Goal: Information Seeking & Learning: Learn about a topic

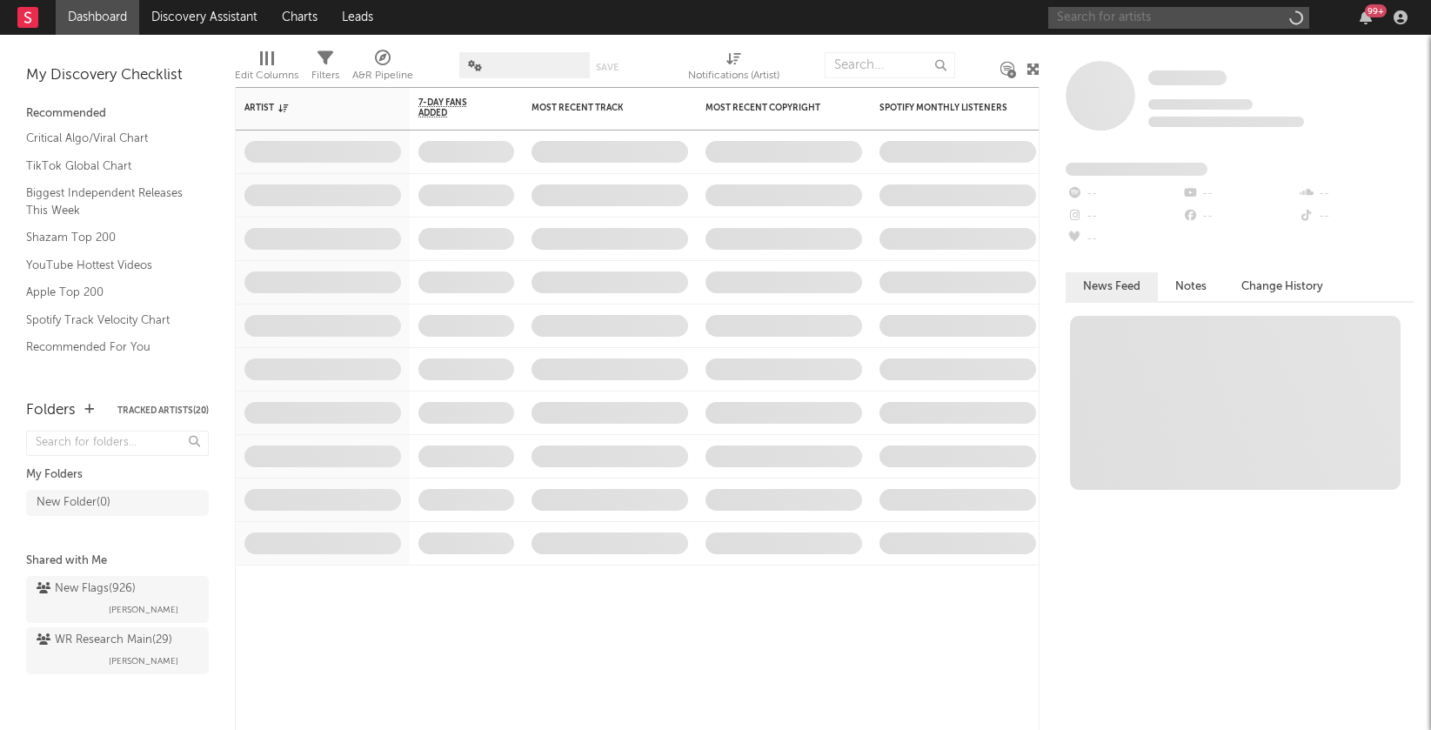
click at [1176, 18] on input "text" at bounding box center [1178, 18] width 261 height 22
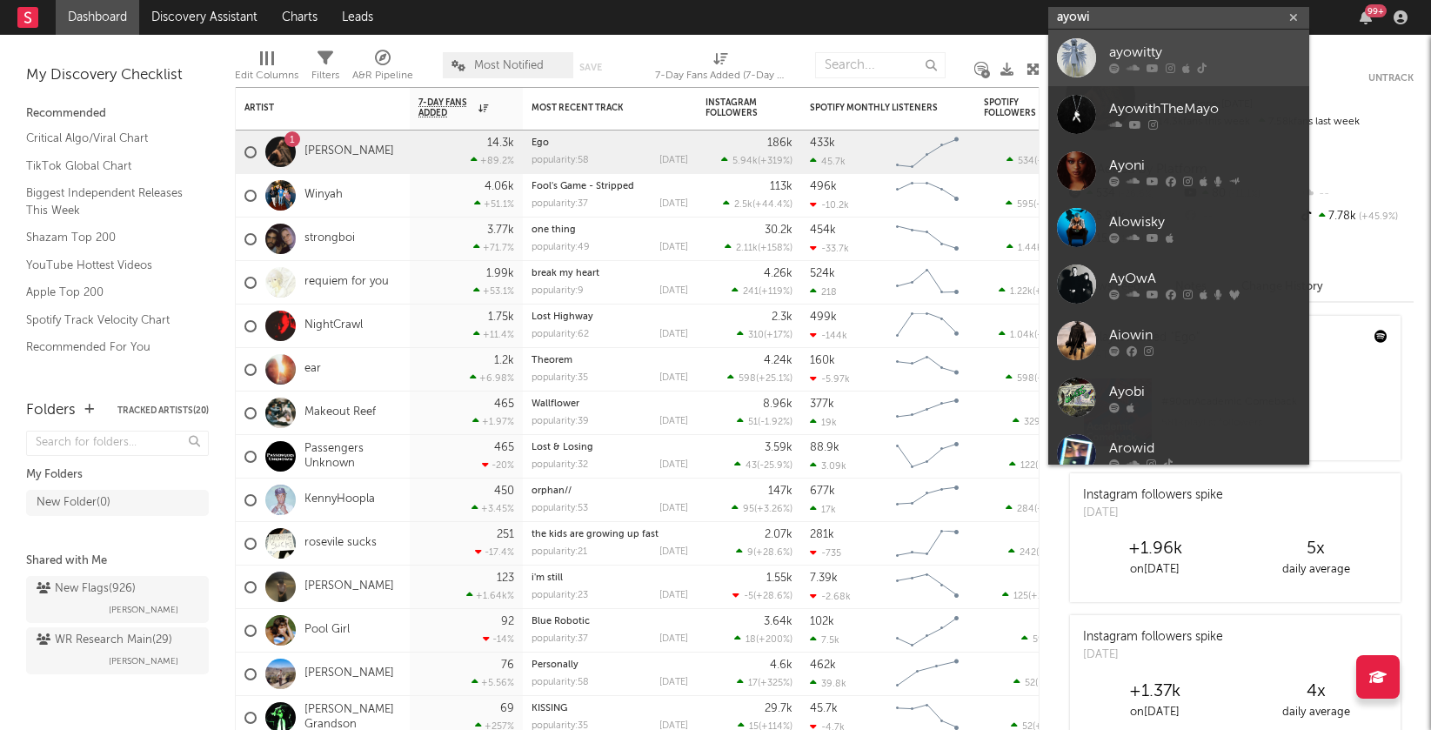
type input "ayowi"
click at [1183, 52] on div "ayowitty" at bounding box center [1204, 52] width 191 height 21
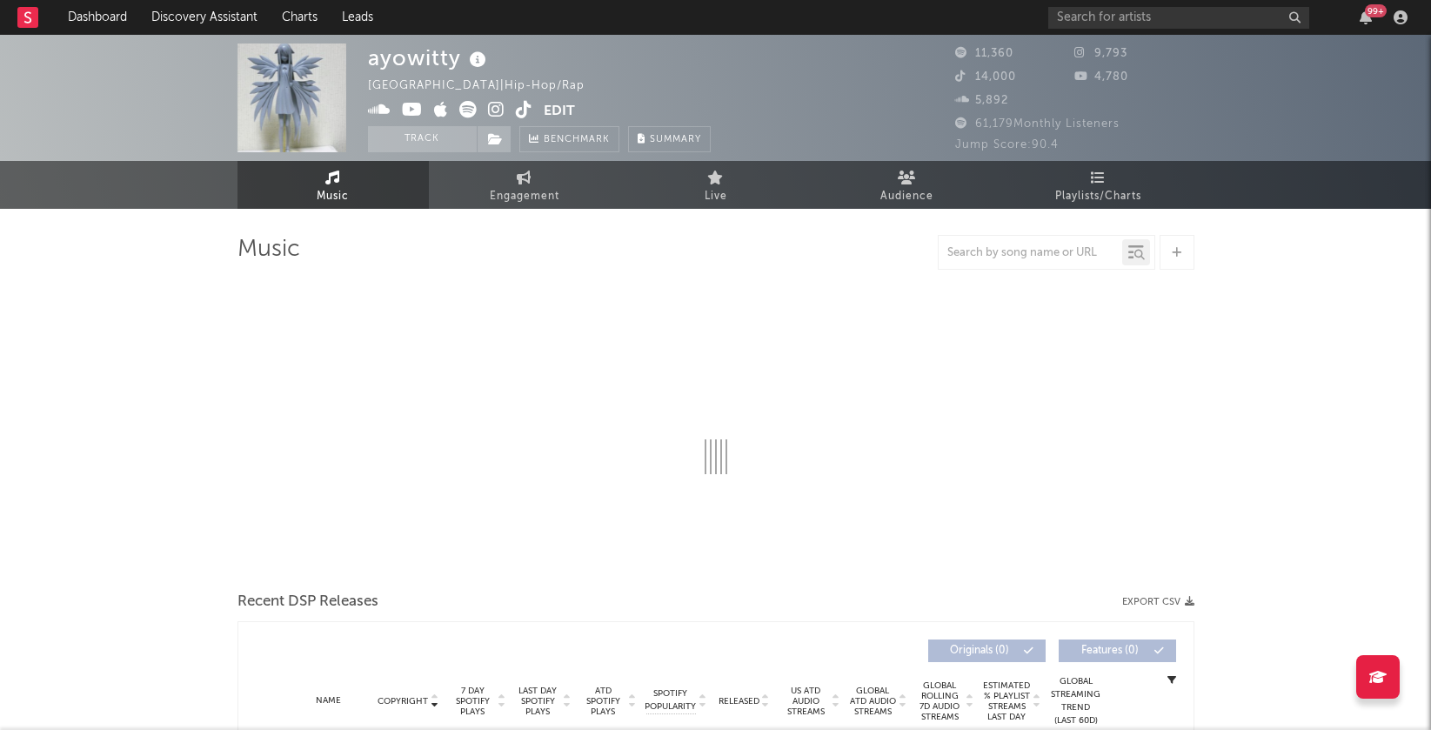
select select "6m"
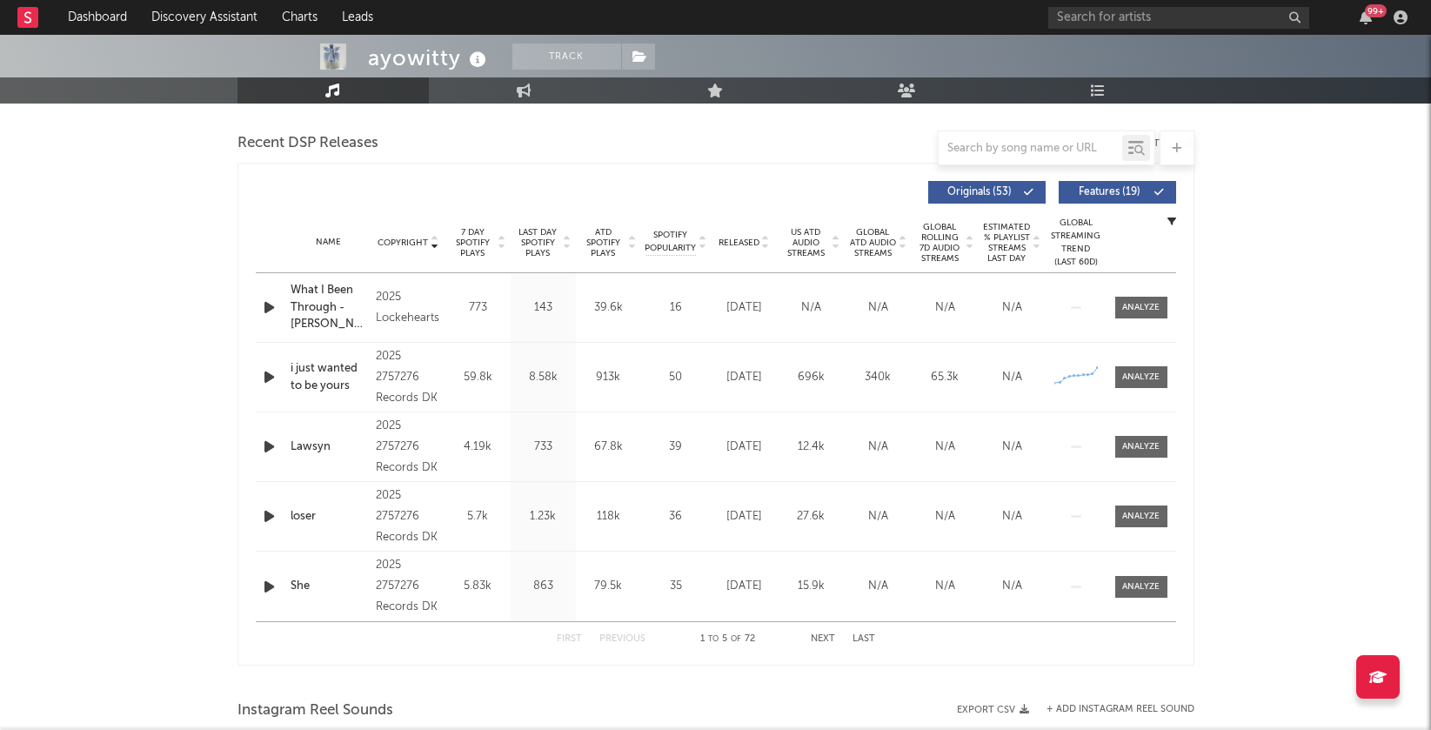
scroll to position [642, 0]
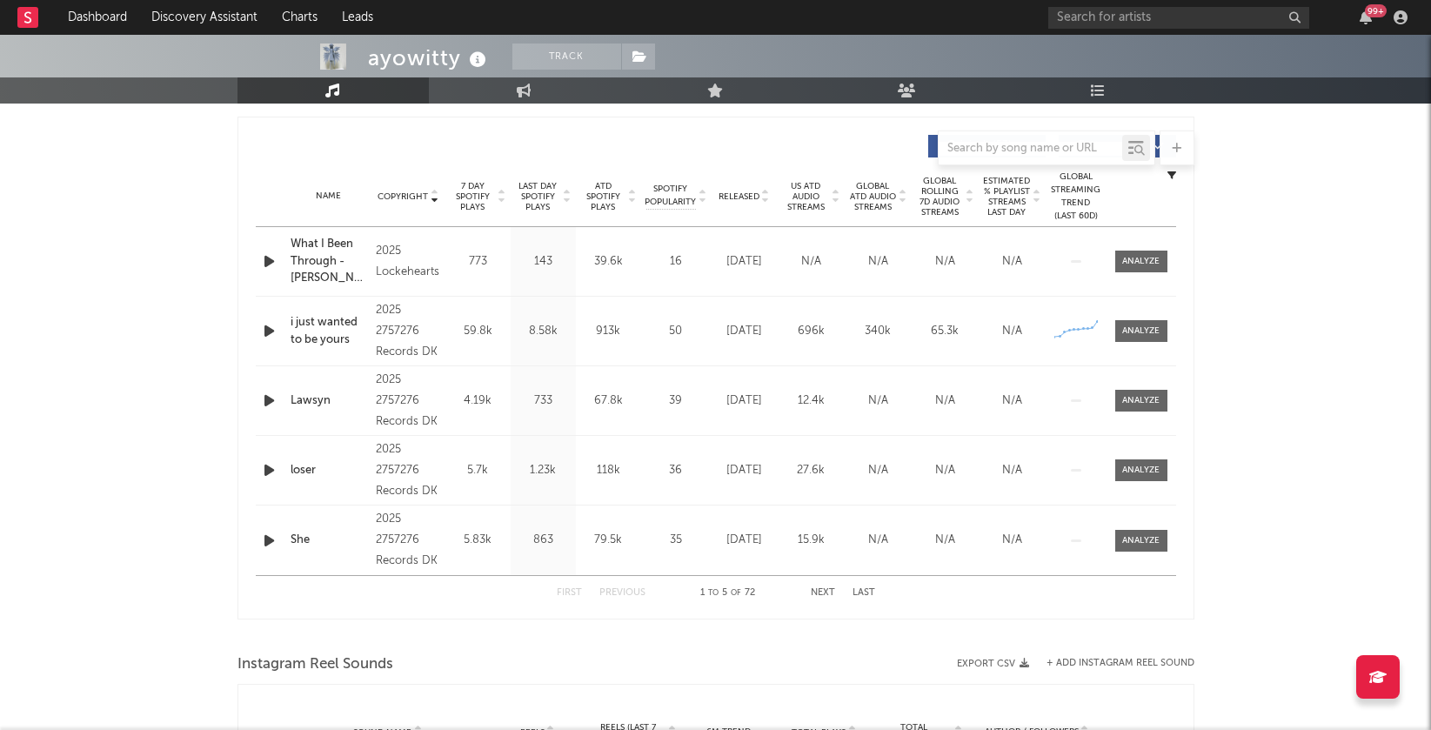
click at [567, 197] on icon at bounding box center [567, 200] width 9 height 7
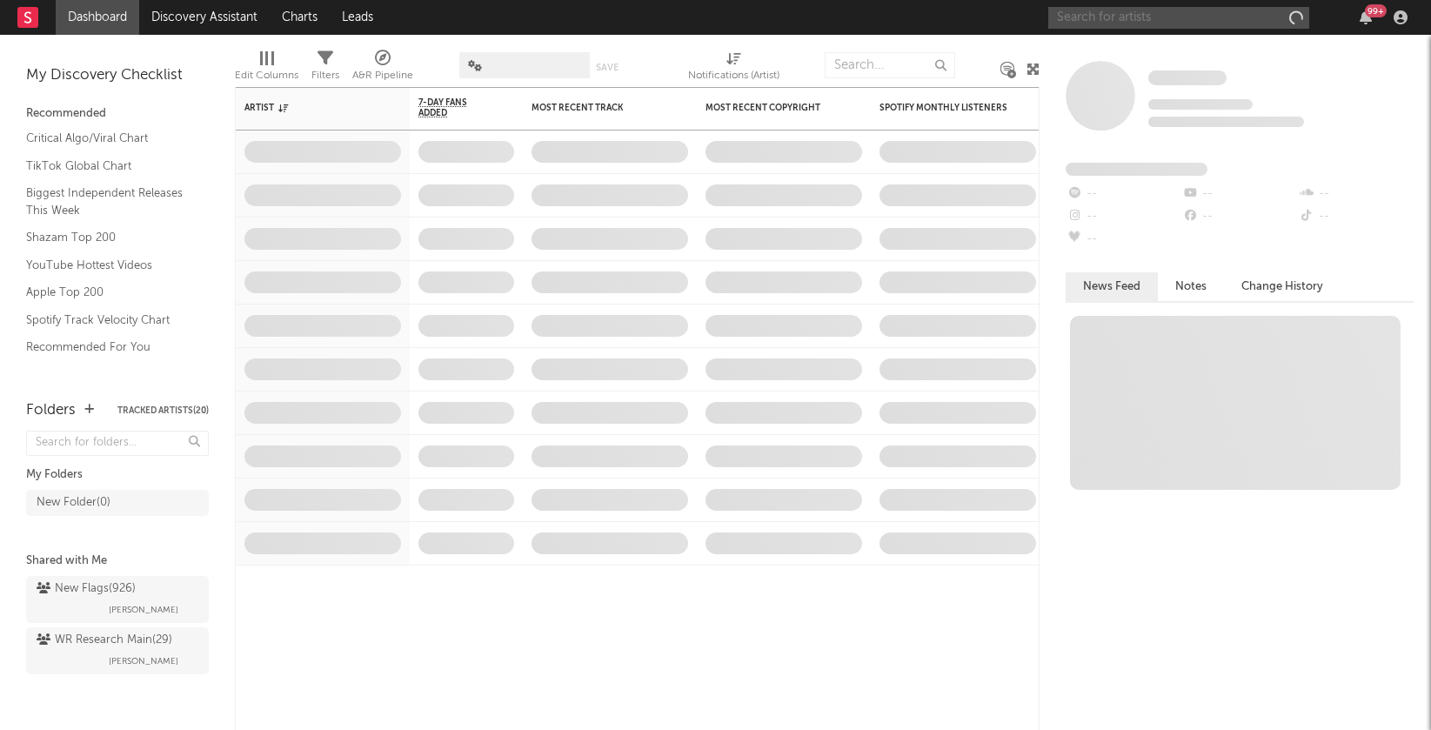
click at [1196, 17] on input "text" at bounding box center [1178, 18] width 261 height 22
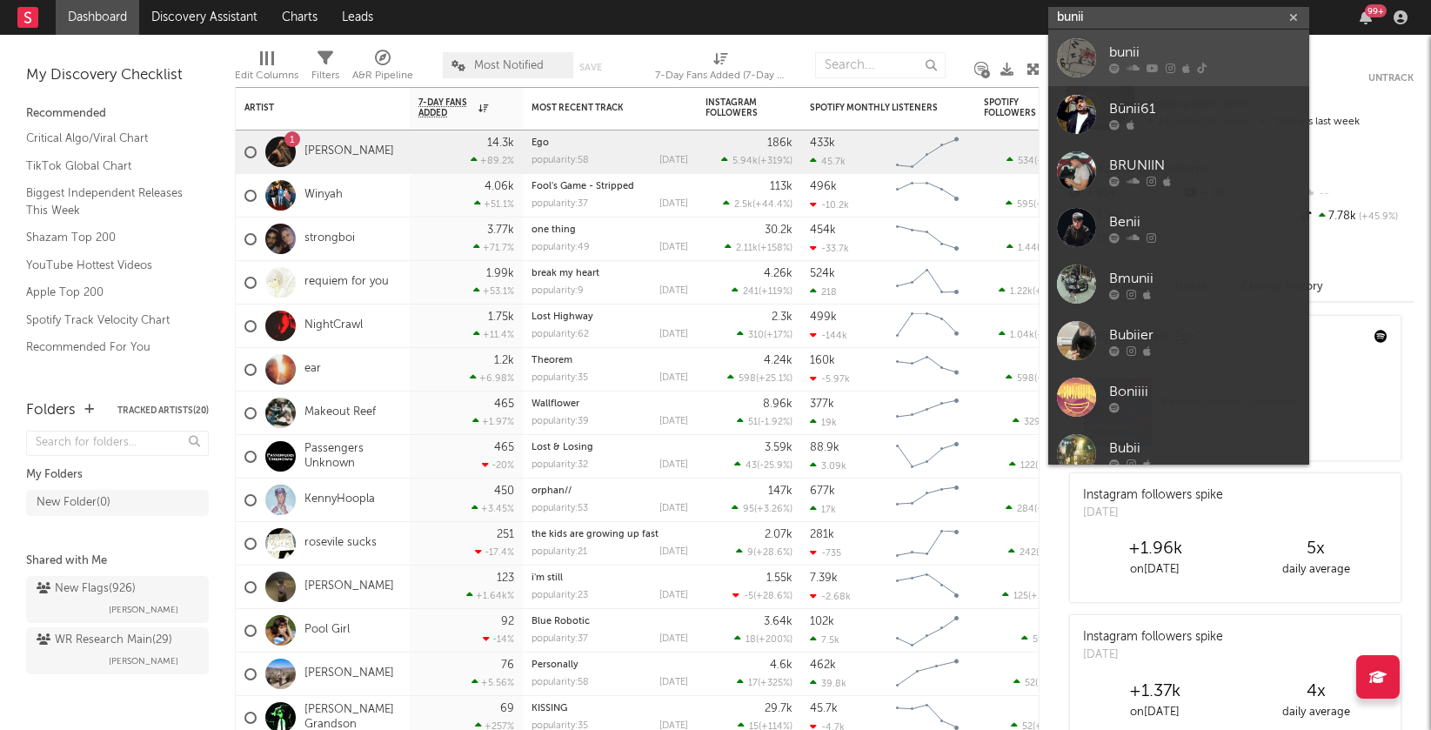
type input "bunii"
click at [1197, 34] on link "bunii" at bounding box center [1178, 58] width 261 height 57
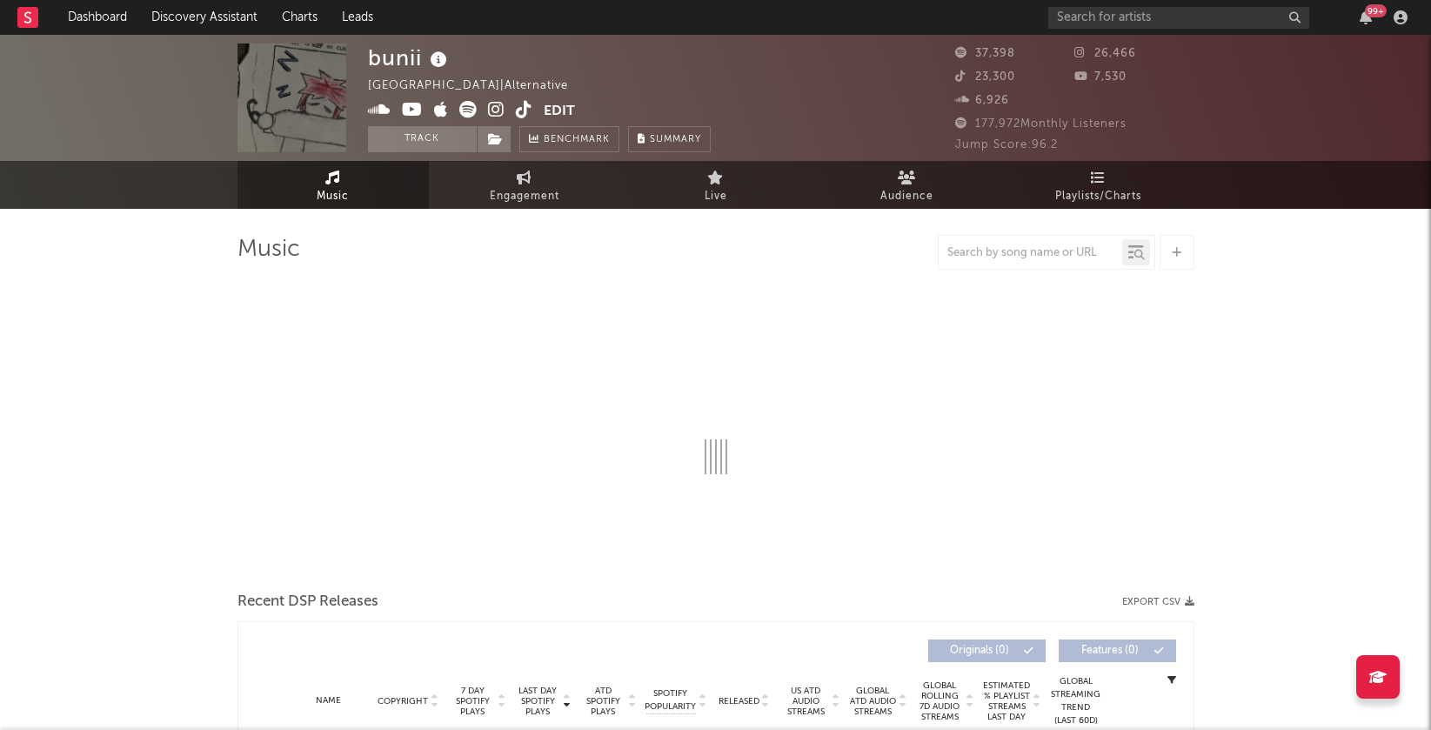
select select "6m"
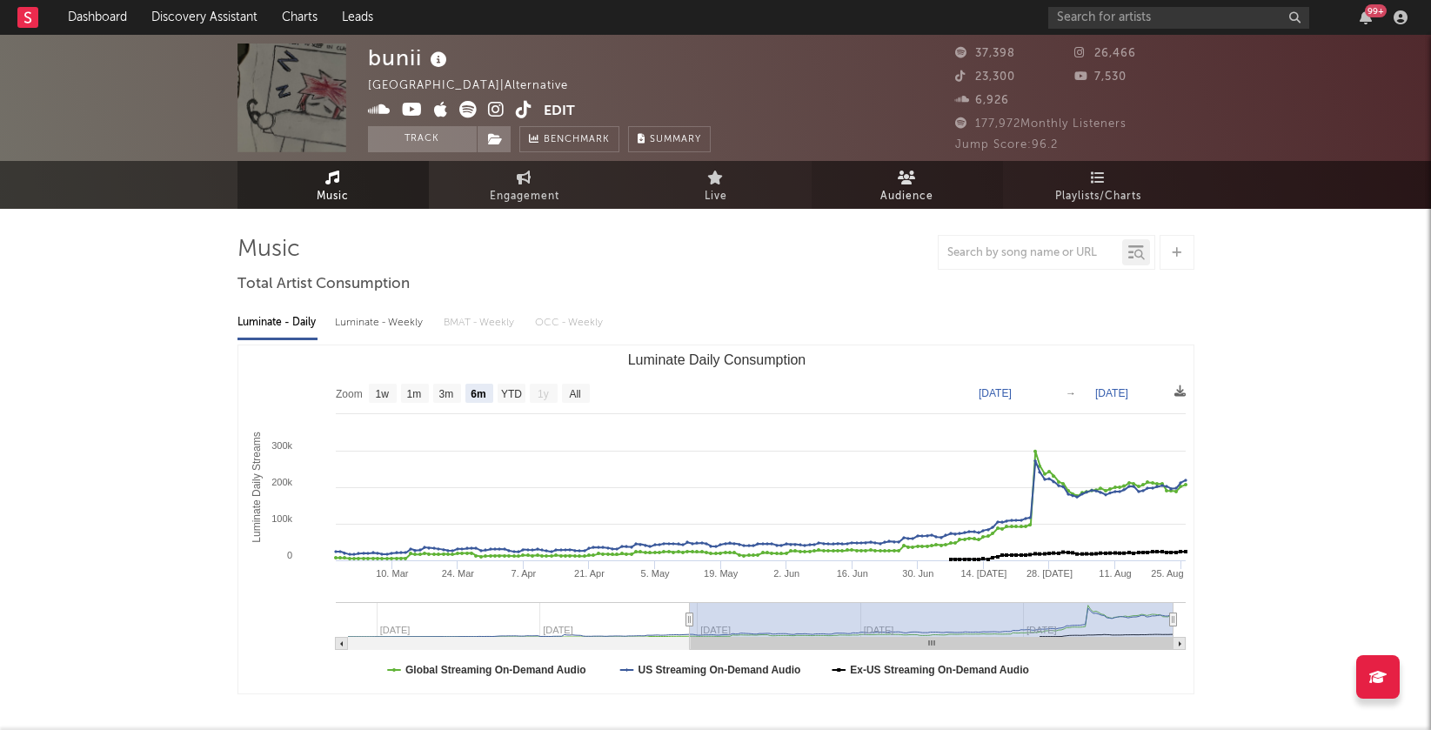
click at [887, 180] on link "Audience" at bounding box center [906, 185] width 191 height 48
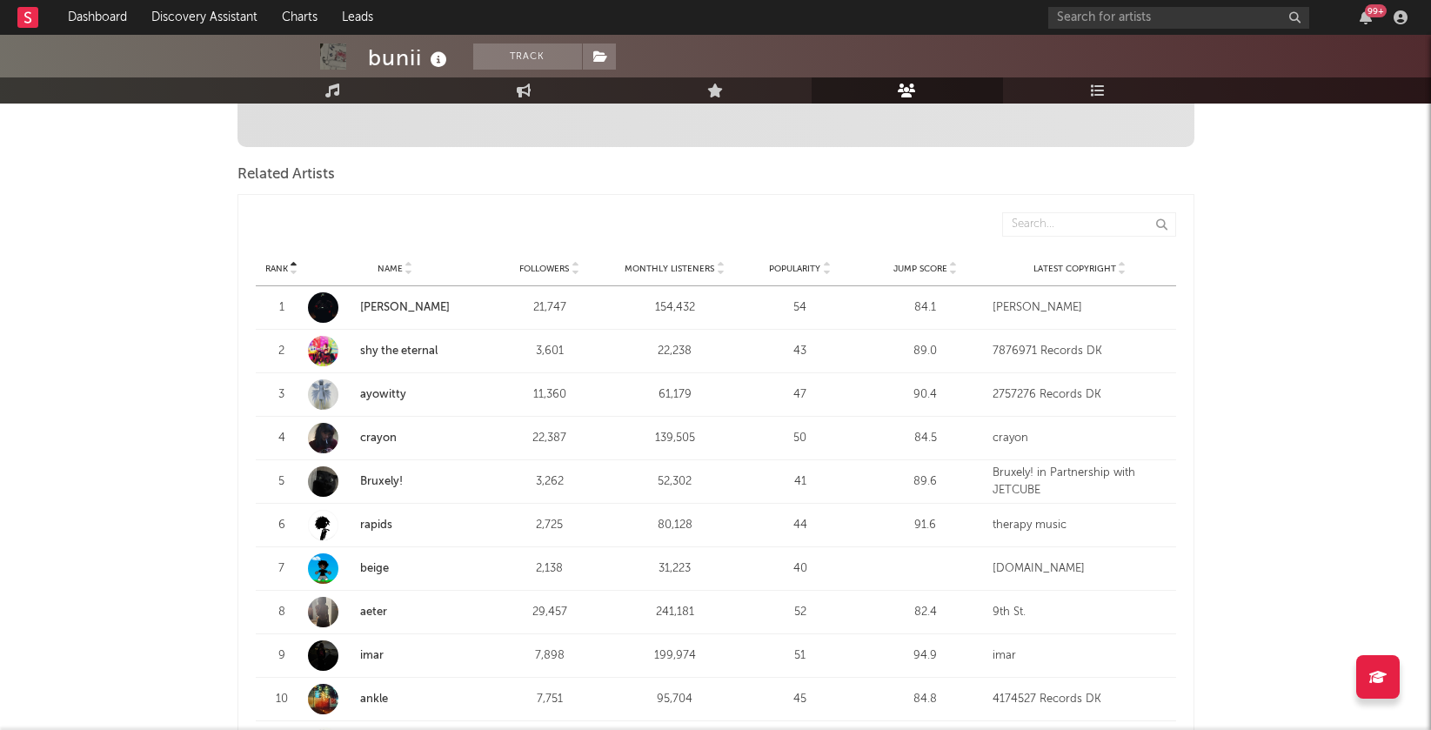
scroll to position [549, 0]
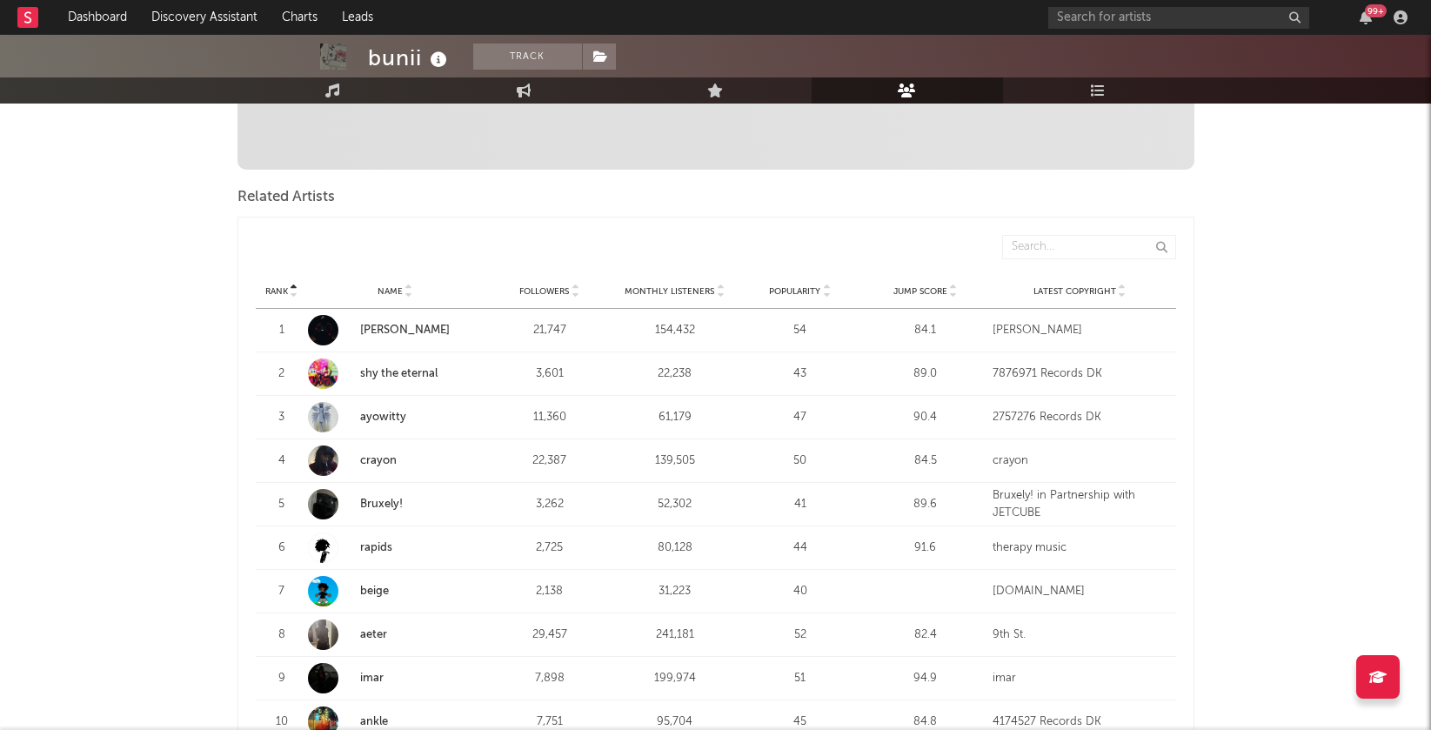
click at [718, 284] on icon at bounding box center [720, 287] width 9 height 7
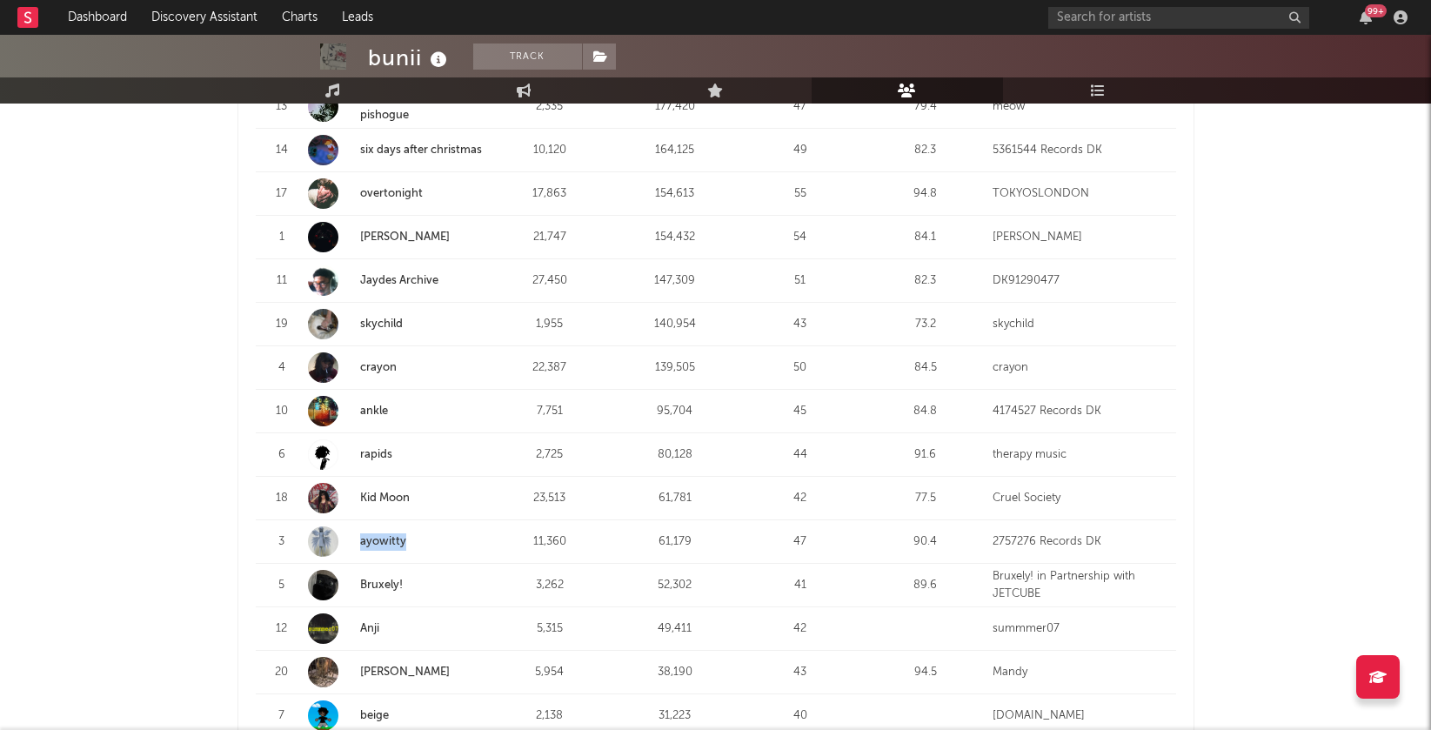
scroll to position [972, 0]
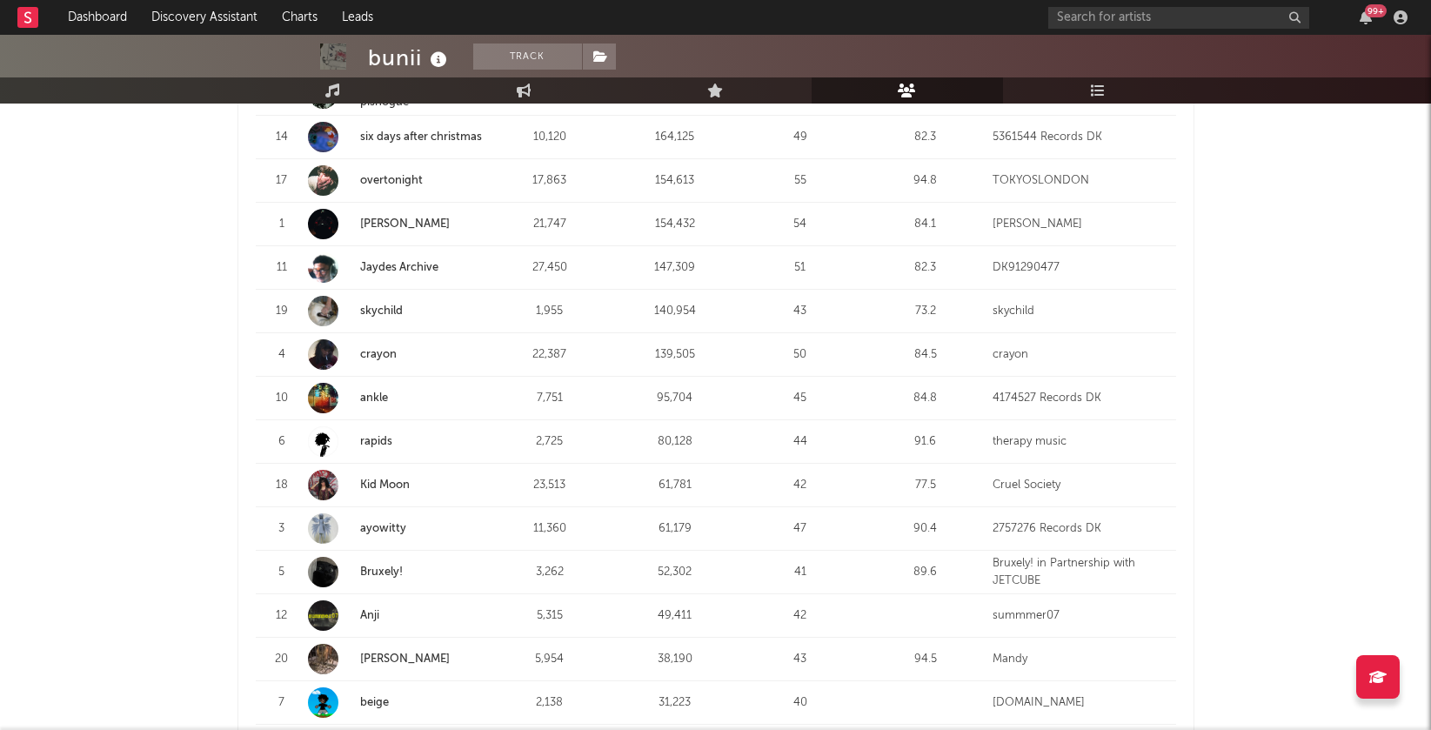
click at [90, 428] on div "bunii Track United States | Alternative Edit Track Benchmark Summary 37,398 26,…" at bounding box center [715, 508] width 1431 height 2890
click at [364, 392] on link "ankle" at bounding box center [374, 397] width 28 height 11
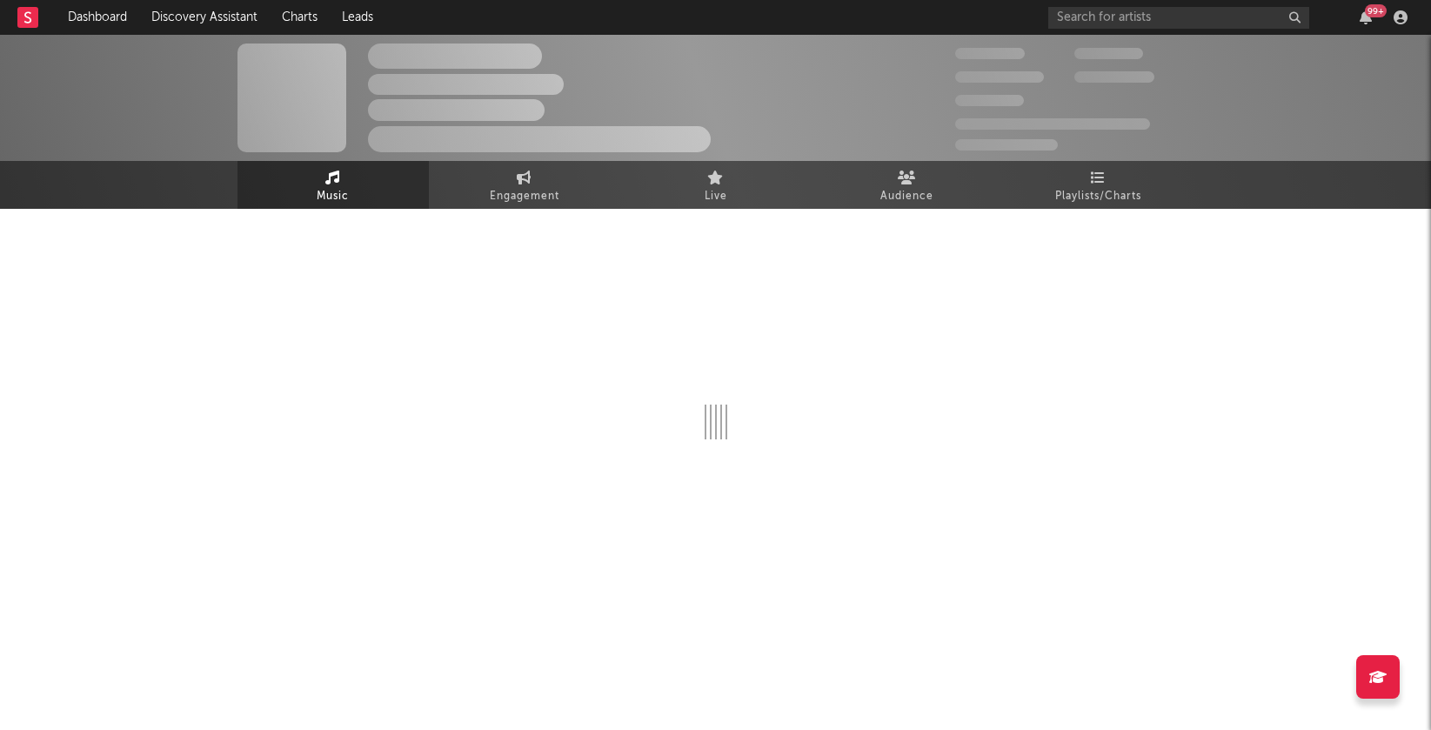
select select "1w"
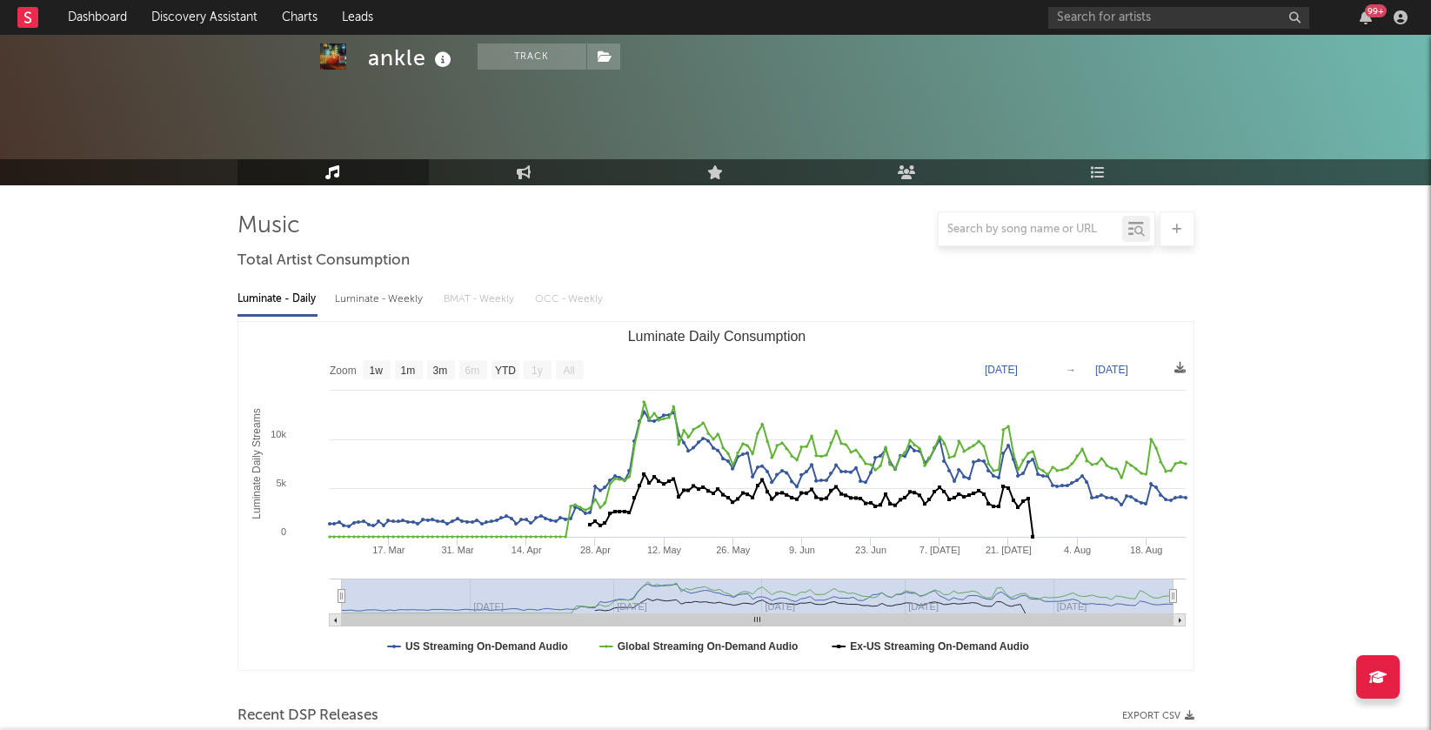
scroll to position [558, 0]
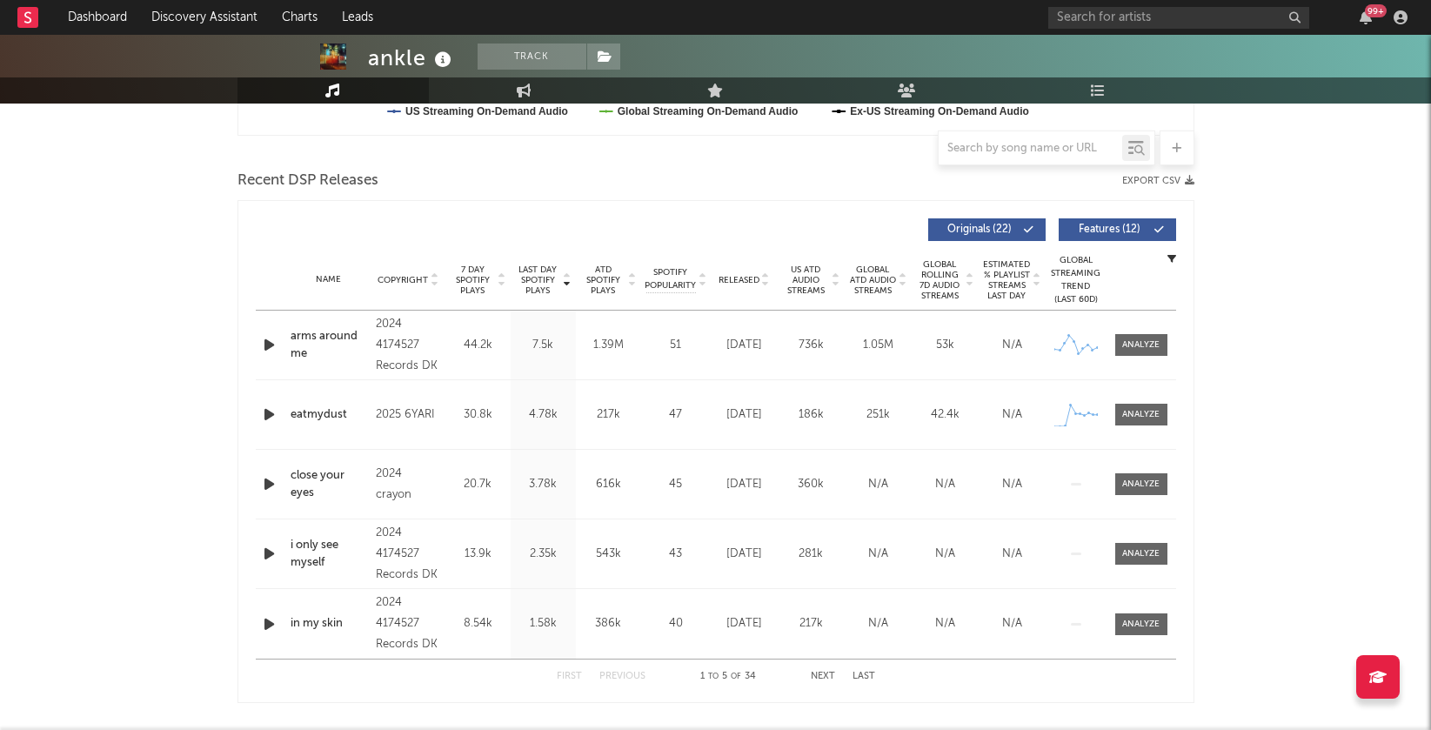
click at [270, 343] on icon "button" at bounding box center [269, 345] width 18 height 22
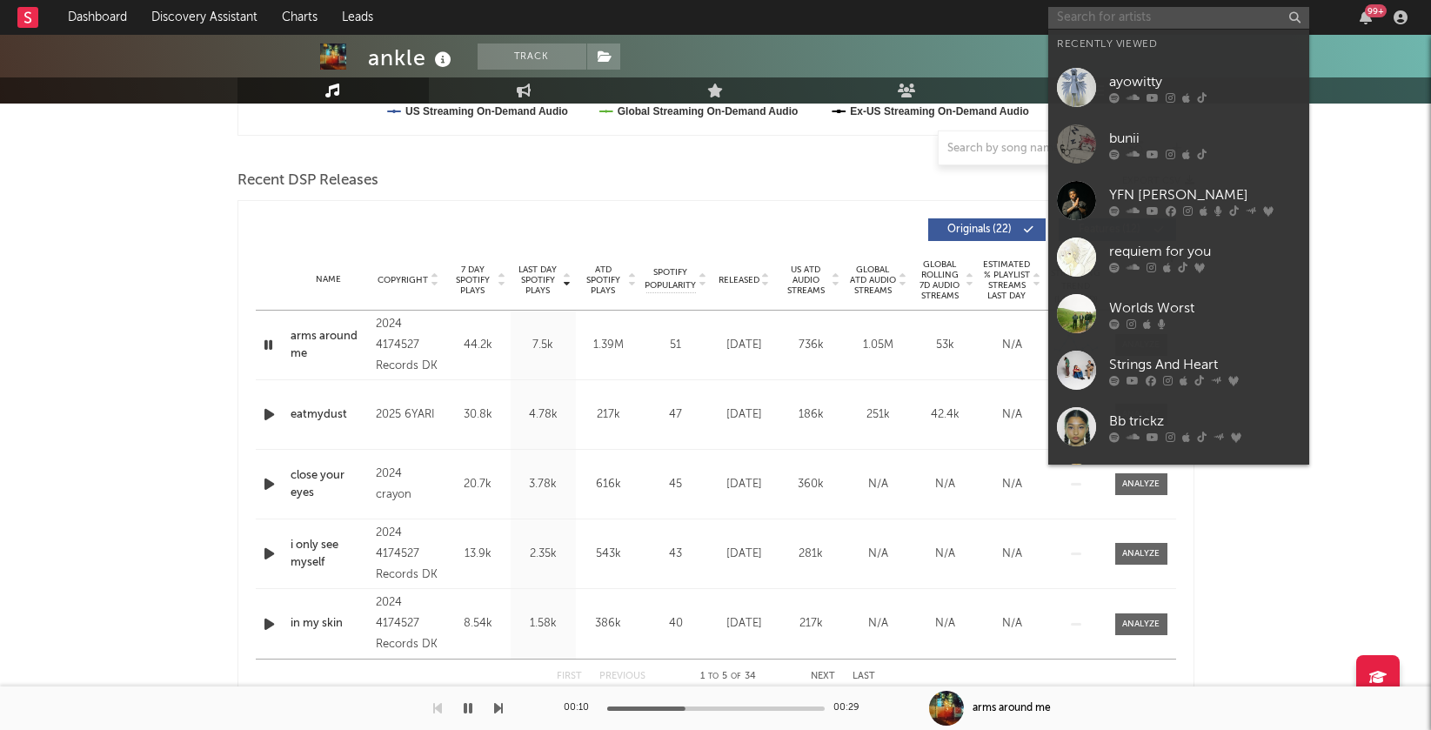
click at [1107, 17] on input "text" at bounding box center [1178, 18] width 261 height 22
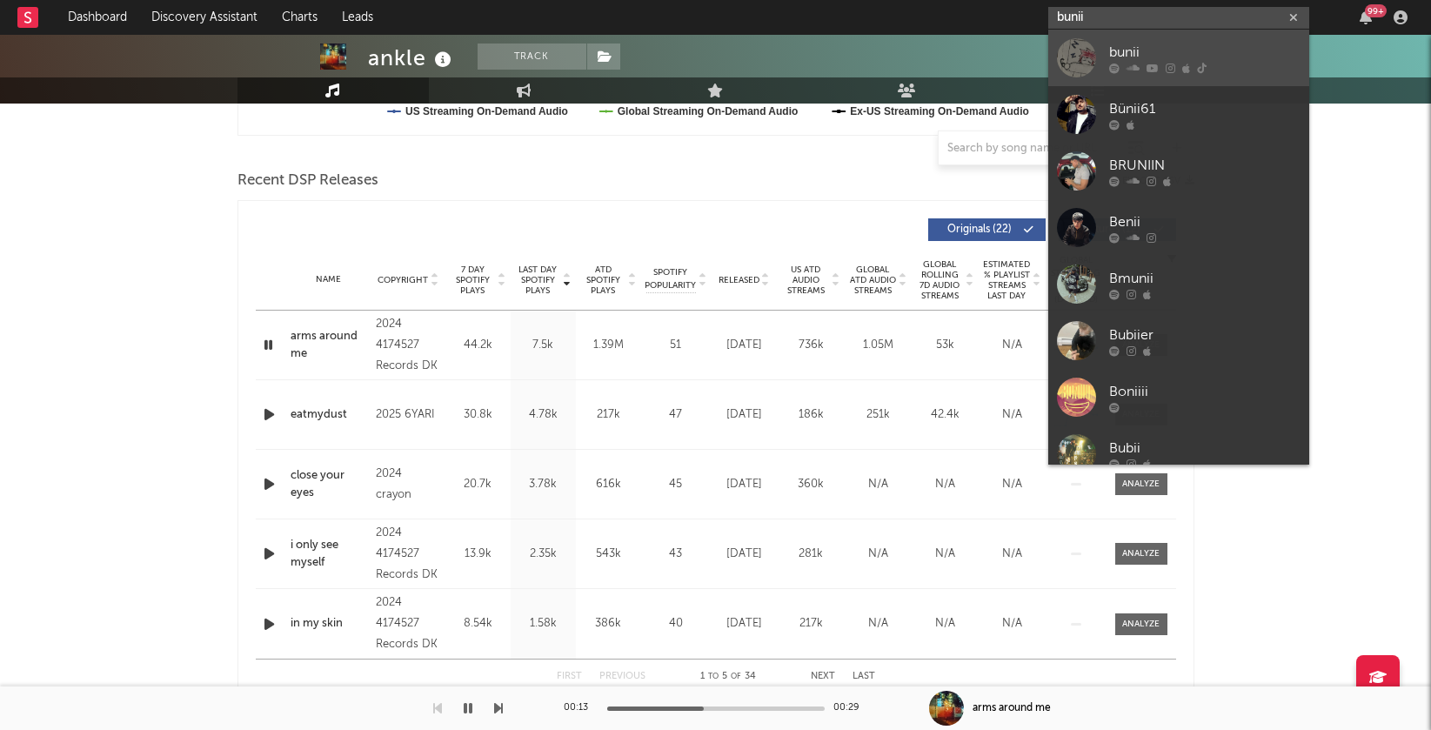
type input "bunii"
click at [1210, 67] on div at bounding box center [1204, 68] width 191 height 10
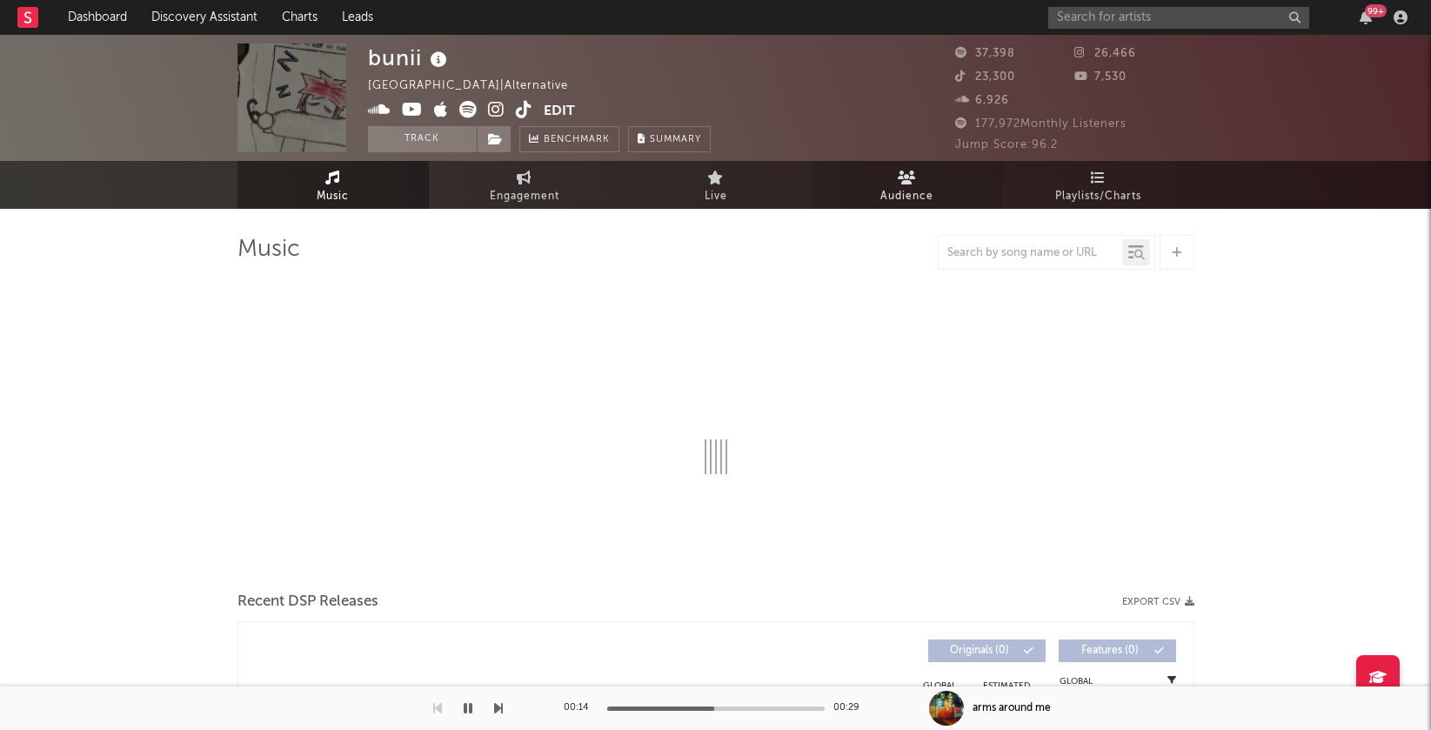
click at [904, 186] on span "Audience" at bounding box center [906, 196] width 53 height 21
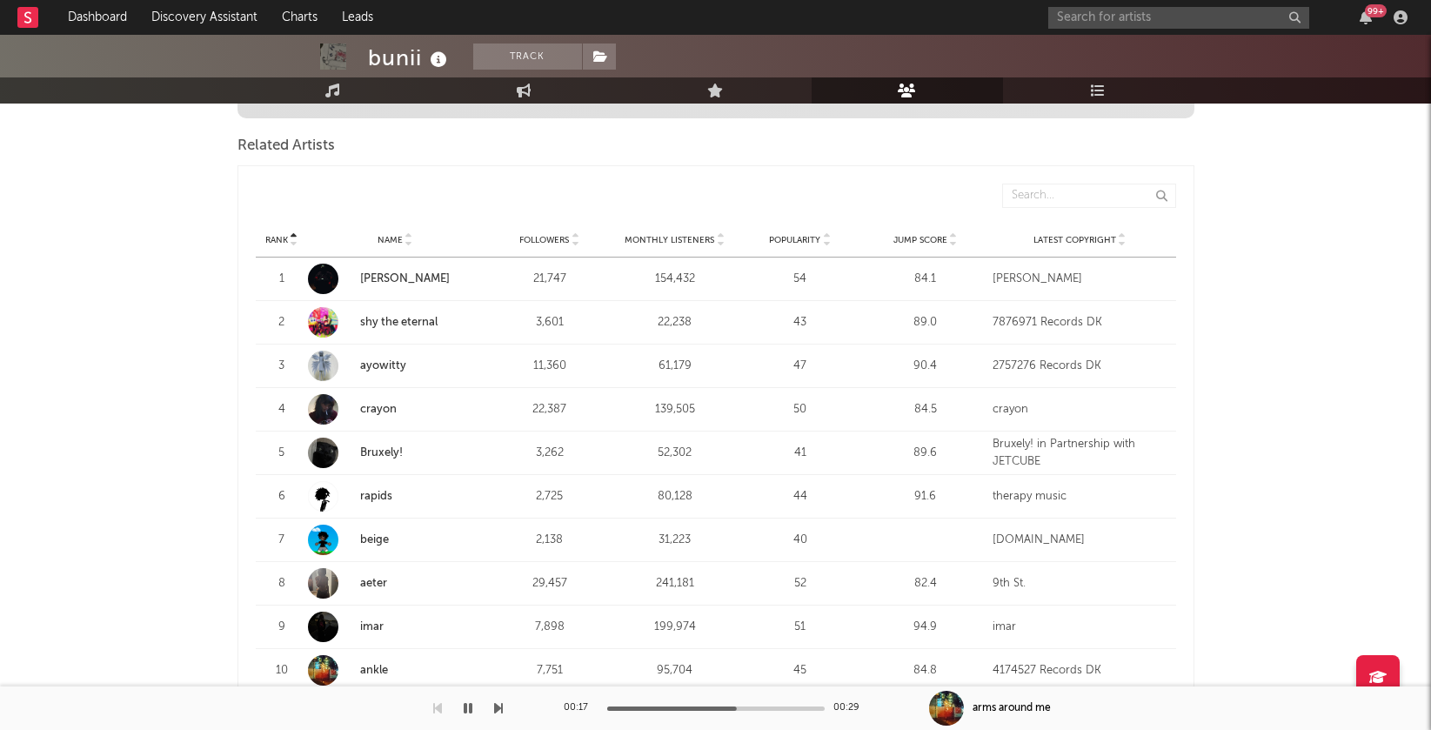
scroll to position [563, 0]
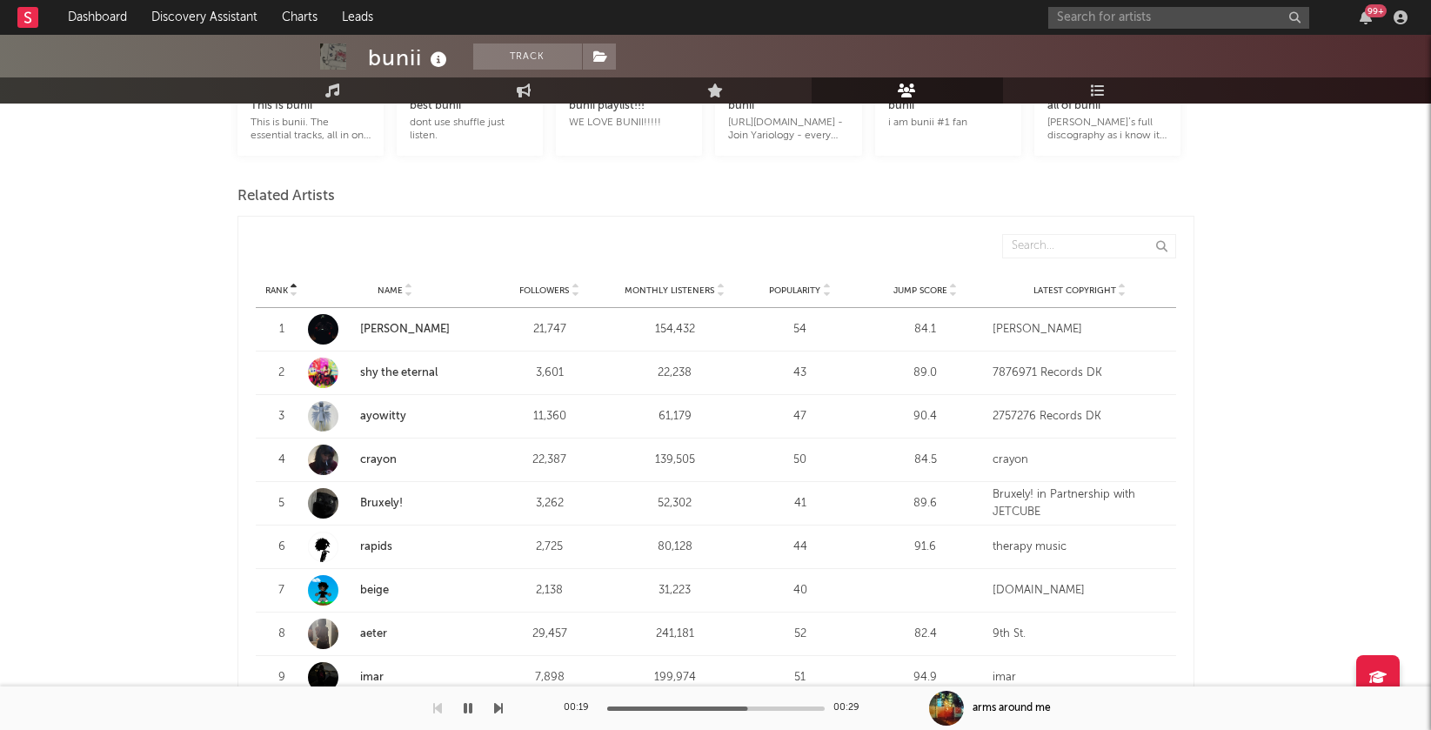
click at [825, 283] on icon at bounding box center [826, 286] width 9 height 7
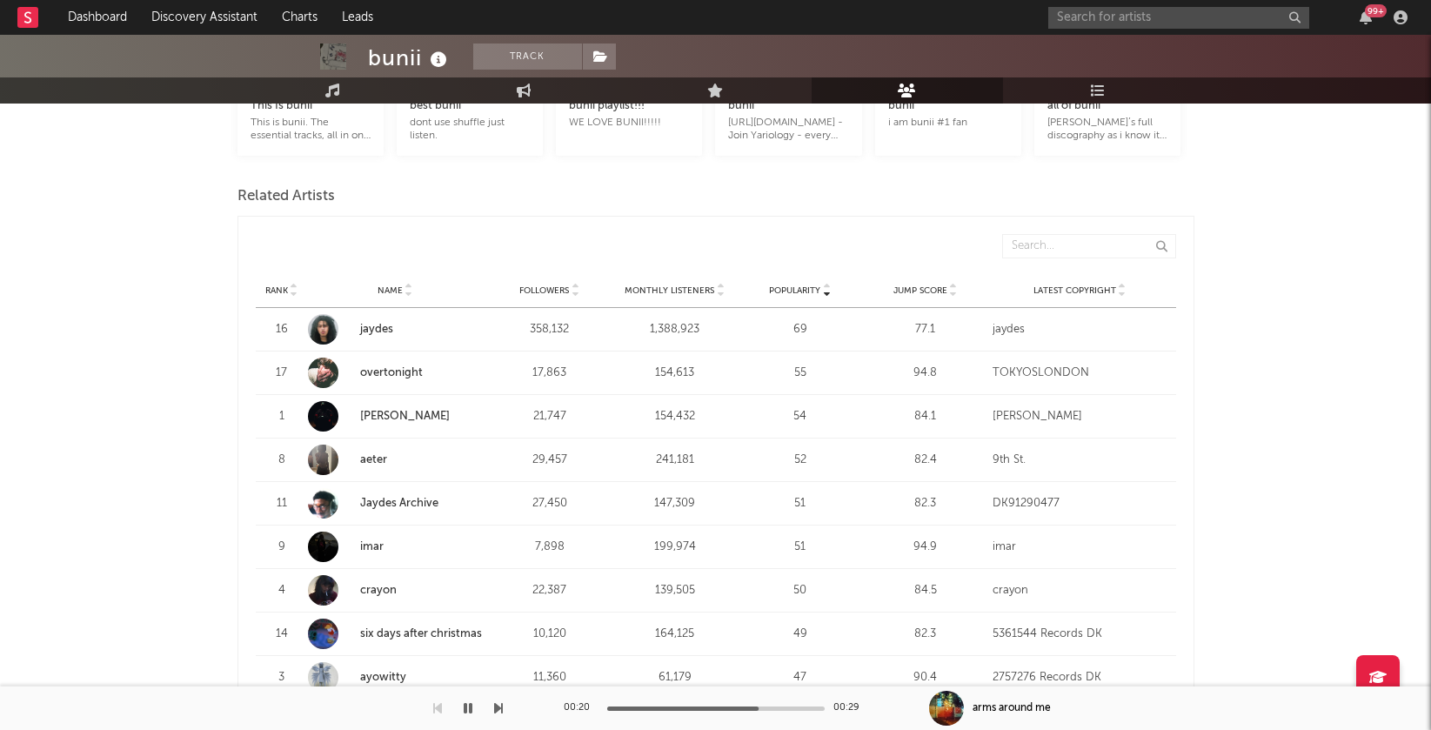
click at [951, 290] on icon at bounding box center [953, 293] width 9 height 7
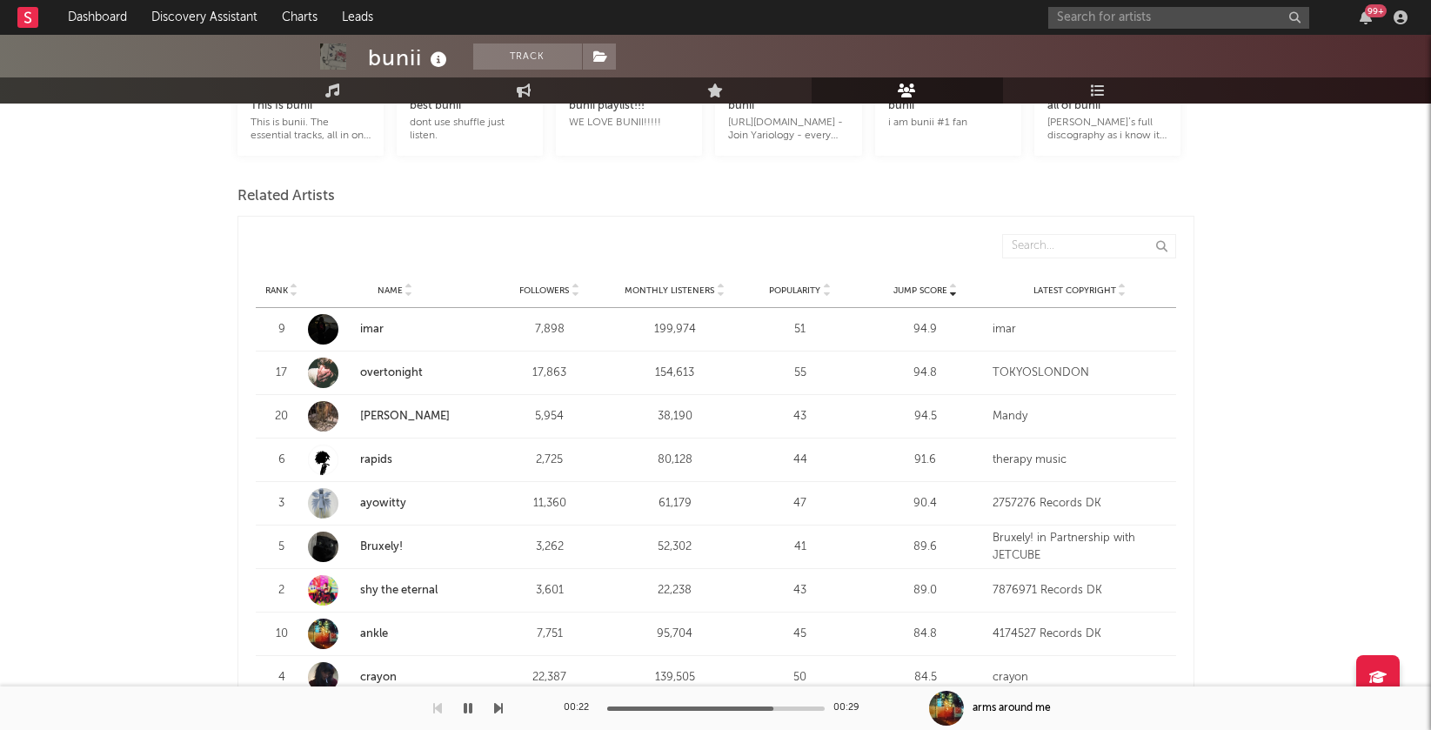
click at [370, 321] on strong "imar" at bounding box center [421, 329] width 123 height 17
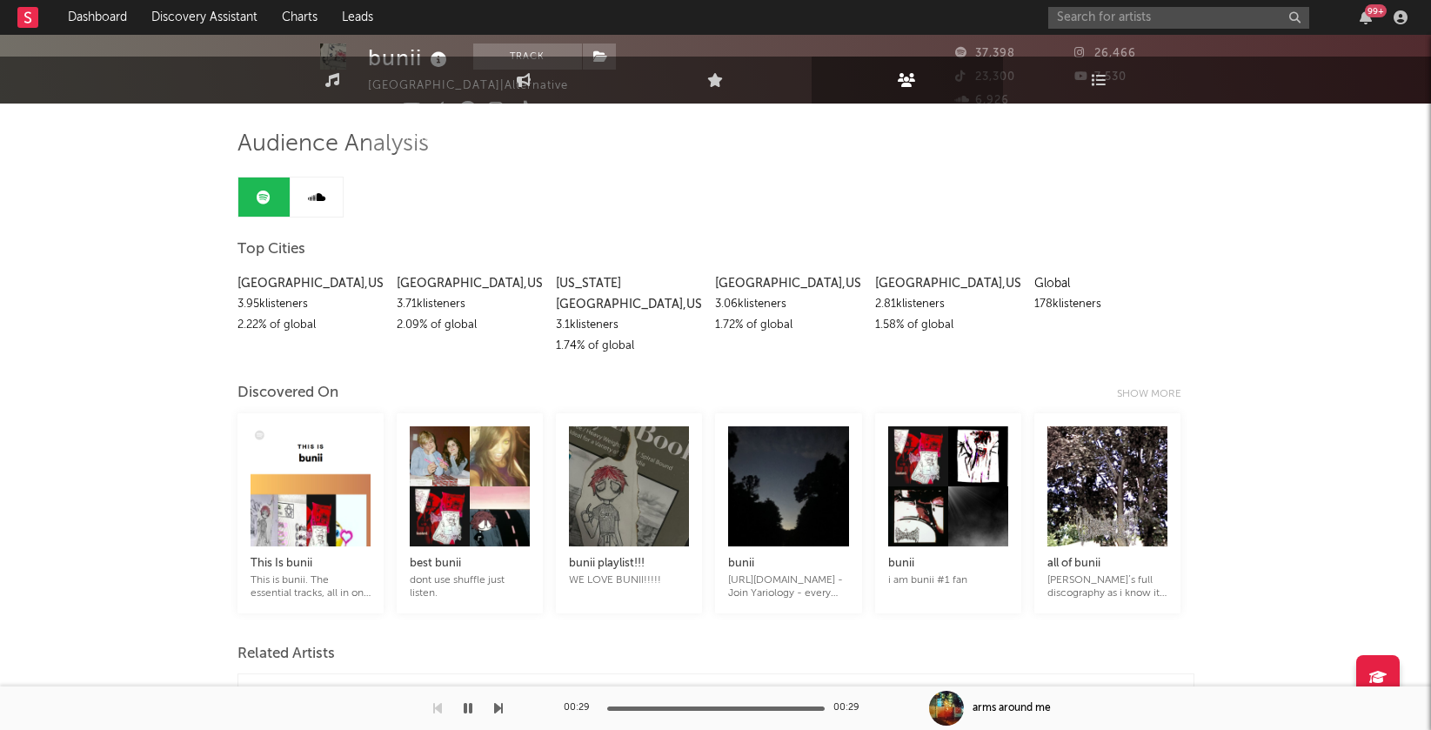
scroll to position [0, 0]
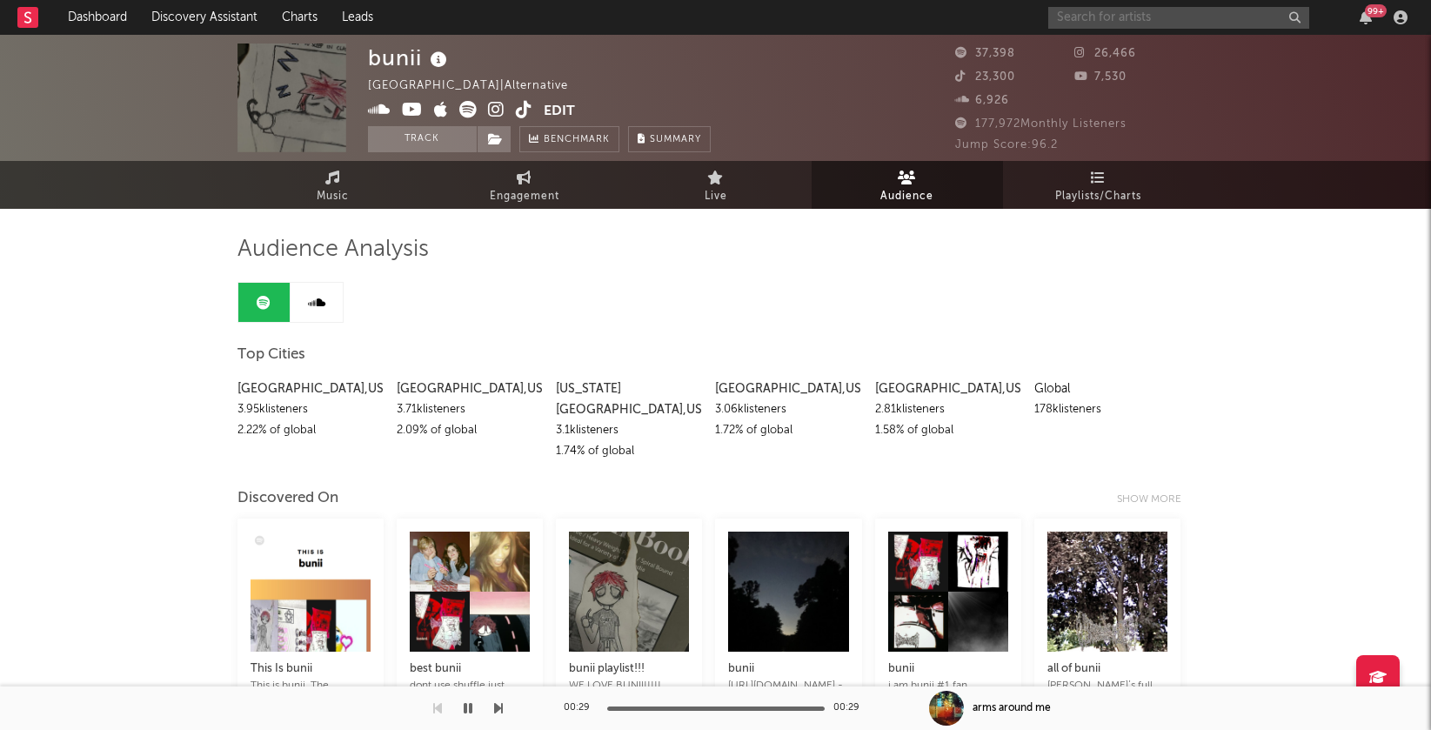
click at [1162, 17] on input "text" at bounding box center [1178, 18] width 261 height 22
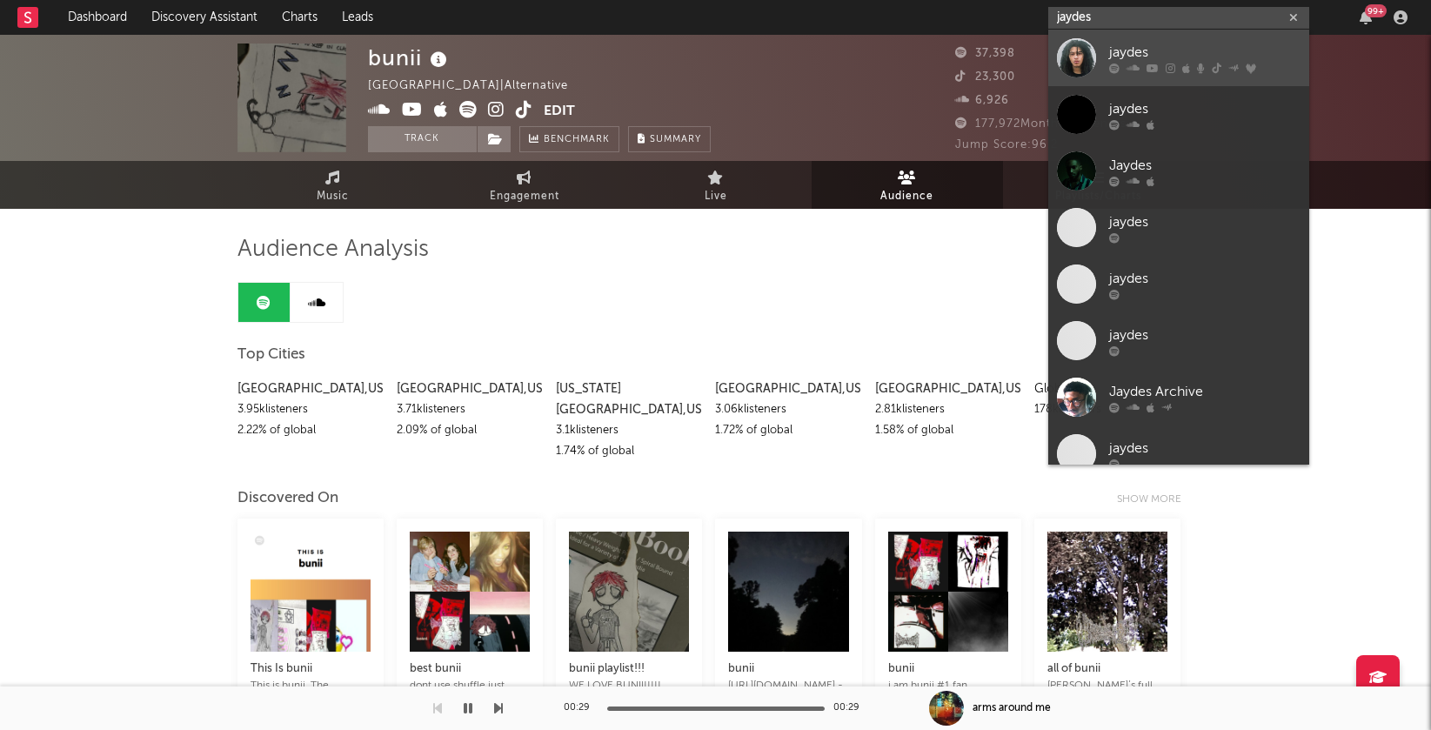
type input "jaydes"
click at [1151, 43] on div "jaydes" at bounding box center [1204, 52] width 191 height 21
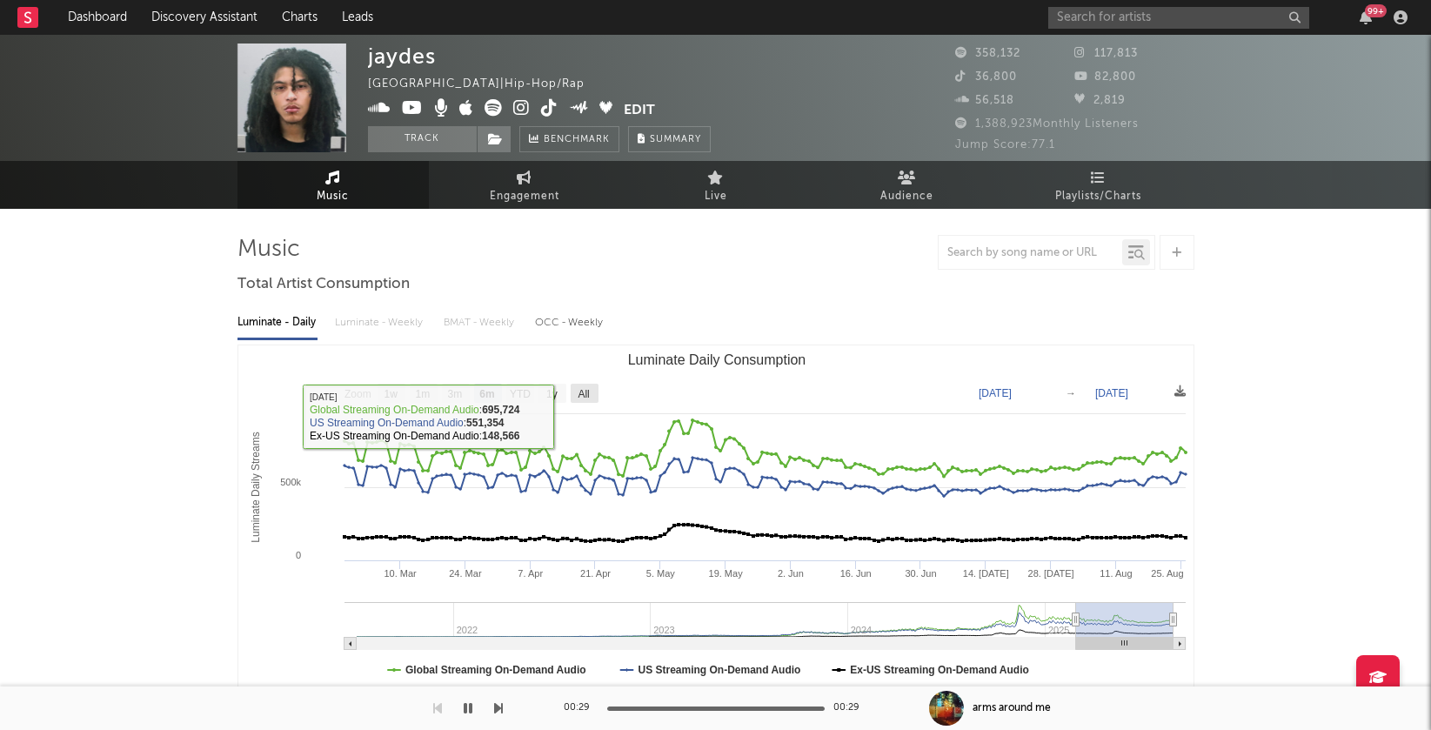
click at [580, 398] on text "All" at bounding box center [582, 394] width 11 height 12
select select "All"
type input "2021-07-05"
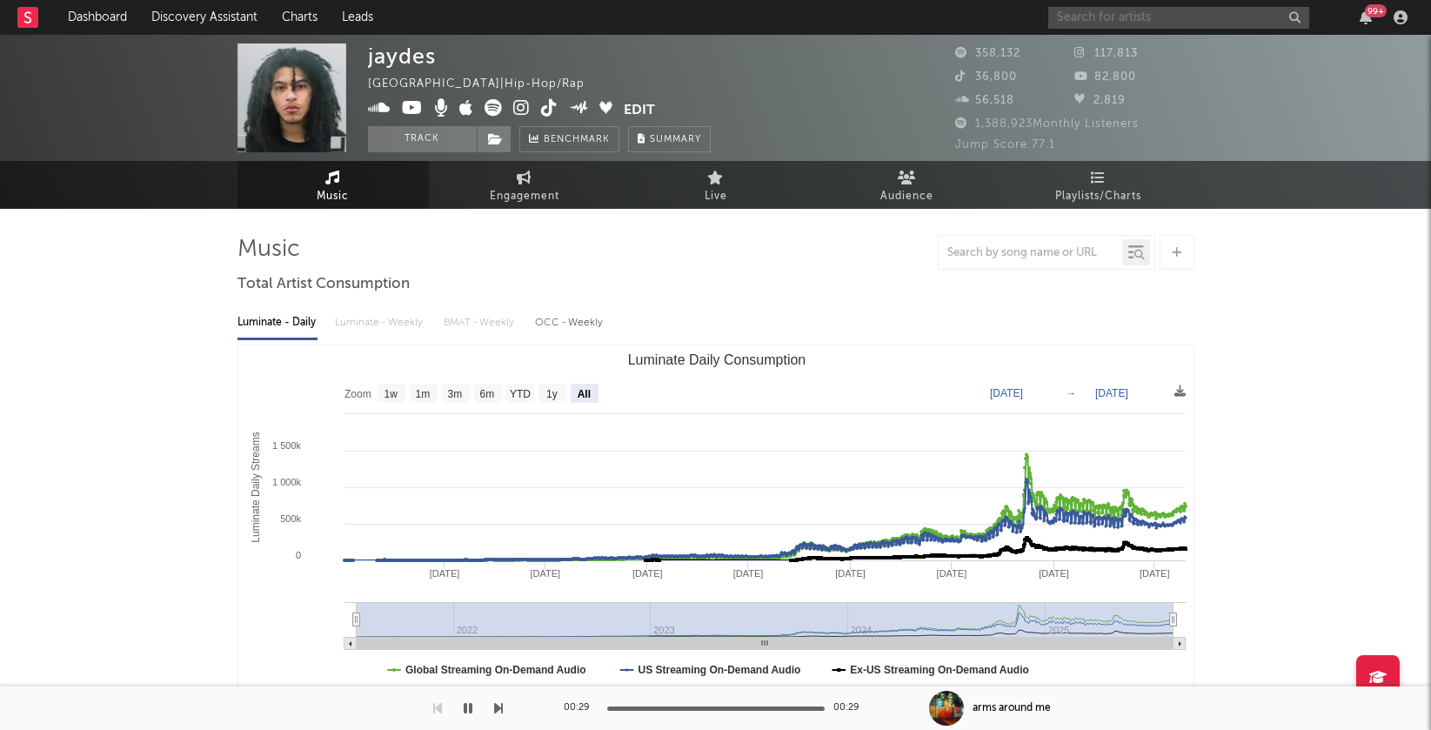
click at [1162, 17] on input "text" at bounding box center [1178, 18] width 261 height 22
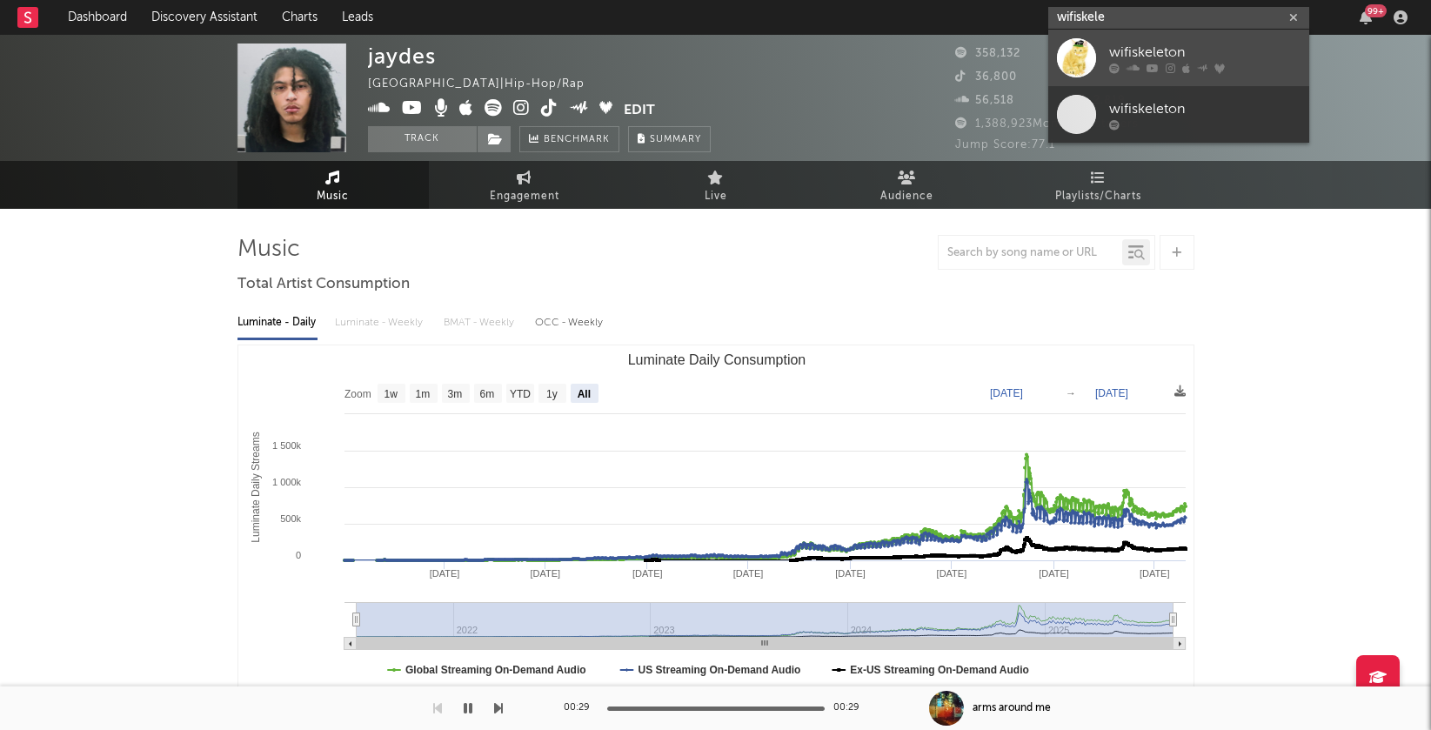
type input "wifiskele"
click at [1150, 48] on div "wifiskeleton" at bounding box center [1204, 52] width 191 height 21
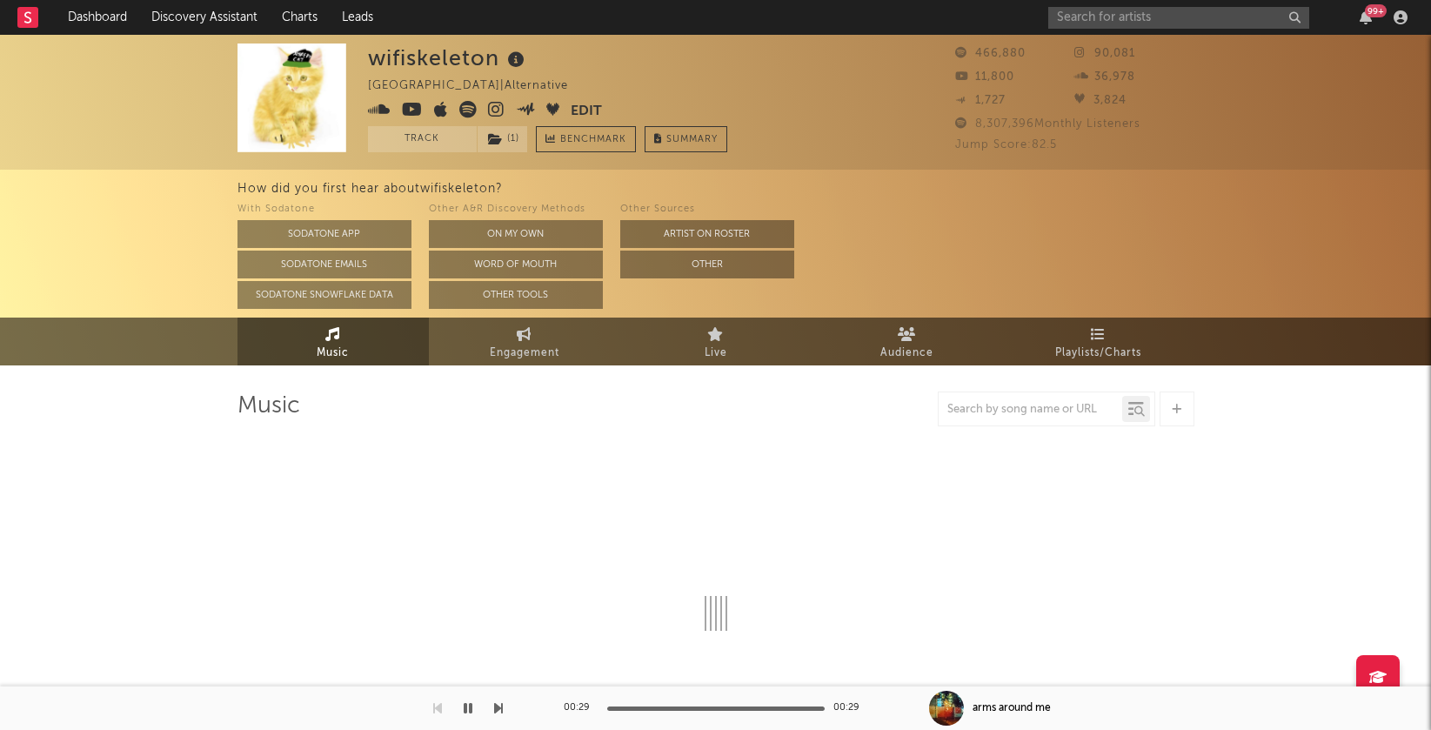
select select "6m"
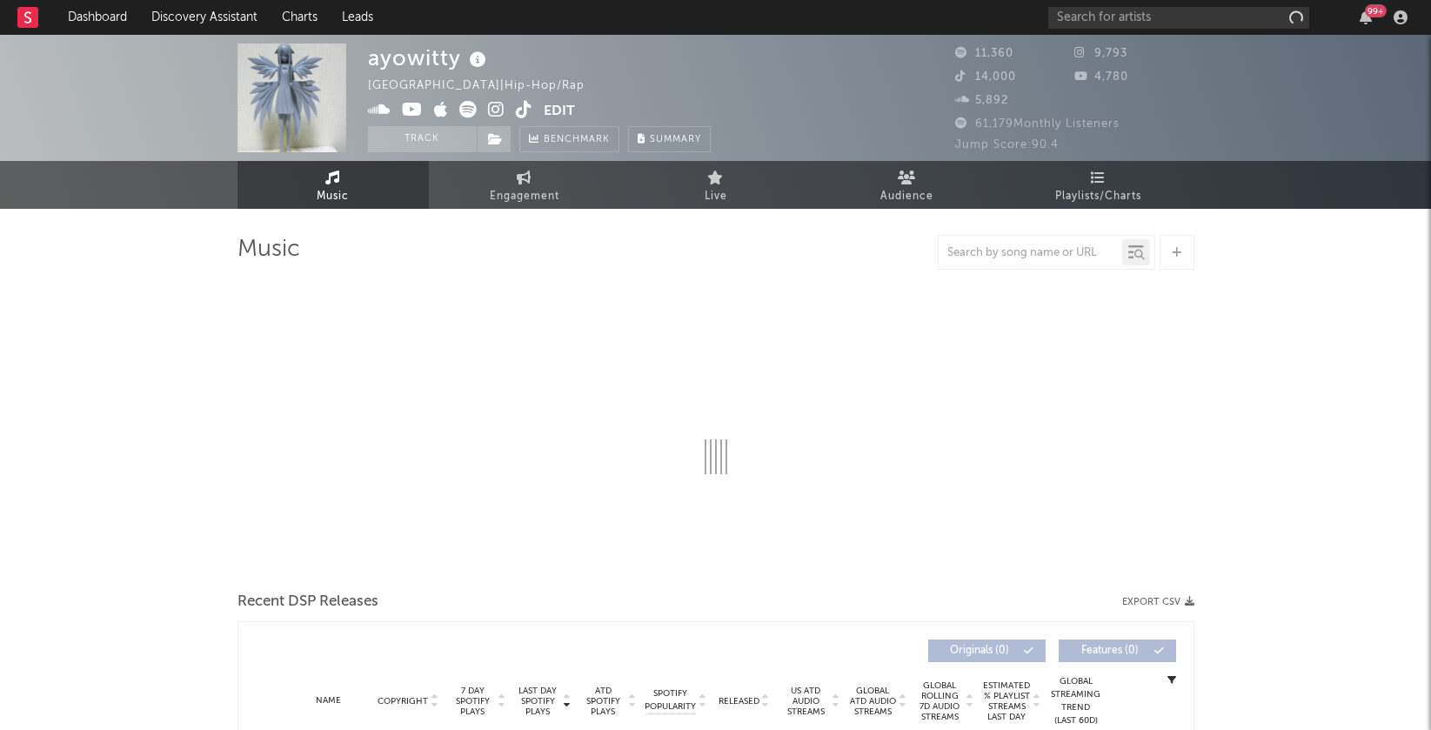
select select "6m"
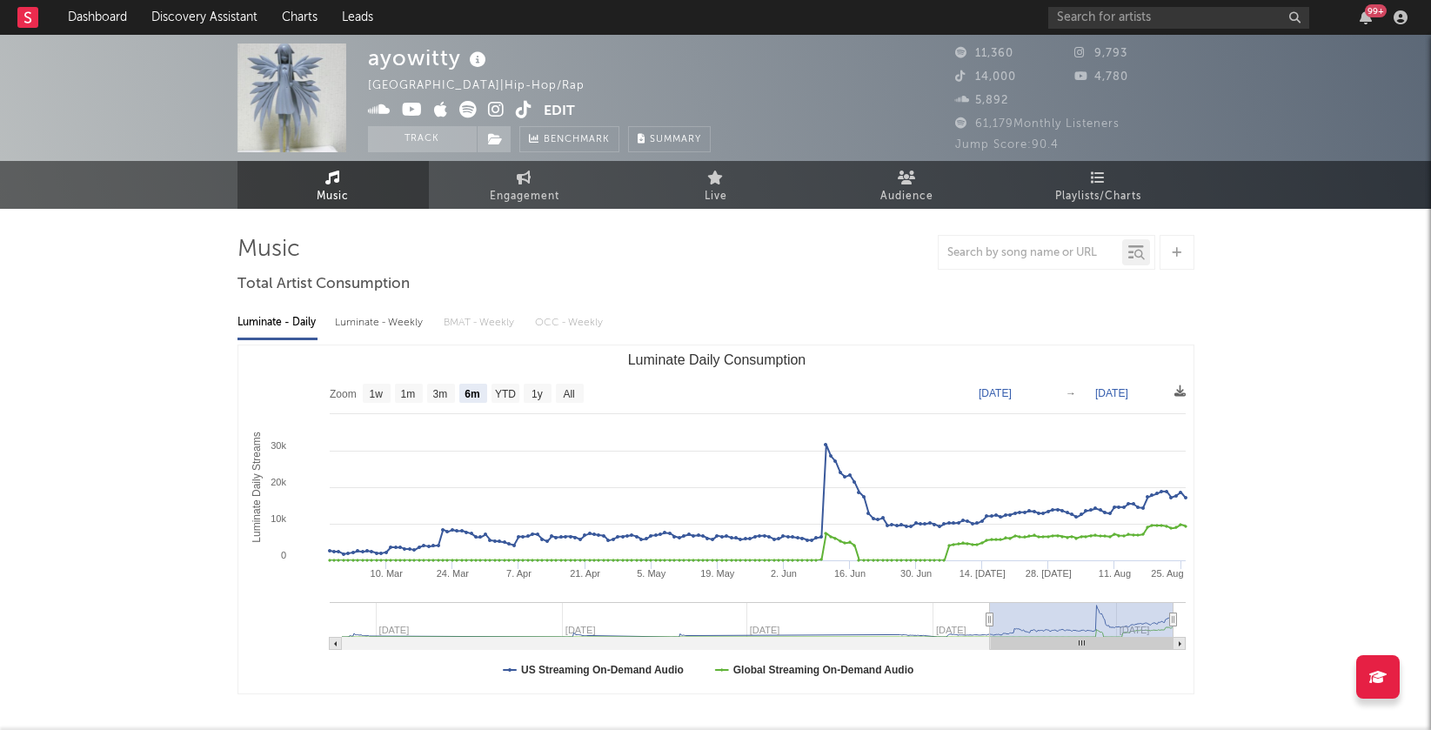
click at [494, 110] on icon at bounding box center [496, 109] width 17 height 17
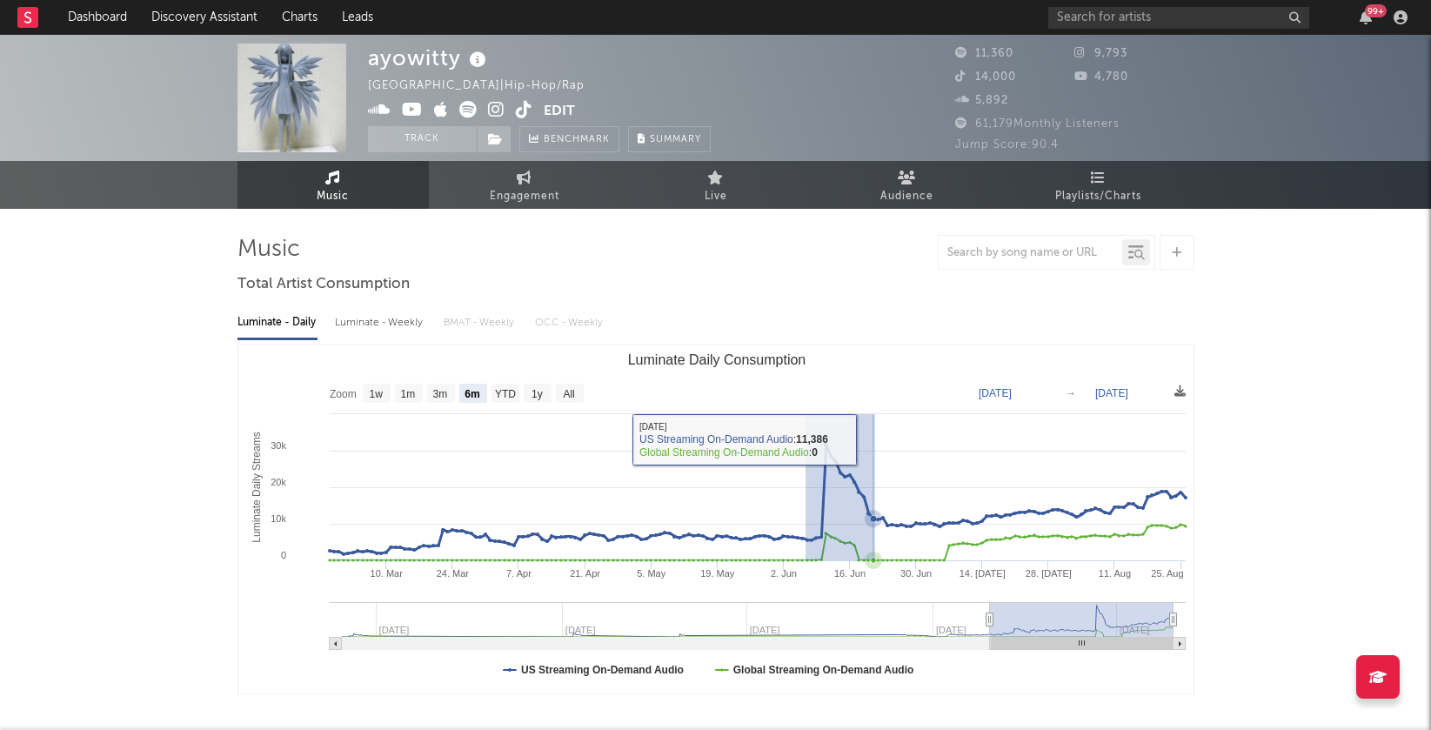
drag, startPoint x: 804, startPoint y: 439, endPoint x: 874, endPoint y: 439, distance: 69.6
click at [874, 439] on rect "Luminate Daily Consumption" at bounding box center [716, 519] width 956 height 348
type input "2025-06-06"
type input "2025-06-21"
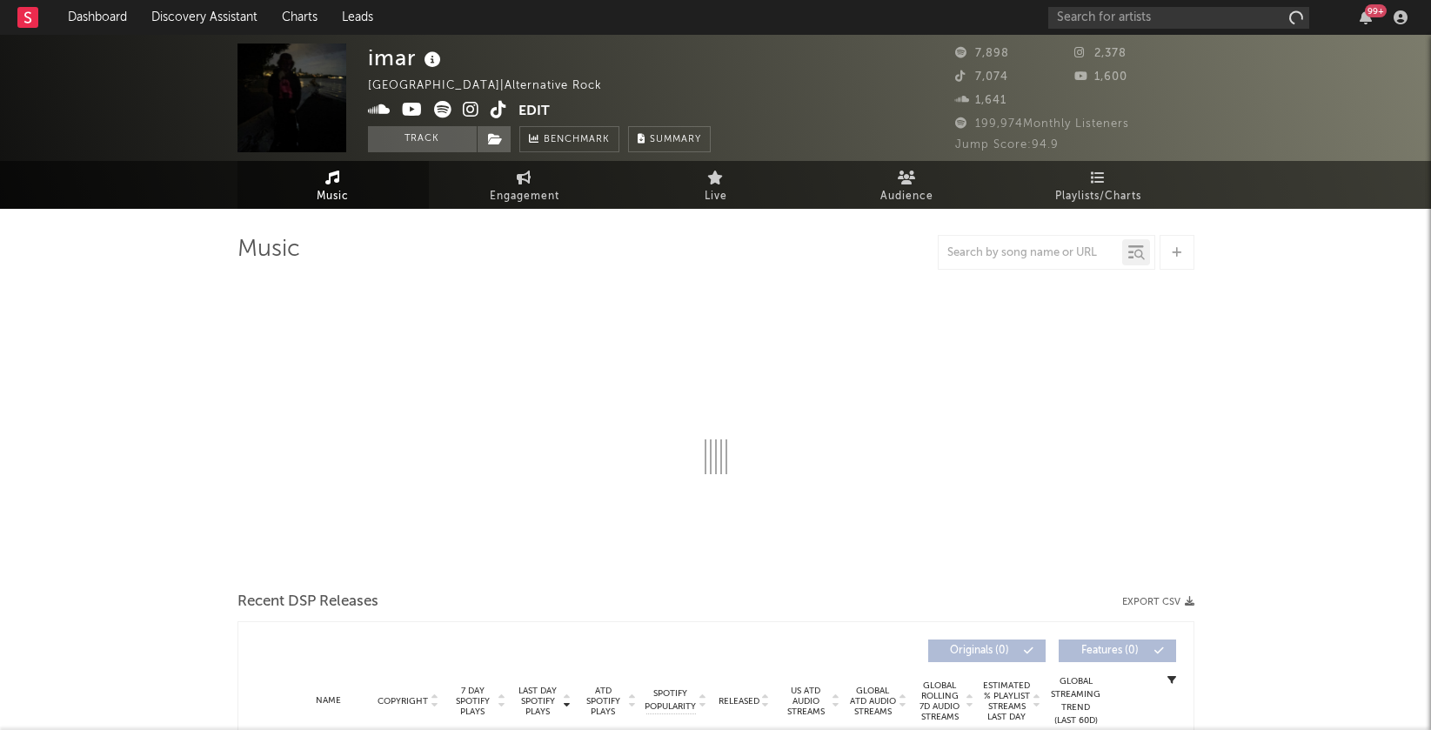
select select "6m"
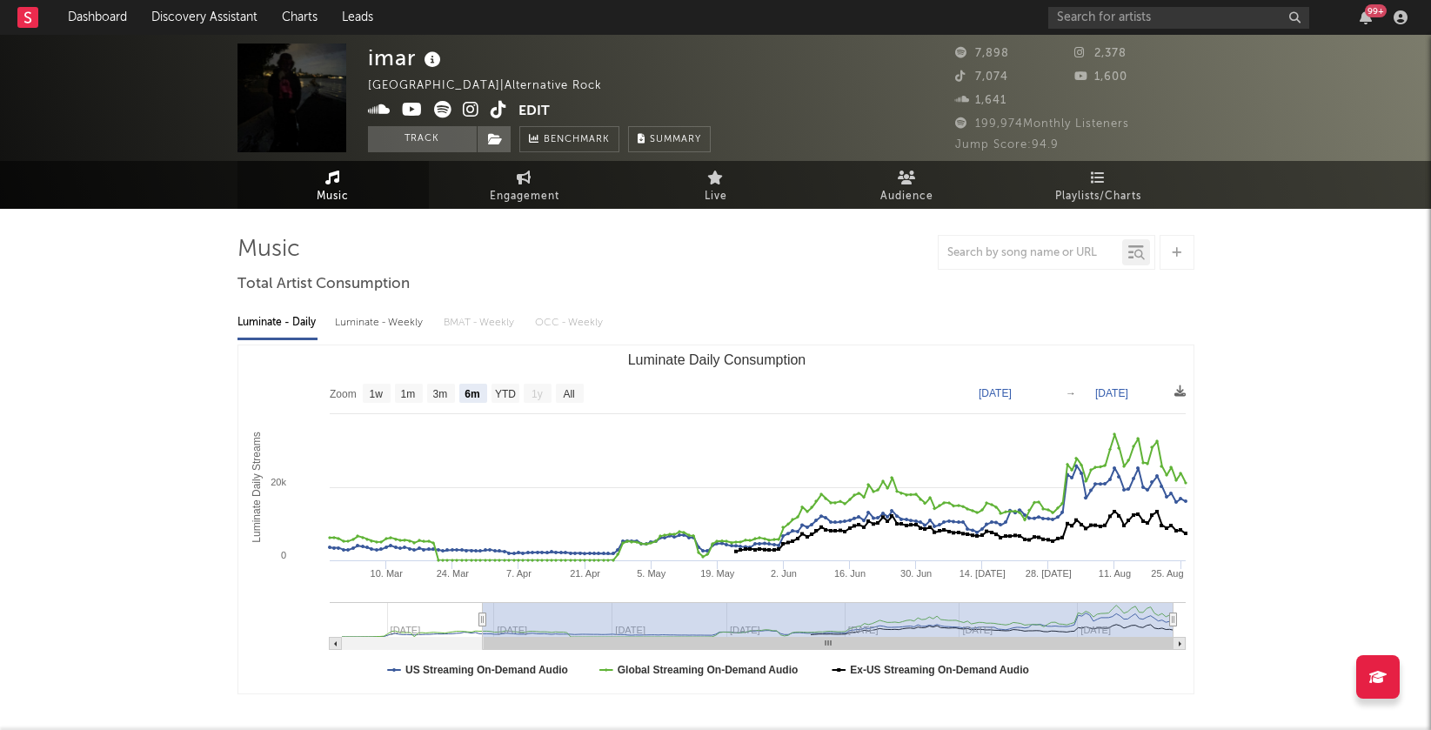
click at [470, 105] on icon at bounding box center [471, 109] width 17 height 17
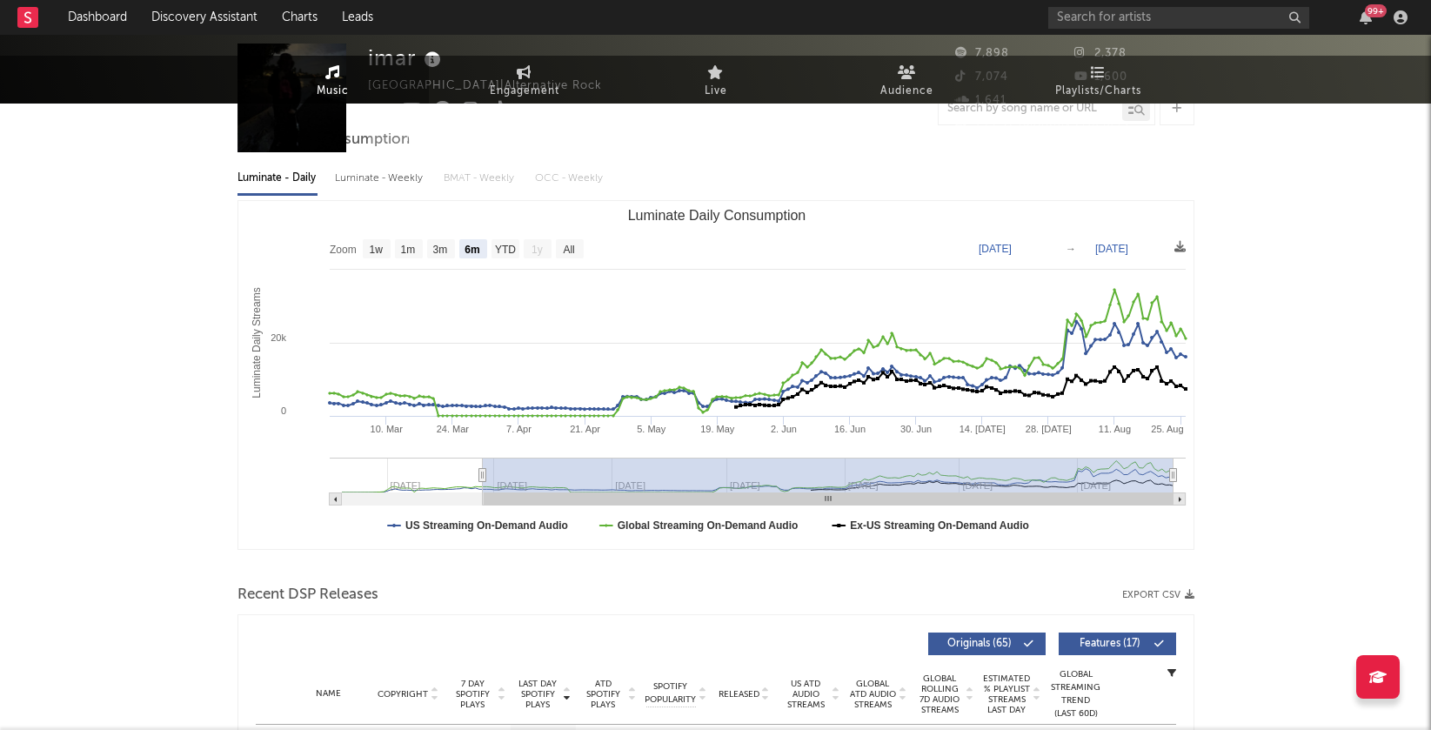
scroll to position [507, 0]
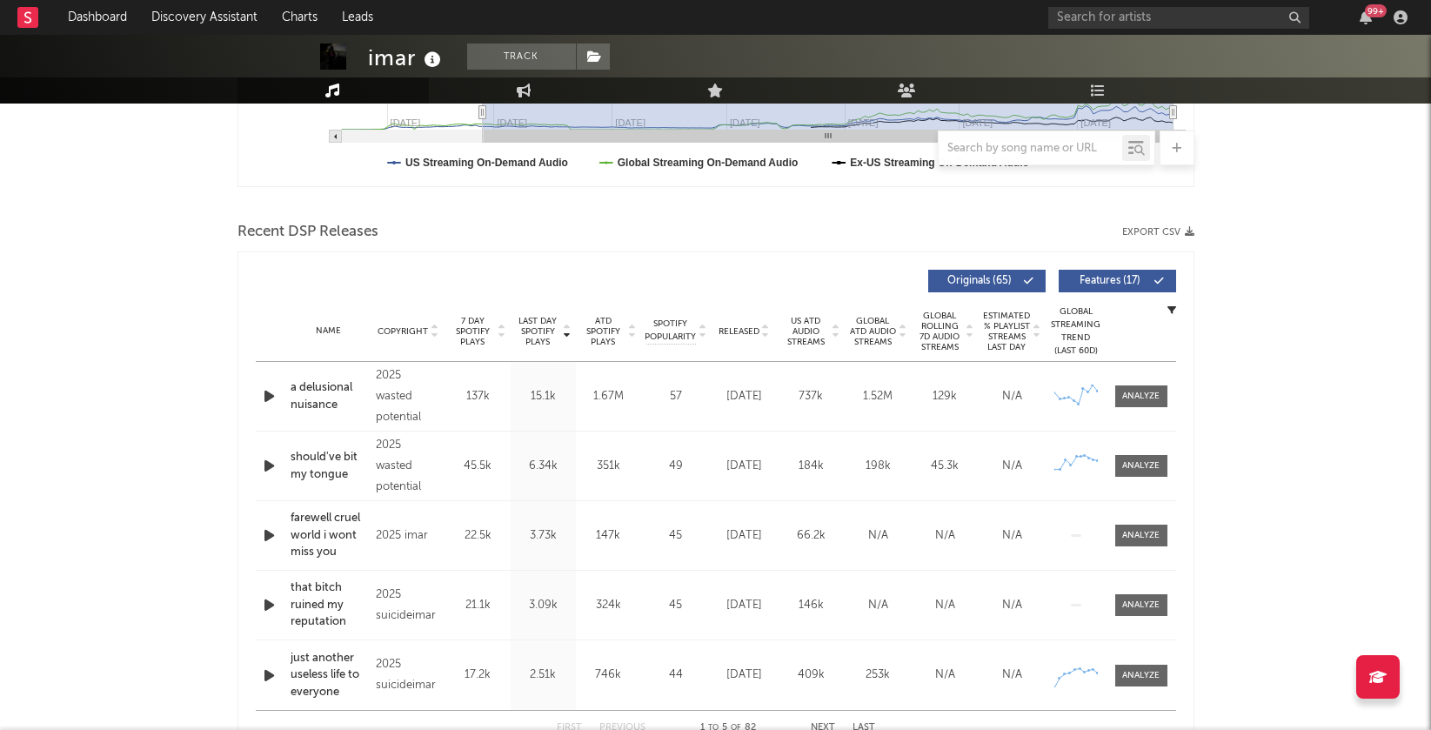
click at [269, 390] on icon "button" at bounding box center [269, 396] width 18 height 22
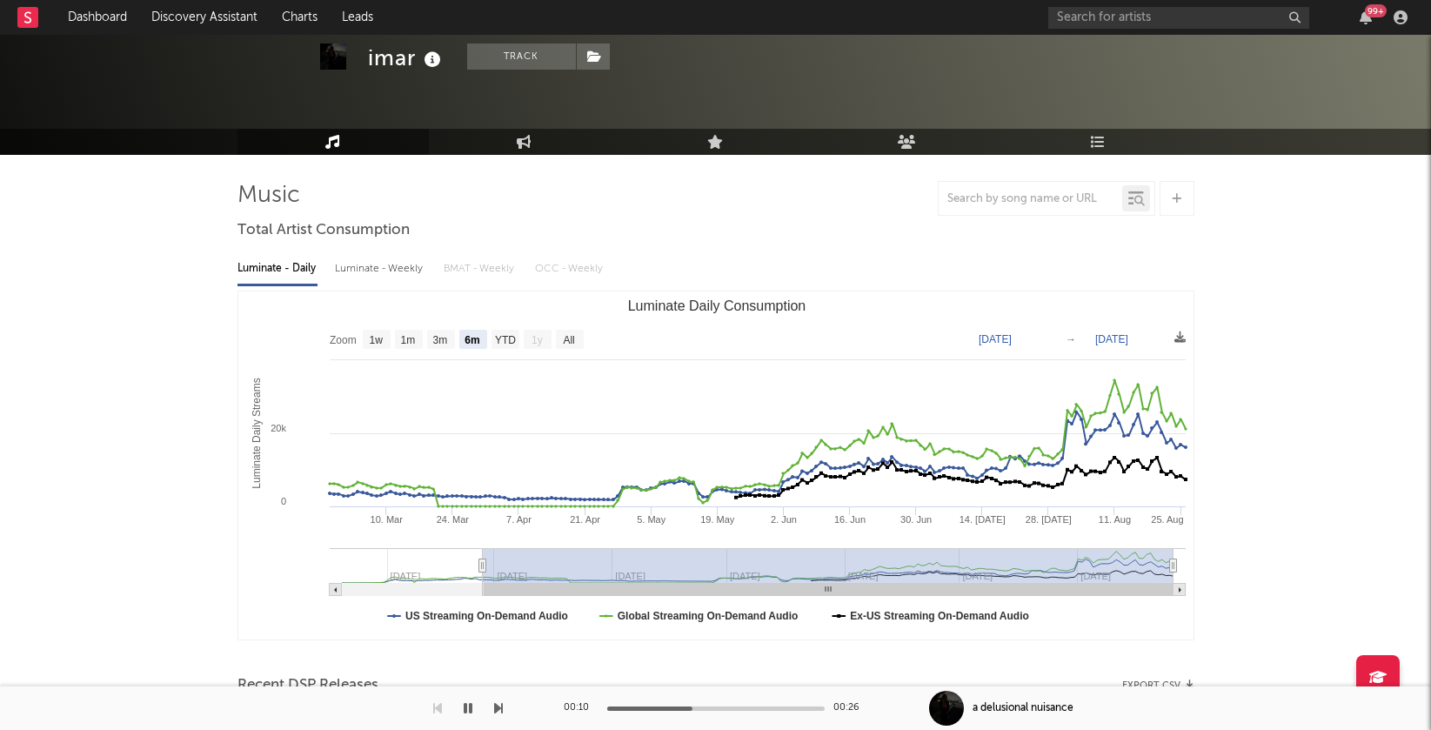
scroll to position [0, 0]
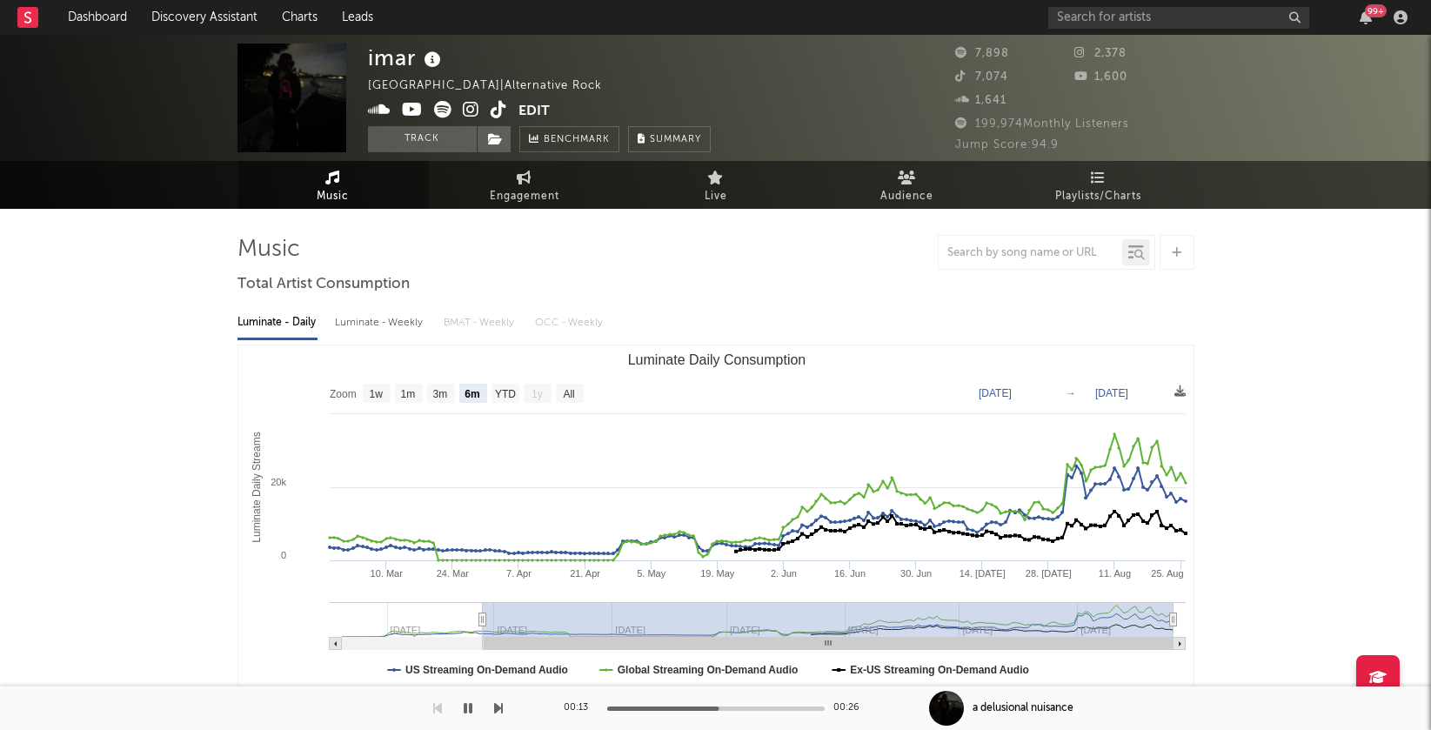
click at [470, 109] on icon at bounding box center [471, 109] width 17 height 17
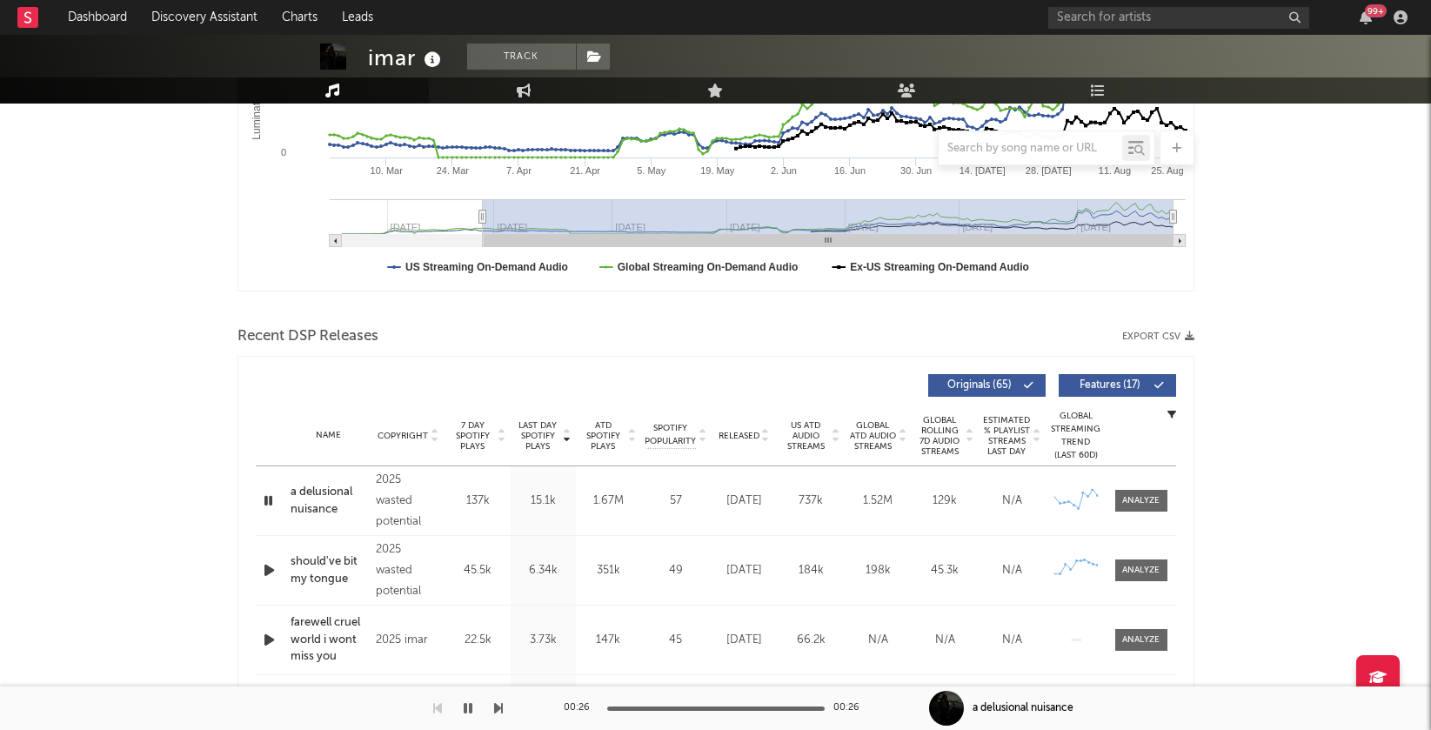
scroll to position [444, 0]
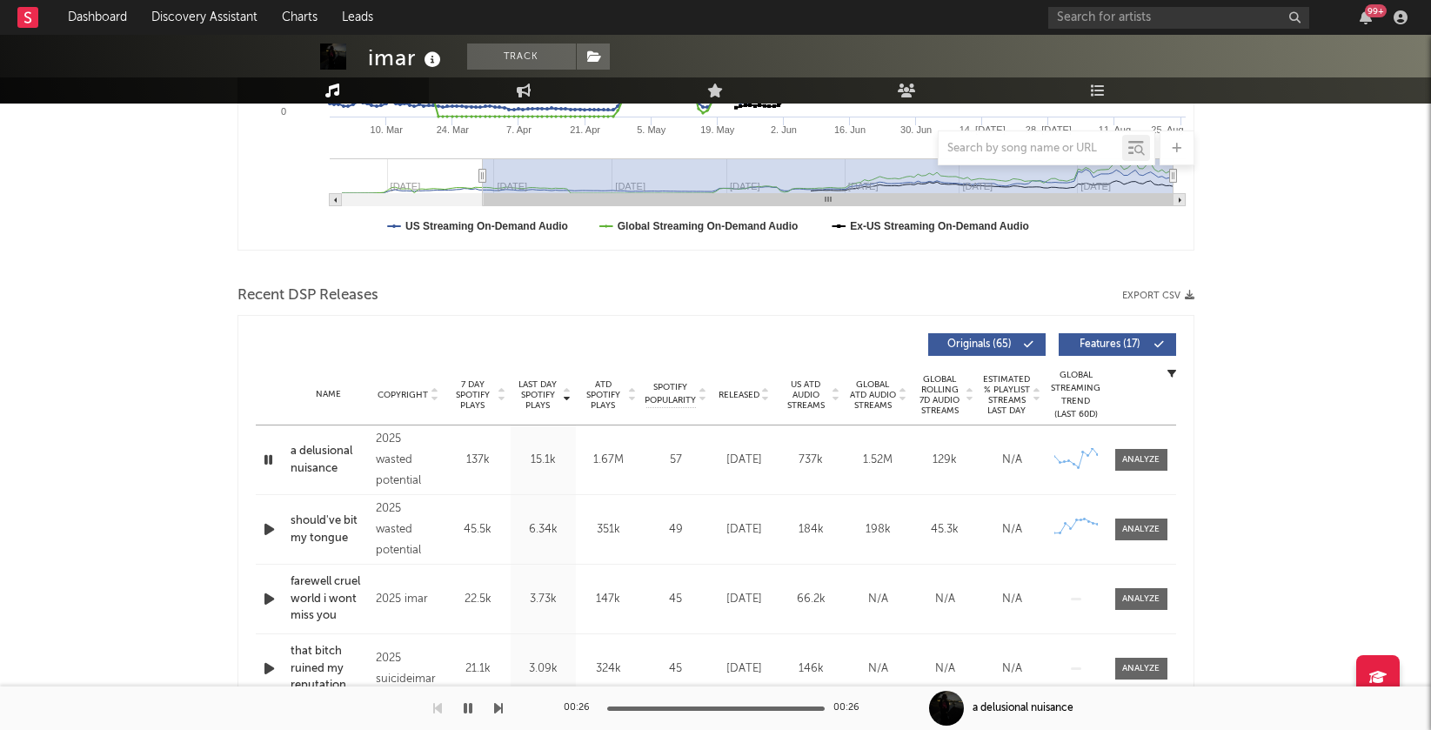
click at [266, 529] on icon "button" at bounding box center [269, 529] width 18 height 22
click at [764, 395] on icon at bounding box center [765, 398] width 9 height 7
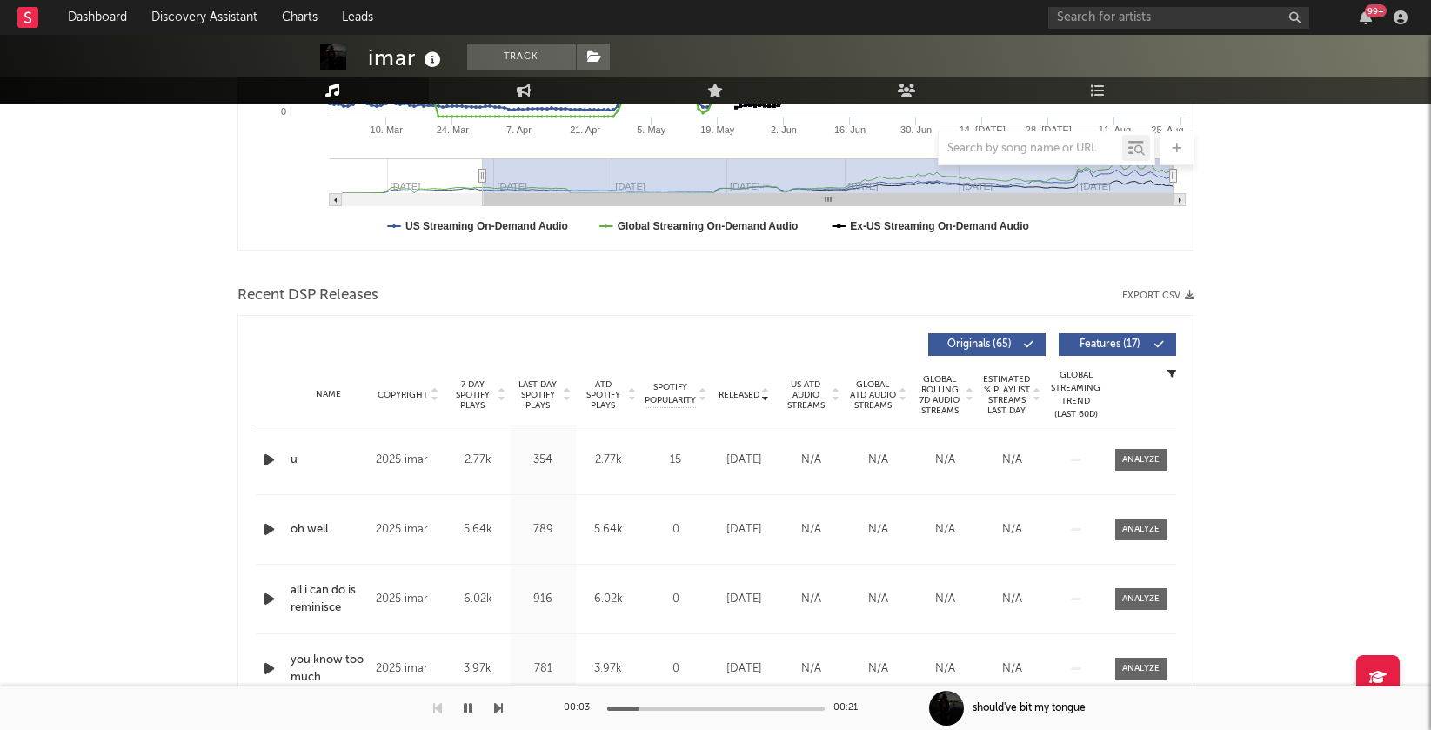
click at [265, 454] on icon "button" at bounding box center [269, 460] width 18 height 22
click at [265, 530] on icon "button" at bounding box center [269, 529] width 18 height 22
click at [267, 596] on icon "button" at bounding box center [269, 599] width 18 height 22
click at [266, 670] on icon "button" at bounding box center [269, 668] width 18 height 22
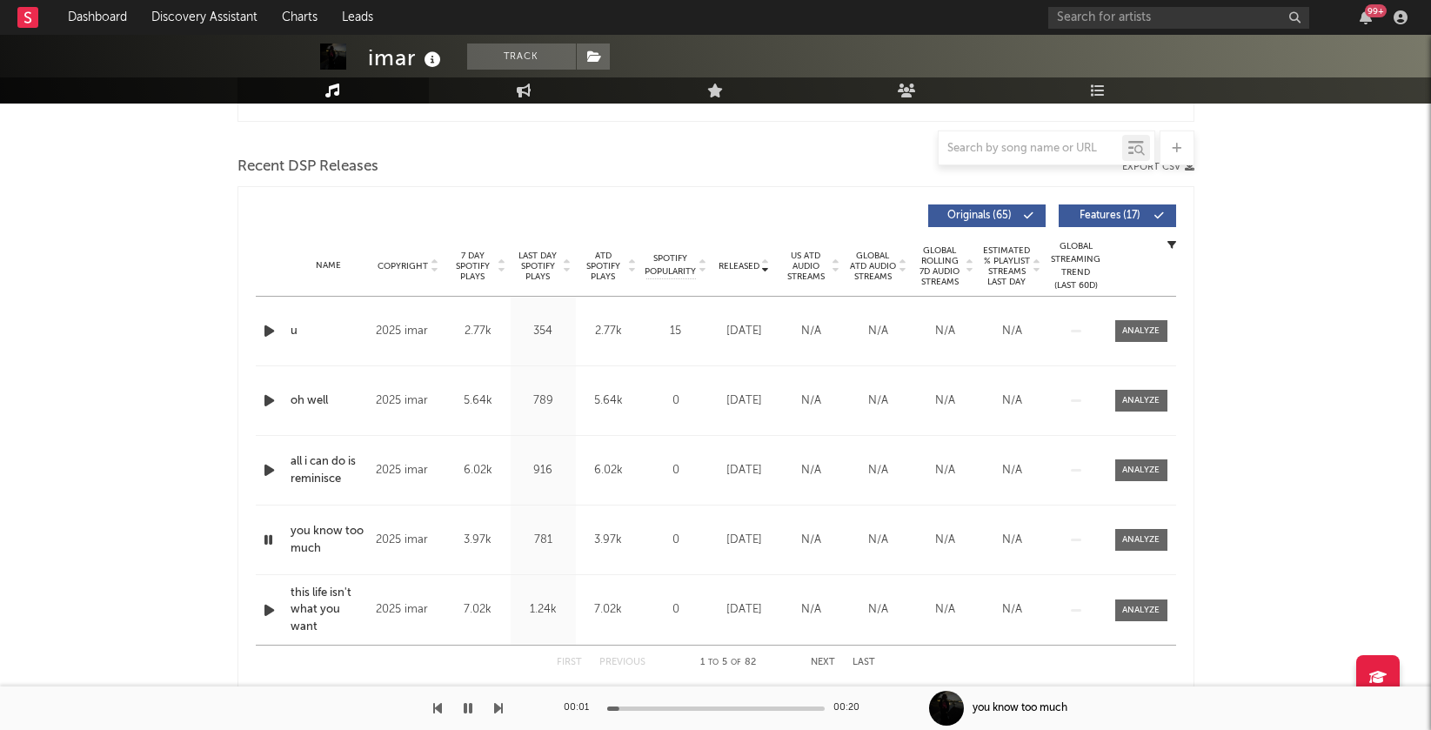
scroll to position [610, 0]
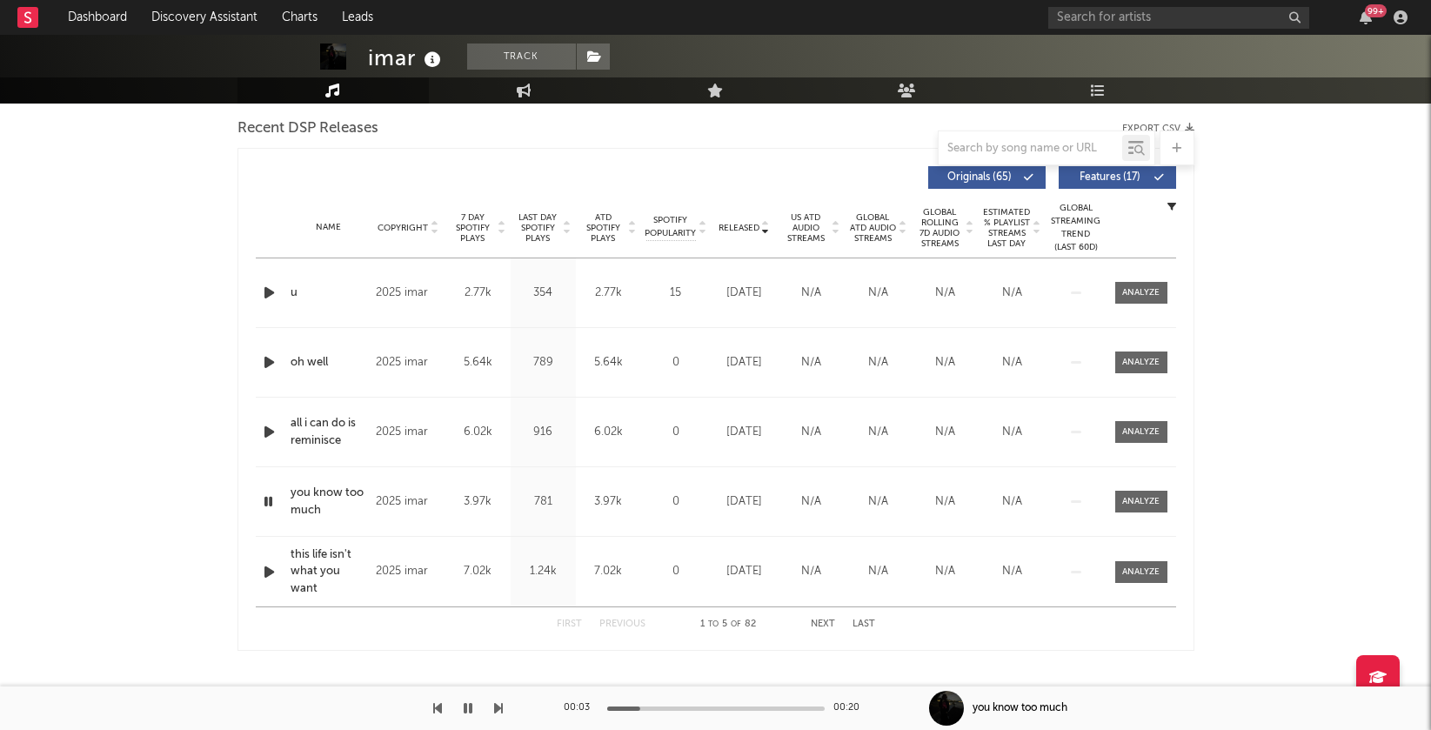
click at [766, 225] on icon at bounding box center [765, 224] width 9 height 7
click at [568, 222] on icon at bounding box center [567, 224] width 9 height 7
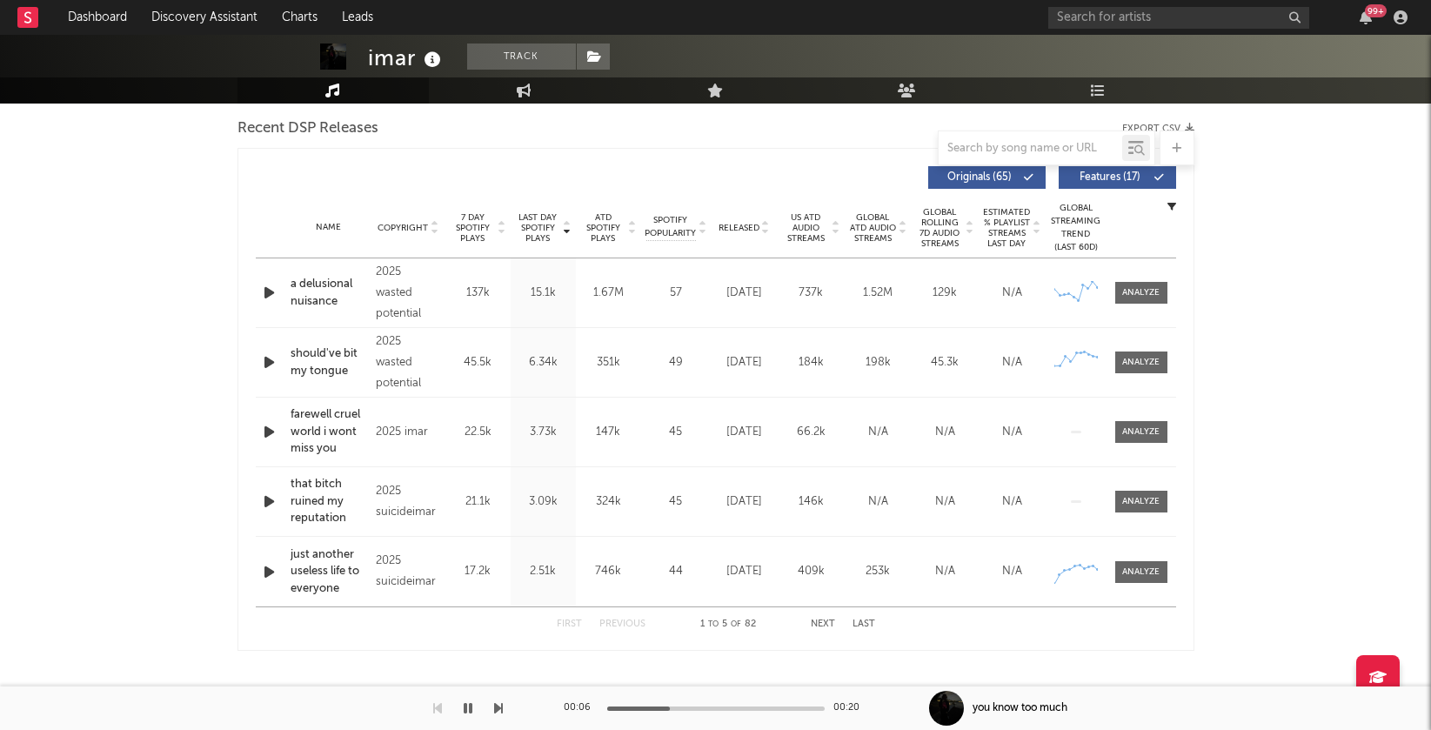
click at [269, 285] on icon "button" at bounding box center [269, 293] width 18 height 22
click at [269, 285] on icon "button" at bounding box center [268, 293] width 17 height 22
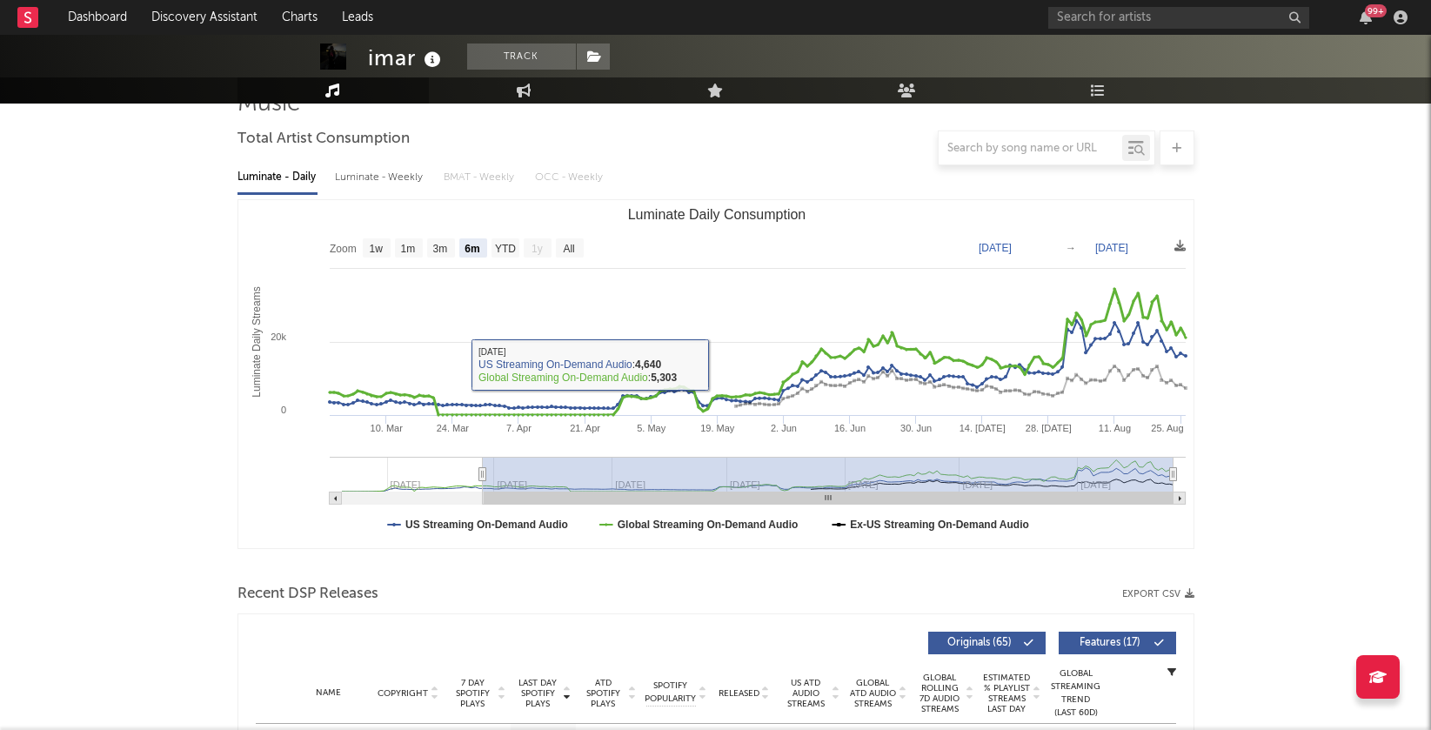
scroll to position [458, 0]
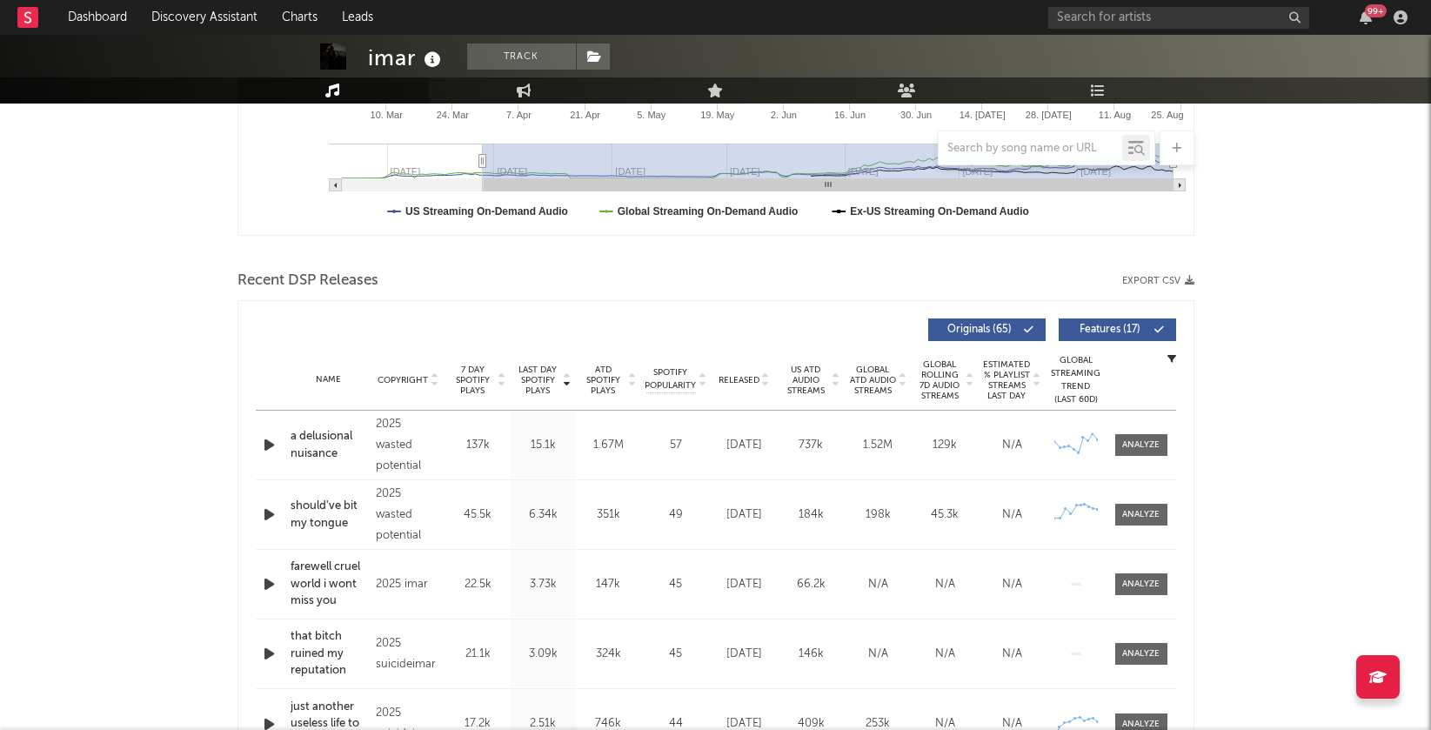
click at [262, 449] on icon "button" at bounding box center [269, 445] width 18 height 22
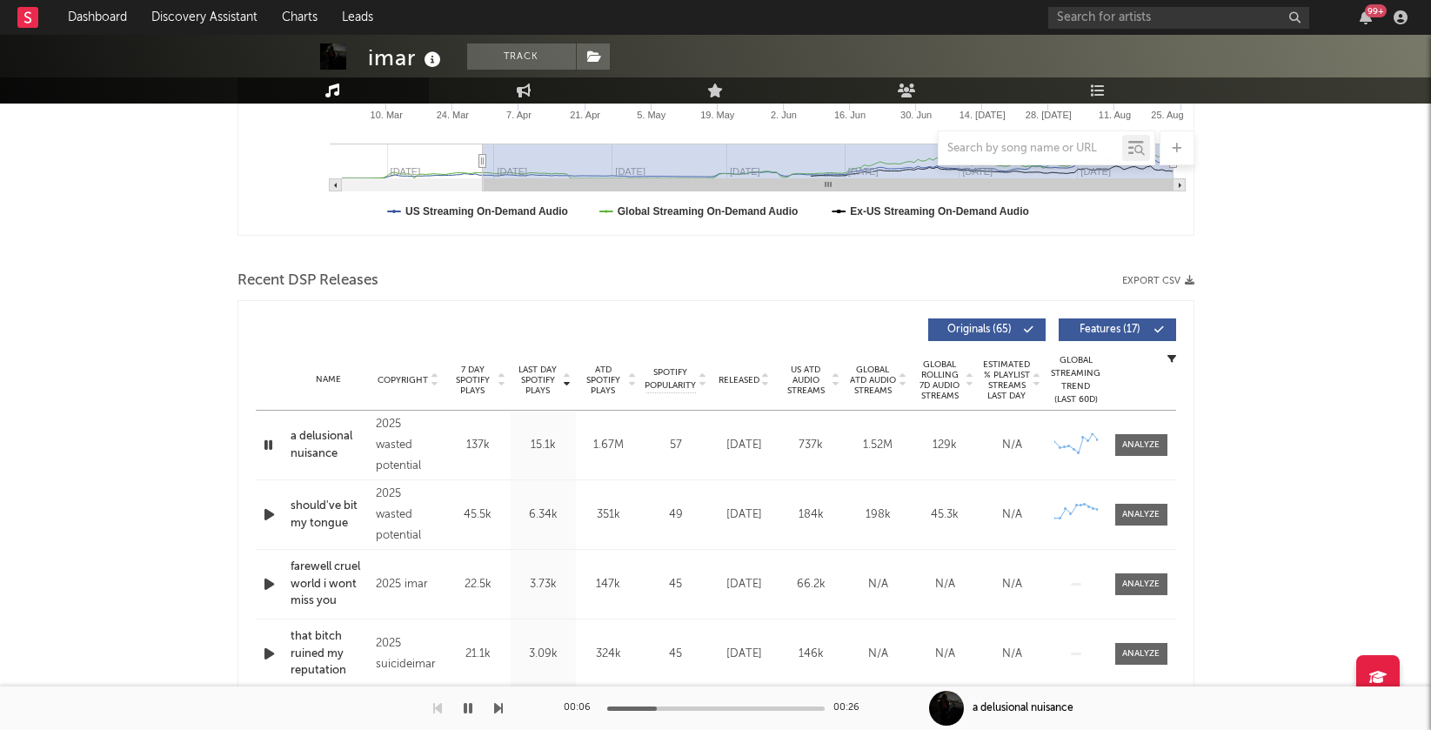
click at [763, 380] on icon at bounding box center [765, 383] width 9 height 7
click at [266, 443] on icon "button" at bounding box center [269, 445] width 18 height 22
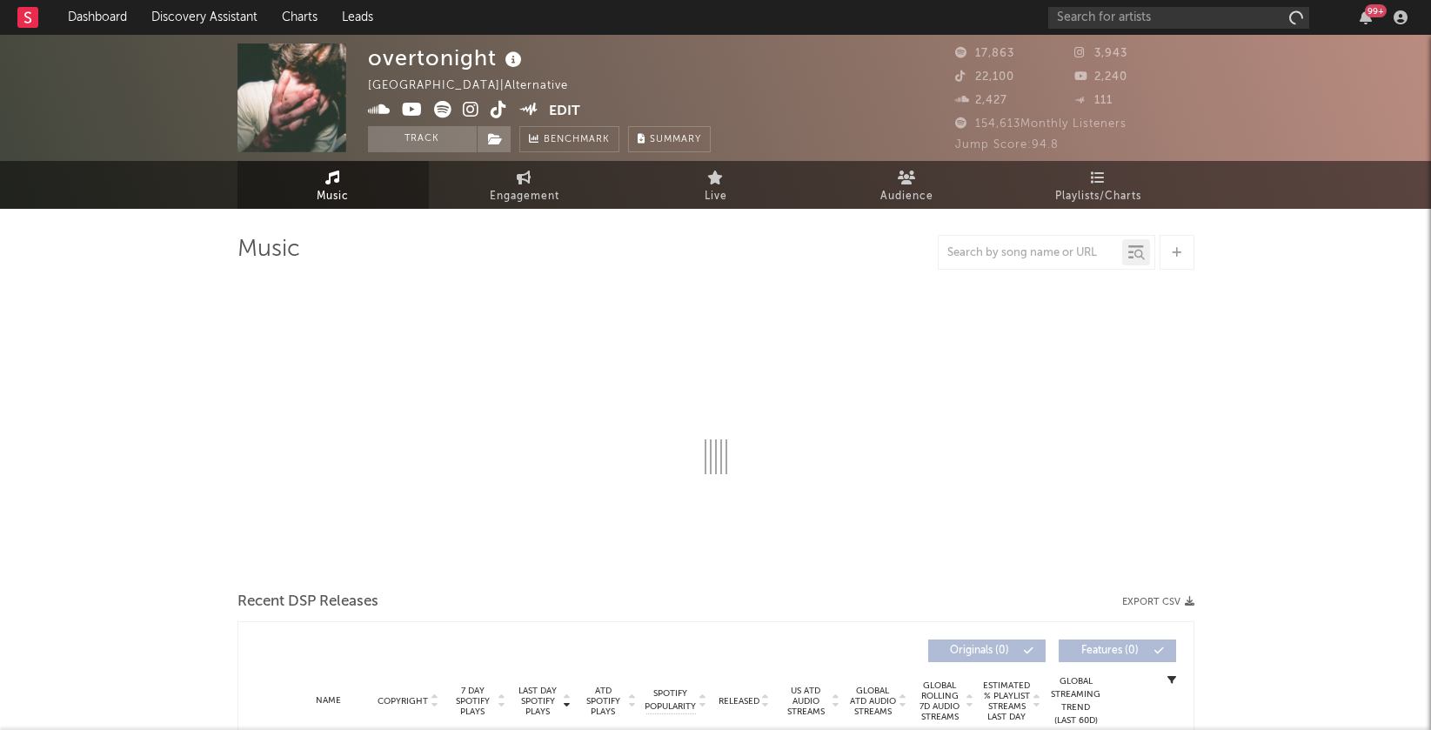
select select "1w"
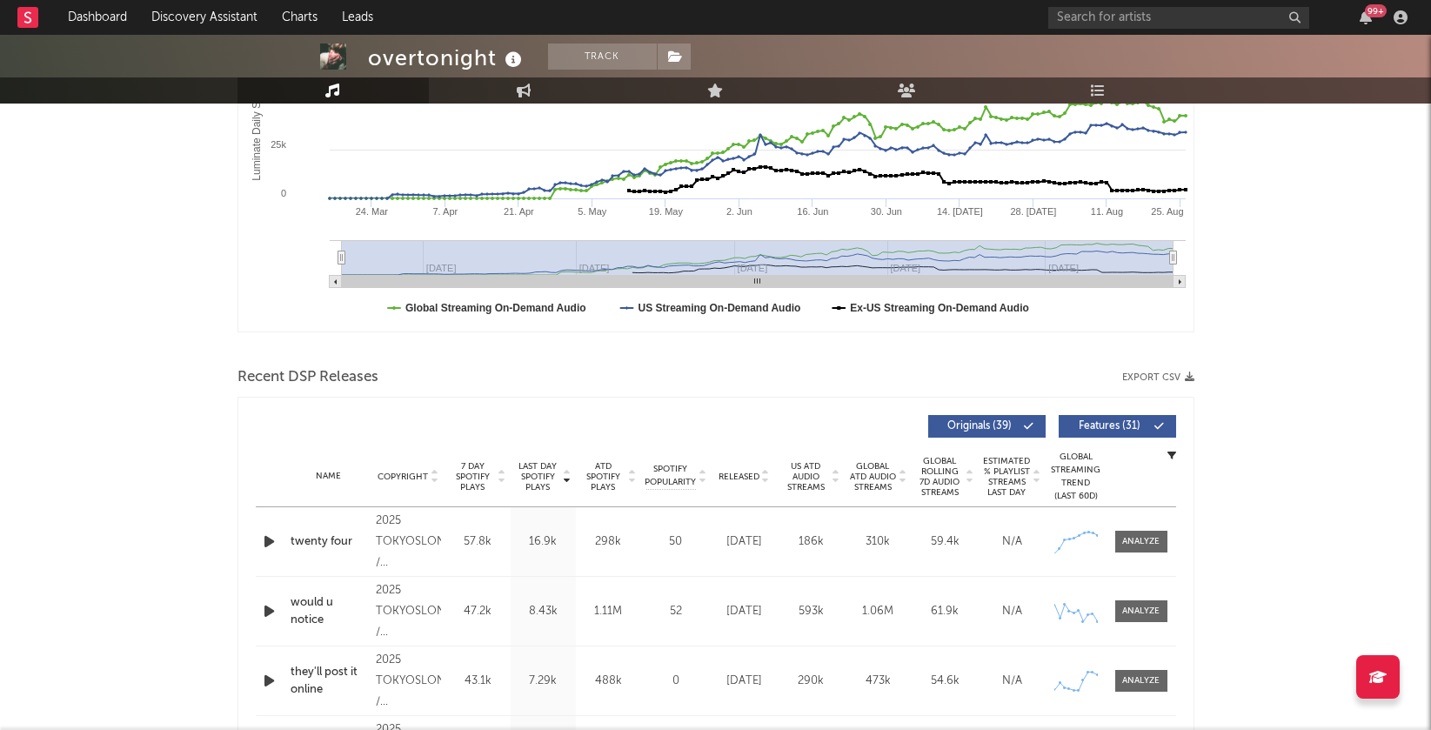
scroll to position [424, 0]
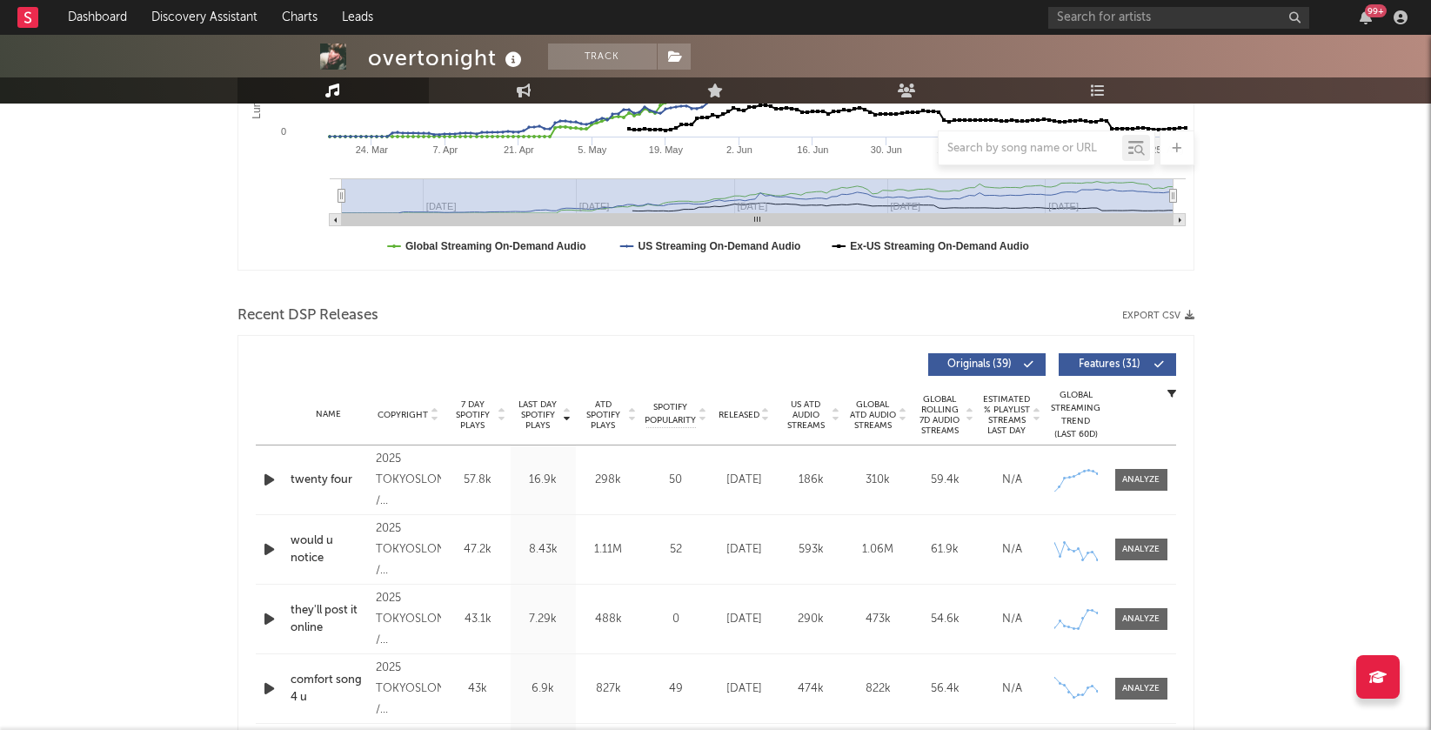
click at [272, 482] on icon "button" at bounding box center [269, 480] width 18 height 22
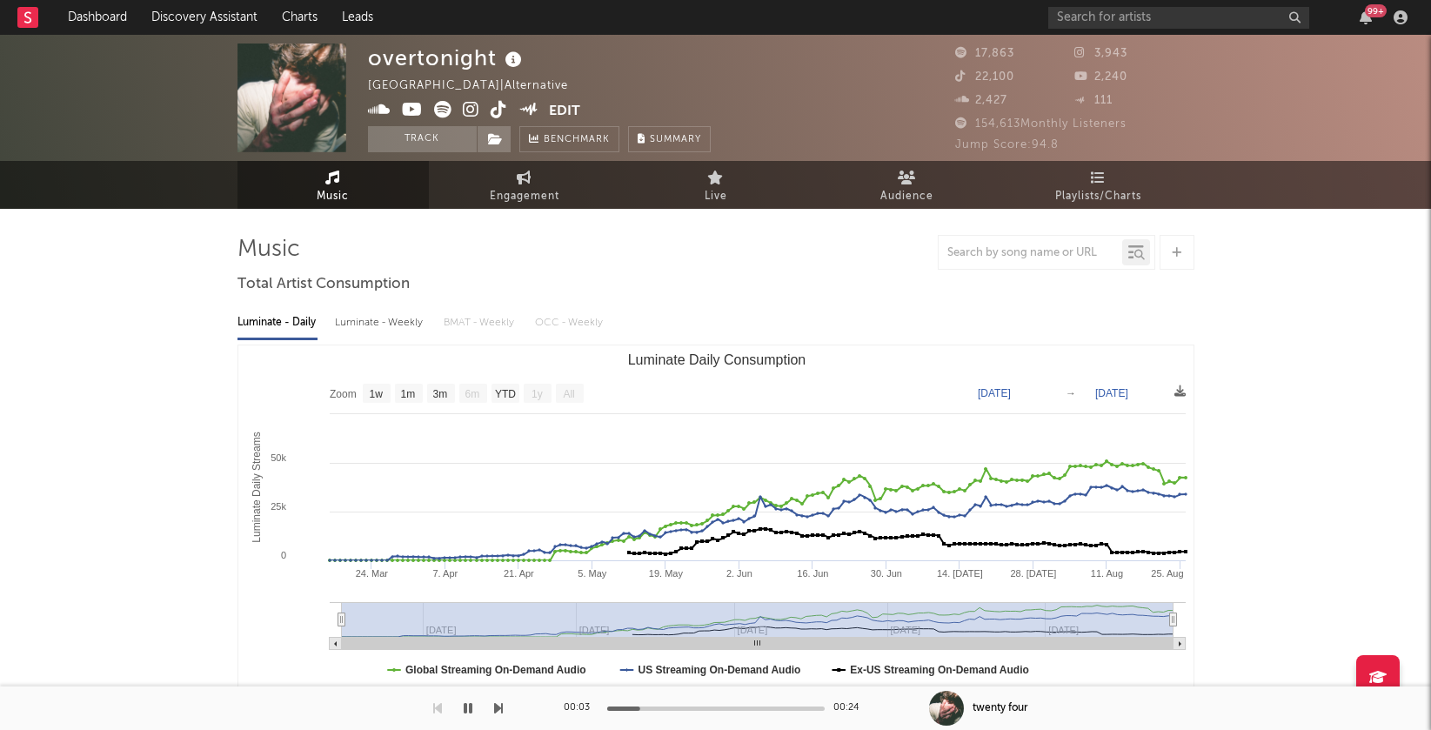
click at [465, 107] on icon at bounding box center [471, 109] width 17 height 17
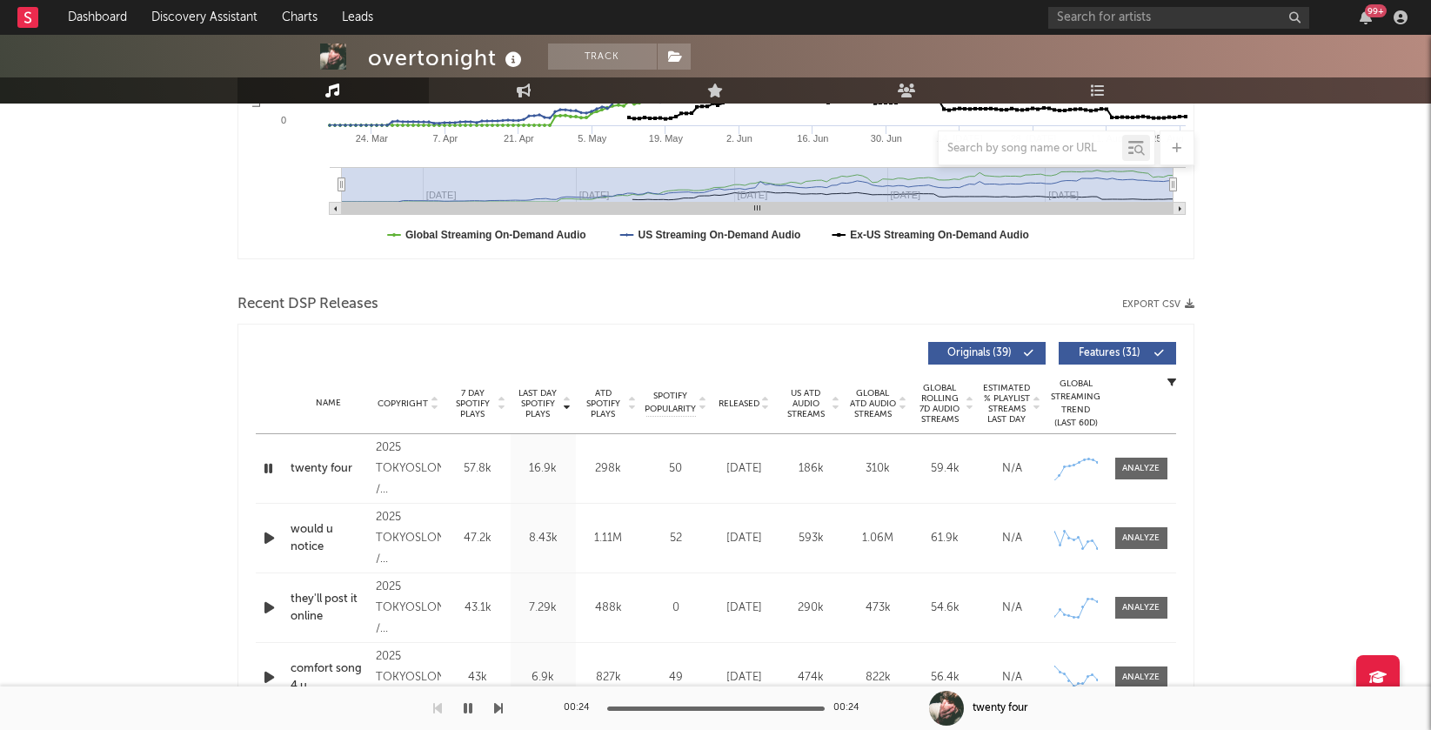
scroll to position [465, 0]
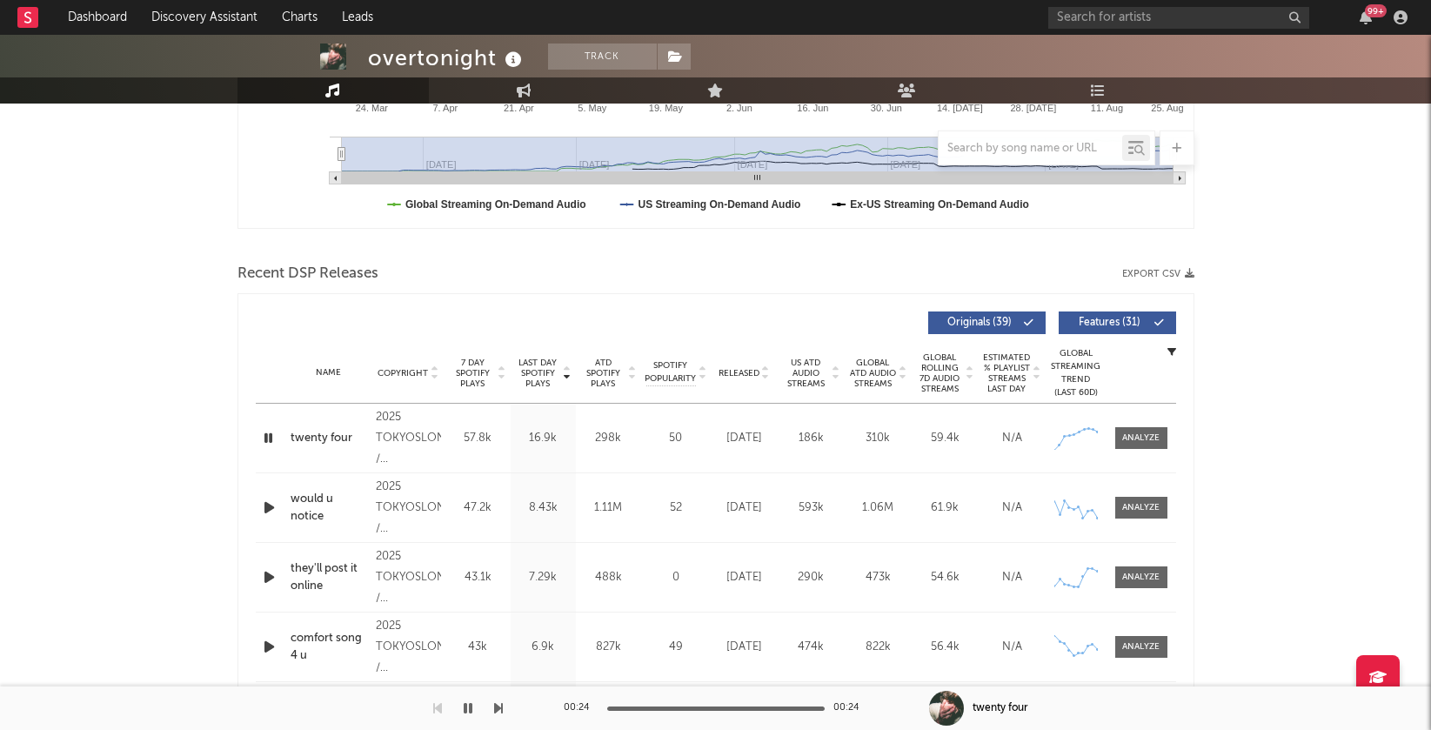
click at [269, 506] on icon "button" at bounding box center [269, 508] width 18 height 22
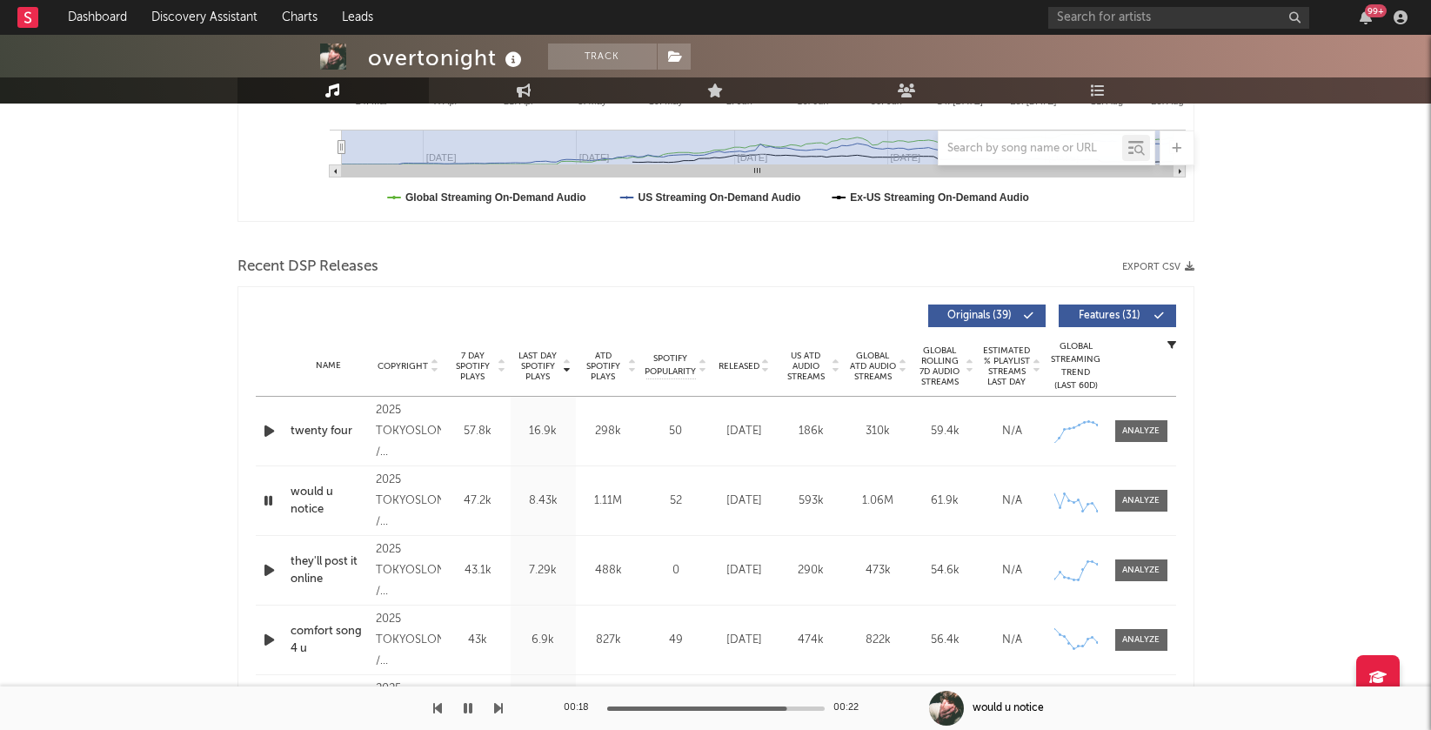
scroll to position [475, 0]
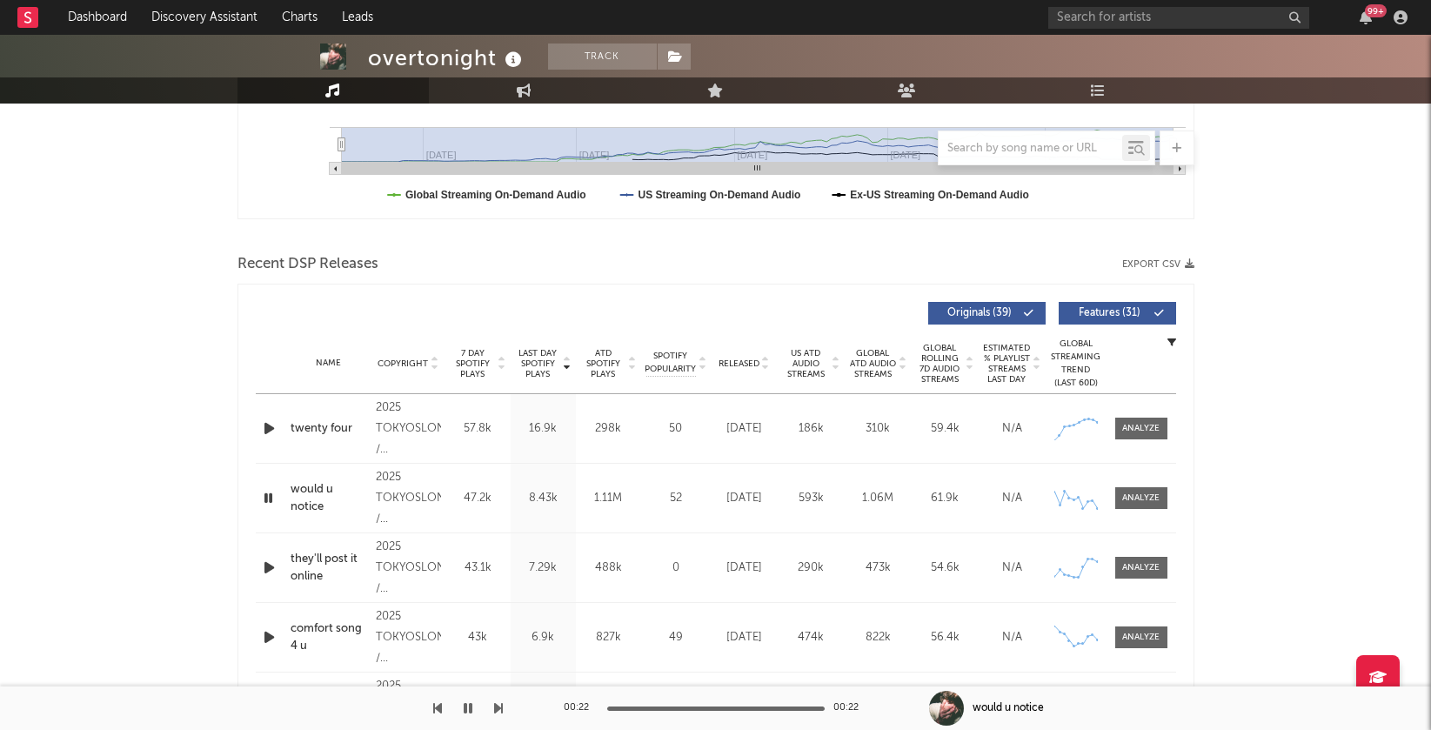
click at [273, 564] on icon "button" at bounding box center [269, 568] width 18 height 22
click at [273, 564] on icon "button" at bounding box center [268, 568] width 17 height 22
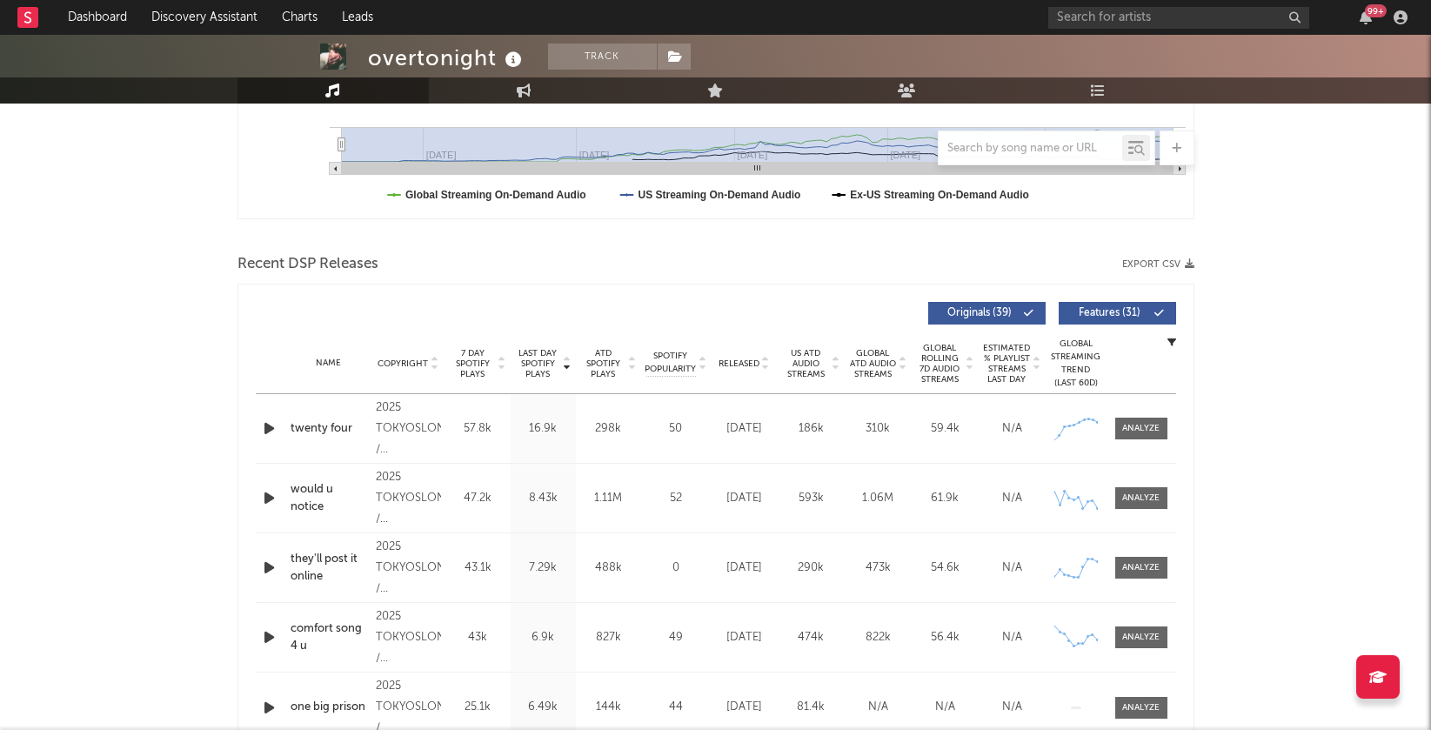
click at [764, 357] on icon at bounding box center [765, 360] width 9 height 7
click at [761, 357] on icon at bounding box center [765, 360] width 9 height 7
click at [264, 424] on icon "button" at bounding box center [269, 428] width 18 height 22
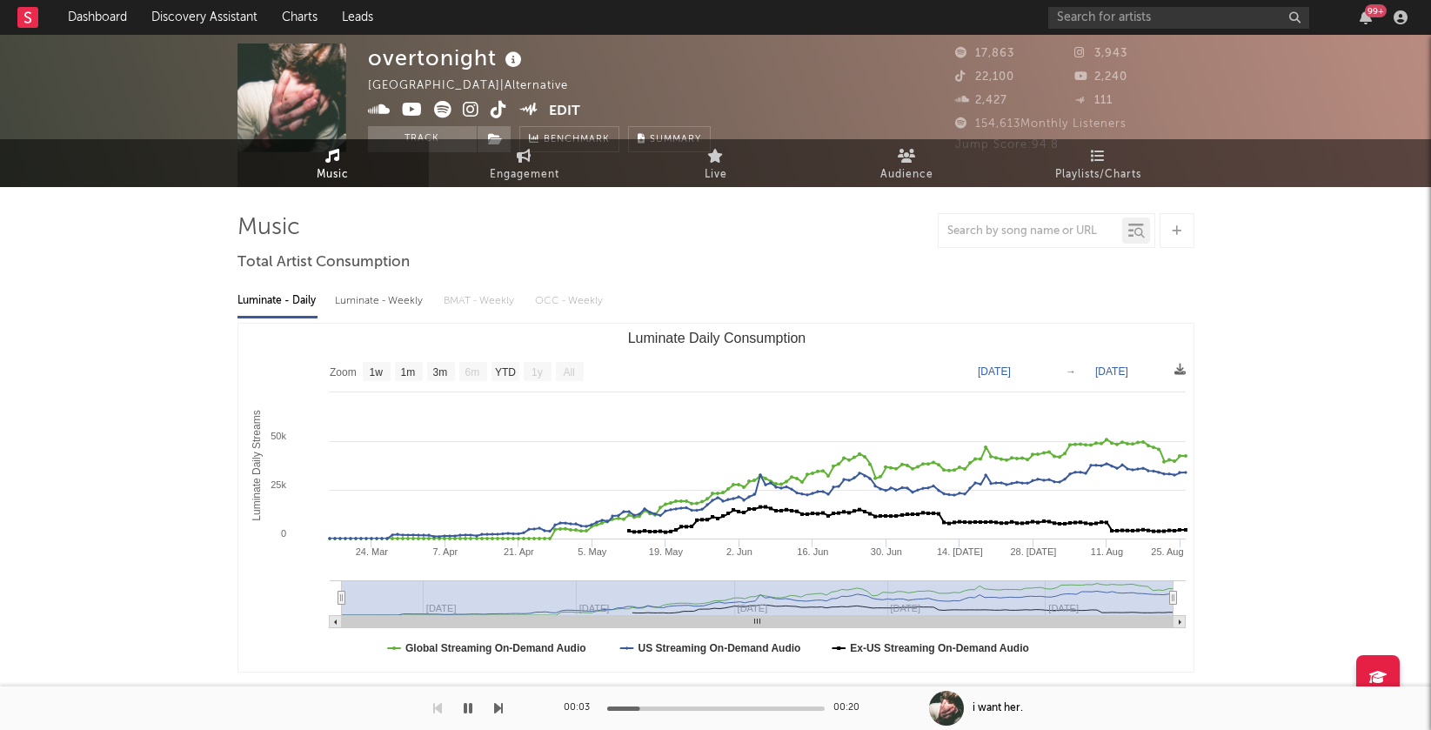
scroll to position [0, 0]
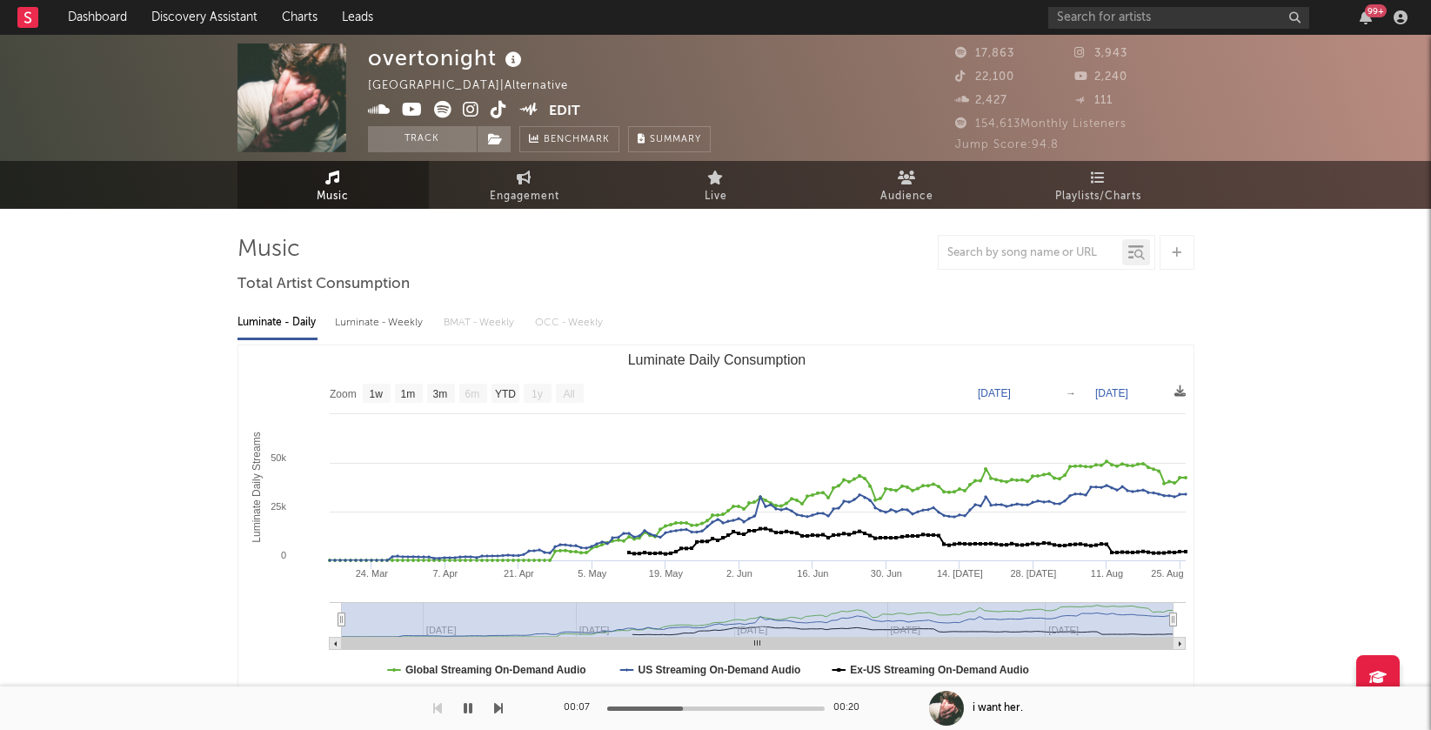
click at [475, 107] on icon at bounding box center [471, 109] width 17 height 17
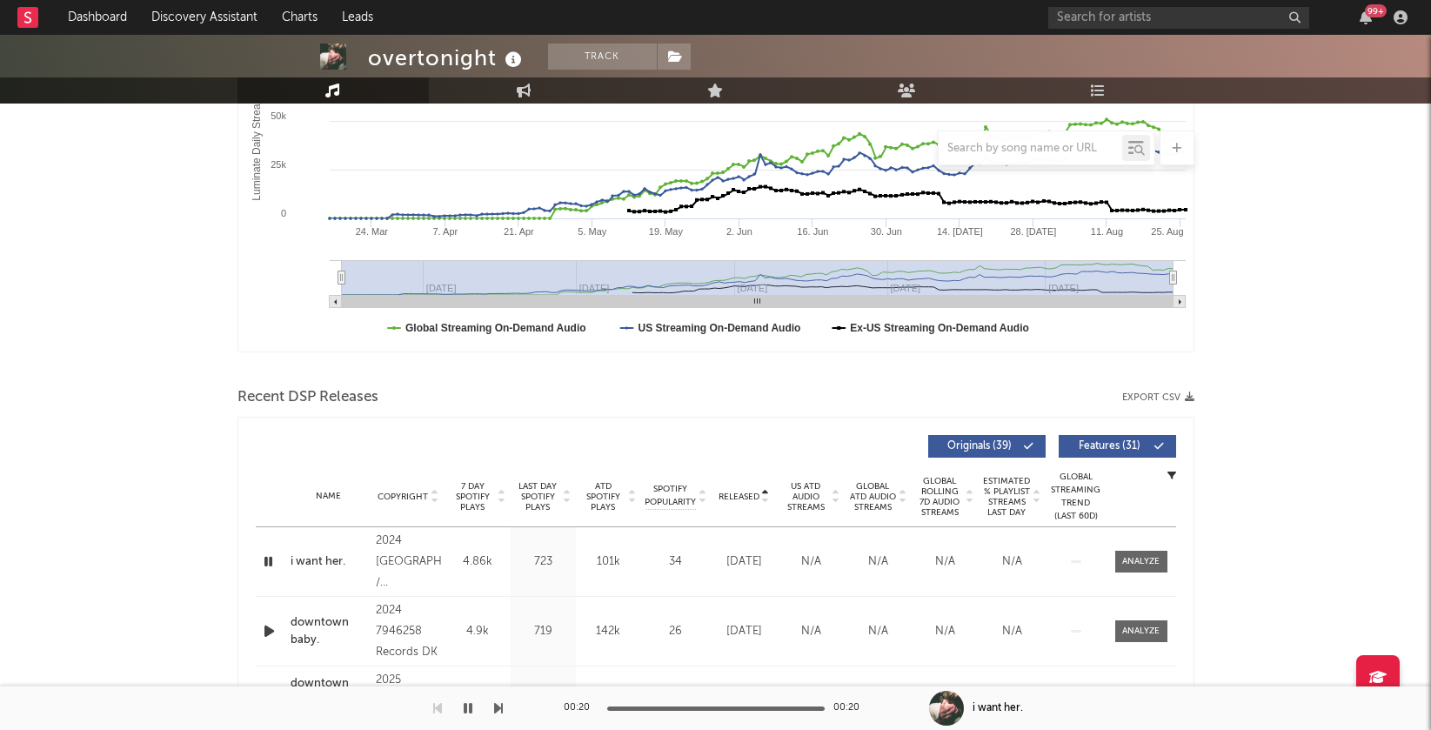
scroll to position [503, 0]
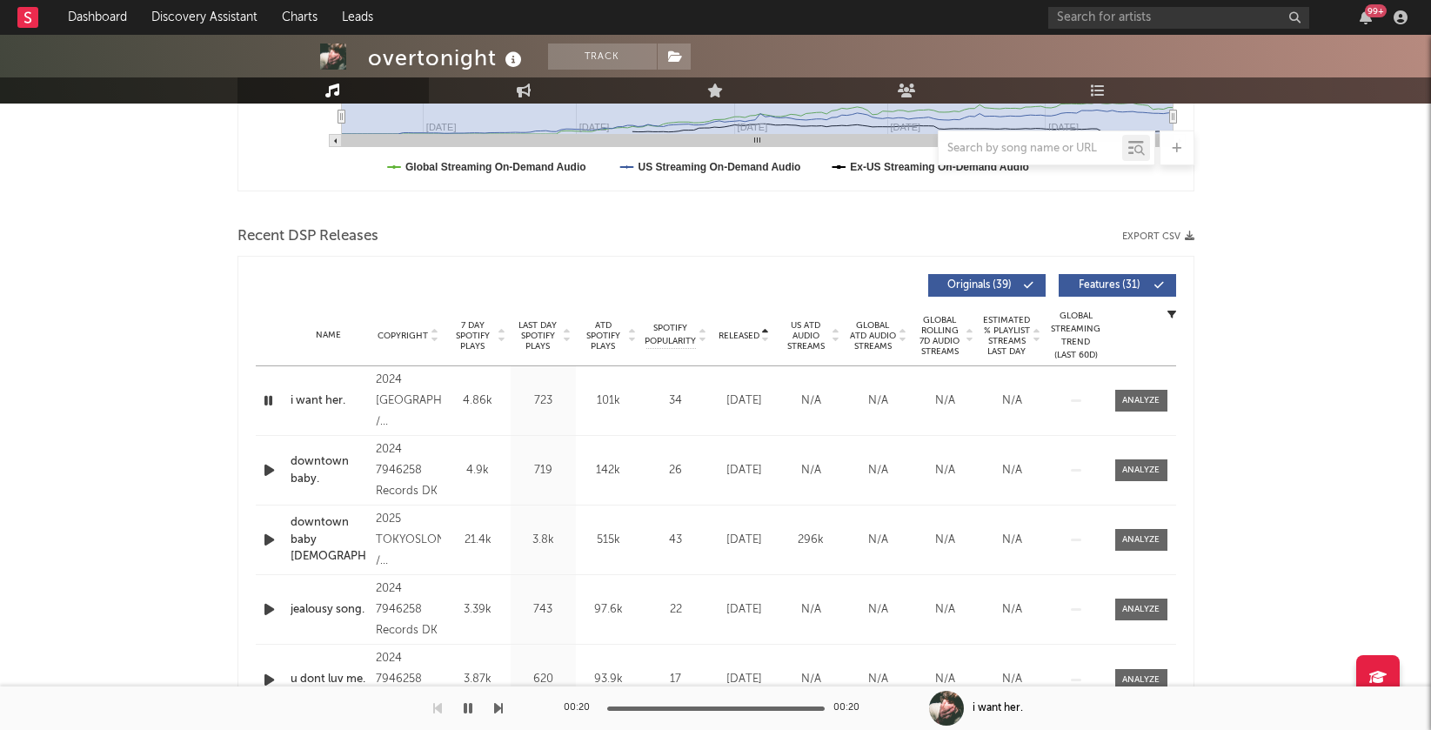
click at [266, 469] on icon "button" at bounding box center [269, 470] width 18 height 22
click at [764, 330] on icon at bounding box center [765, 332] width 9 height 7
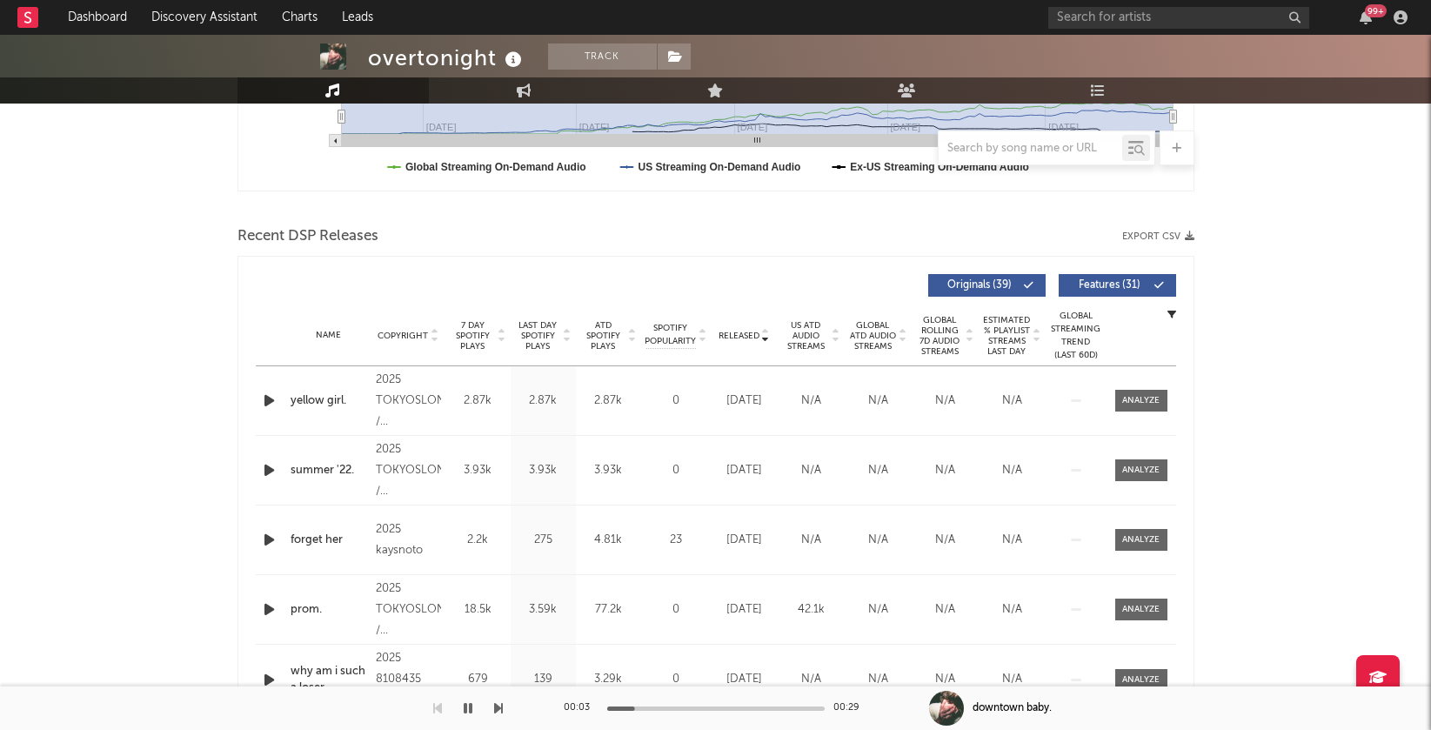
click at [764, 330] on icon at bounding box center [765, 332] width 9 height 7
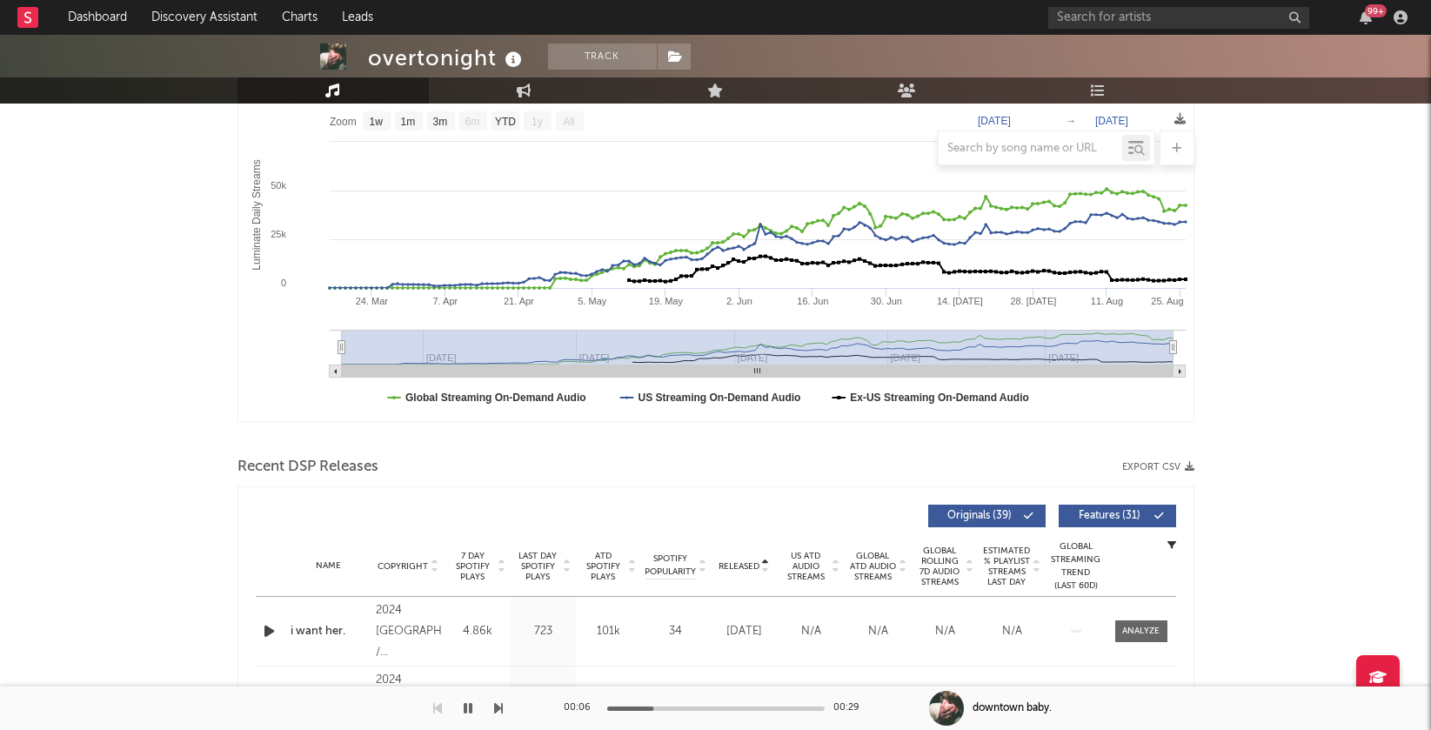
scroll to position [0, 0]
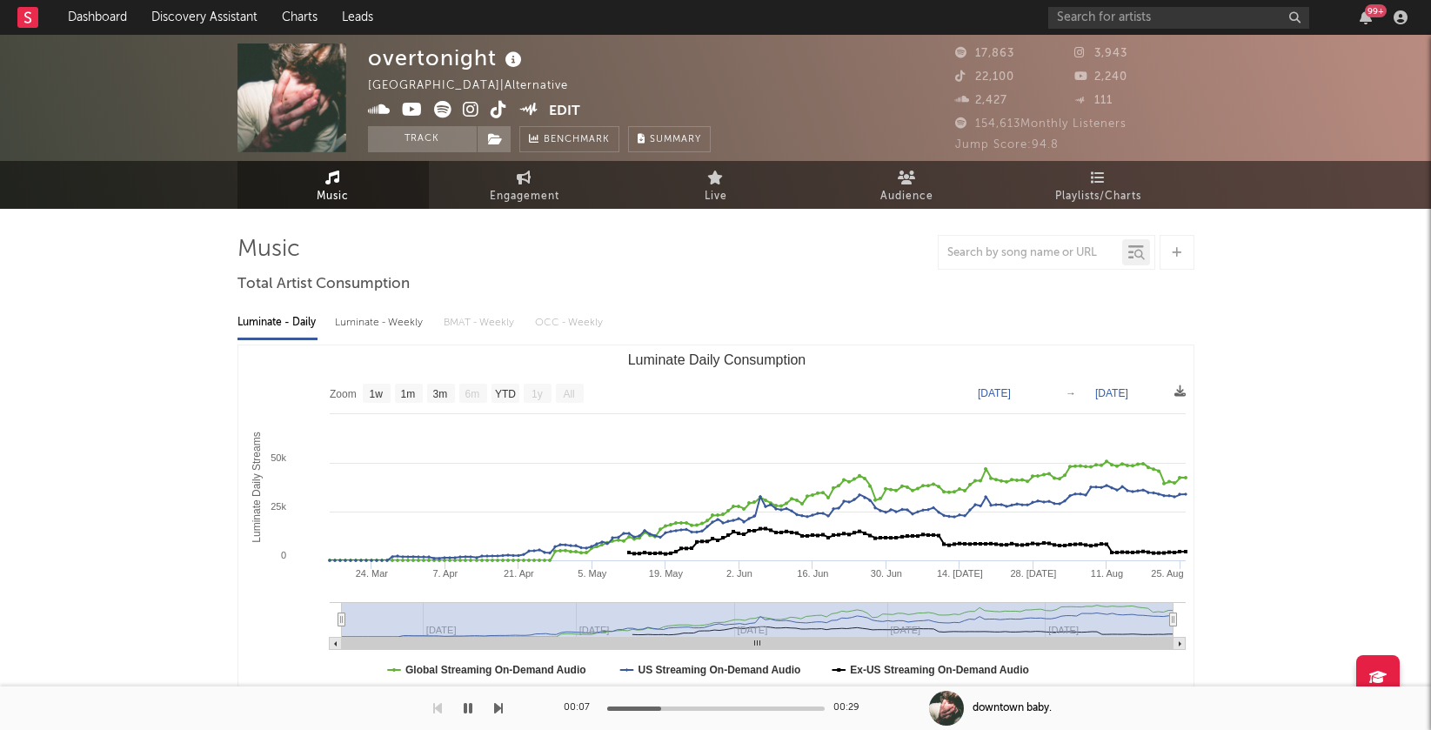
click at [472, 110] on icon at bounding box center [471, 109] width 17 height 17
click at [465, 707] on icon "button" at bounding box center [468, 708] width 9 height 14
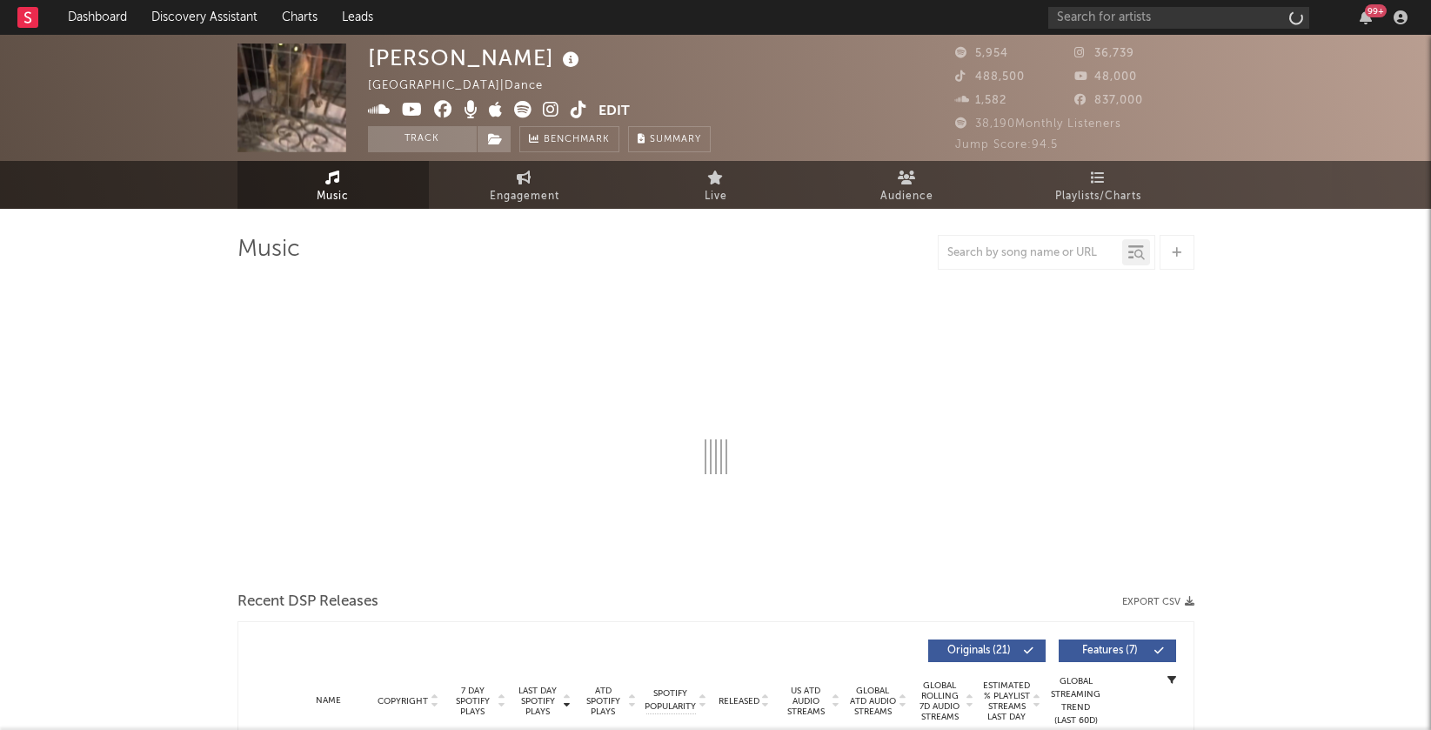
select select "1w"
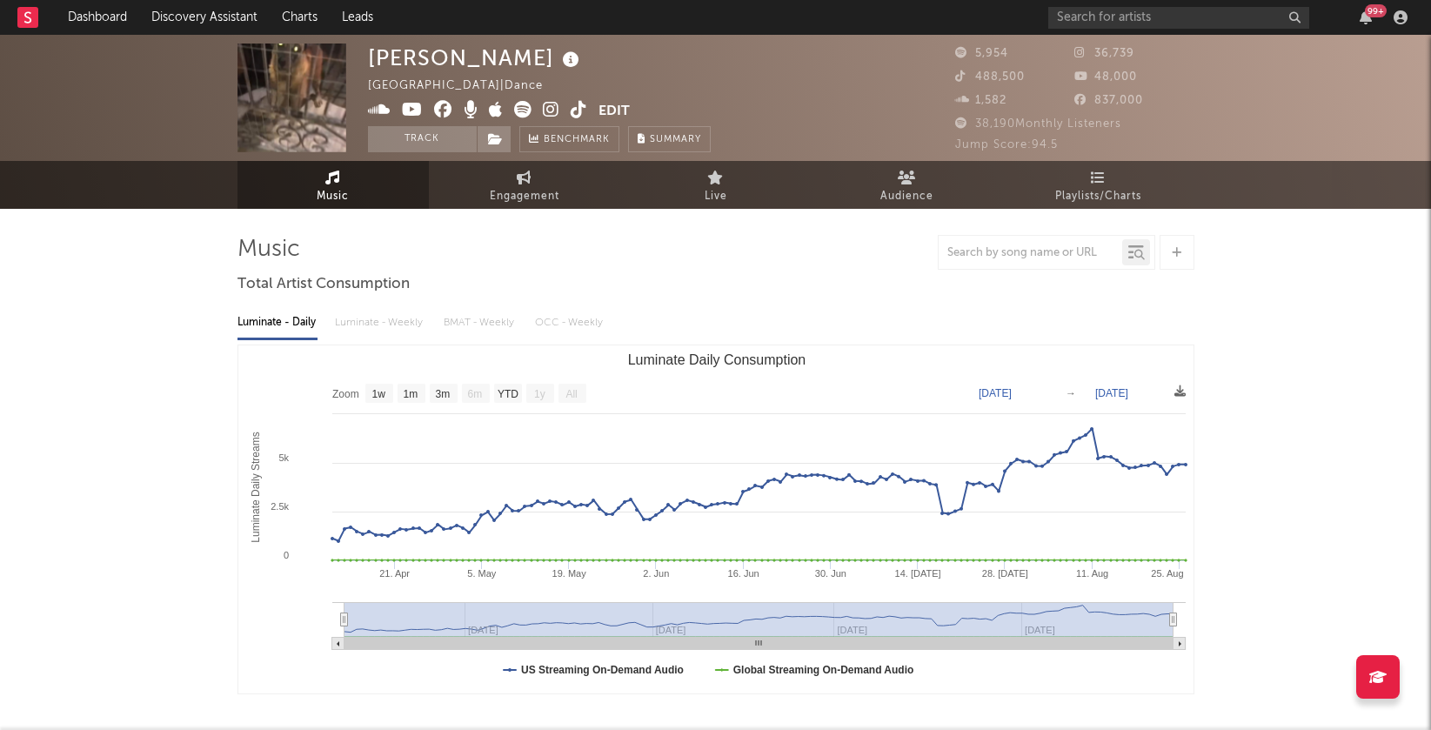
click at [549, 109] on icon at bounding box center [551, 109] width 17 height 17
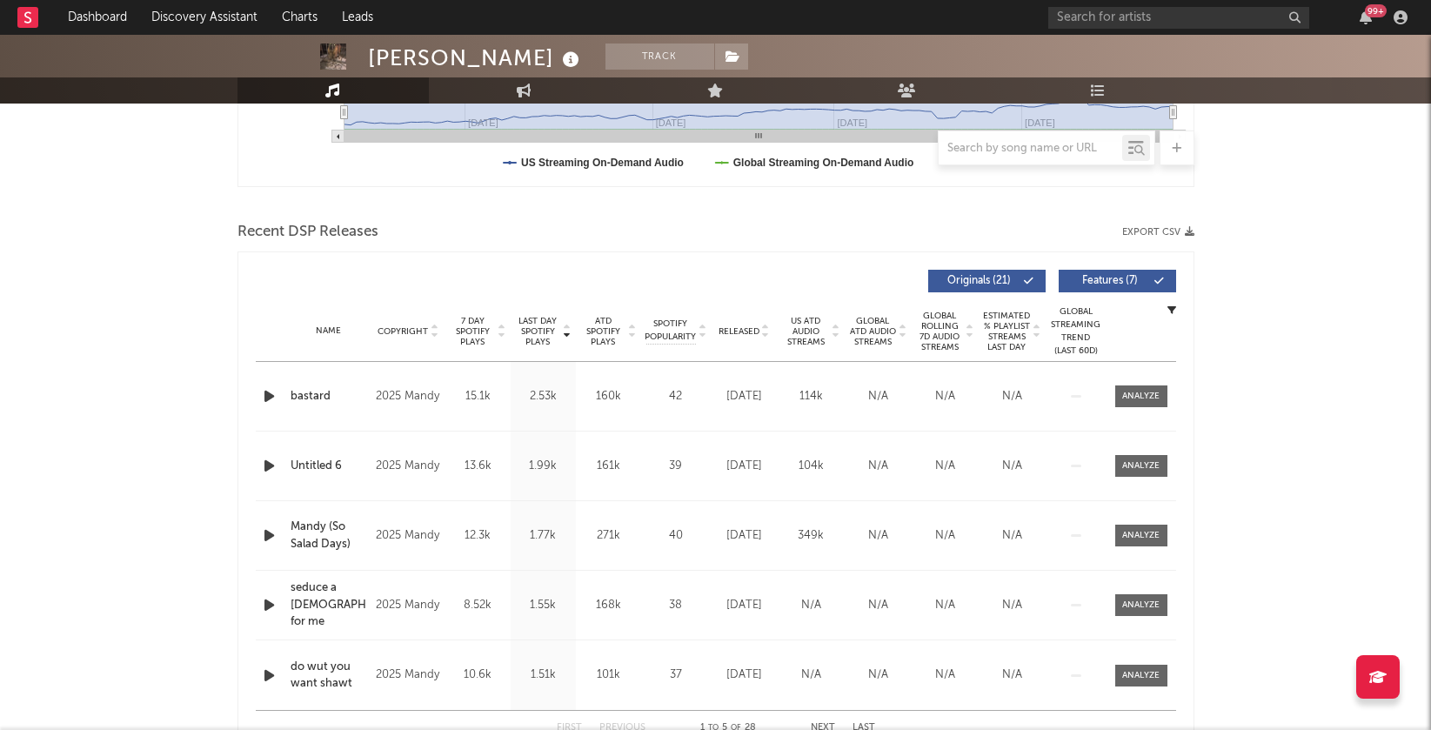
scroll to position [557, 0]
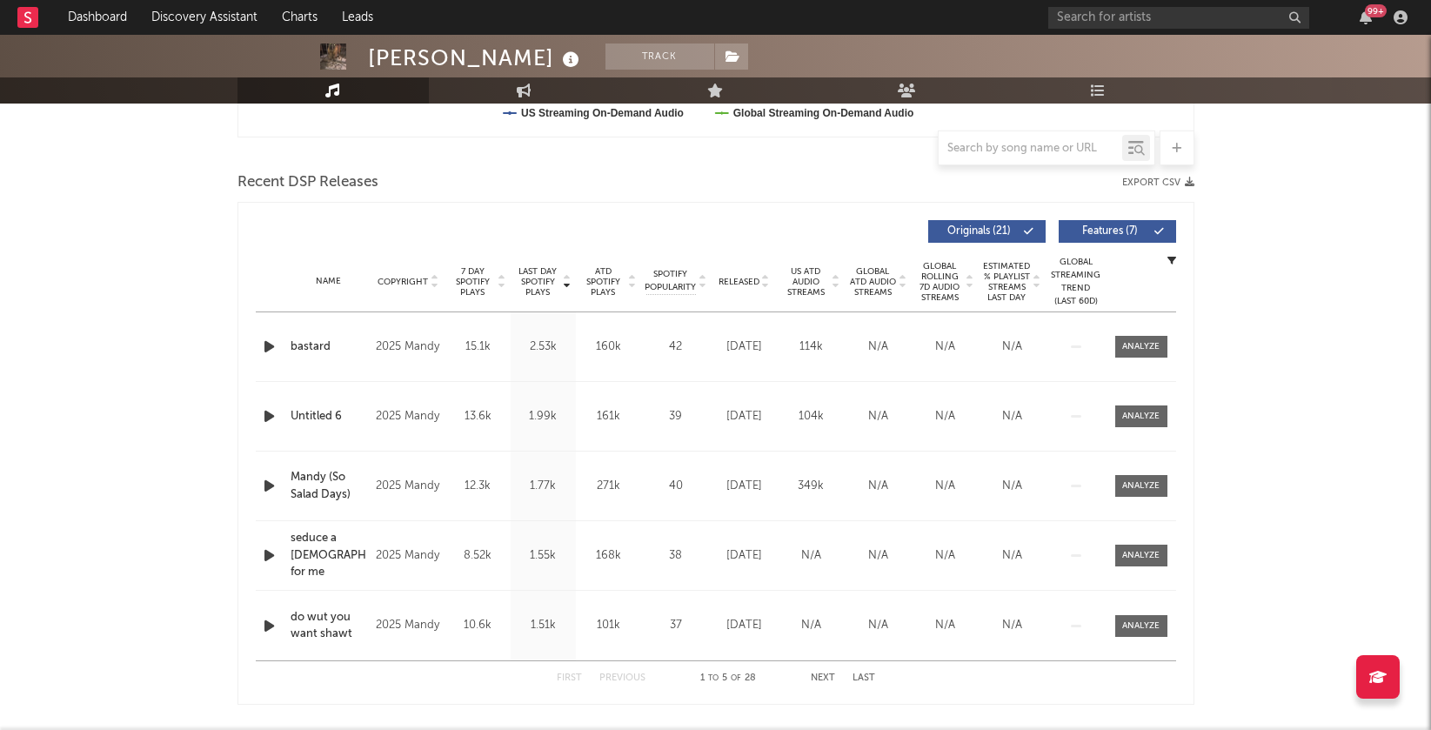
click at [275, 345] on icon "button" at bounding box center [269, 347] width 18 height 22
click at [275, 345] on icon "button" at bounding box center [268, 347] width 17 height 22
click at [266, 345] on icon "button" at bounding box center [269, 347] width 18 height 22
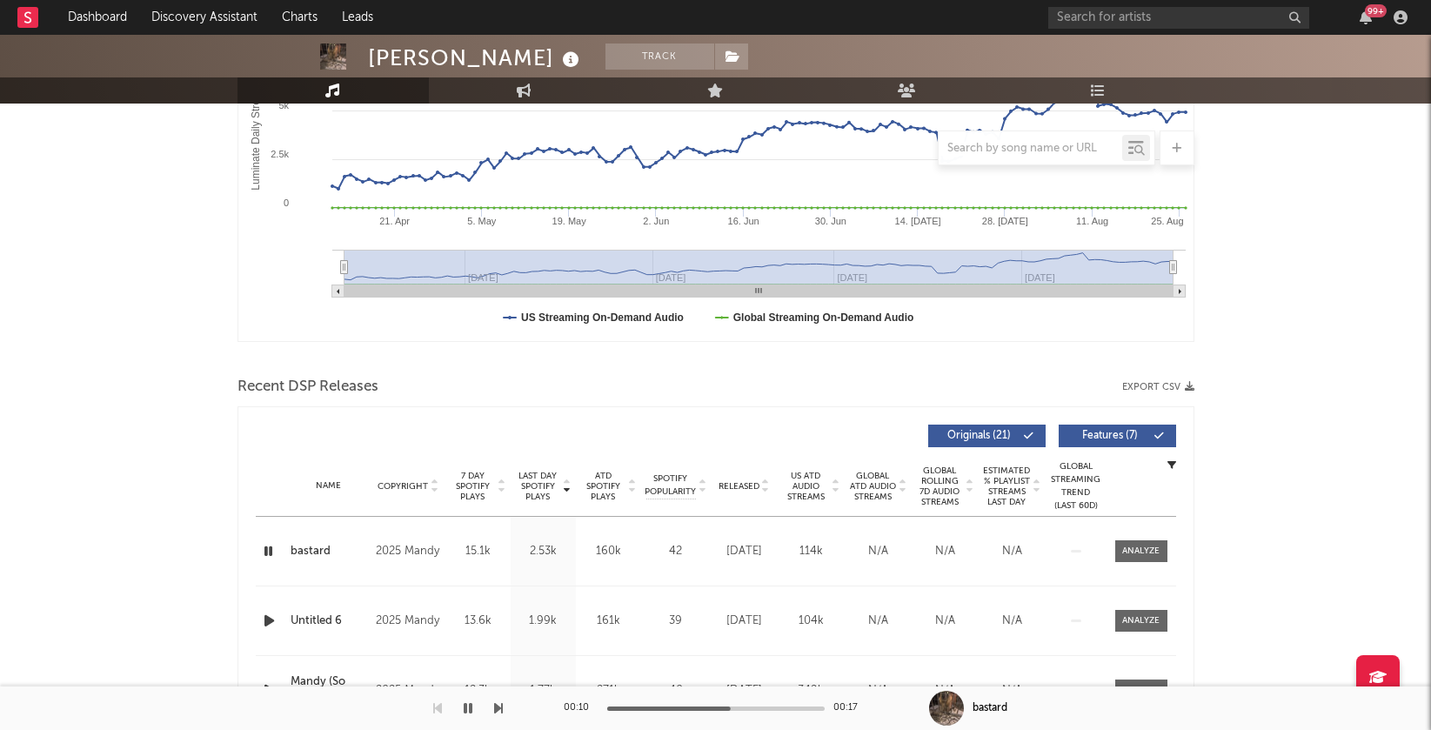
scroll to position [0, 0]
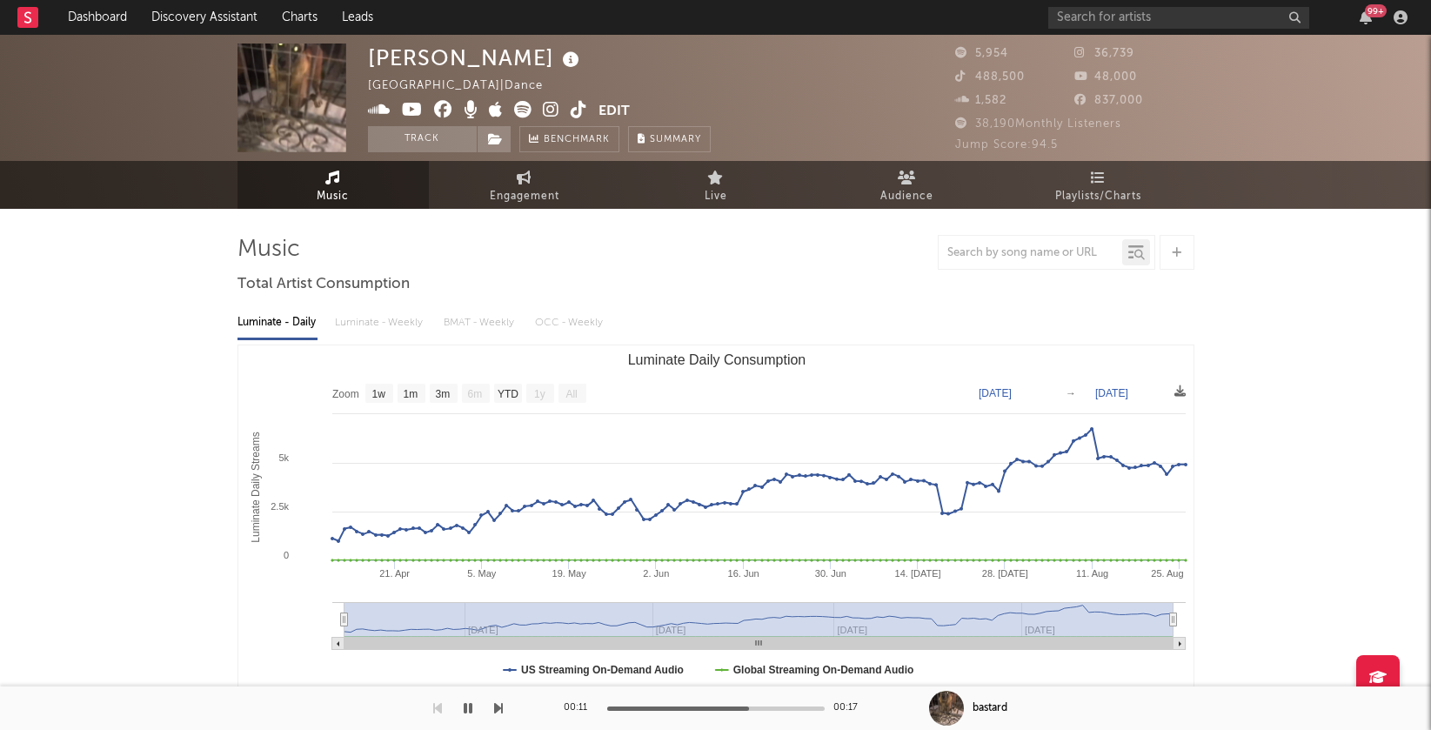
click at [577, 113] on icon at bounding box center [578, 109] width 17 height 17
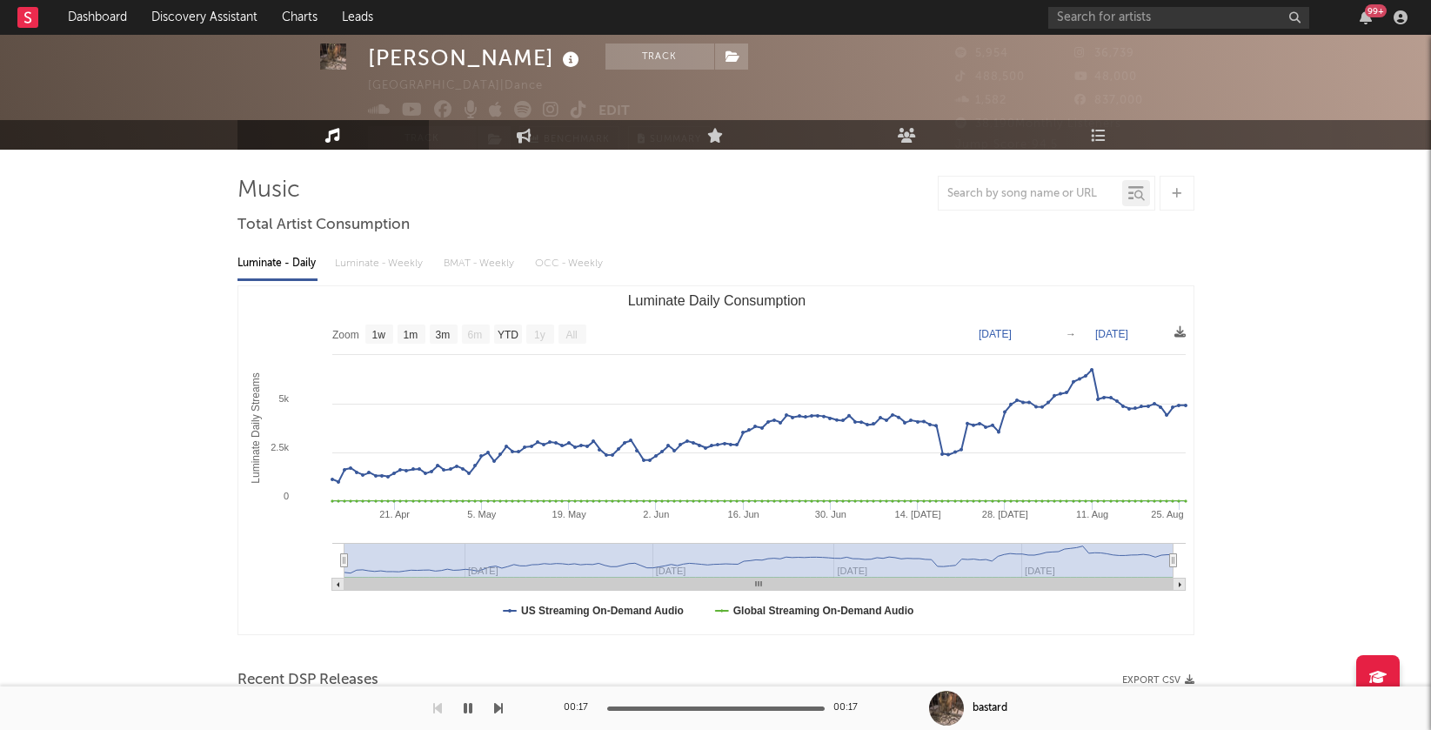
scroll to position [257, 0]
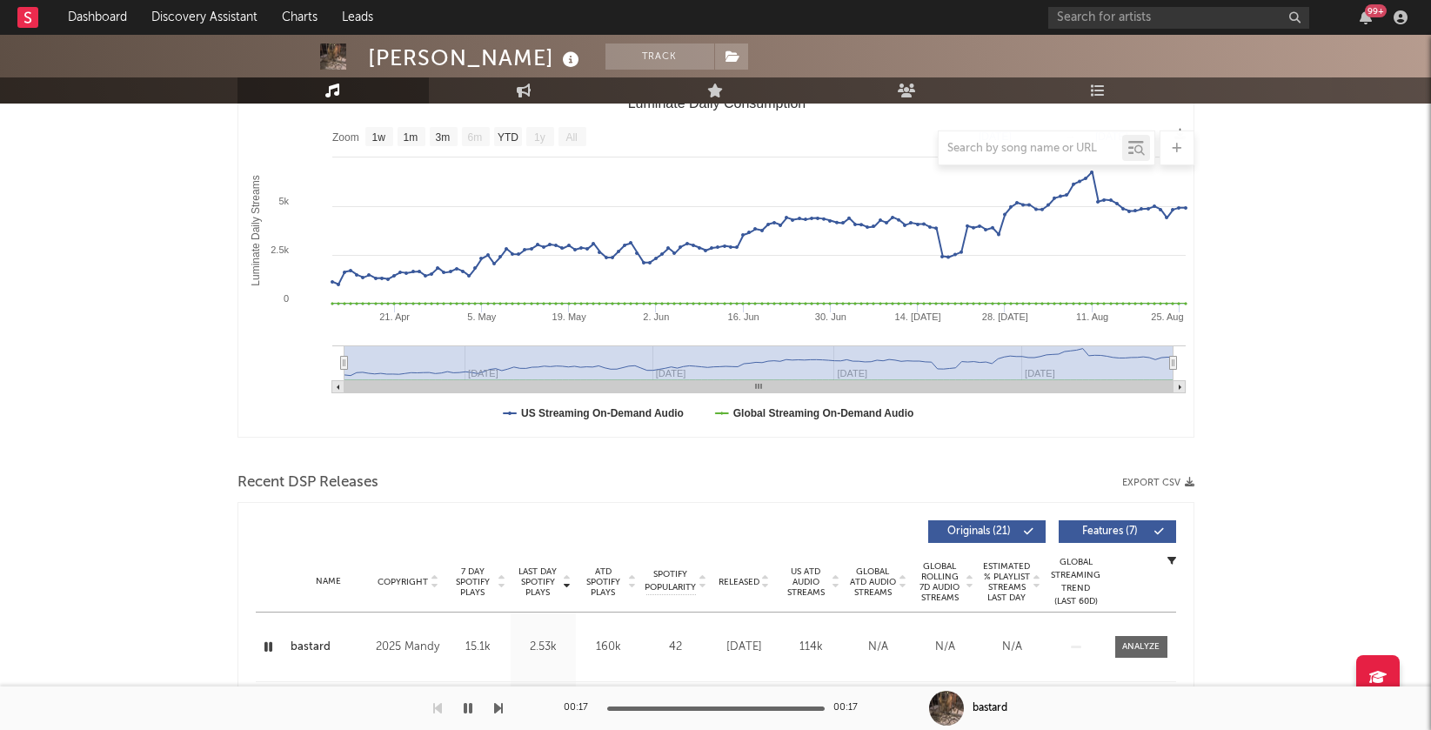
click at [268, 644] on icon "button" at bounding box center [268, 647] width 17 height 22
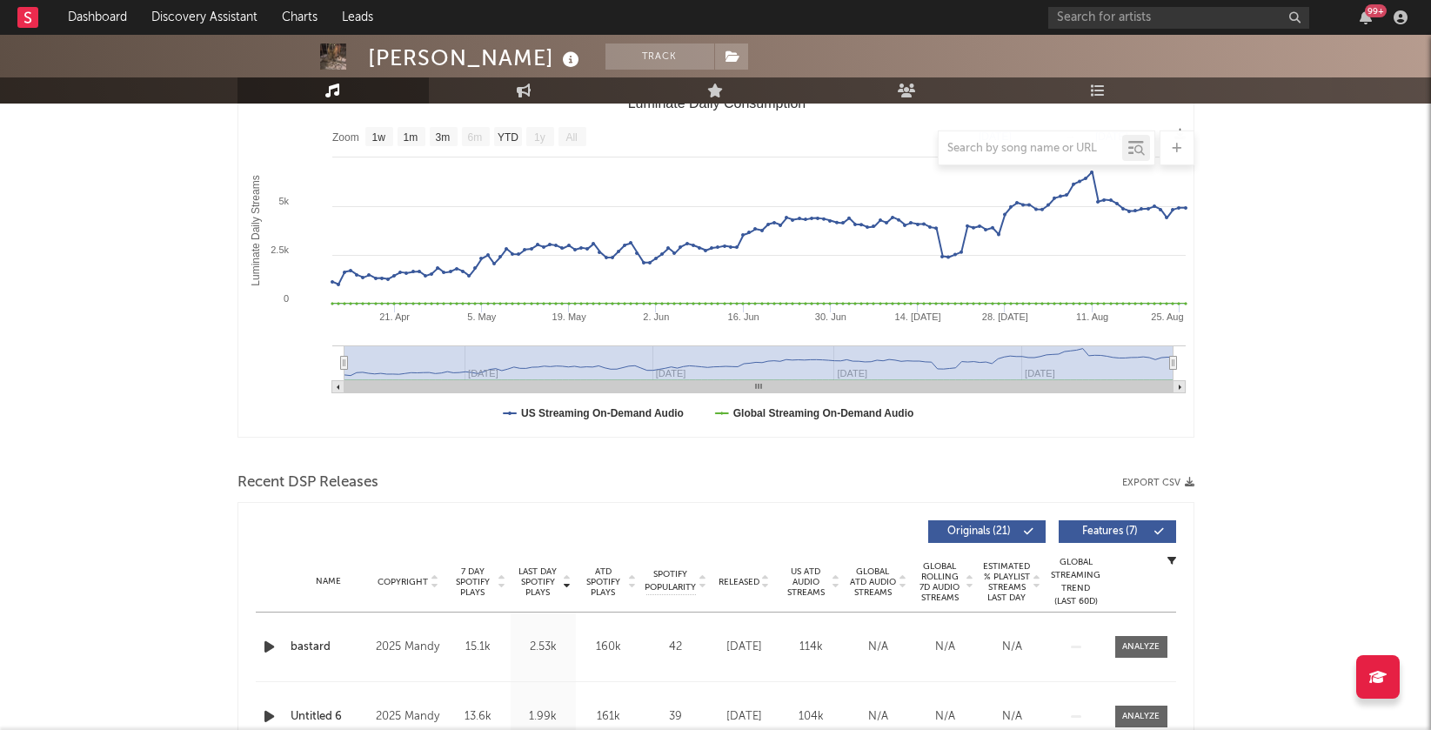
click at [268, 644] on icon "button" at bounding box center [269, 647] width 18 height 22
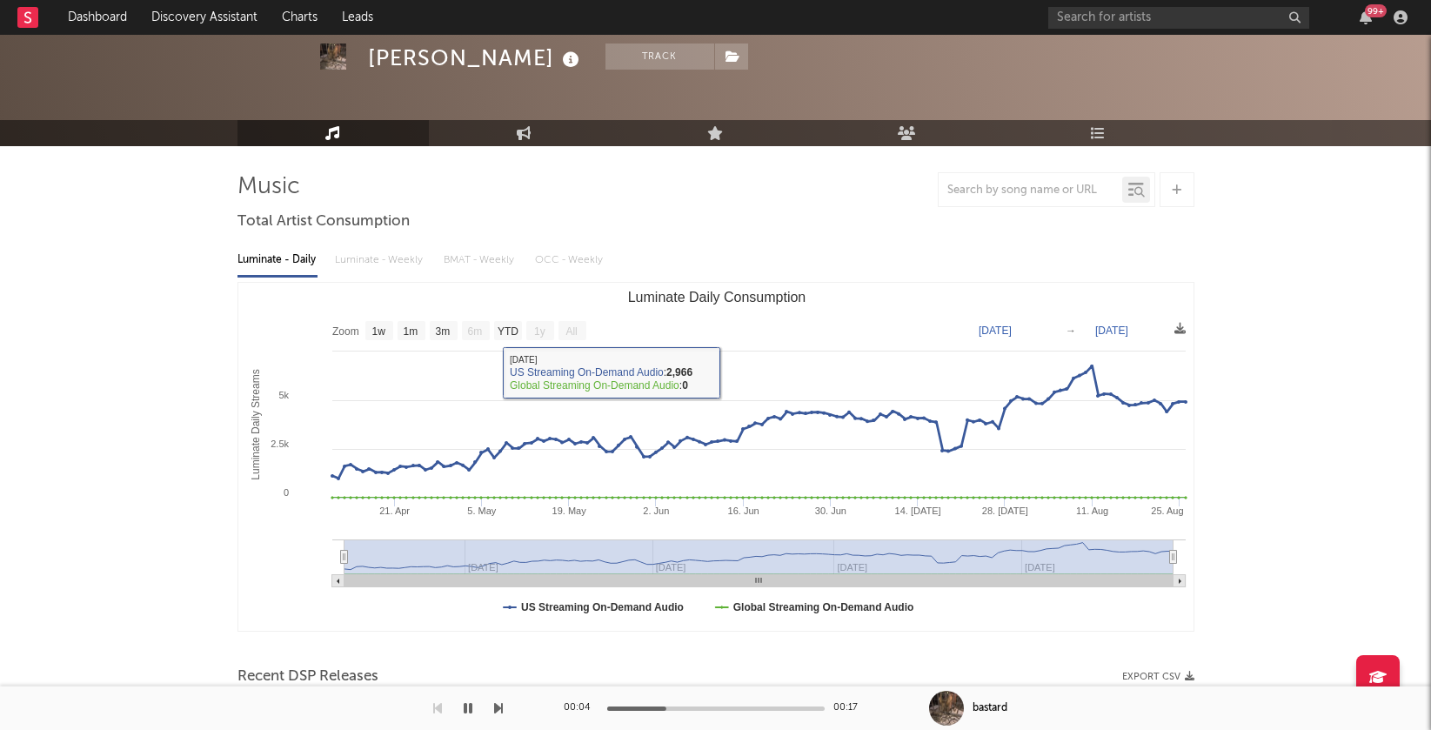
scroll to position [0, 0]
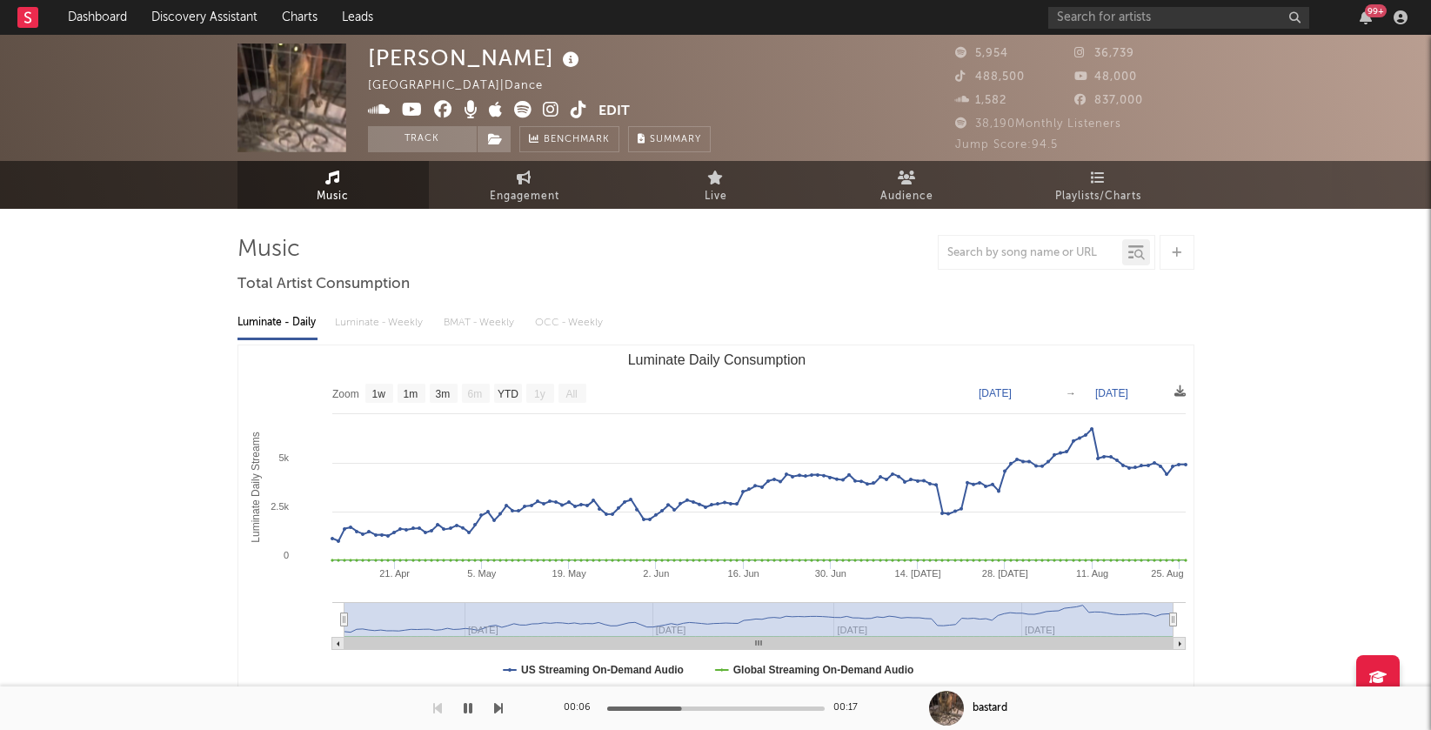
click at [550, 104] on icon at bounding box center [551, 109] width 17 height 17
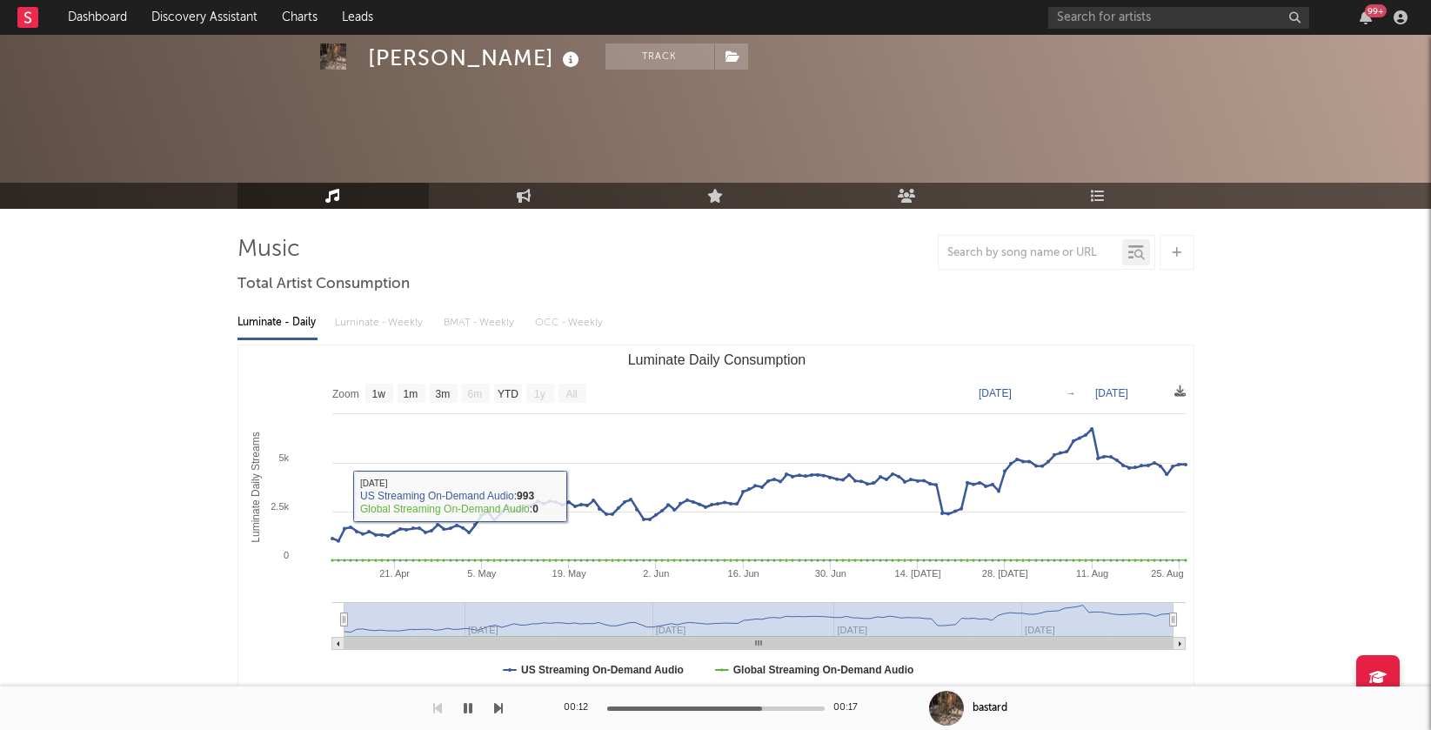
scroll to position [343, 0]
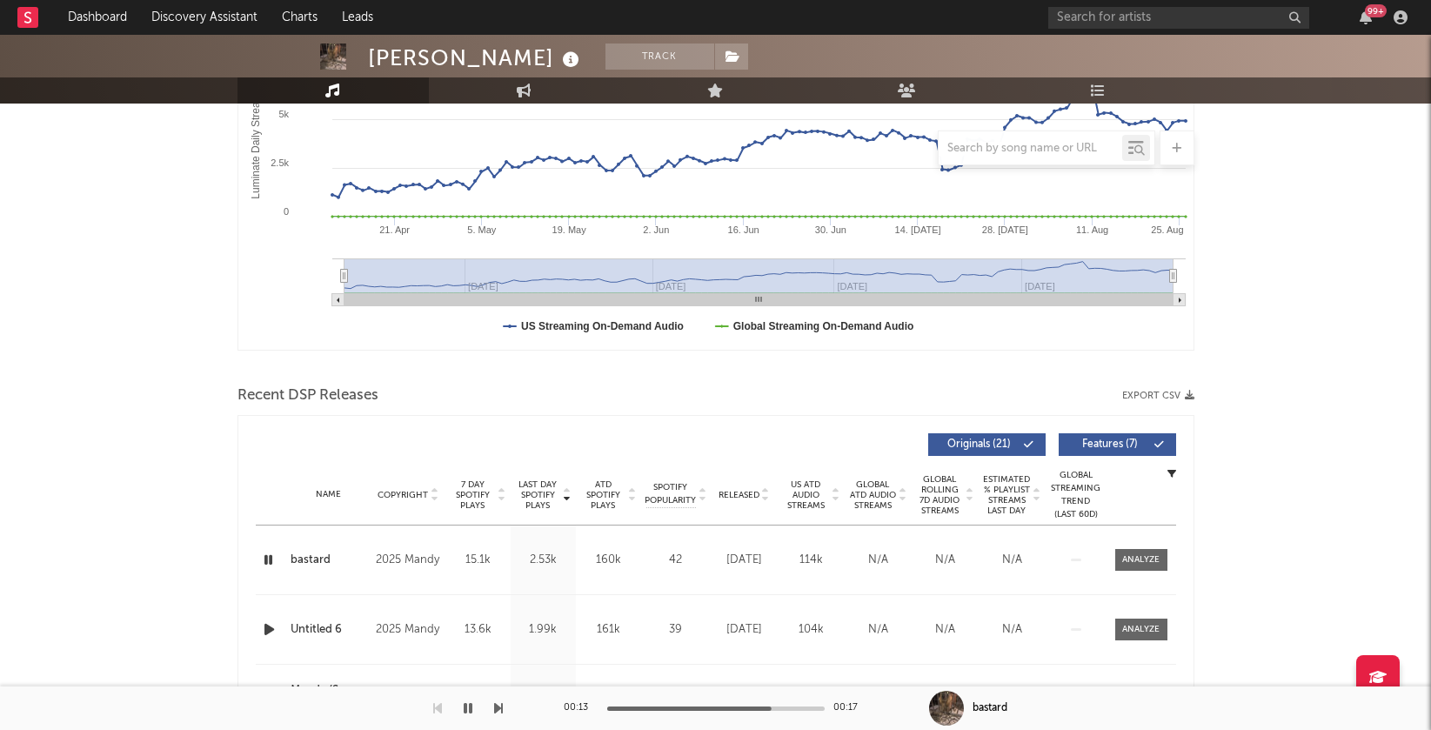
click at [269, 554] on icon "button" at bounding box center [268, 560] width 17 height 22
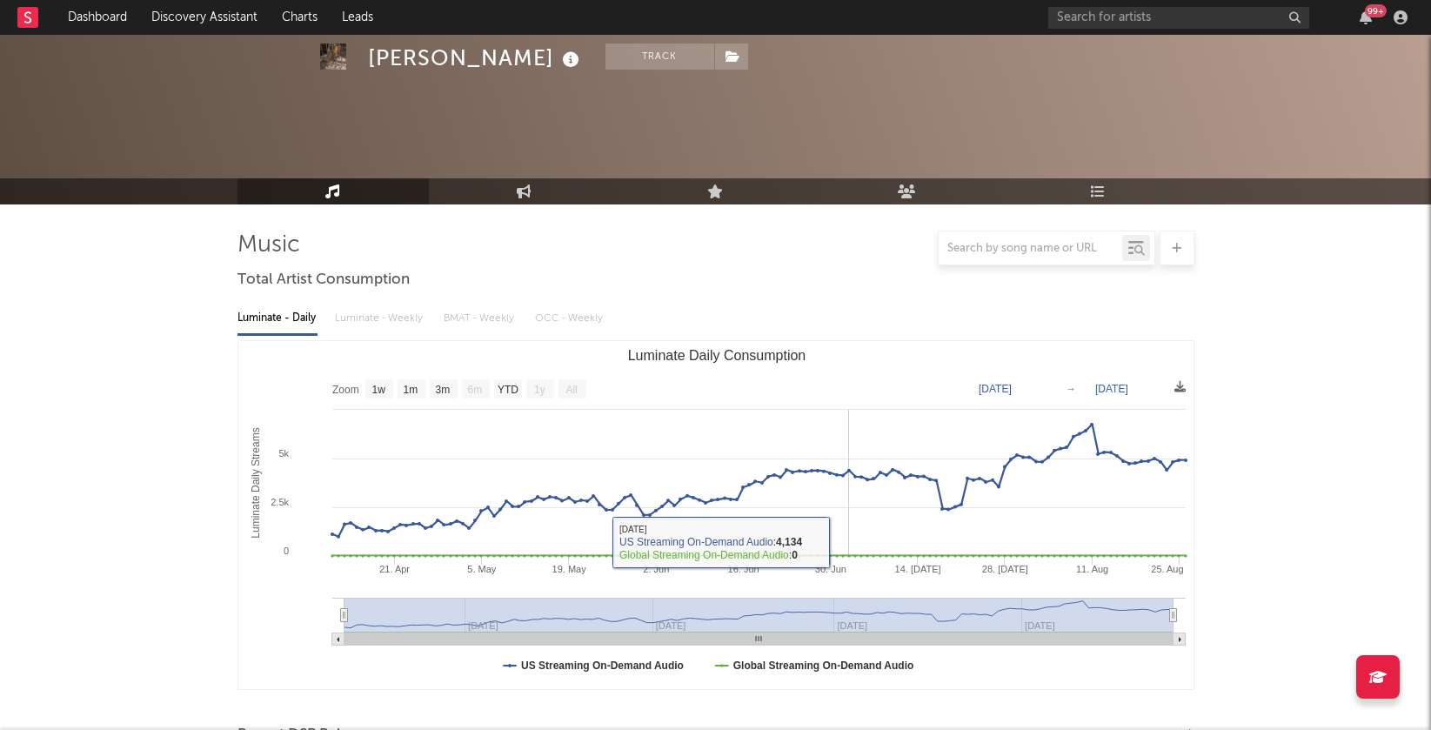
scroll to position [0, 0]
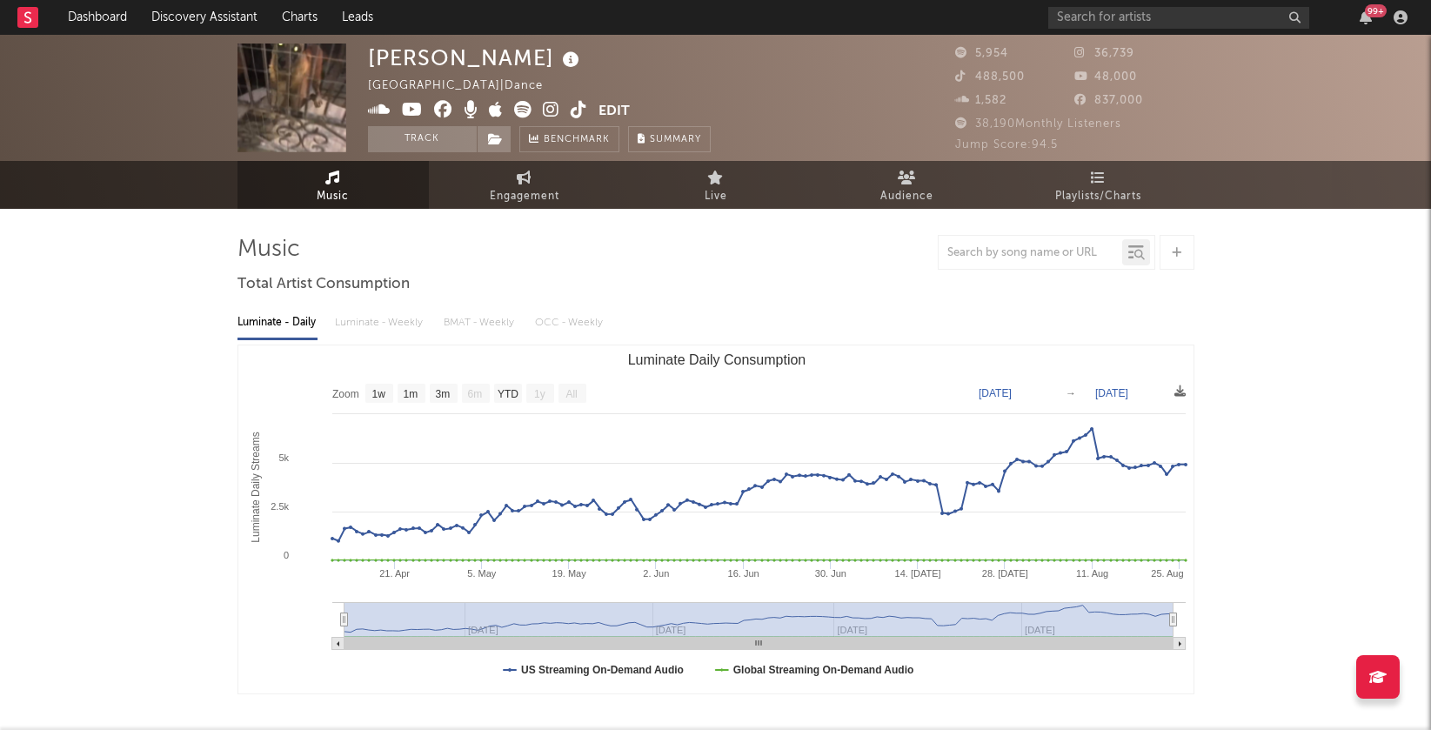
click at [1082, 1] on div "99 +" at bounding box center [1230, 17] width 365 height 35
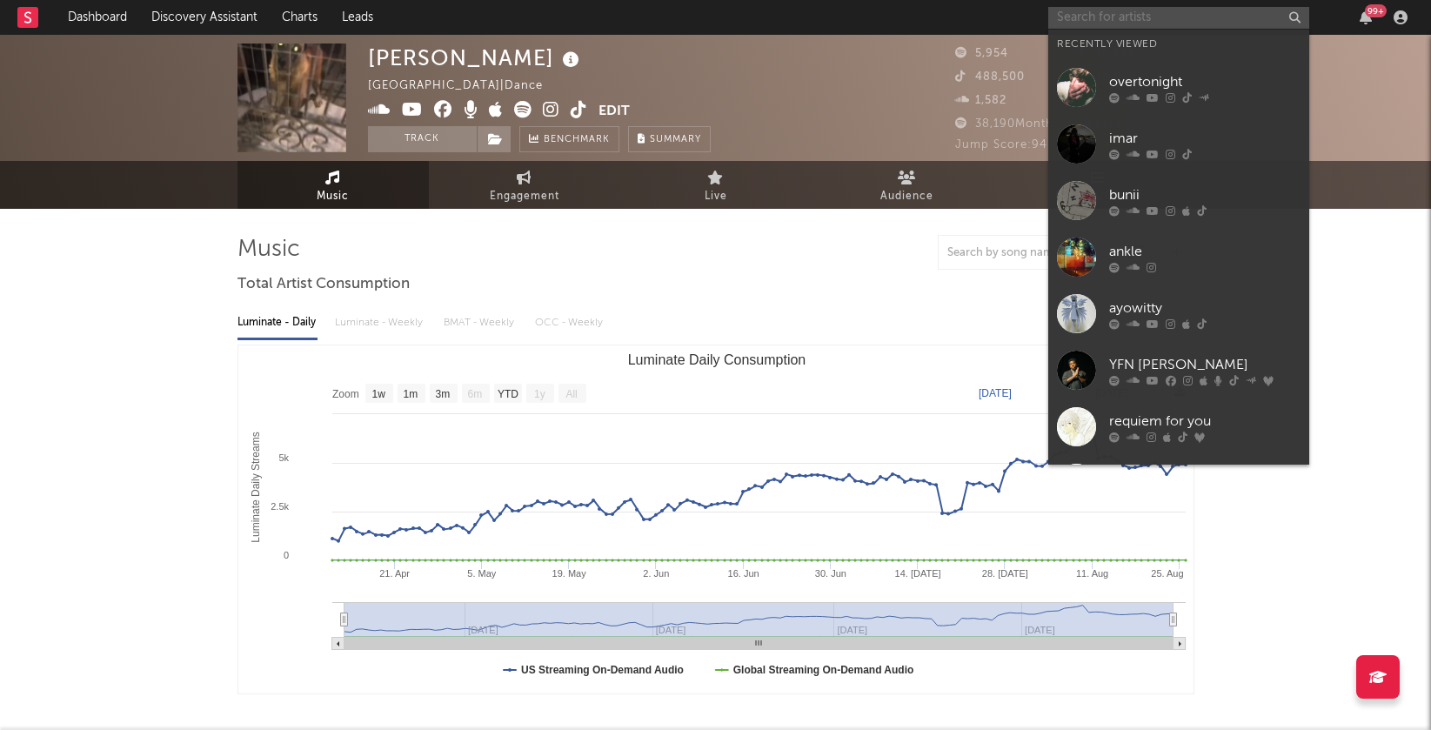
click at [1082, 14] on input "text" at bounding box center [1178, 18] width 261 height 22
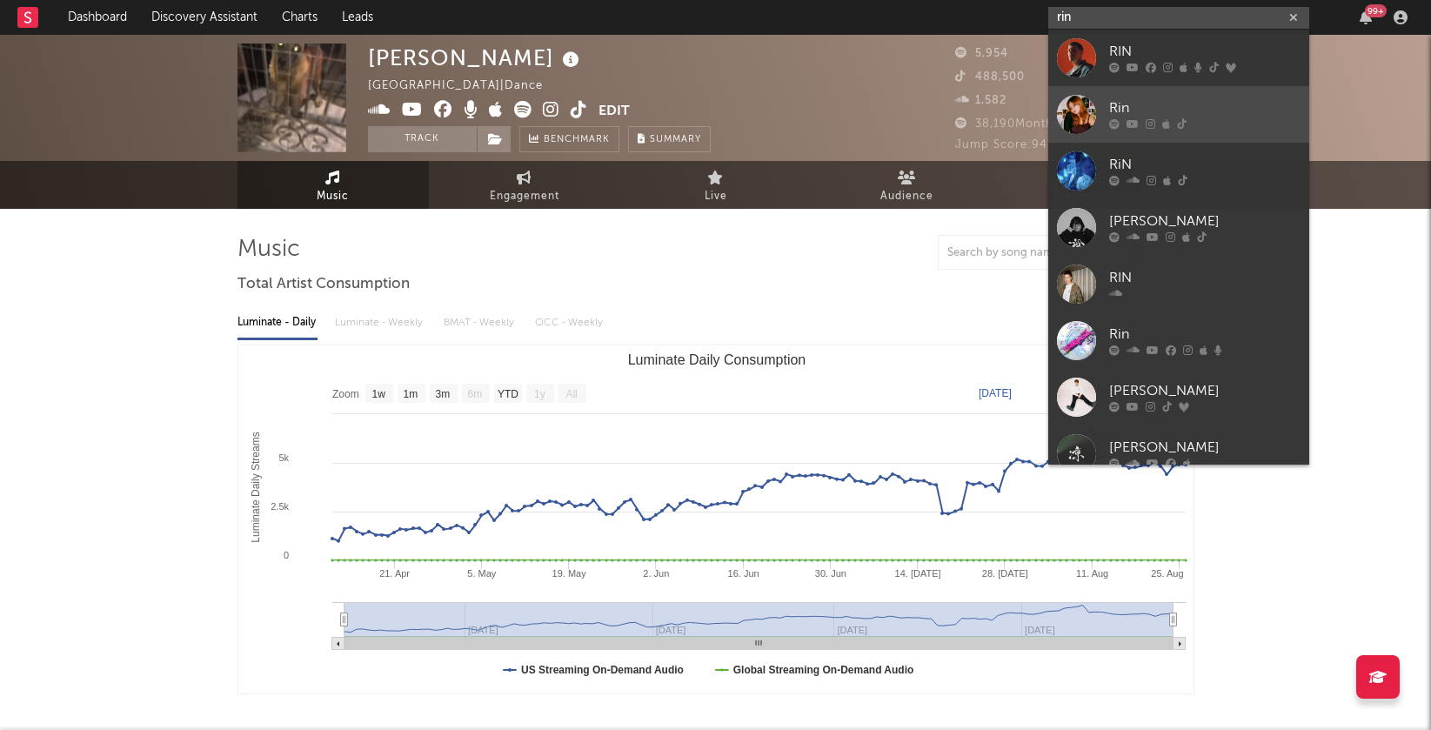
type input "rin"
click at [1119, 103] on div "Rin" at bounding box center [1204, 108] width 191 height 21
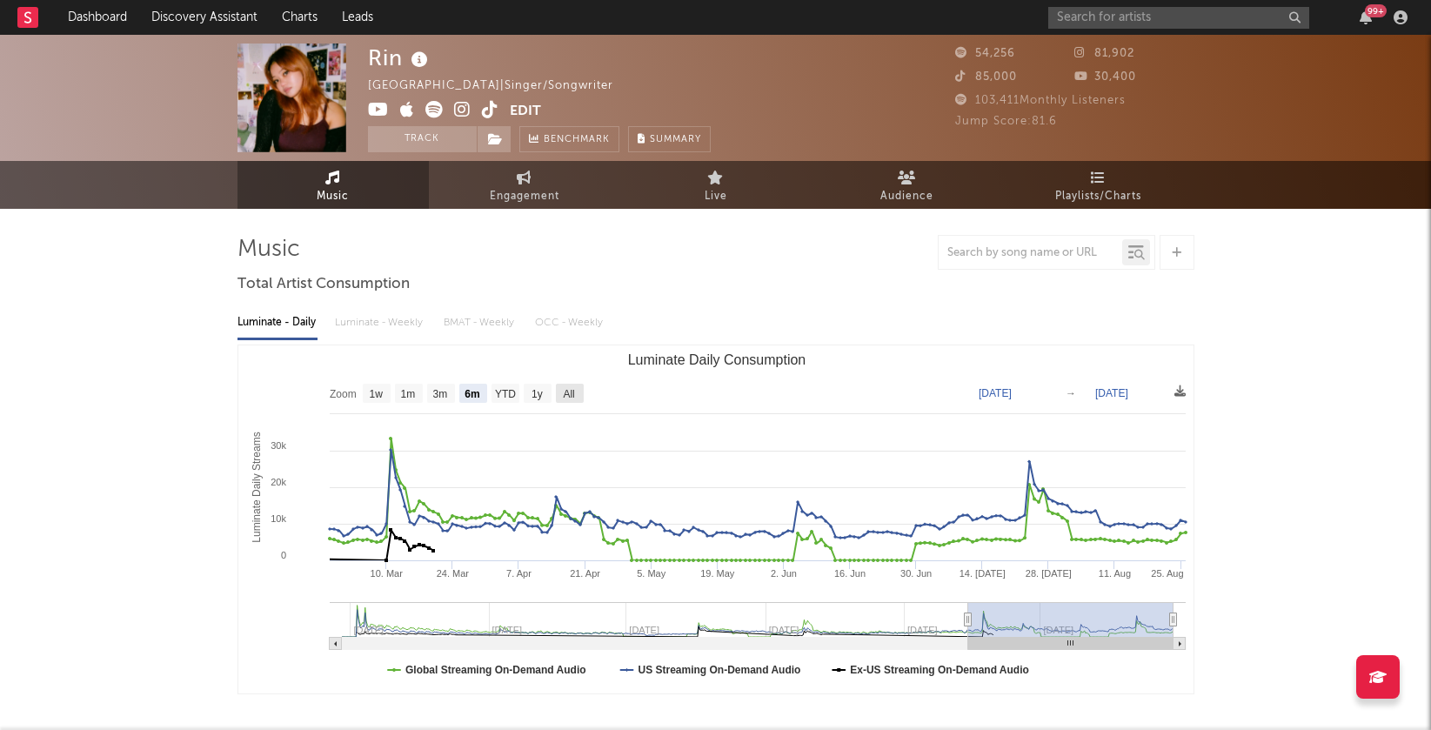
click at [568, 388] on text "All" at bounding box center [568, 394] width 11 height 12
select select "All"
type input "2023-08-24"
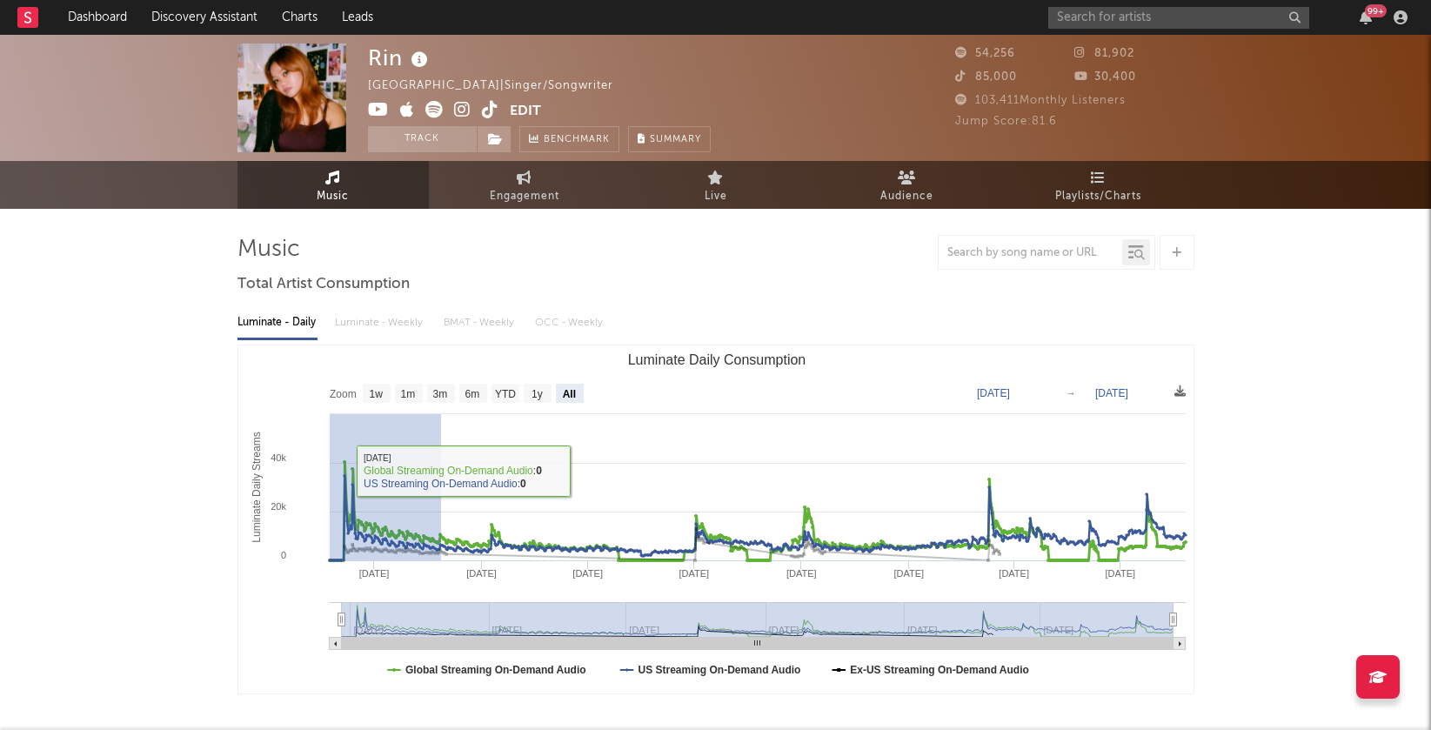
drag, startPoint x: 440, startPoint y: 470, endPoint x: 293, endPoint y: 470, distance: 147.0
click at [291, 470] on rect "Luminate Daily Consumption" at bounding box center [716, 519] width 956 height 348
type input "2023-11-27"
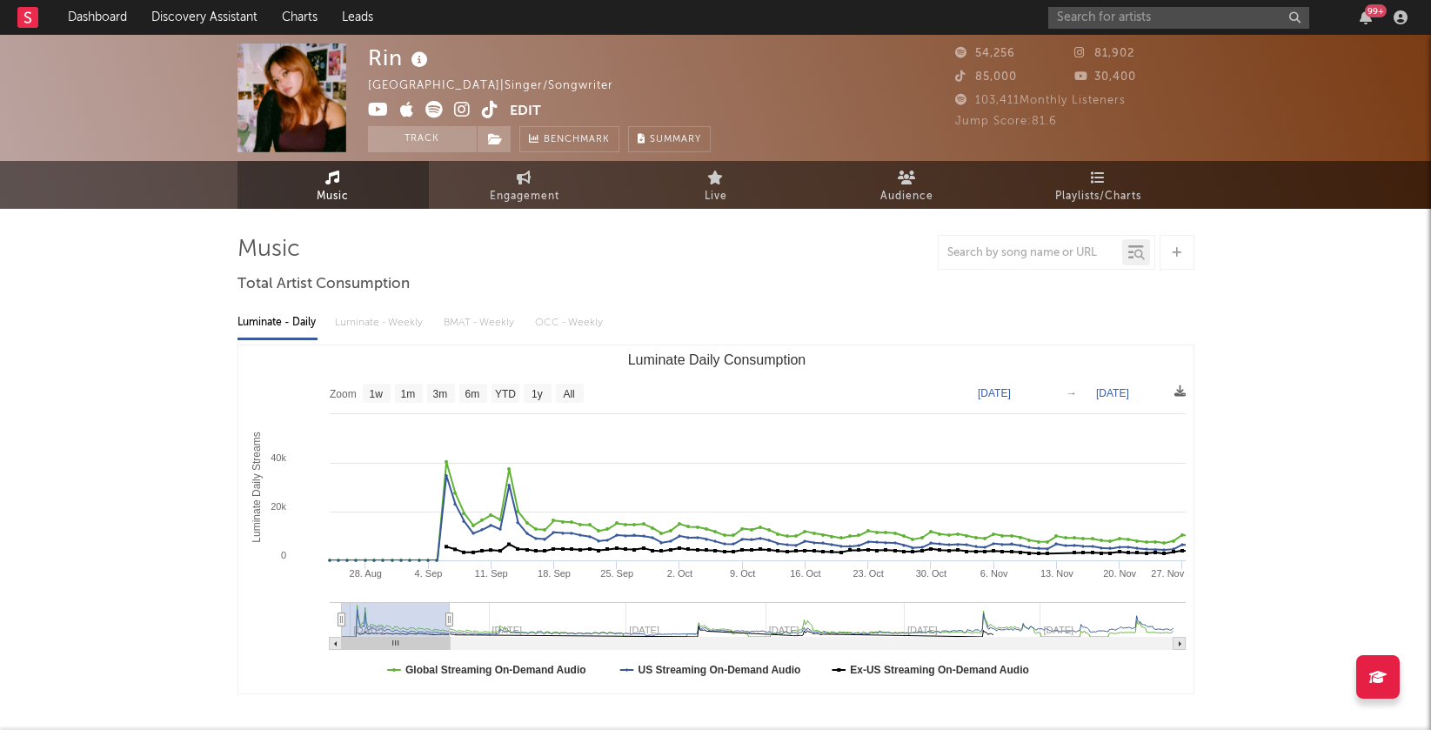
click at [393, 317] on div "Luminate - Daily Luminate - Weekly BMAT - Weekly OCC - Weekly" at bounding box center [715, 323] width 957 height 30
click at [377, 316] on div "Luminate - Daily Luminate - Weekly BMAT - Weekly OCC - Weekly" at bounding box center [715, 323] width 957 height 30
click at [1081, 15] on input "text" at bounding box center [1178, 18] width 261 height 22
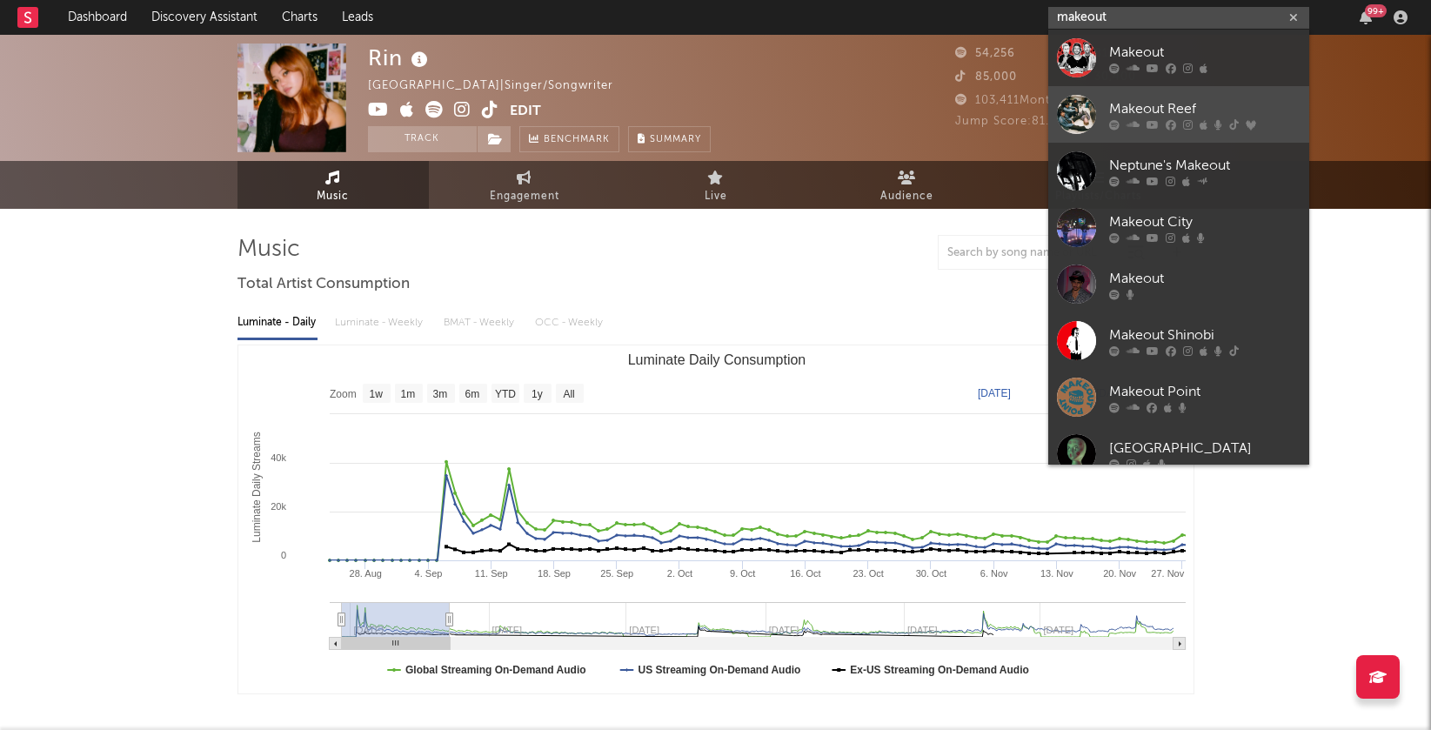
type input "makeout"
click at [1164, 107] on div "Makeout Reef" at bounding box center [1204, 108] width 191 height 21
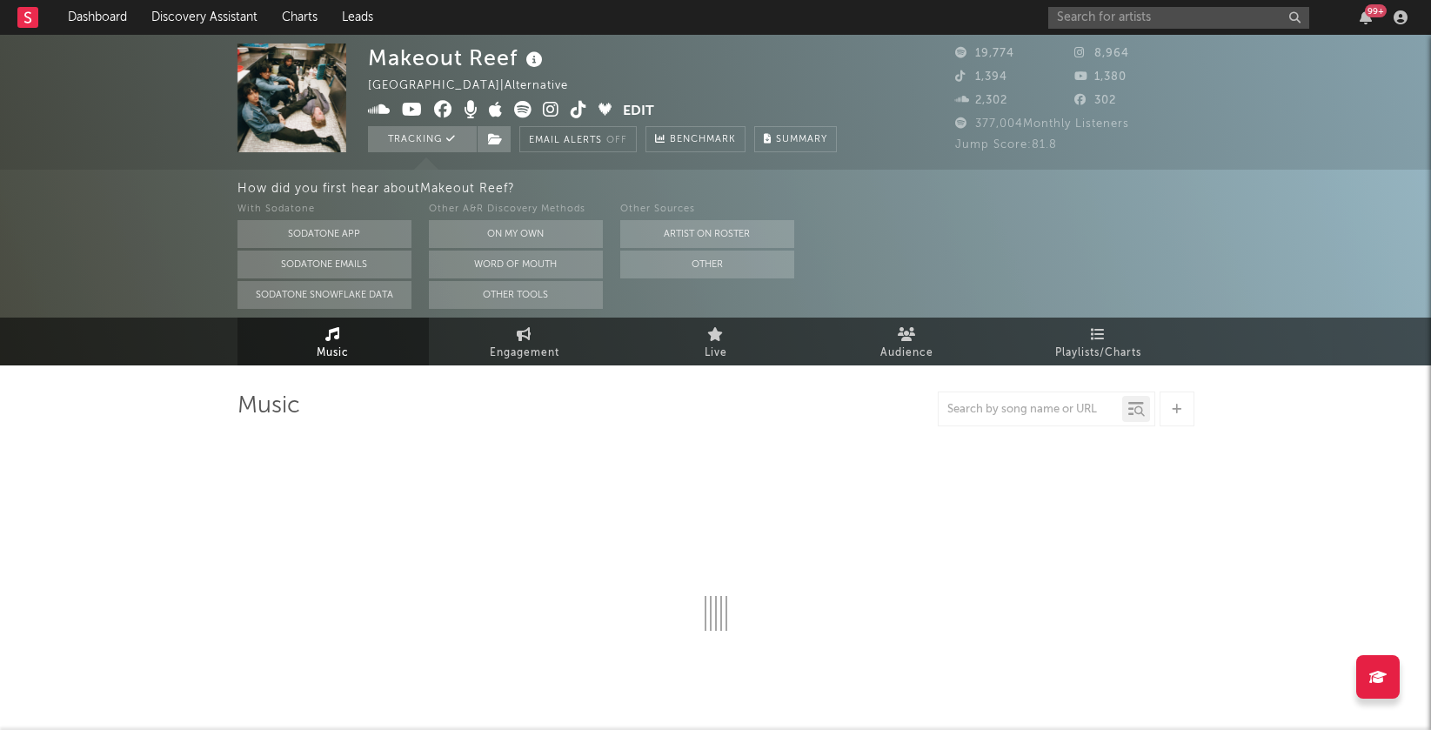
select select "6m"
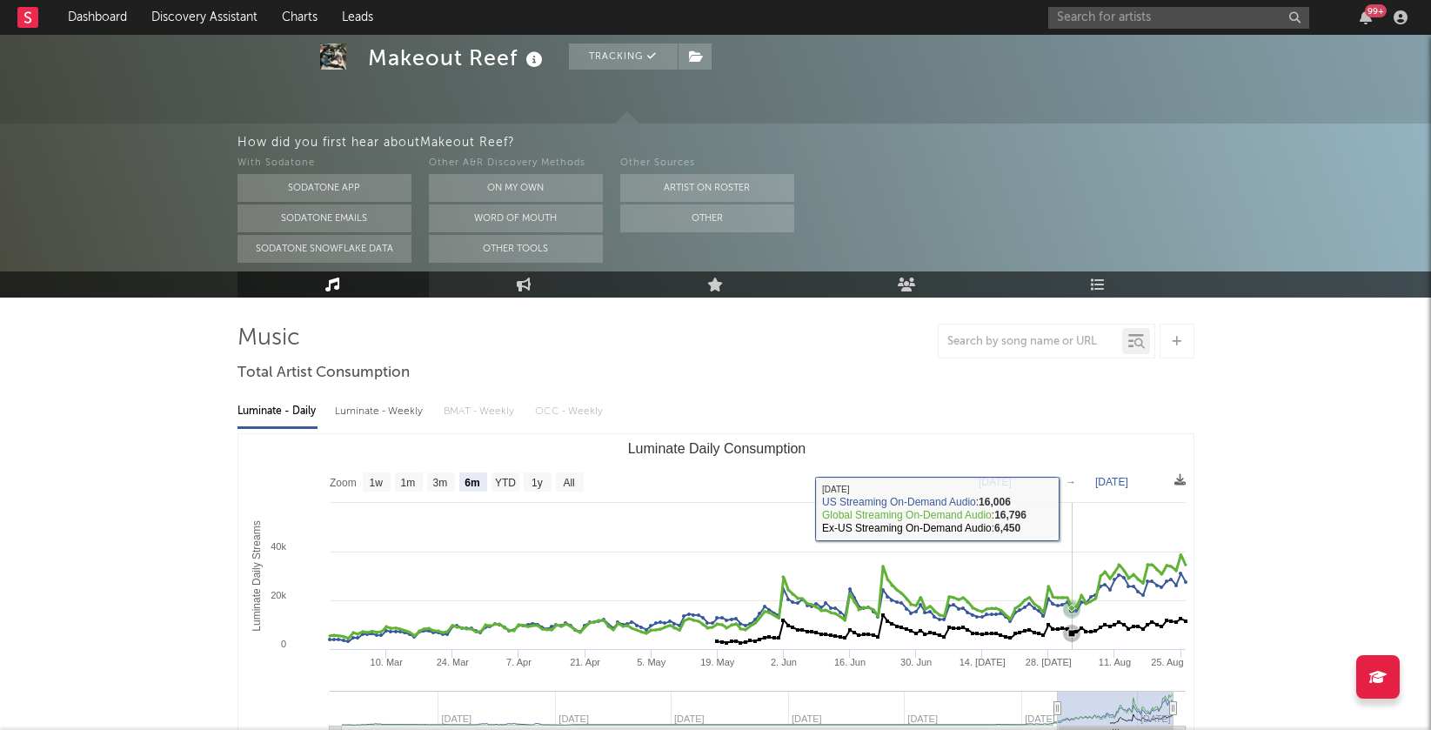
scroll to position [80, 0]
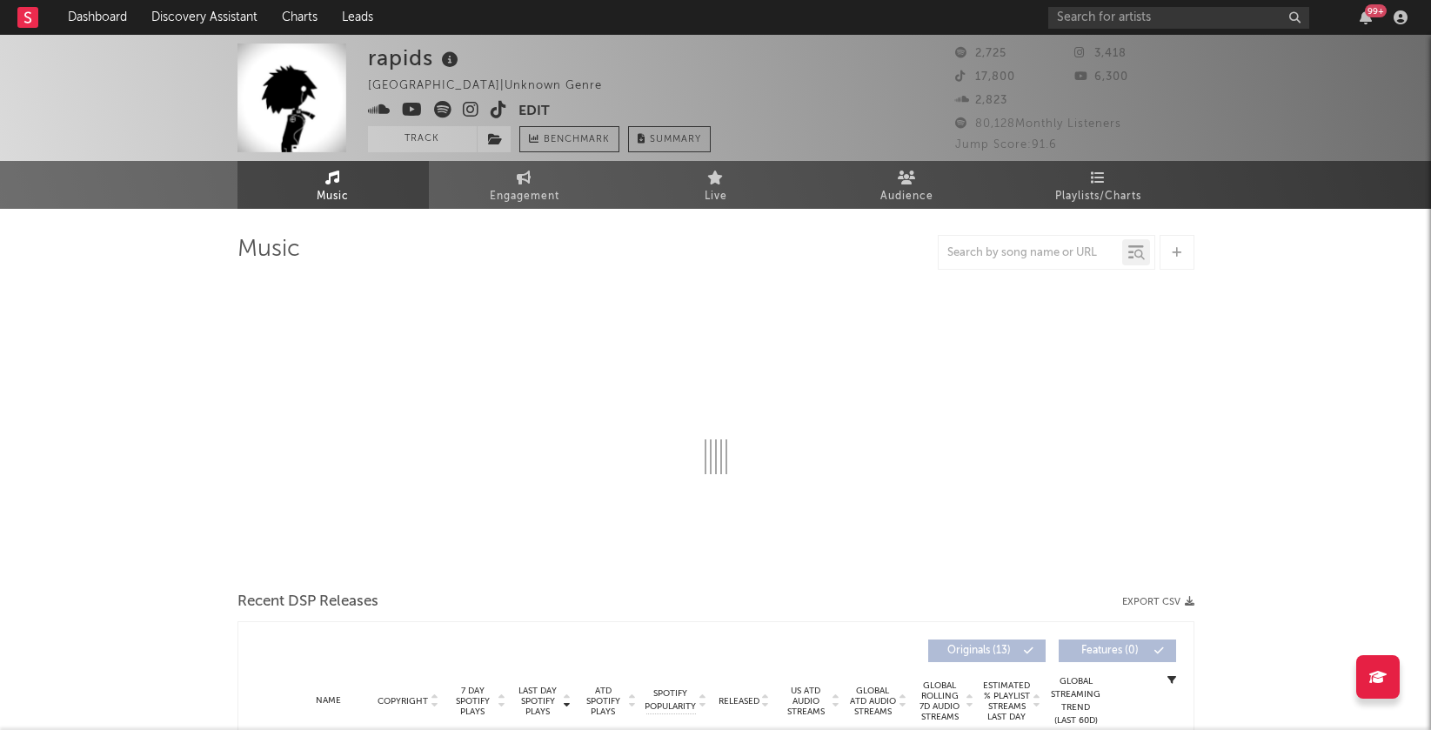
select select "1w"
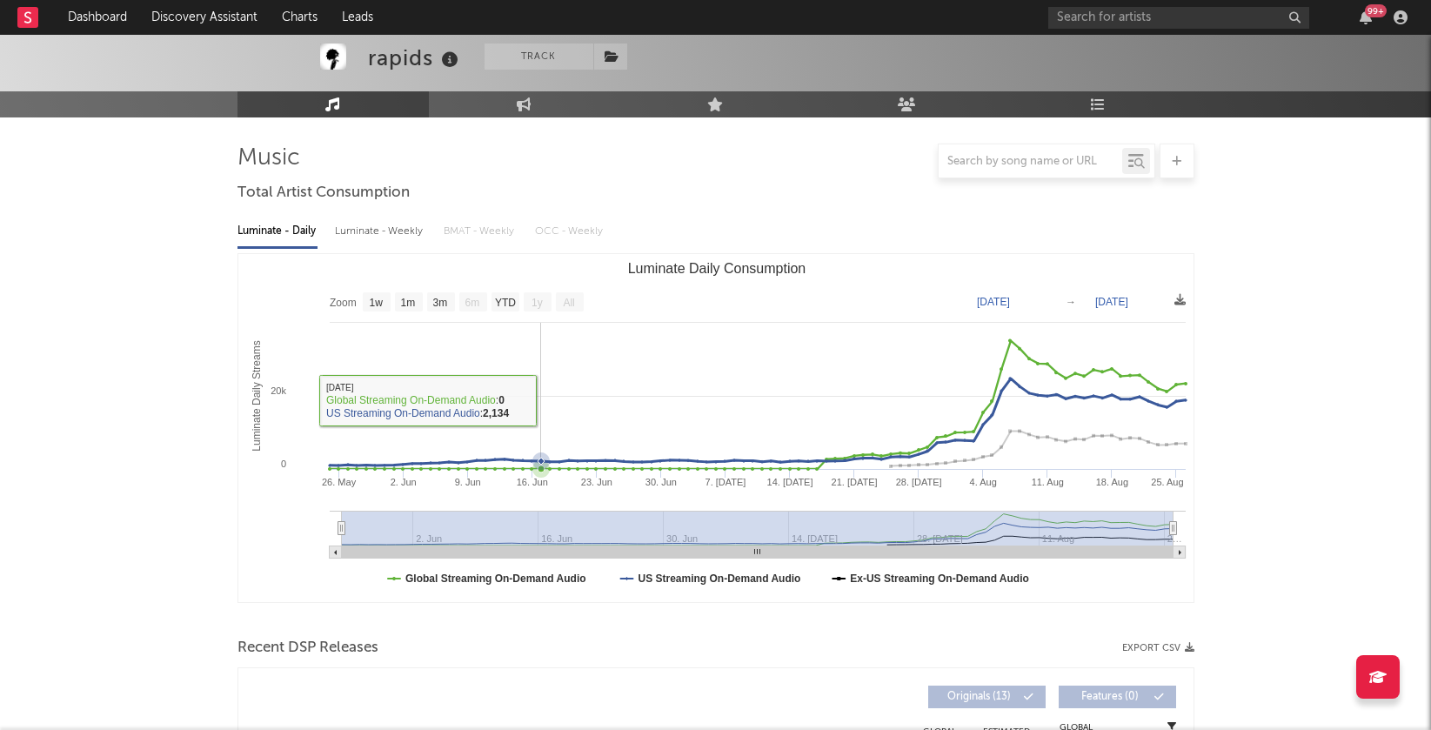
scroll to position [388, 0]
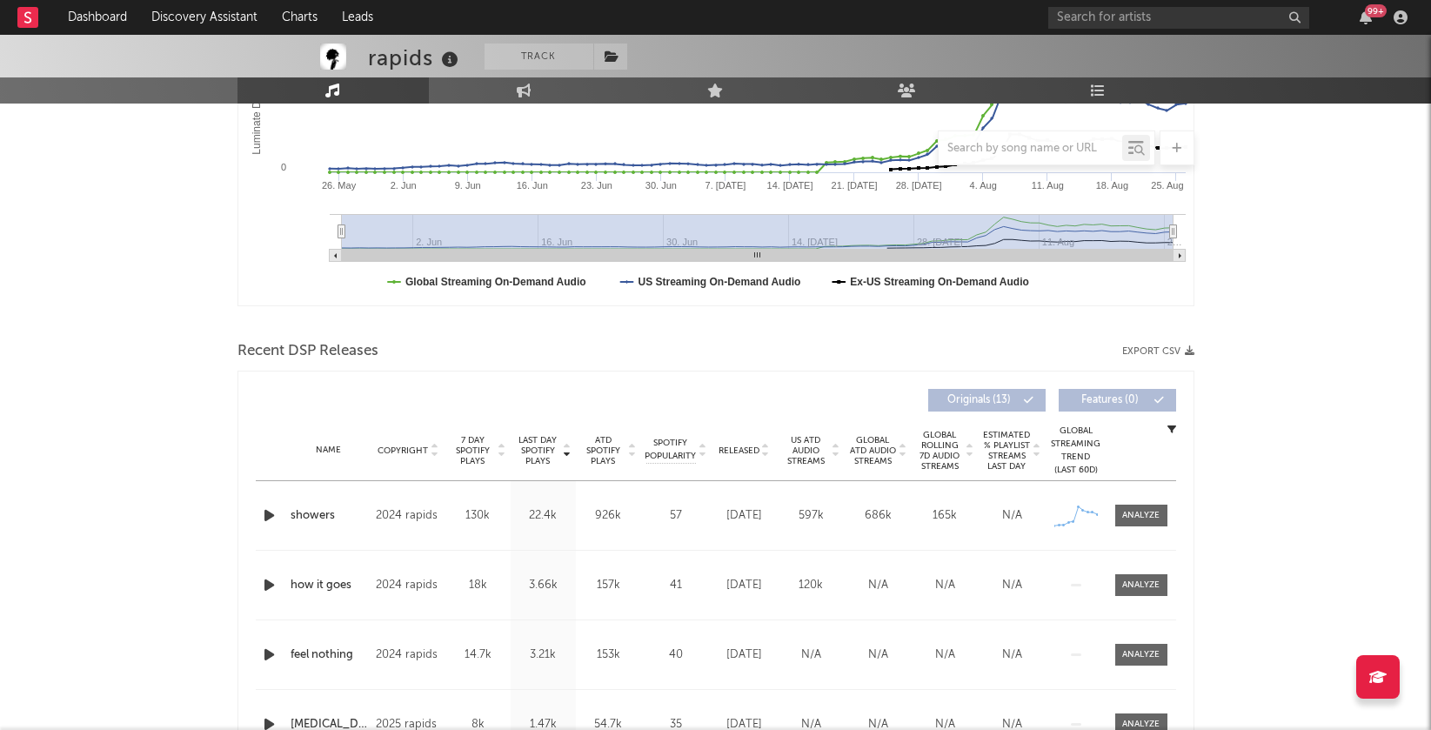
click at [272, 510] on icon "button" at bounding box center [269, 515] width 18 height 22
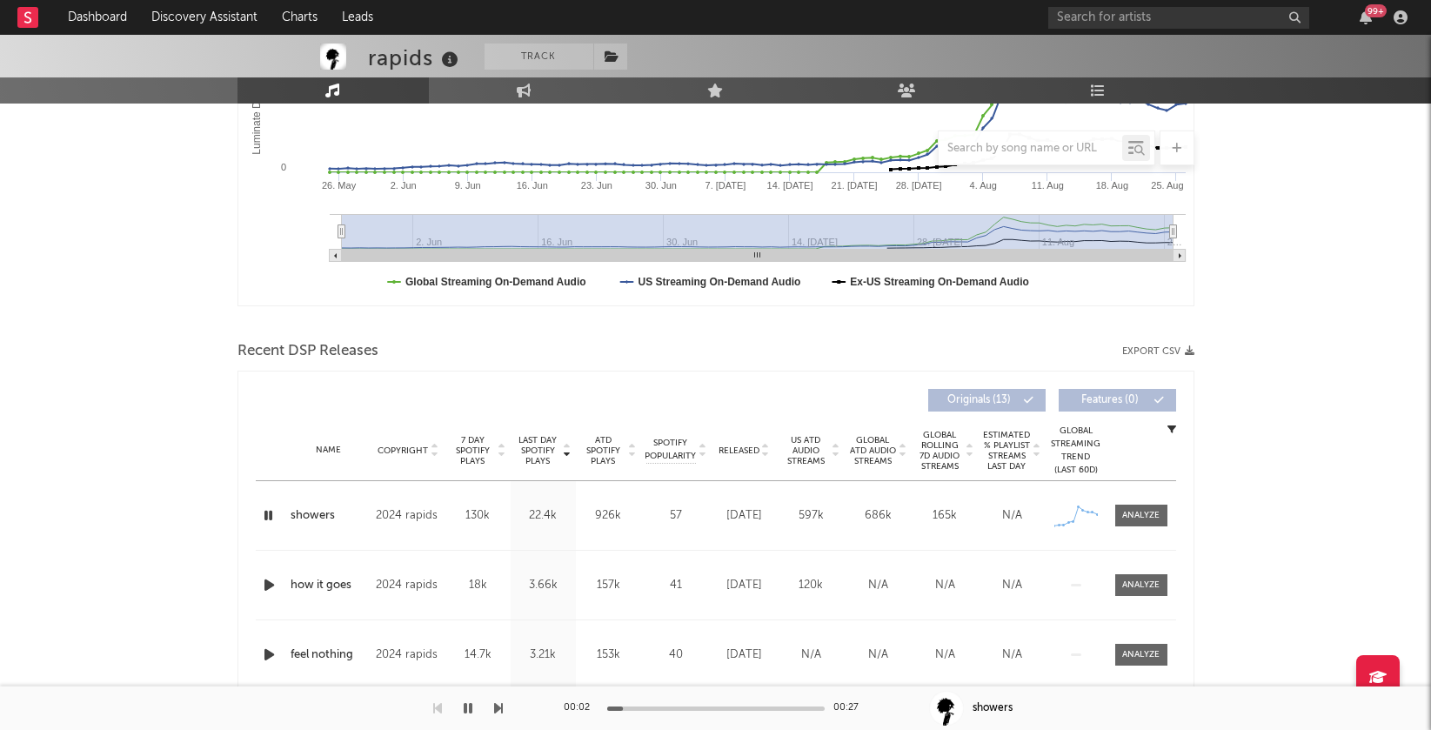
click at [767, 450] on icon at bounding box center [765, 453] width 9 height 7
click at [268, 512] on icon "button" at bounding box center [269, 515] width 18 height 22
click at [569, 450] on icon at bounding box center [567, 453] width 9 height 7
click at [266, 510] on icon "button" at bounding box center [269, 515] width 18 height 22
click at [264, 583] on icon "button" at bounding box center [269, 585] width 18 height 22
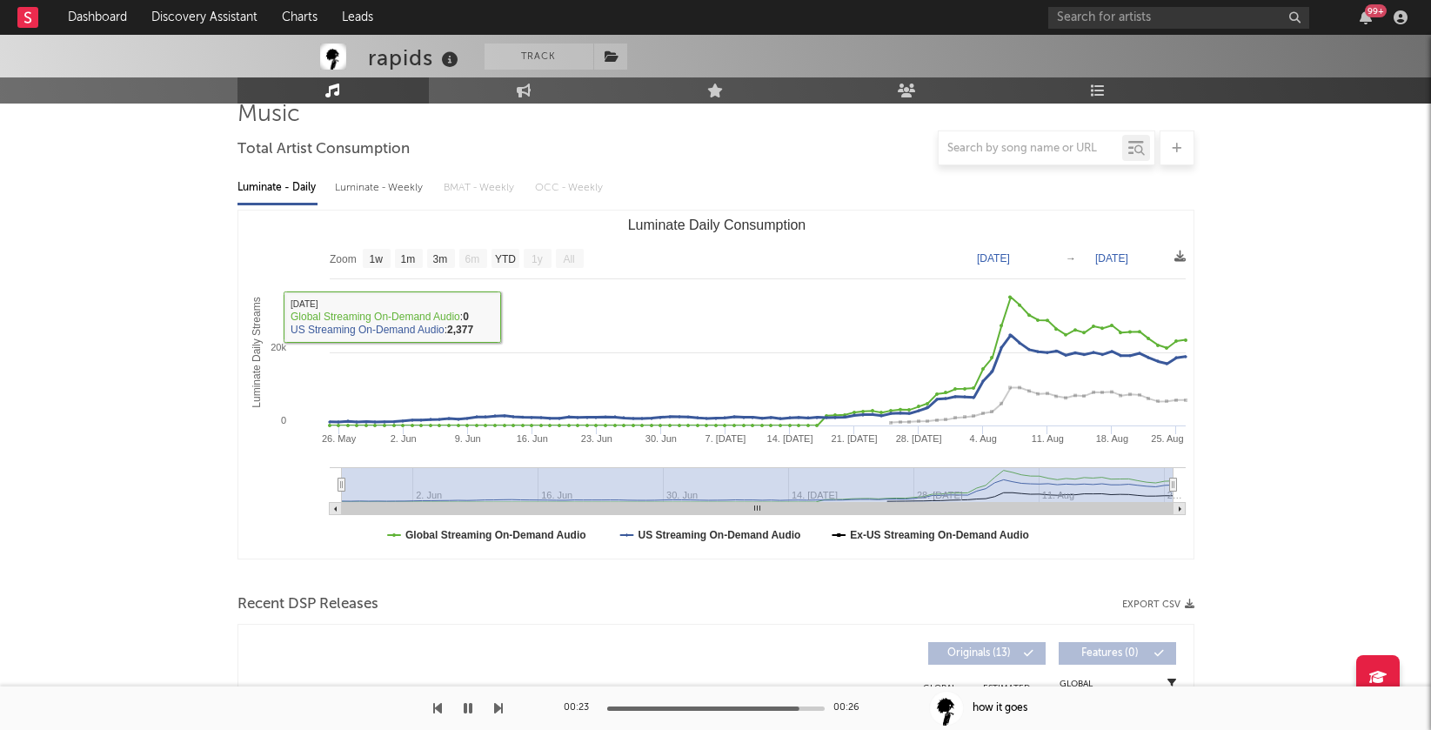
scroll to position [353, 0]
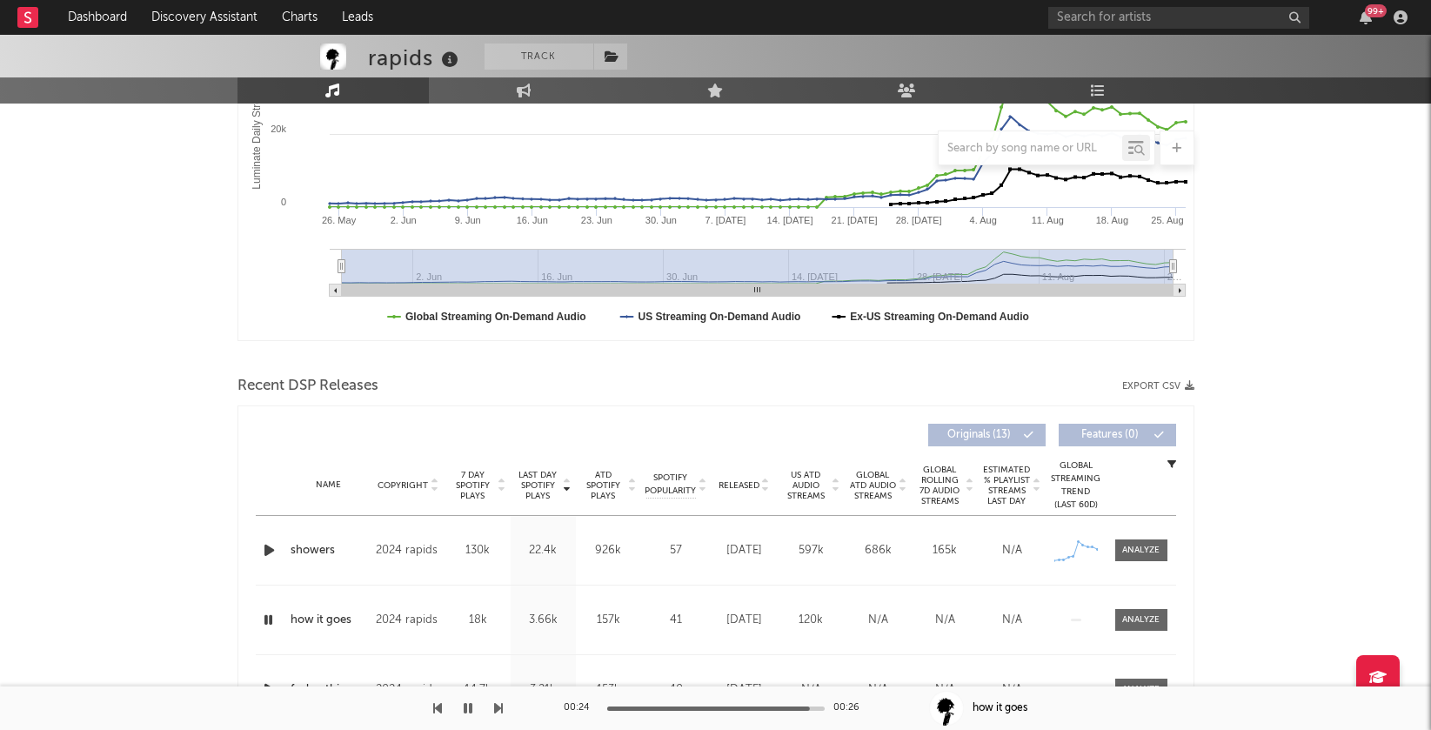
click at [464, 710] on icon "button" at bounding box center [468, 708] width 9 height 14
click at [266, 544] on icon "button" at bounding box center [269, 550] width 18 height 22
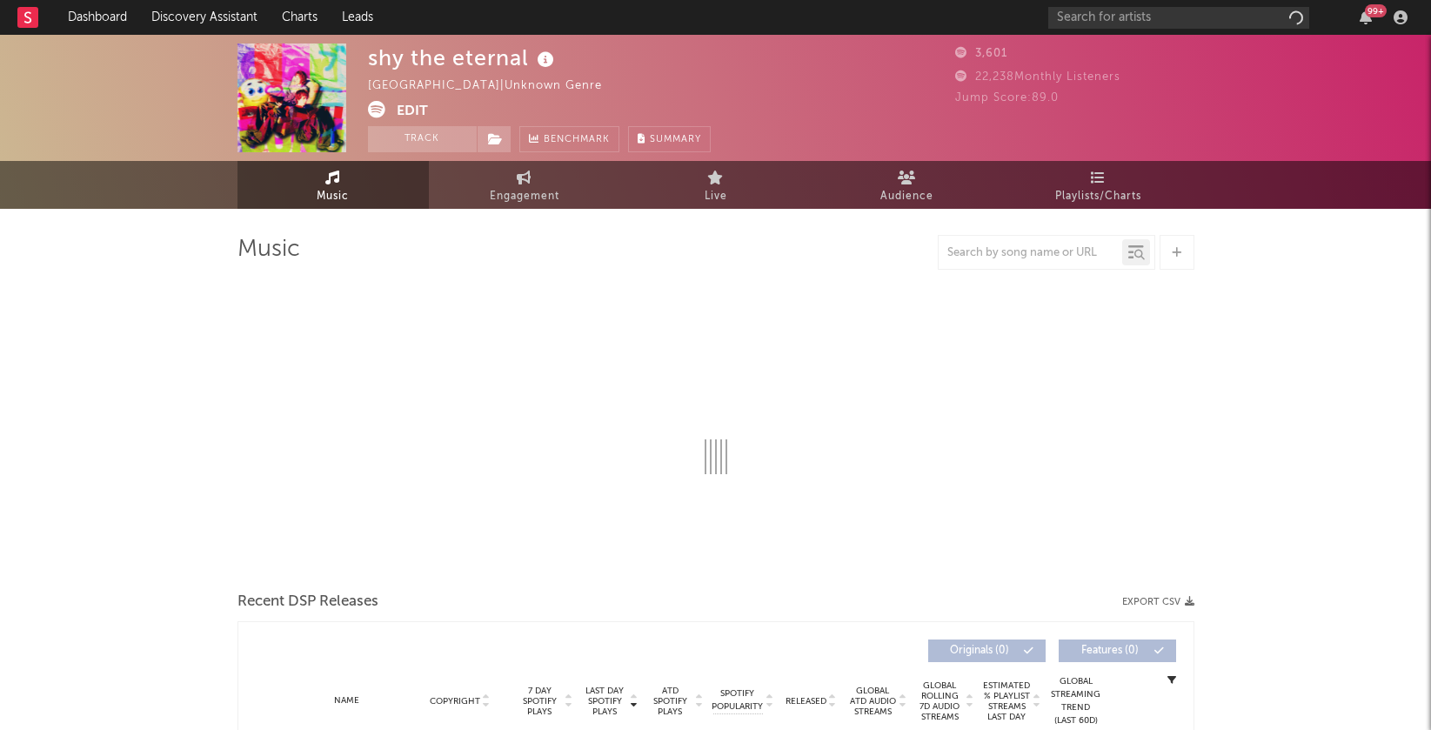
select select "1w"
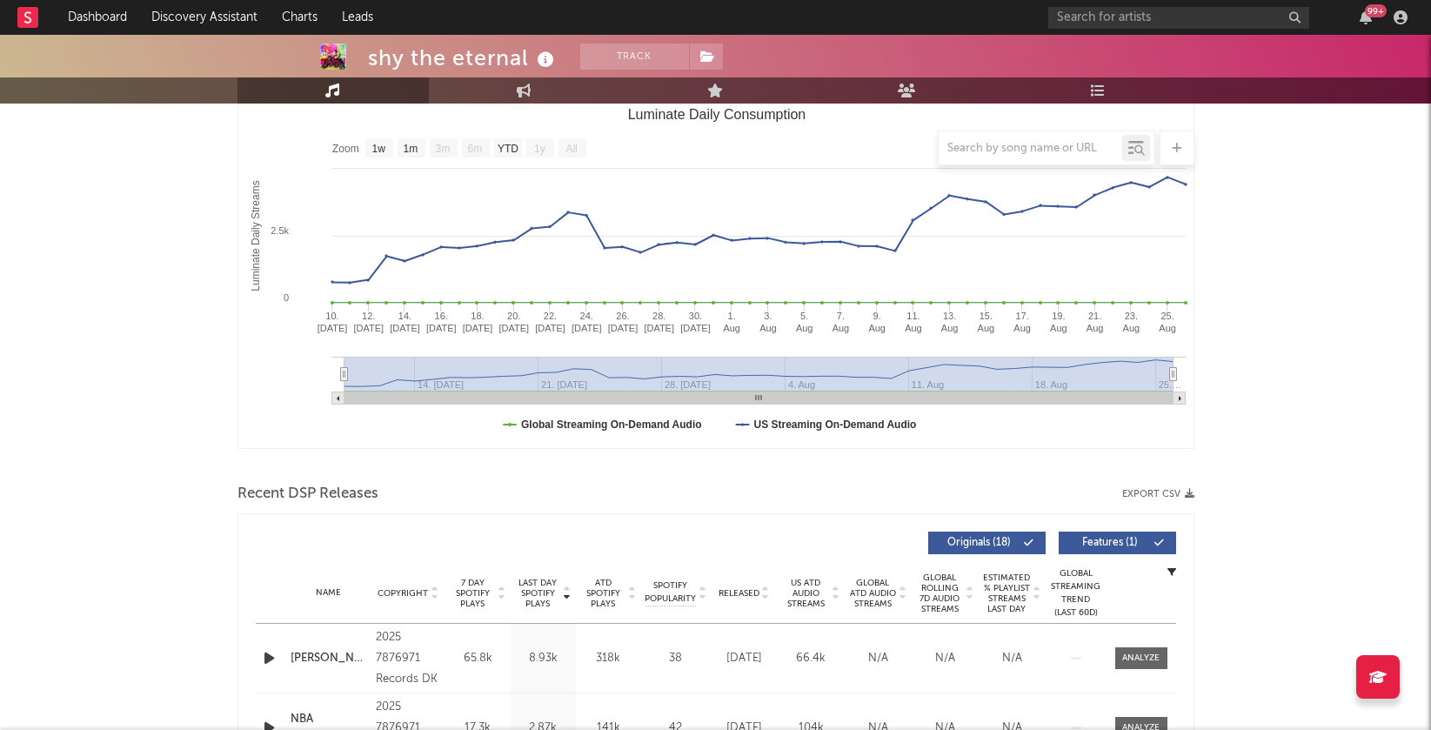
scroll to position [272, 0]
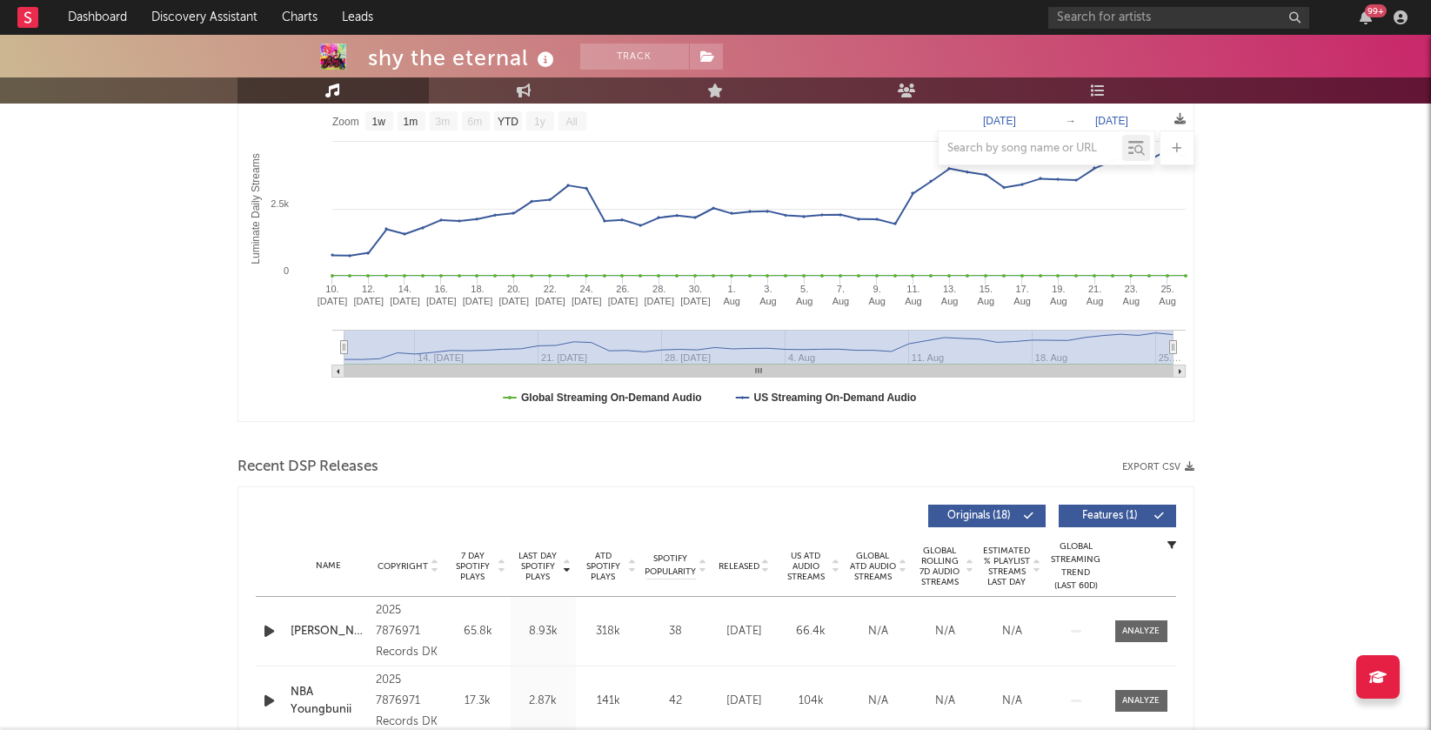
click at [265, 625] on icon "button" at bounding box center [269, 631] width 18 height 22
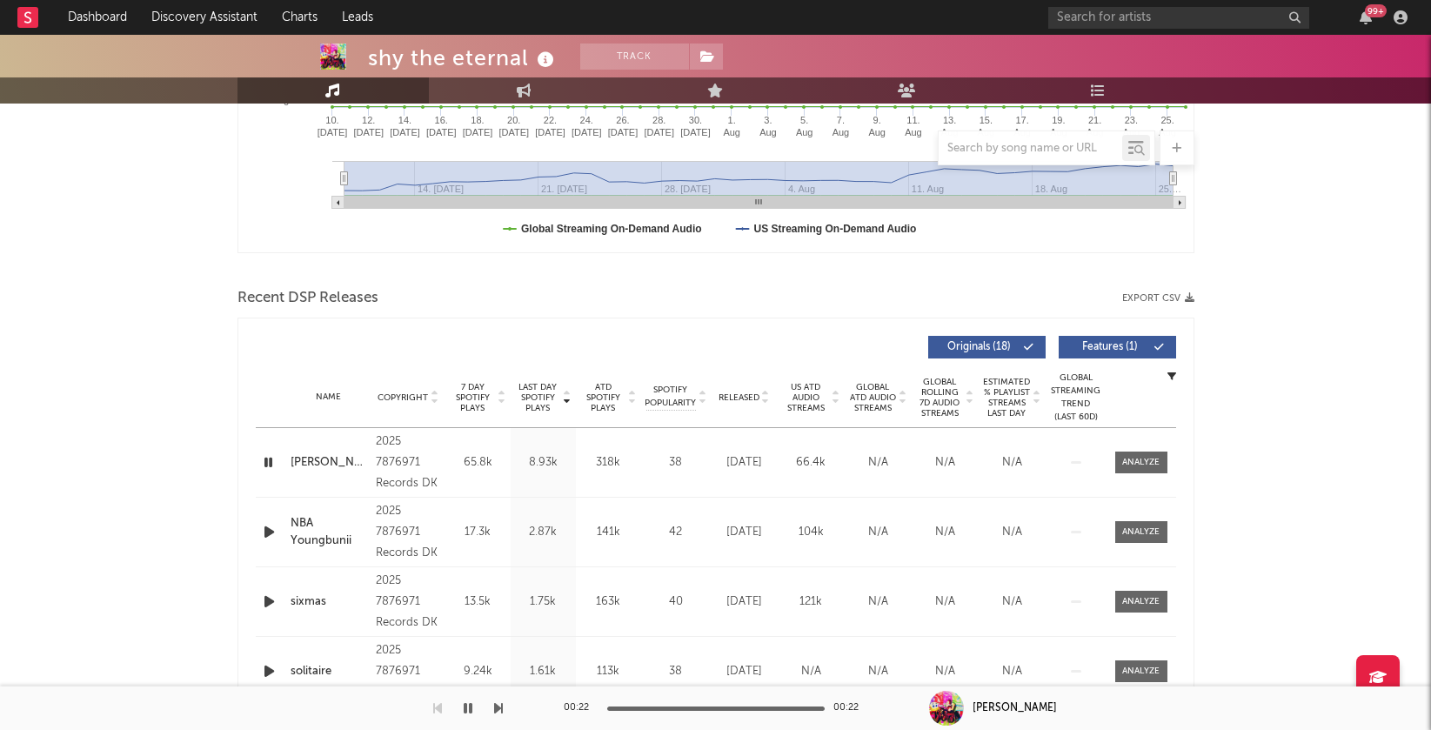
scroll to position [484, 0]
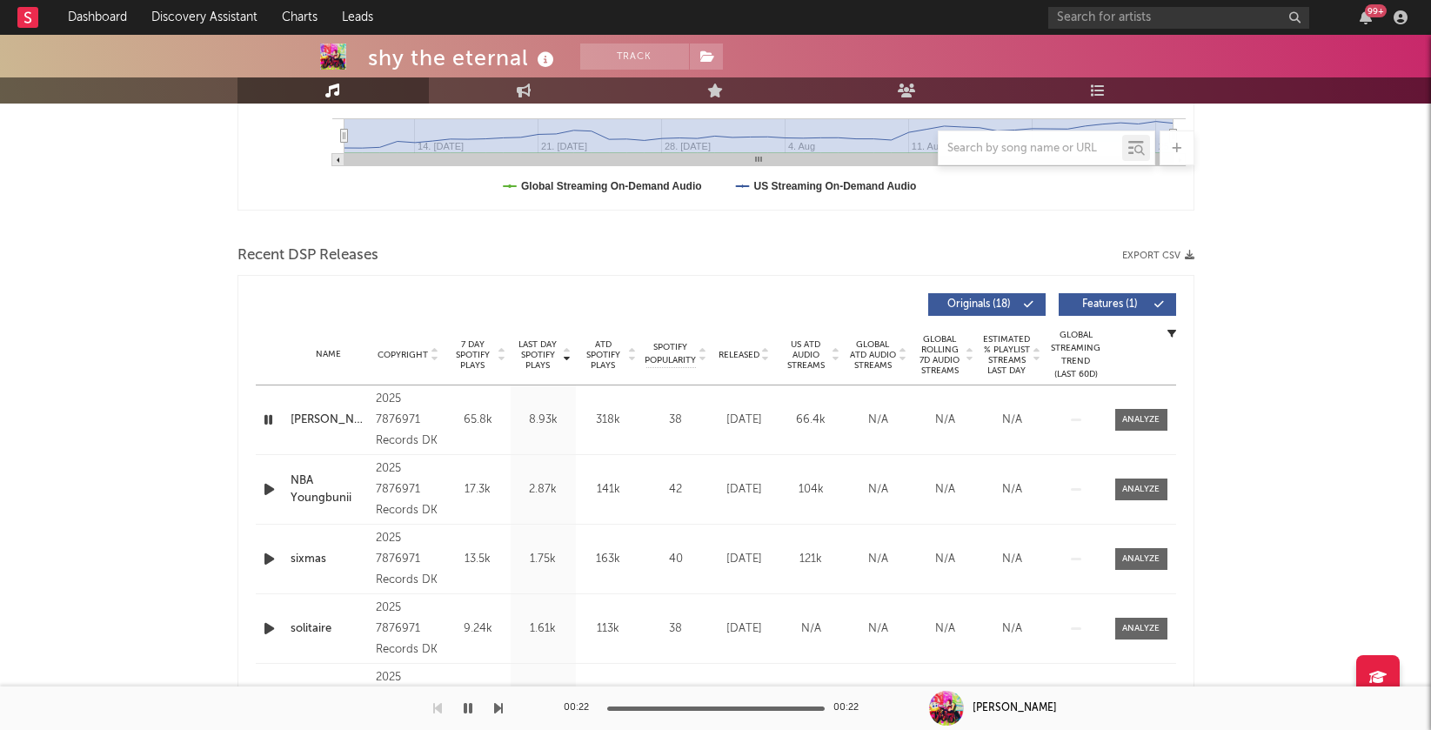
click at [270, 487] on icon "button" at bounding box center [269, 489] width 18 height 22
click at [270, 493] on icon "button" at bounding box center [268, 489] width 17 height 22
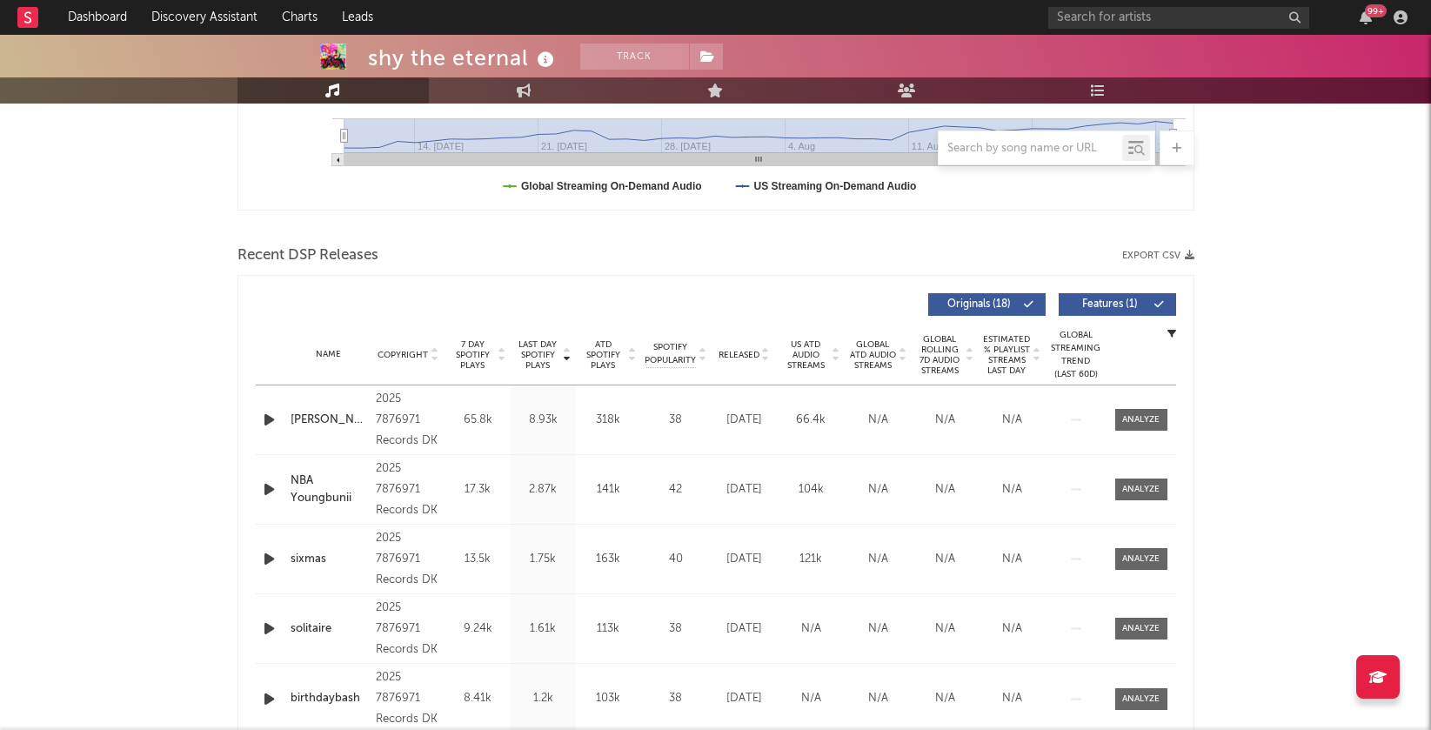
click at [275, 416] on icon "button" at bounding box center [269, 420] width 18 height 22
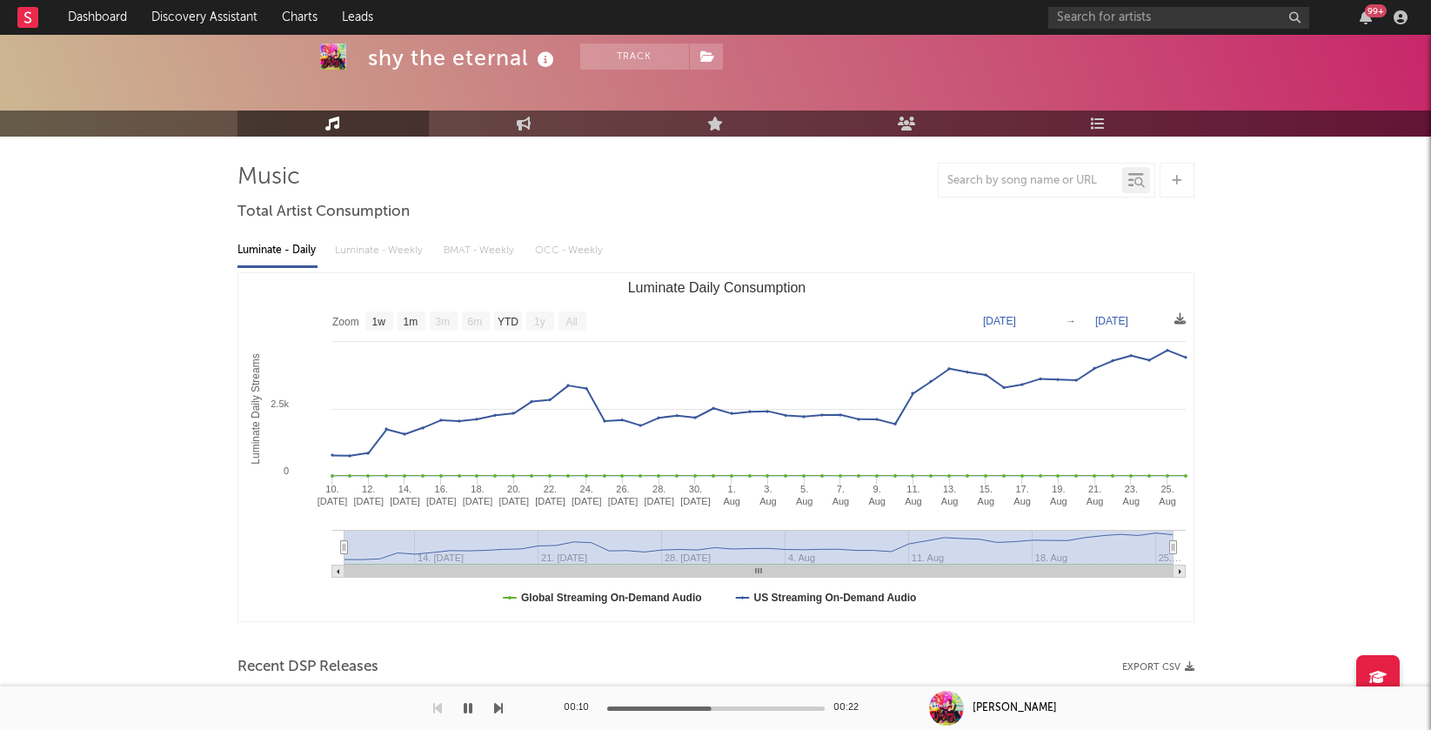
scroll to position [0, 0]
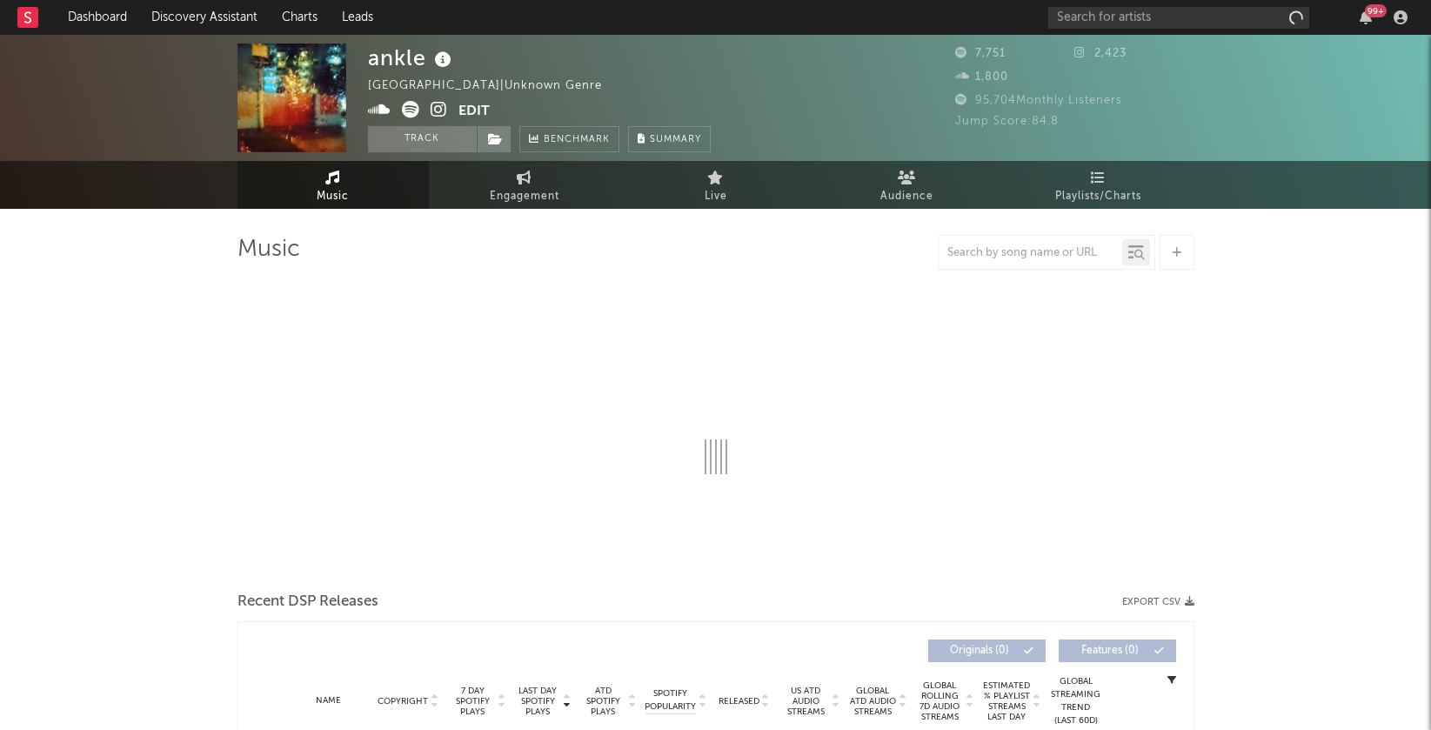
select select "1w"
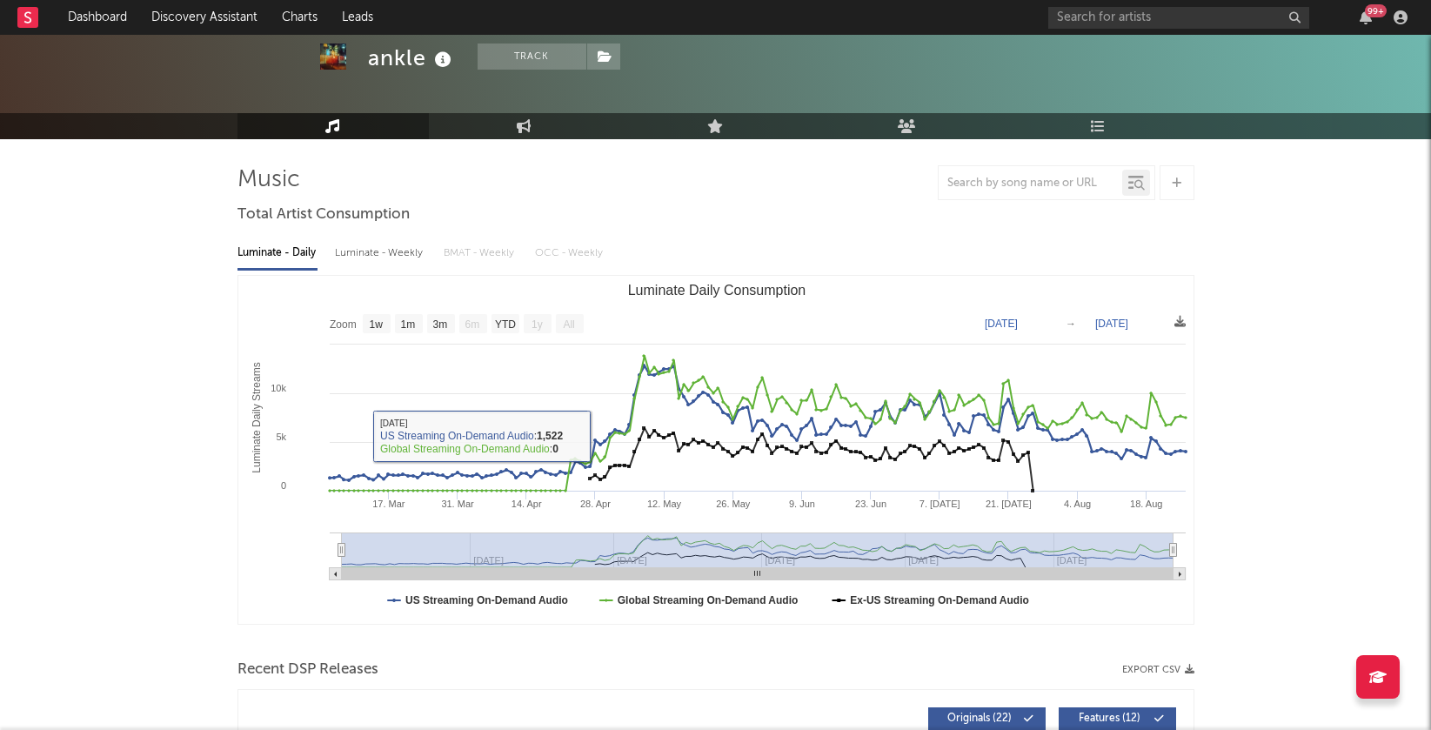
scroll to position [200, 0]
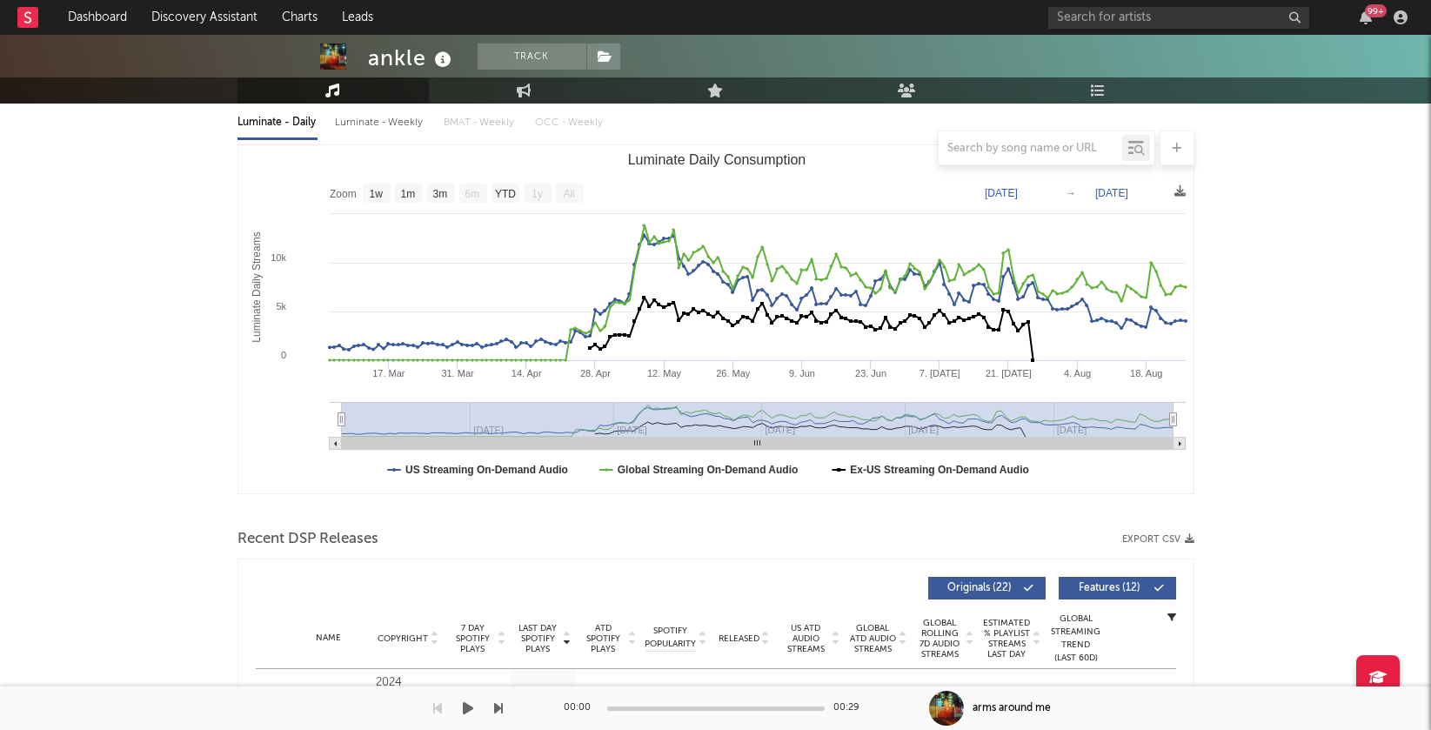
click at [274, 698] on div at bounding box center [251, 707] width 503 height 43
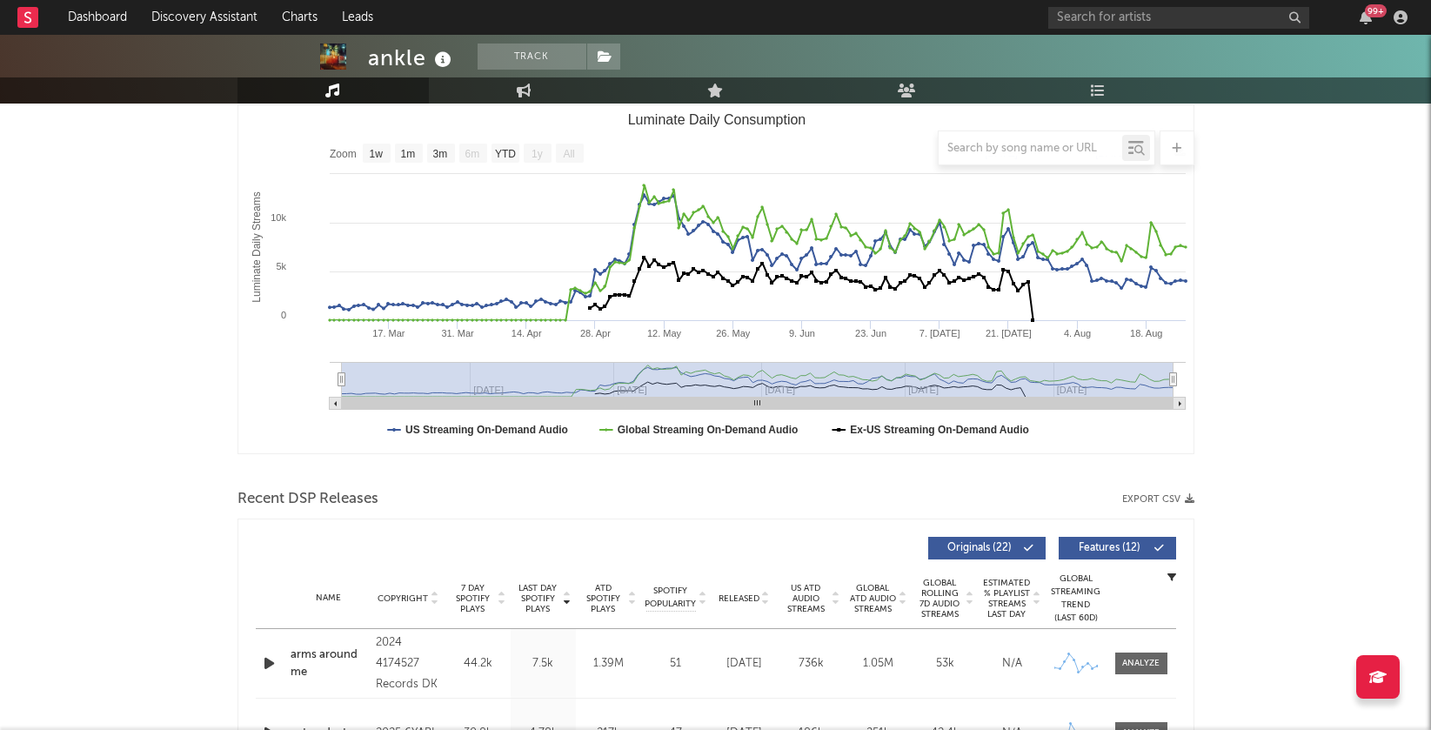
scroll to position [283, 0]
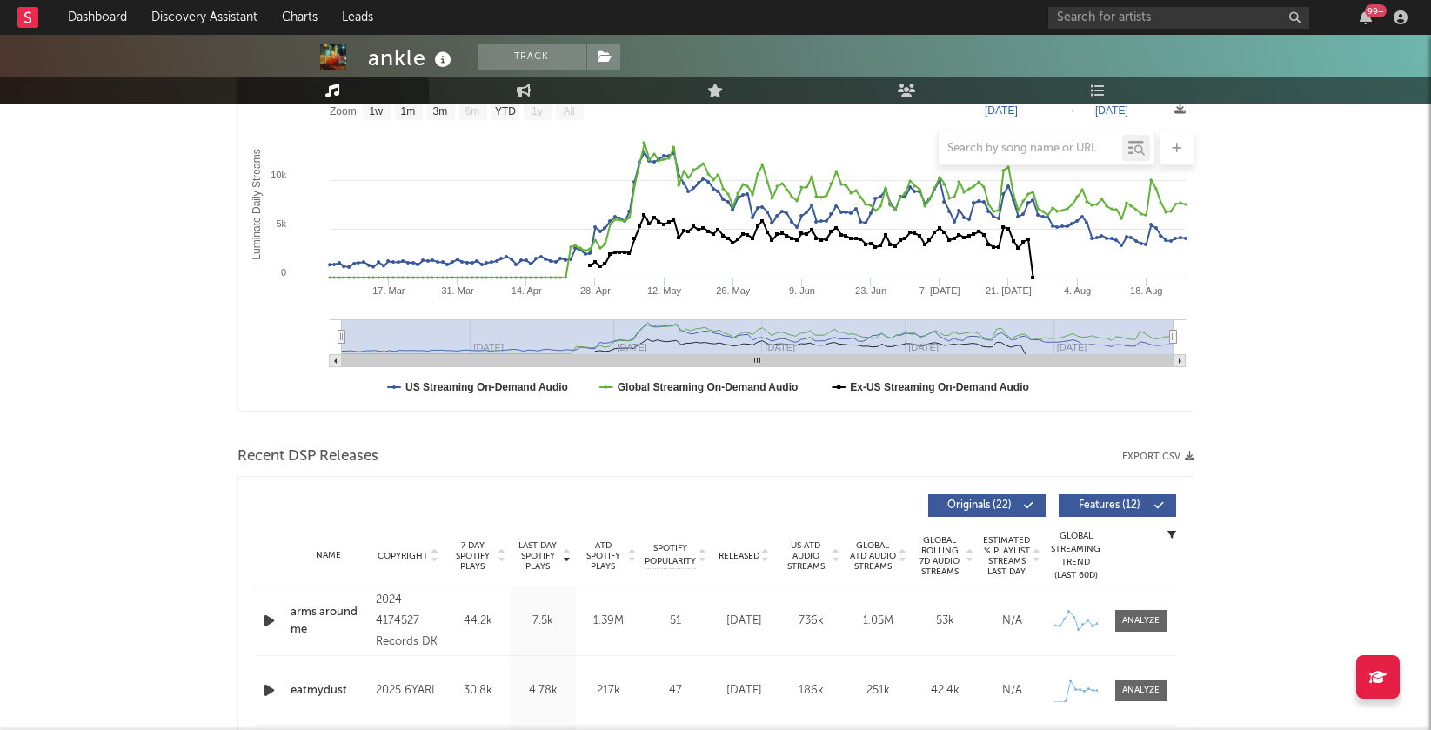
click at [269, 616] on icon "button" at bounding box center [269, 621] width 18 height 22
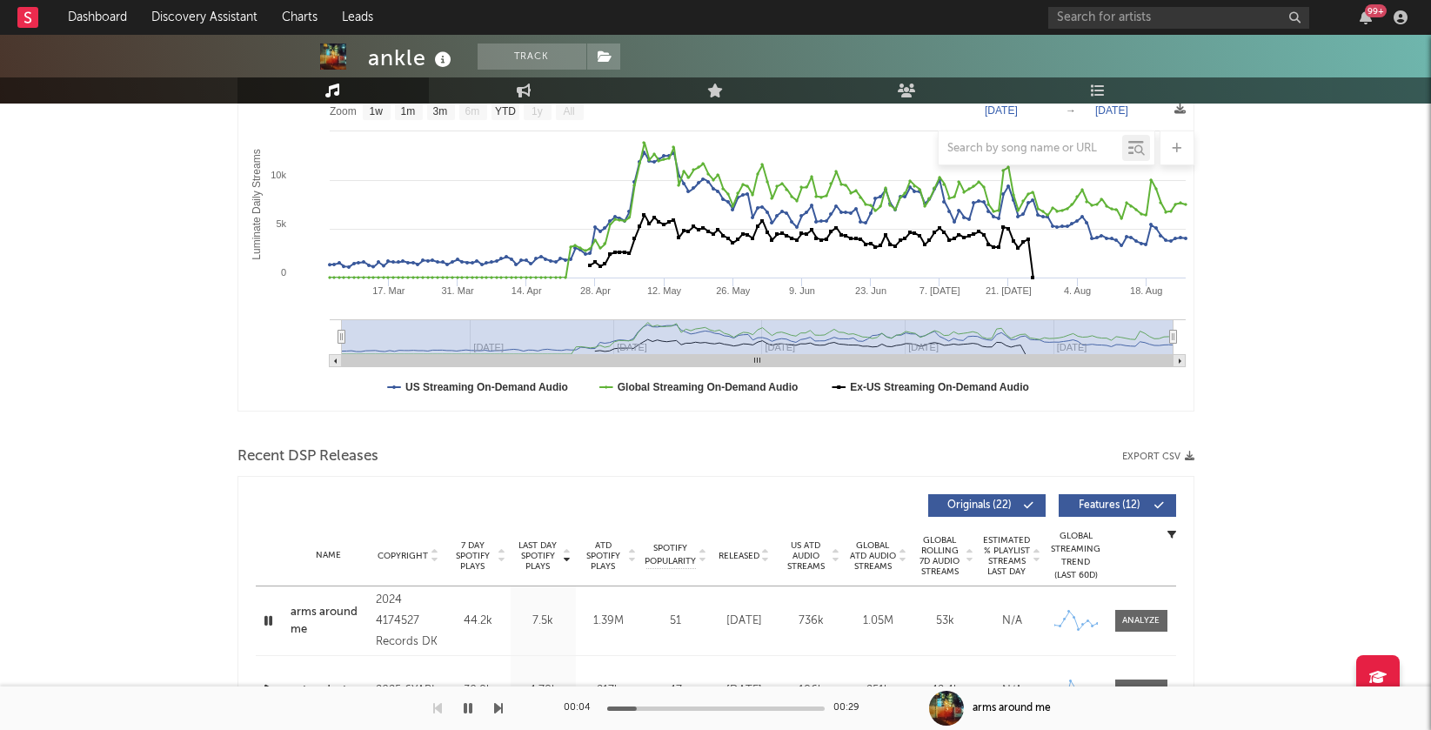
click at [566, 551] on icon at bounding box center [567, 552] width 9 height 7
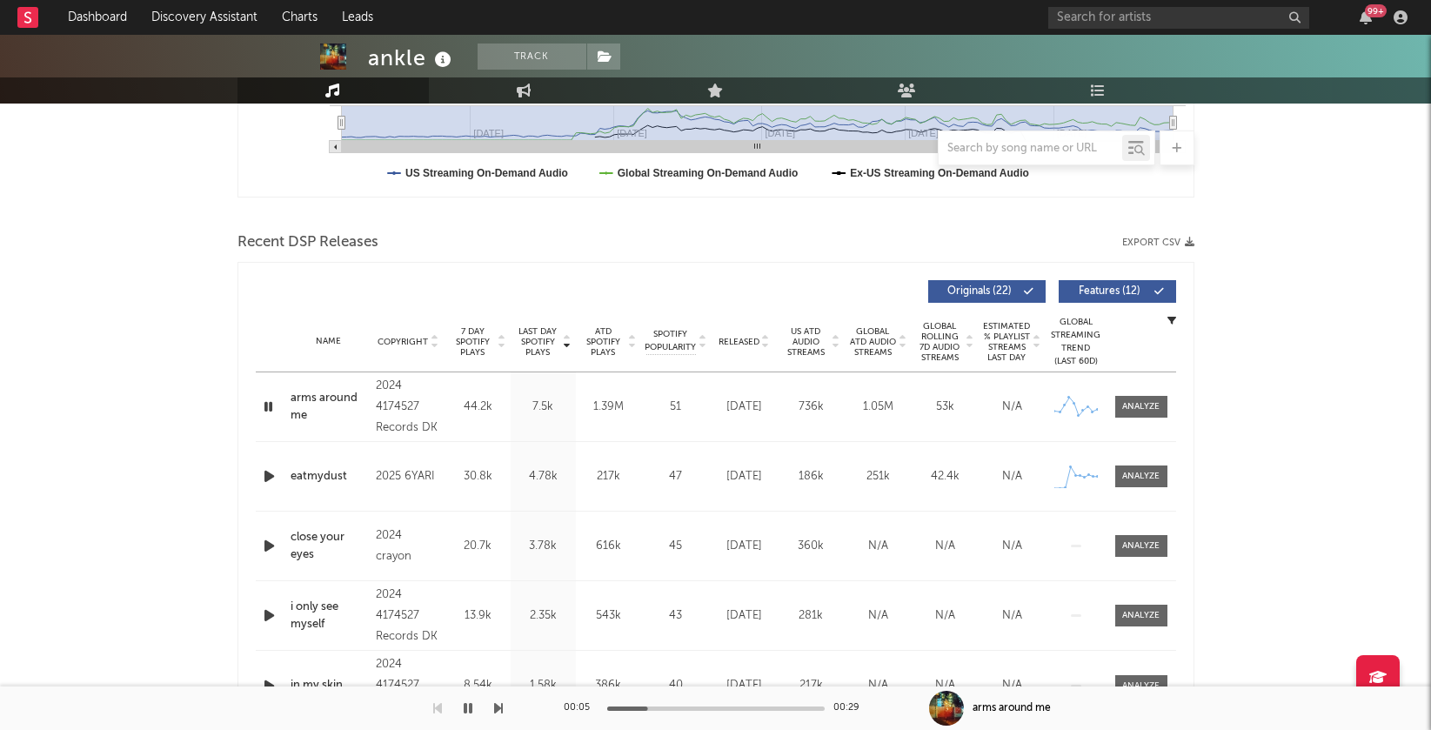
scroll to position [517, 0]
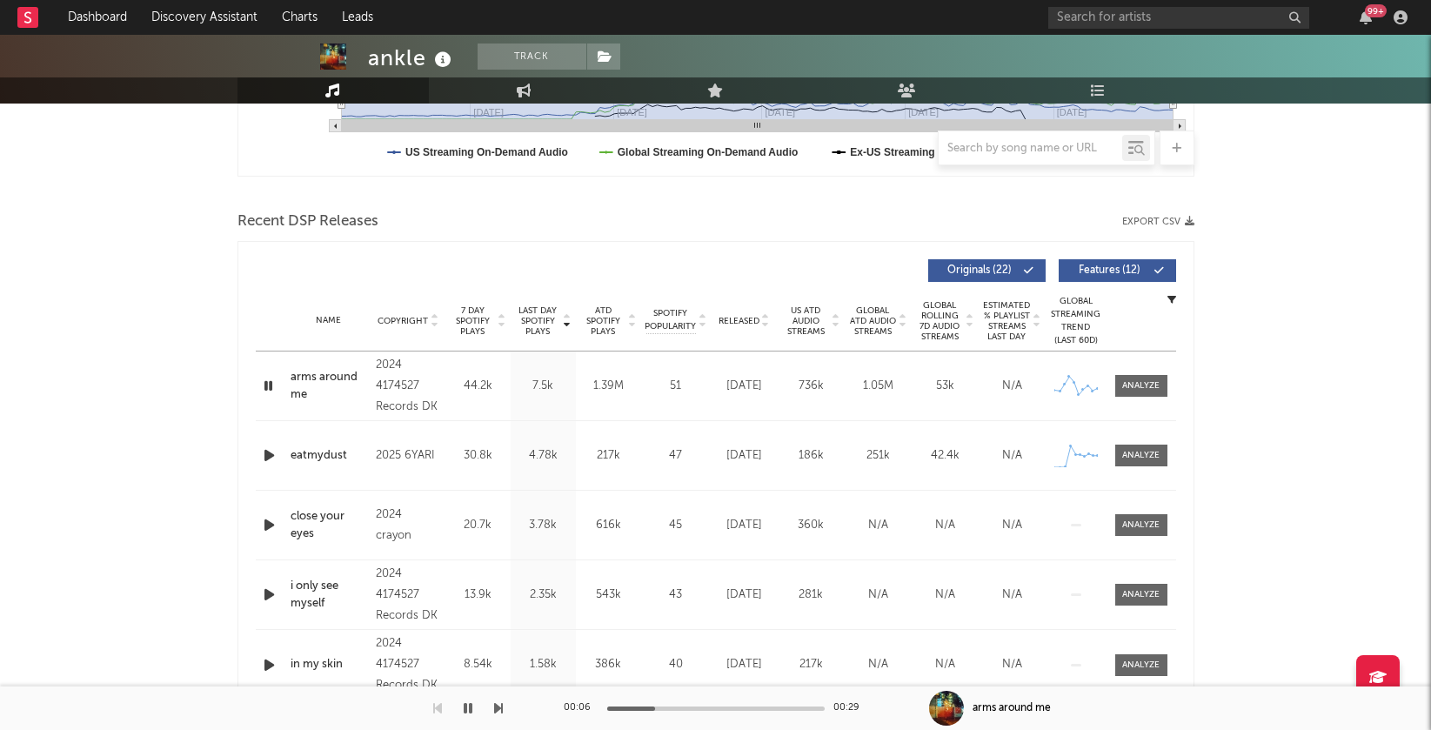
click at [266, 449] on icon "button" at bounding box center [269, 455] width 18 height 22
click at [466, 709] on icon "button" at bounding box center [468, 708] width 9 height 14
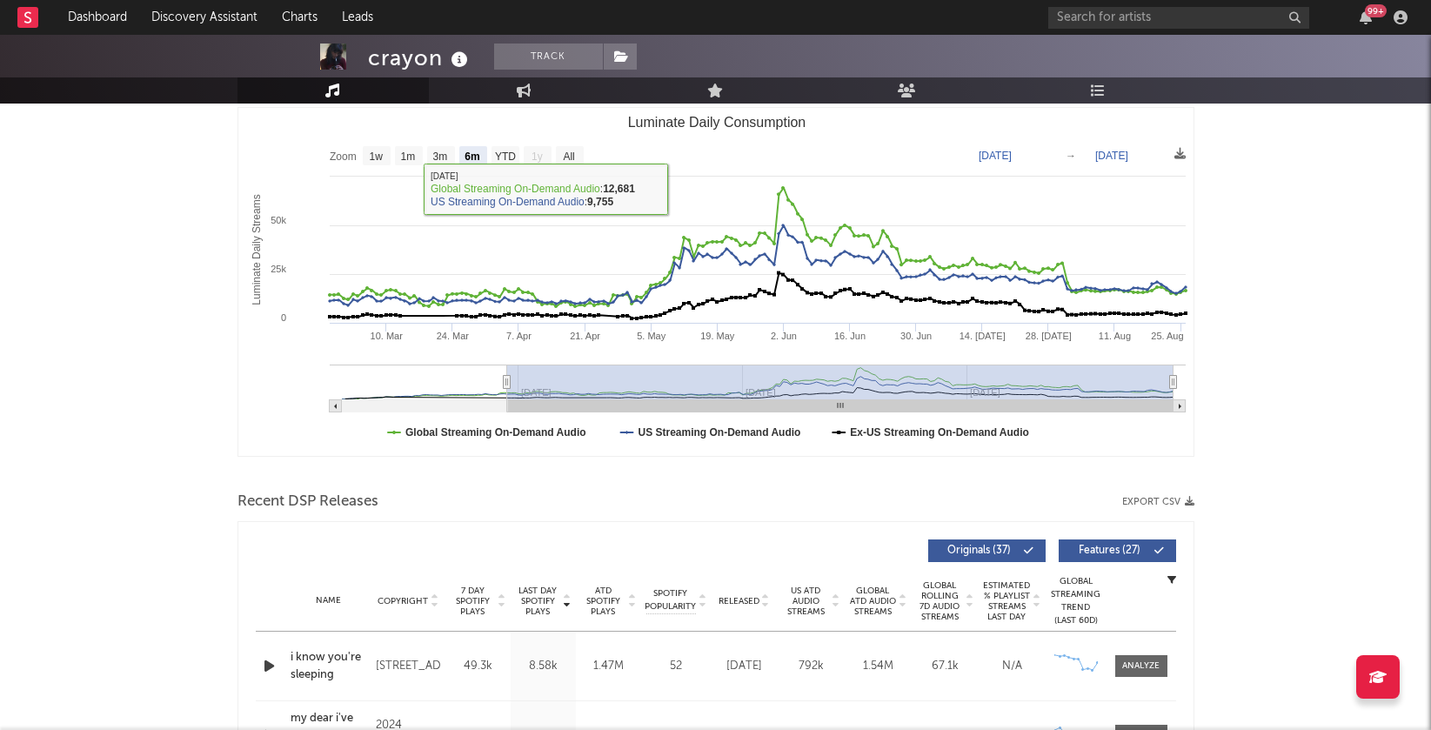
scroll to position [262, 0]
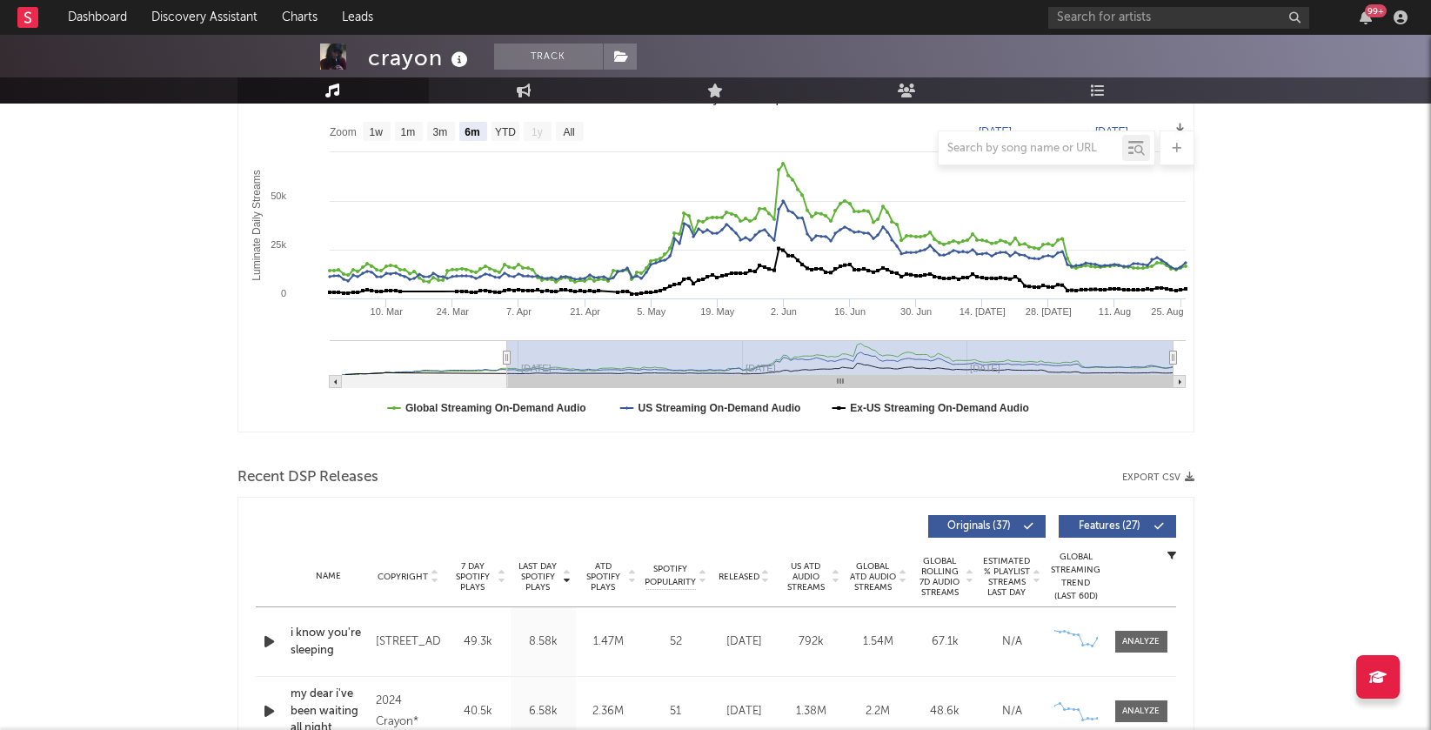
click at [263, 646] on icon "button" at bounding box center [269, 641] width 18 height 22
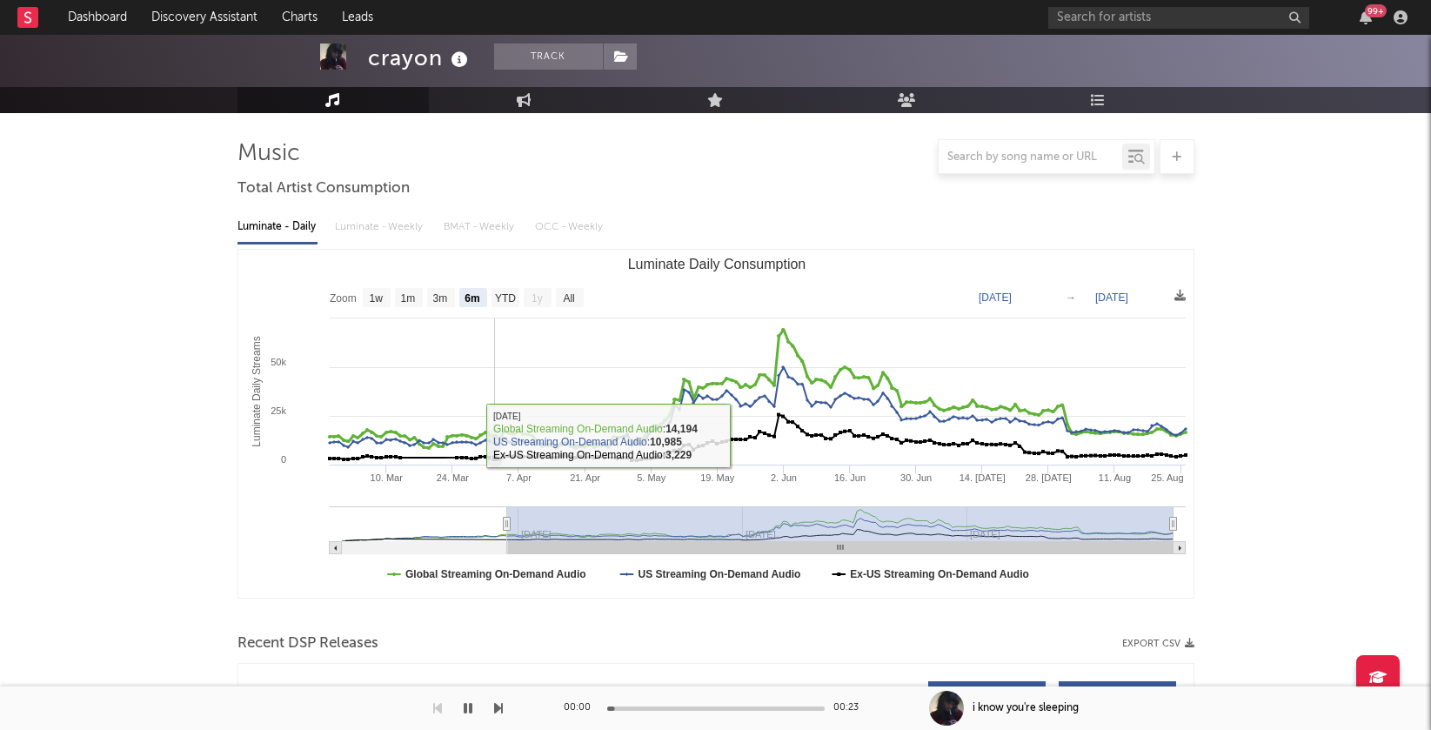
scroll to position [0, 0]
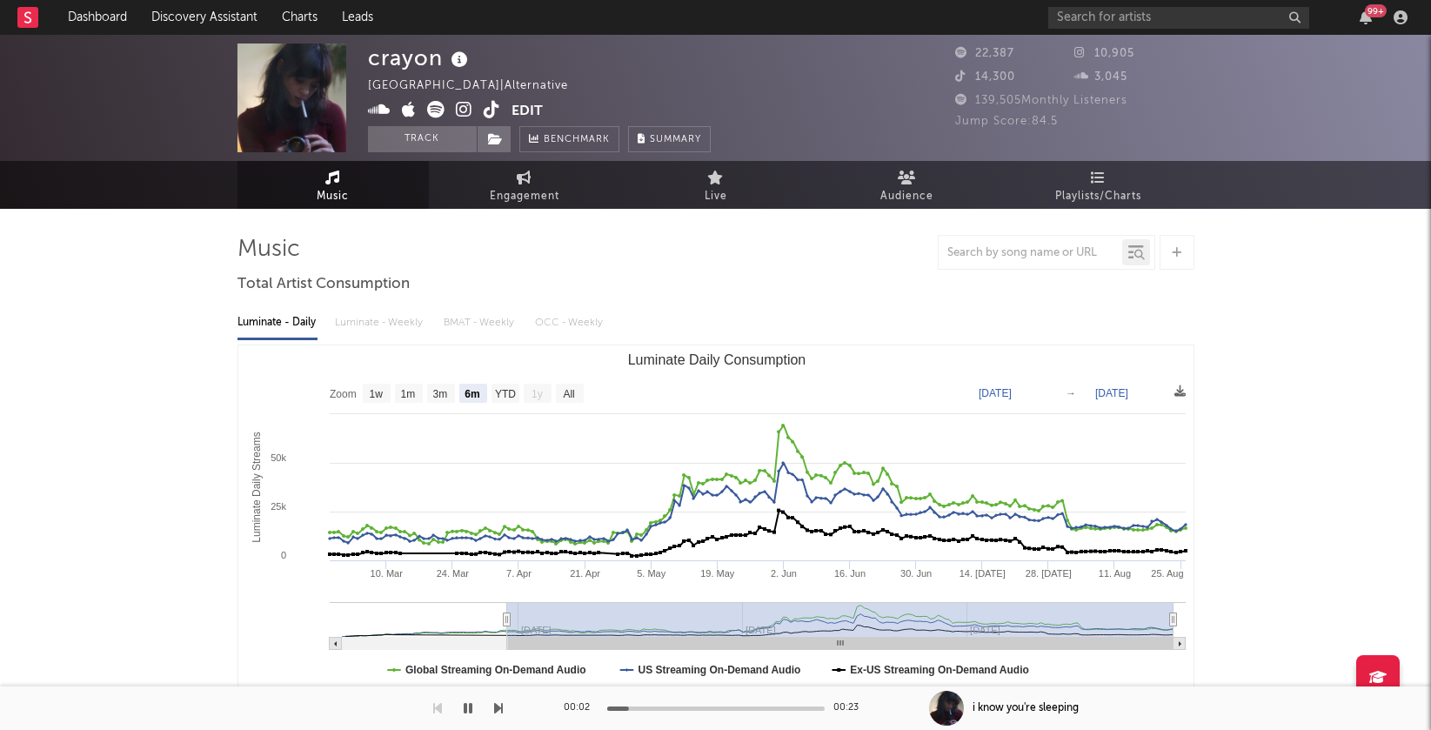
click at [464, 106] on icon at bounding box center [464, 109] width 17 height 17
click at [567, 391] on text "All" at bounding box center [568, 394] width 11 height 12
select select "All"
type input "2025-01-12"
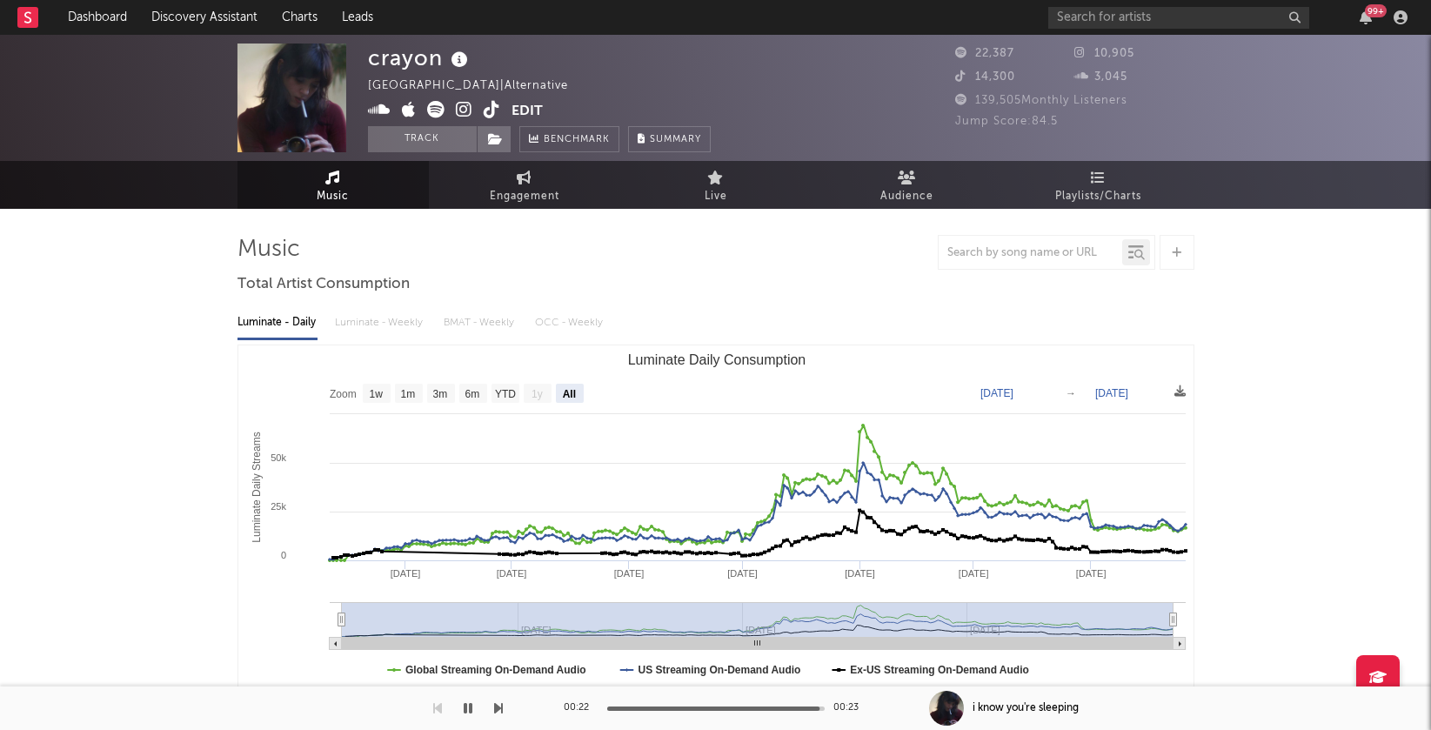
click at [494, 106] on icon at bounding box center [492, 109] width 17 height 17
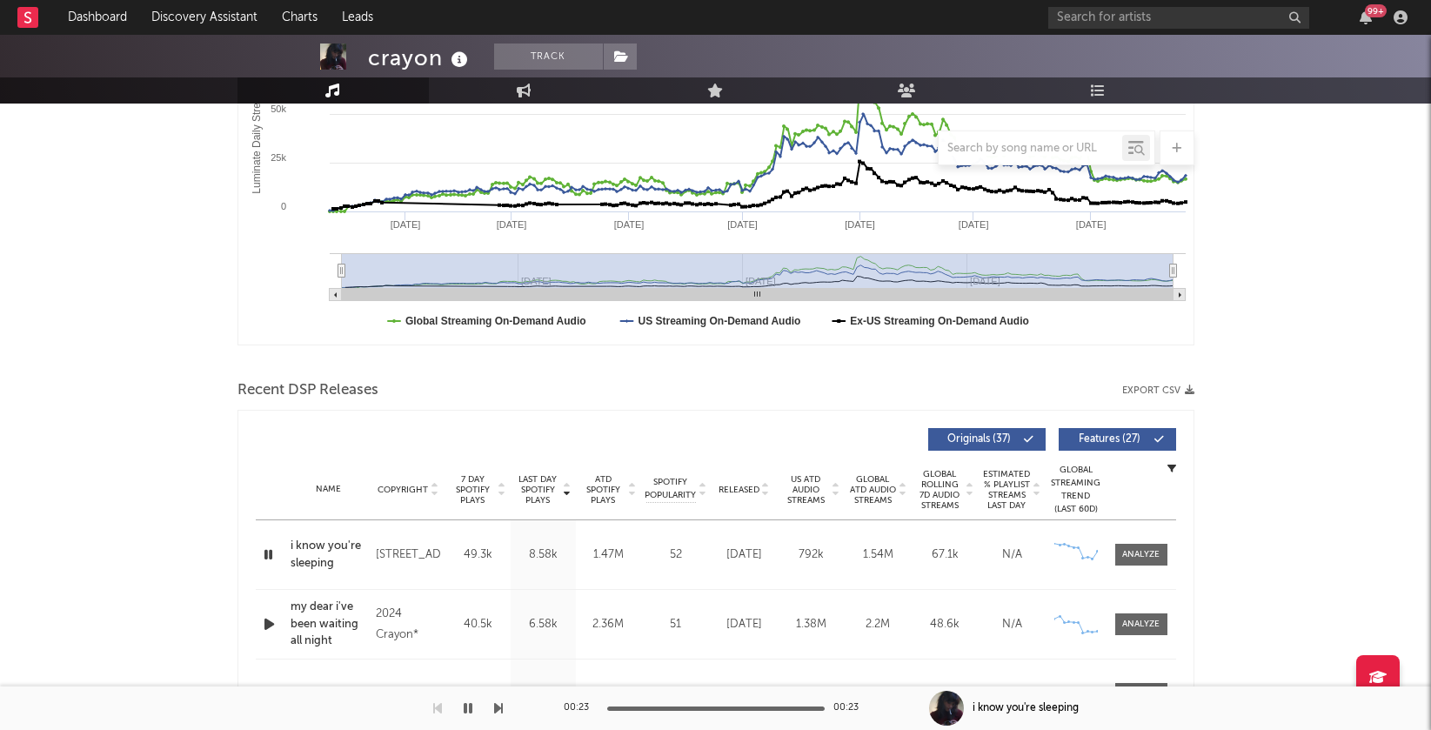
scroll to position [375, 0]
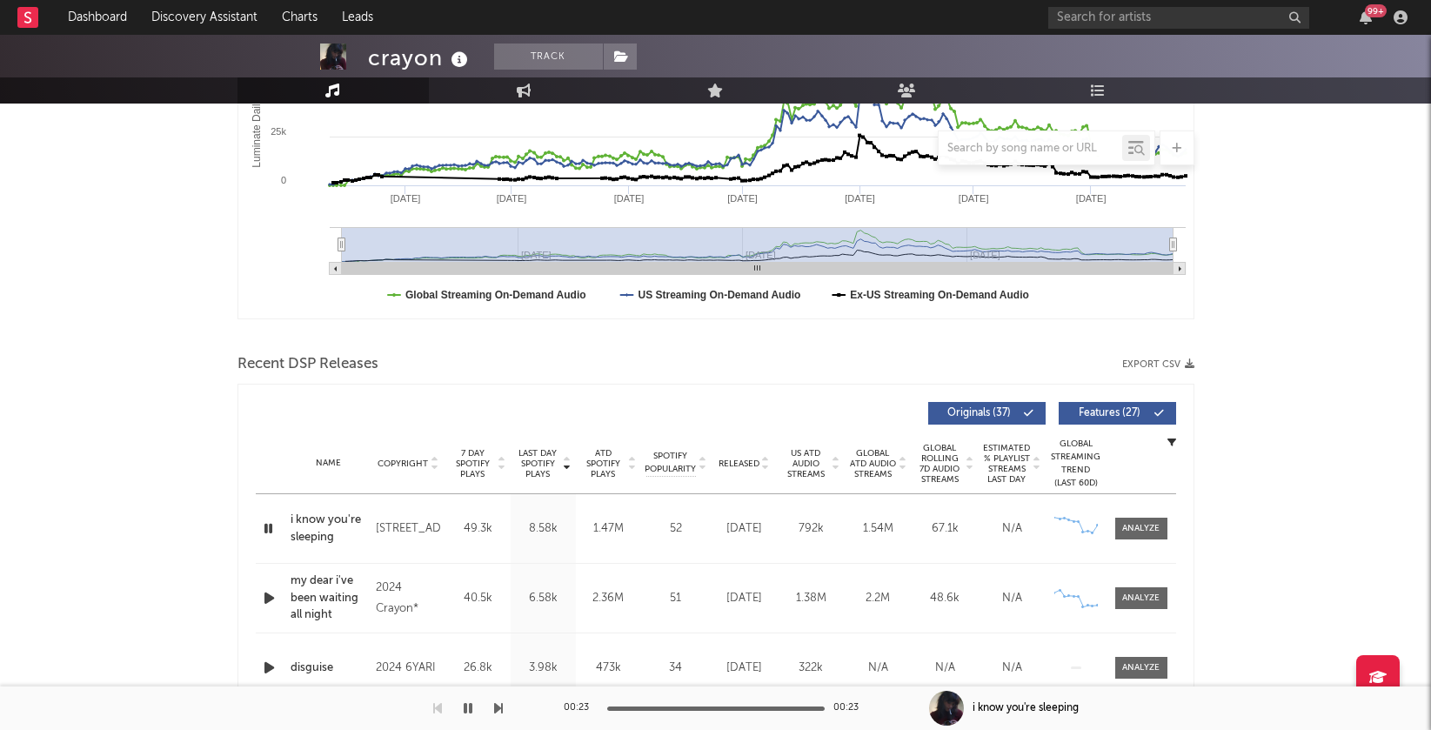
click at [270, 601] on icon "button" at bounding box center [269, 598] width 18 height 22
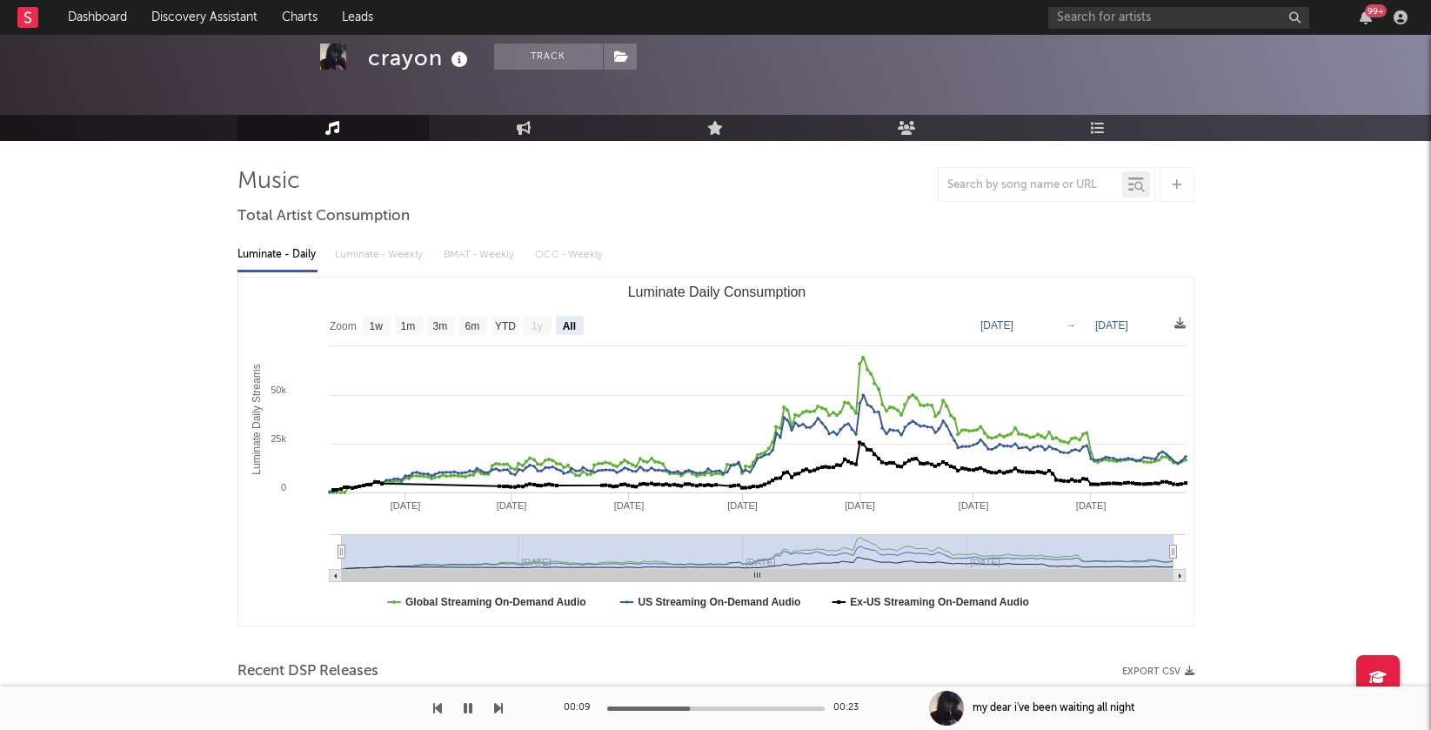
scroll to position [0, 0]
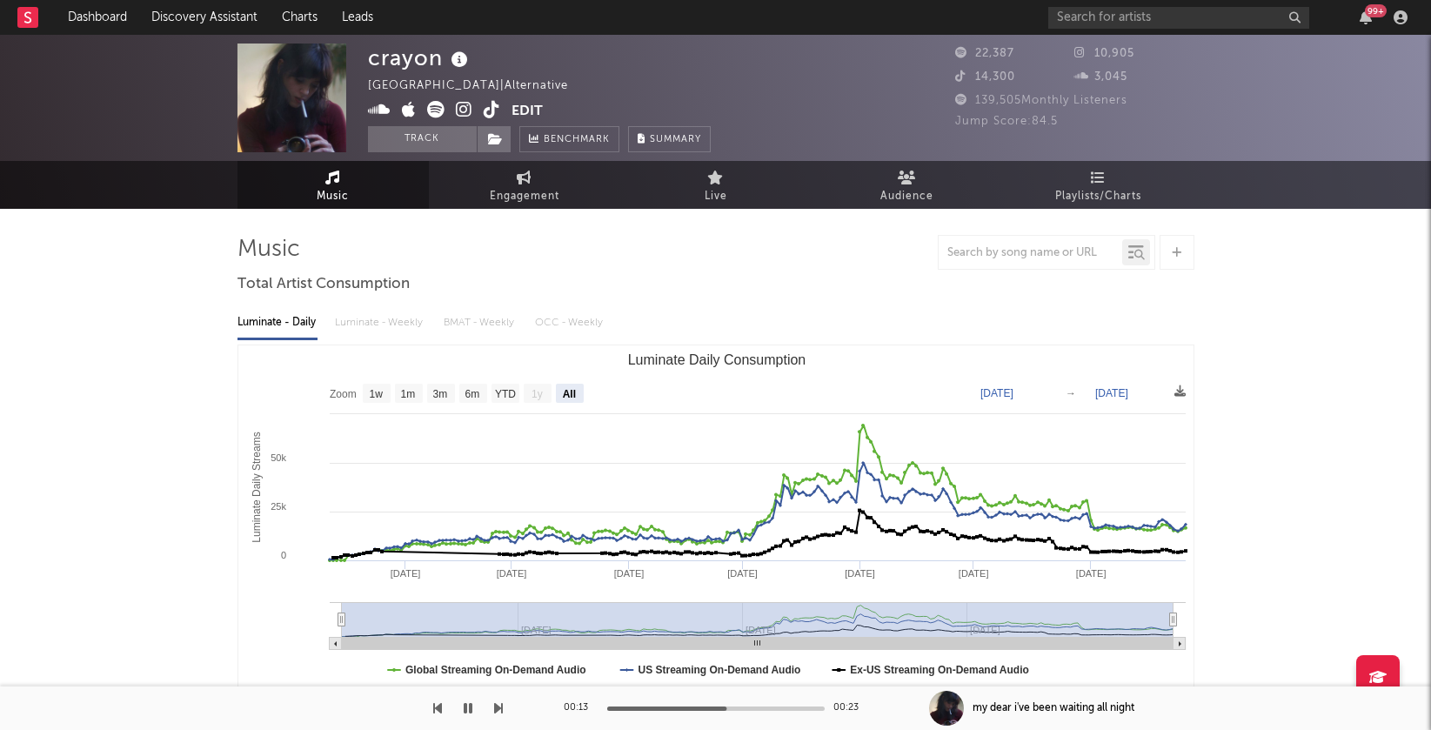
click at [466, 114] on icon at bounding box center [464, 109] width 17 height 17
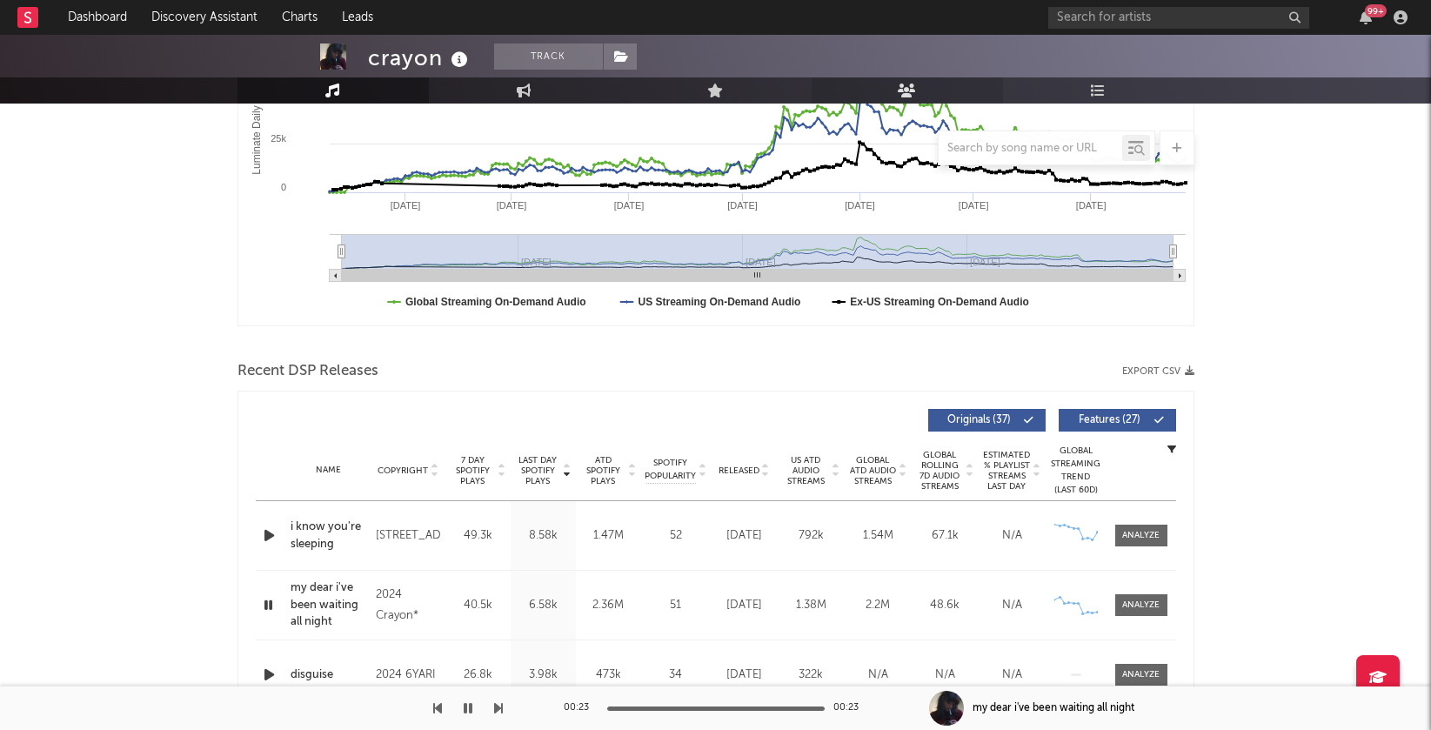
scroll to position [397, 0]
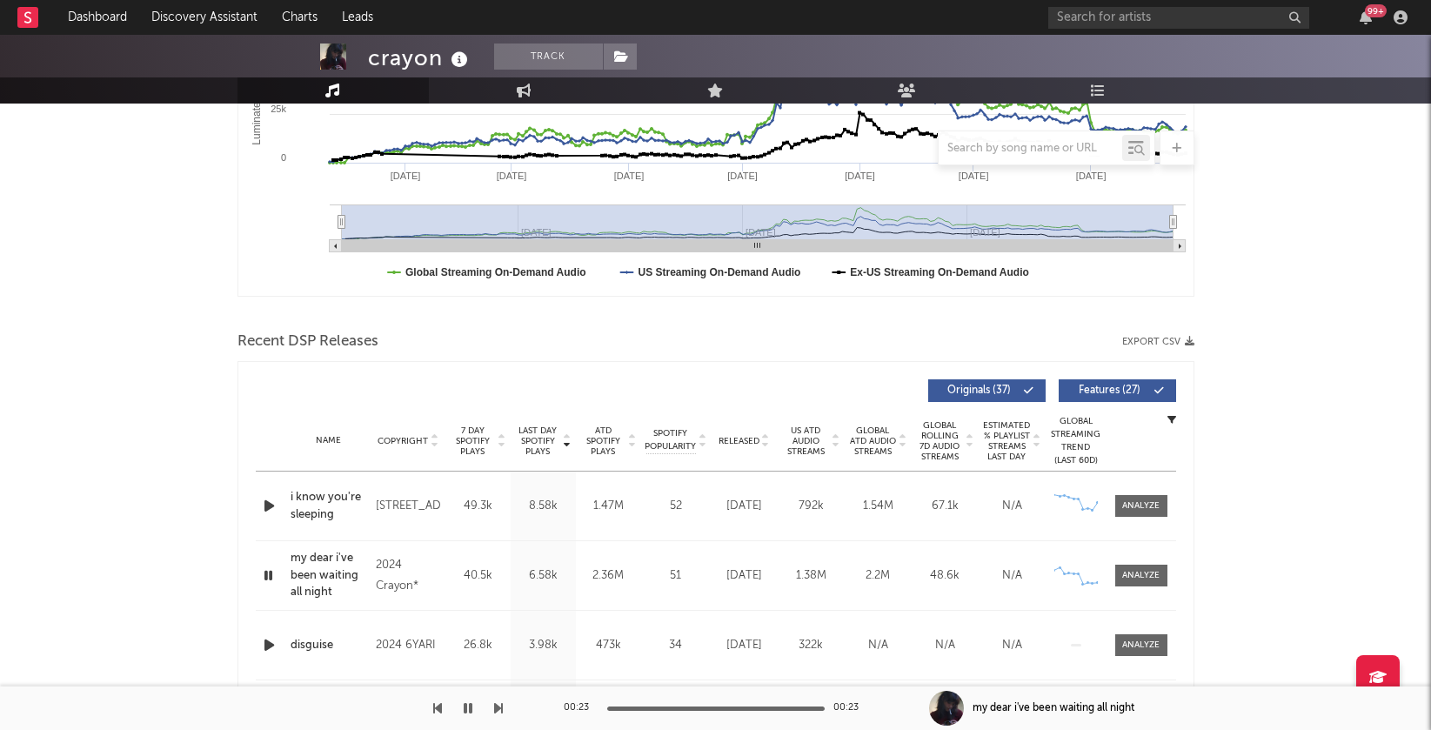
click at [764, 441] on icon at bounding box center [765, 444] width 9 height 7
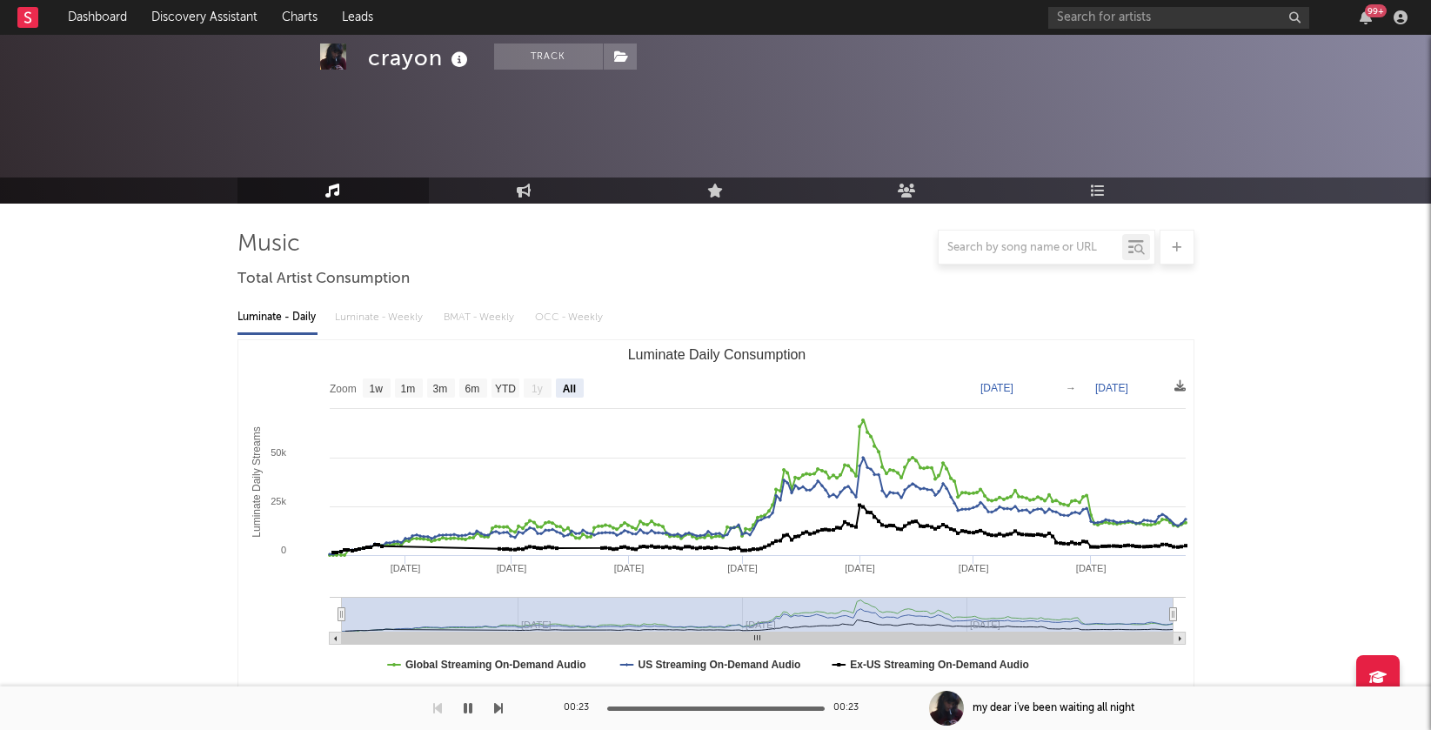
scroll to position [0, 0]
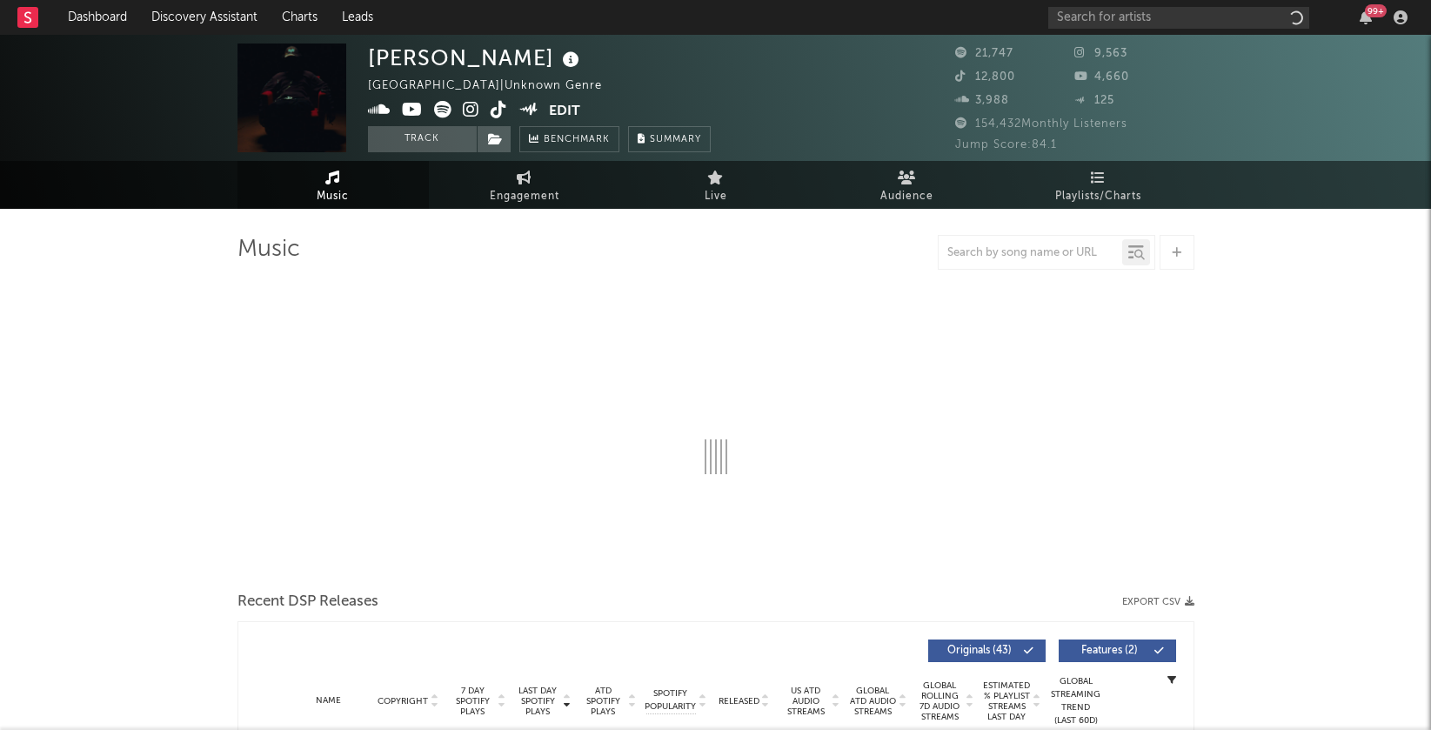
select select "6m"
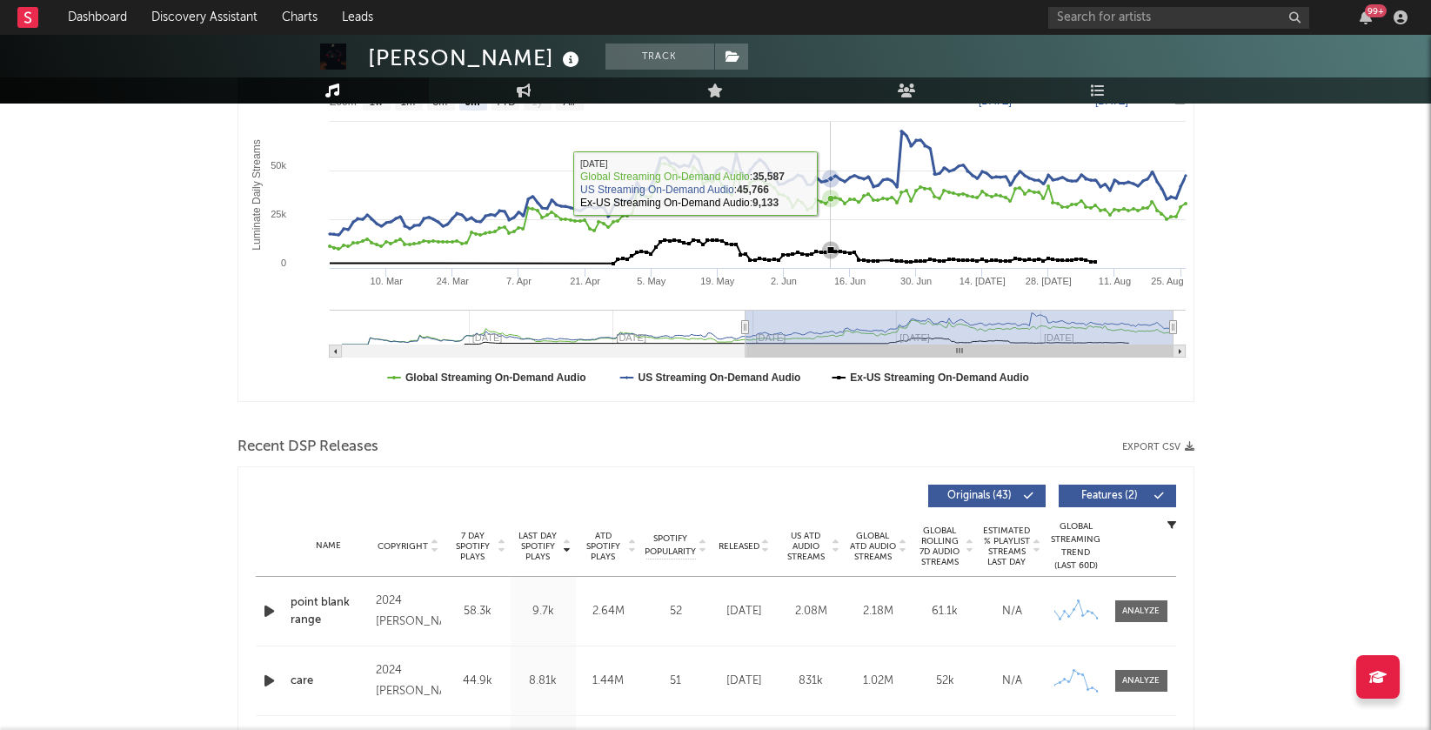
scroll to position [403, 0]
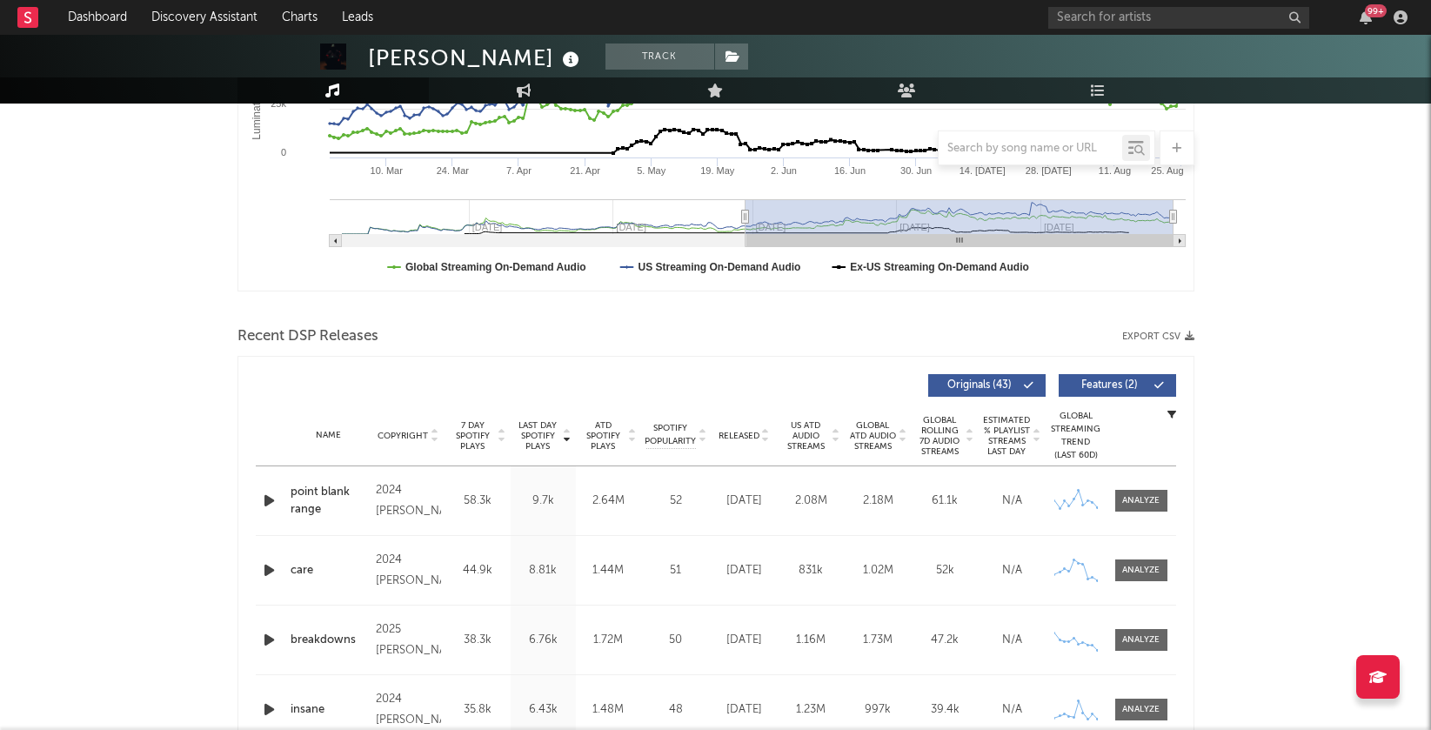
click at [268, 497] on icon "button" at bounding box center [269, 501] width 18 height 22
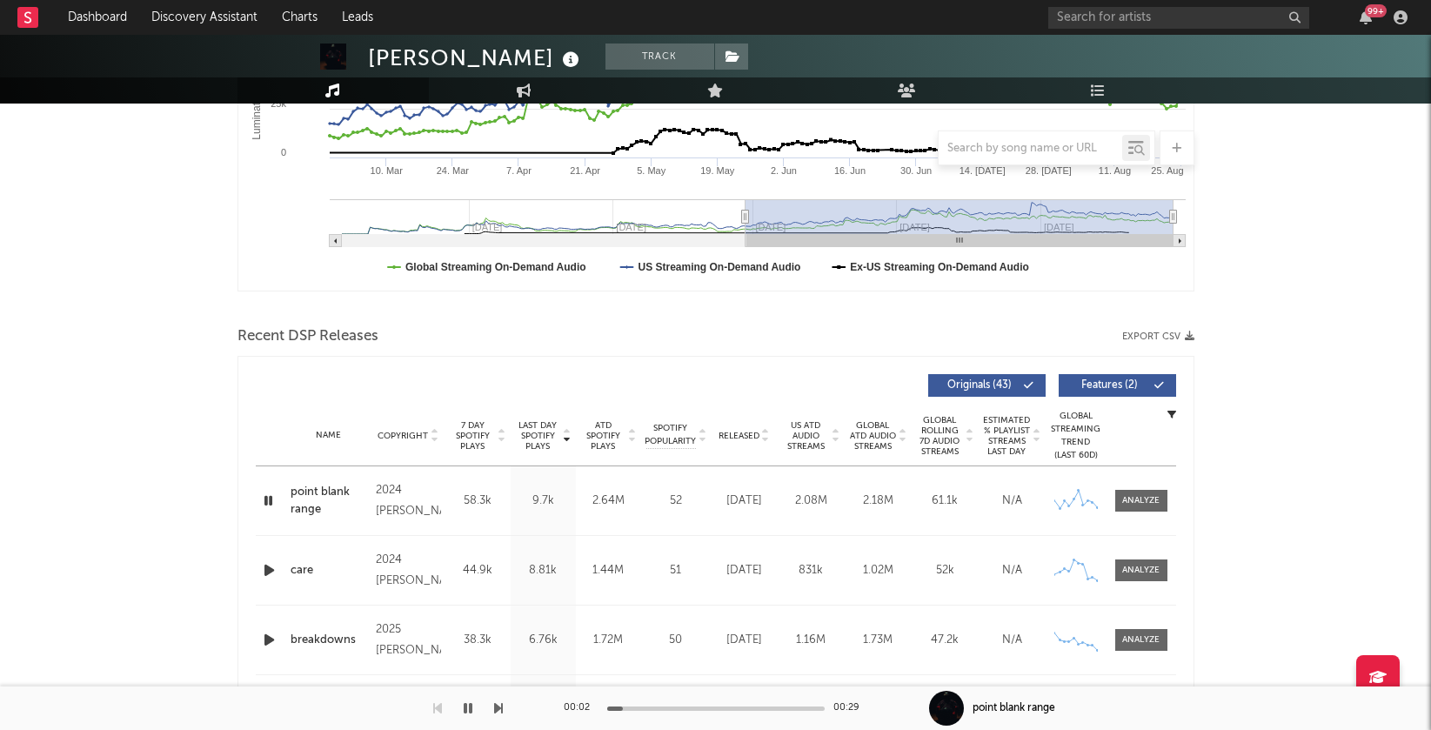
click at [569, 429] on icon at bounding box center [567, 432] width 9 height 7
click at [765, 436] on icon at bounding box center [765, 439] width 9 height 7
click at [269, 494] on icon "button" at bounding box center [269, 501] width 18 height 22
click at [263, 571] on icon "button" at bounding box center [269, 570] width 18 height 22
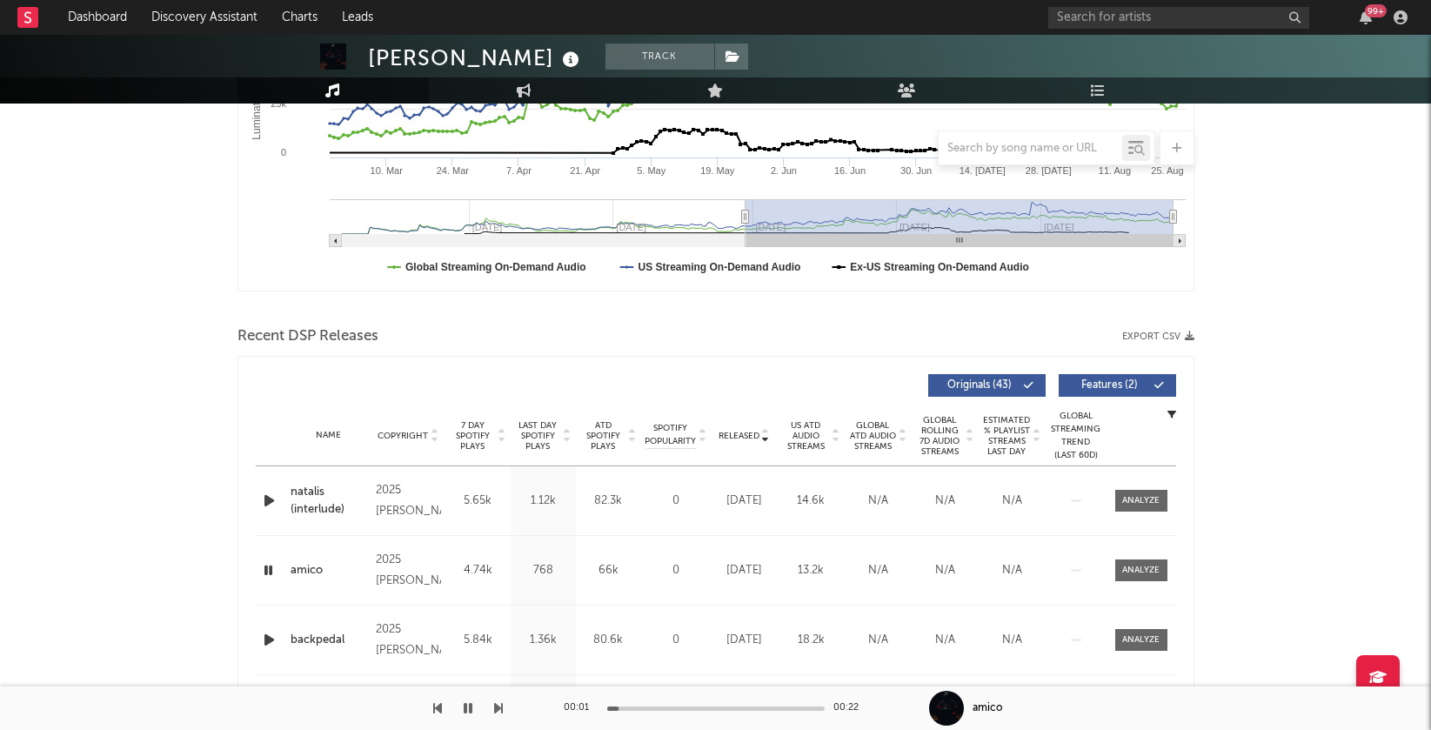
scroll to position [0, 0]
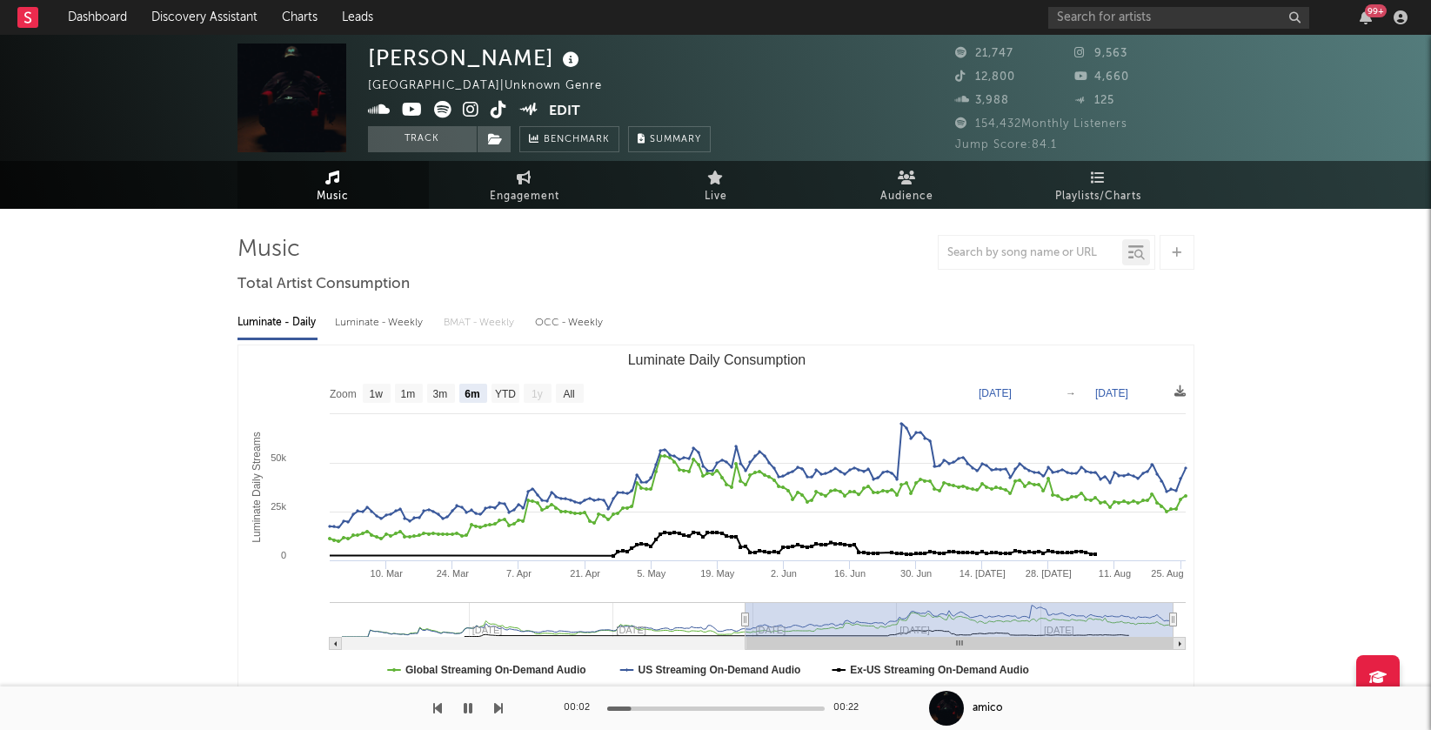
click at [466, 104] on icon at bounding box center [471, 109] width 17 height 17
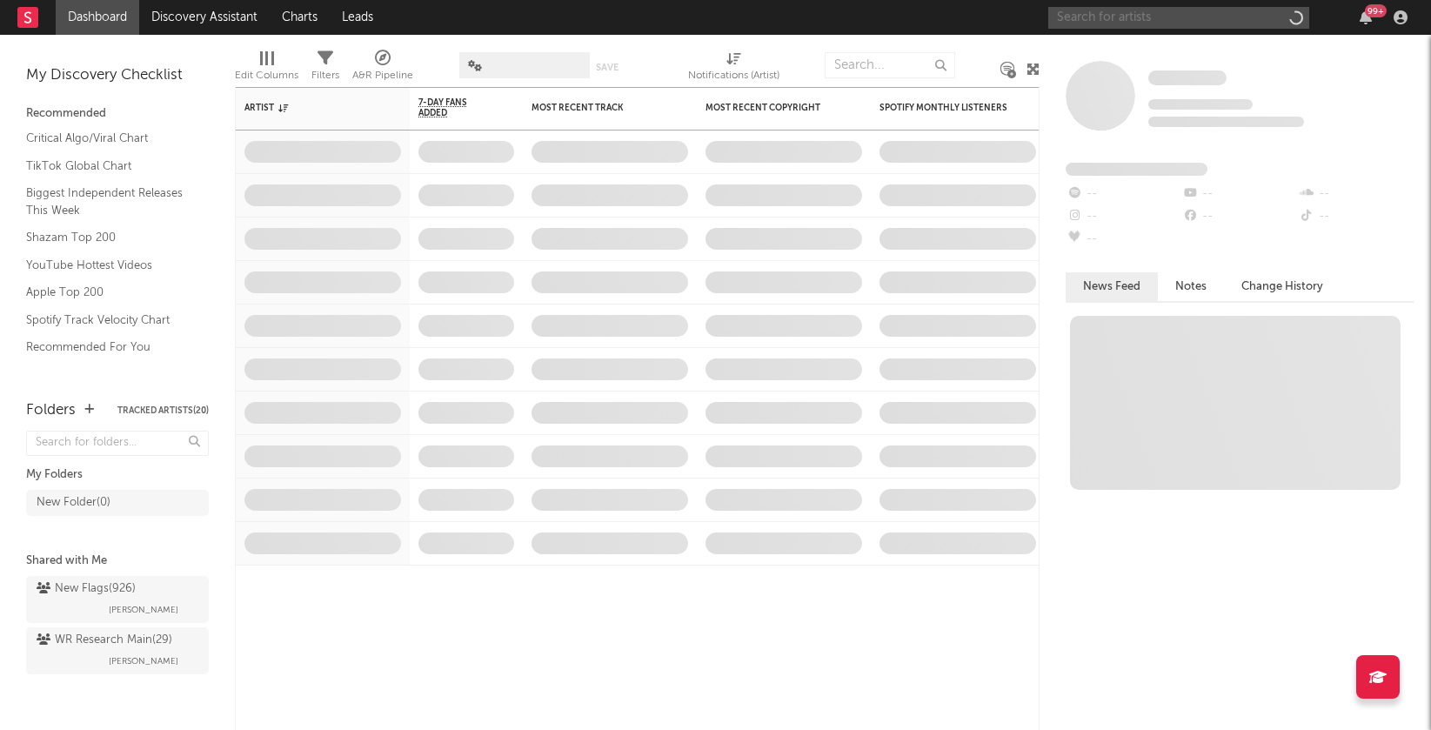
click at [1162, 17] on input "text" at bounding box center [1178, 18] width 261 height 22
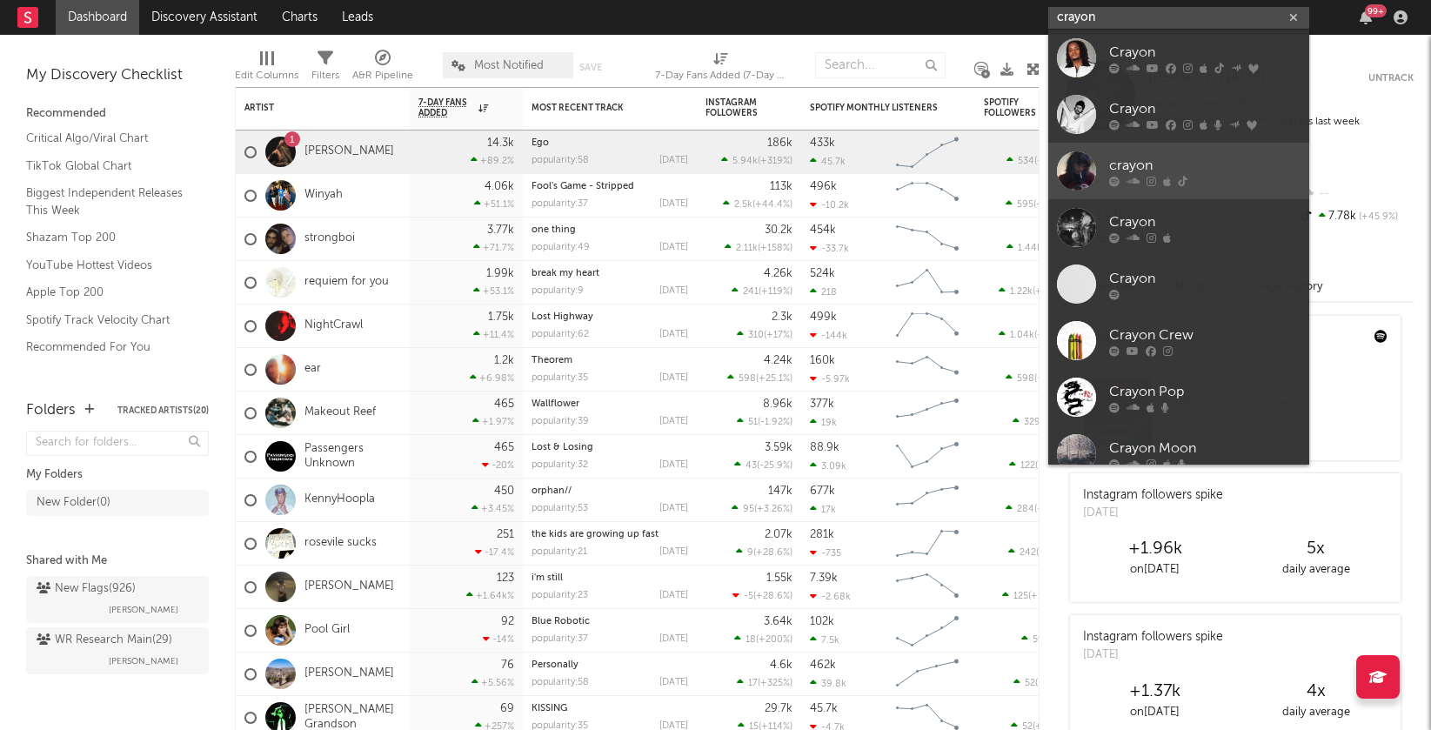
type input "crayon"
click at [1131, 158] on div "crayon" at bounding box center [1204, 165] width 191 height 21
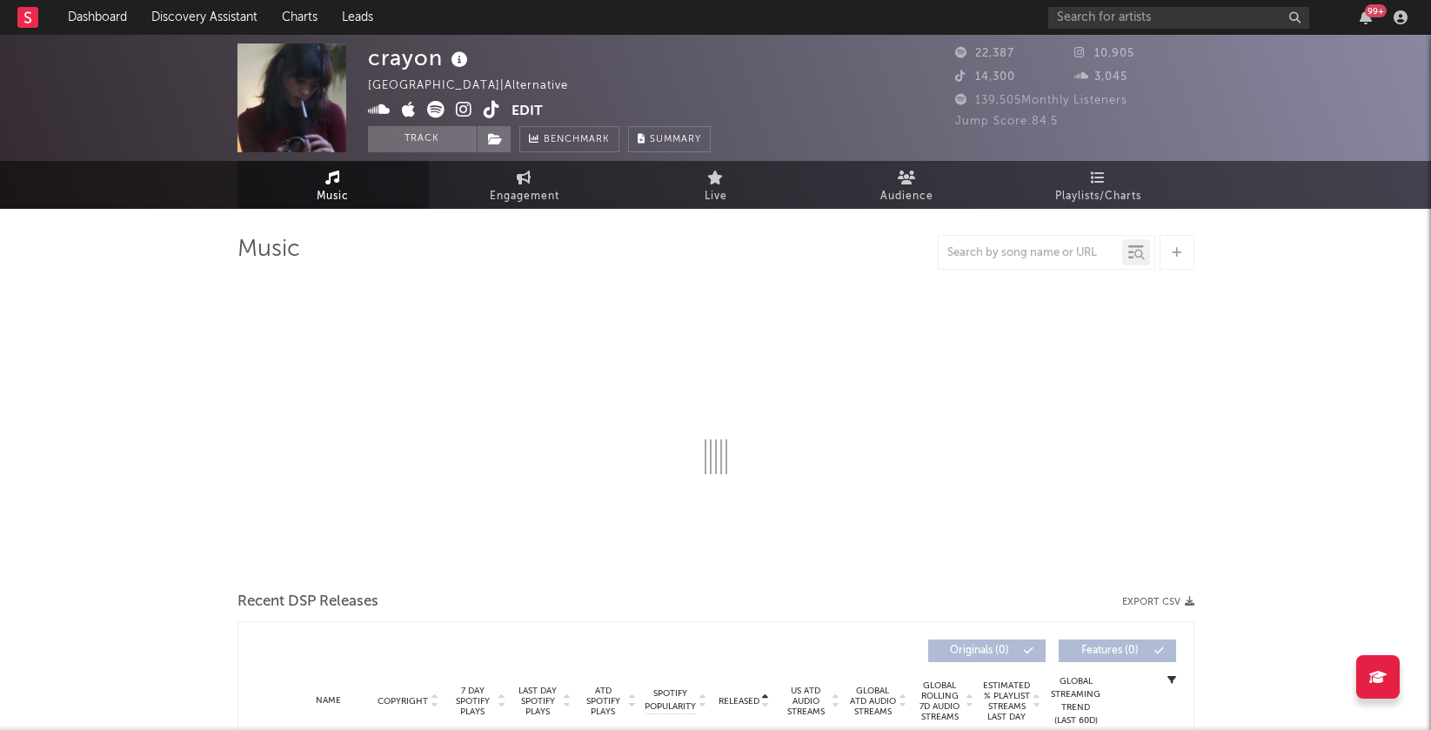
select select "6m"
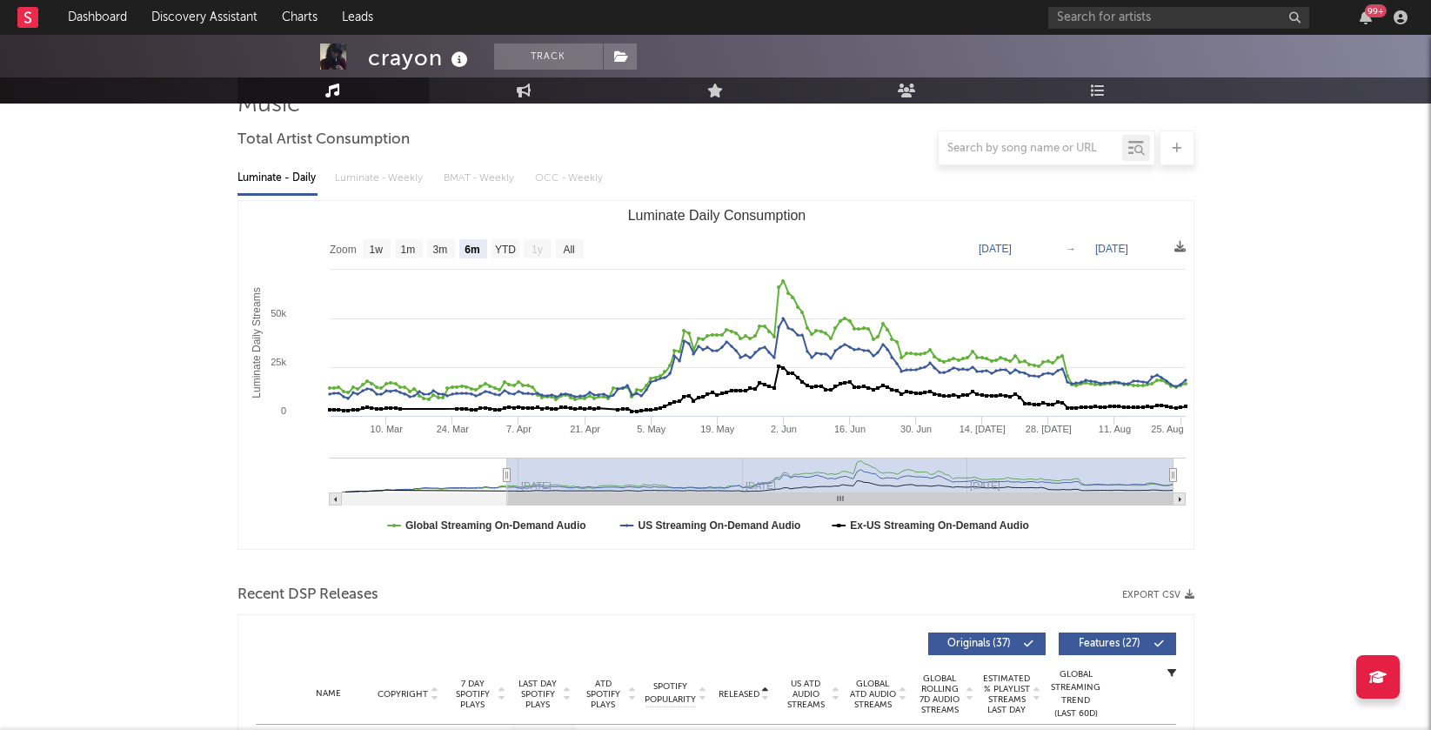
scroll to position [470, 0]
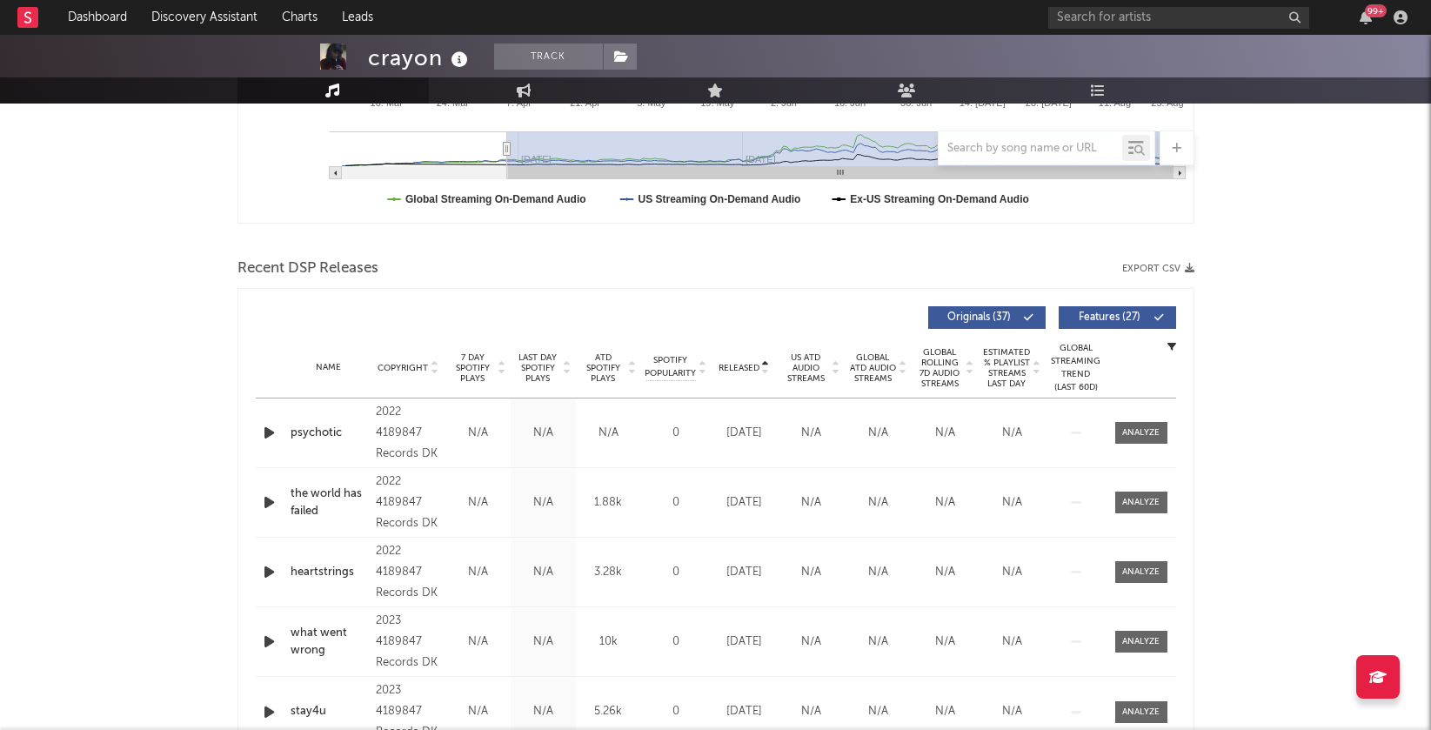
click at [435, 361] on icon at bounding box center [434, 364] width 9 height 7
click at [434, 361] on icon at bounding box center [434, 364] width 9 height 7
click at [765, 368] on icon at bounding box center [765, 371] width 9 height 7
click at [1329, 347] on div "crayon Track [GEOGRAPHIC_DATA] | Alternative Edit Track Benchmark Summary 22,38…" at bounding box center [715, 667] width 1431 height 2207
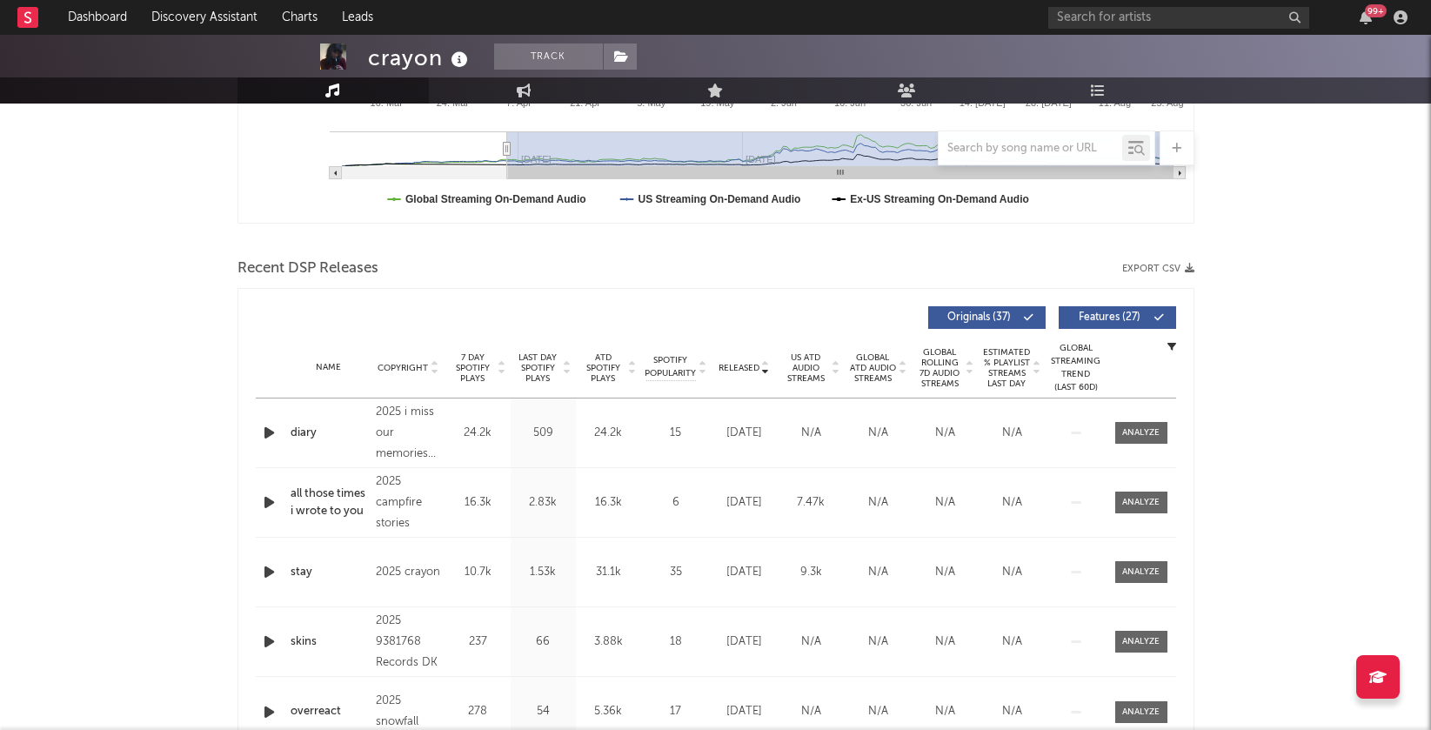
scroll to position [0, 0]
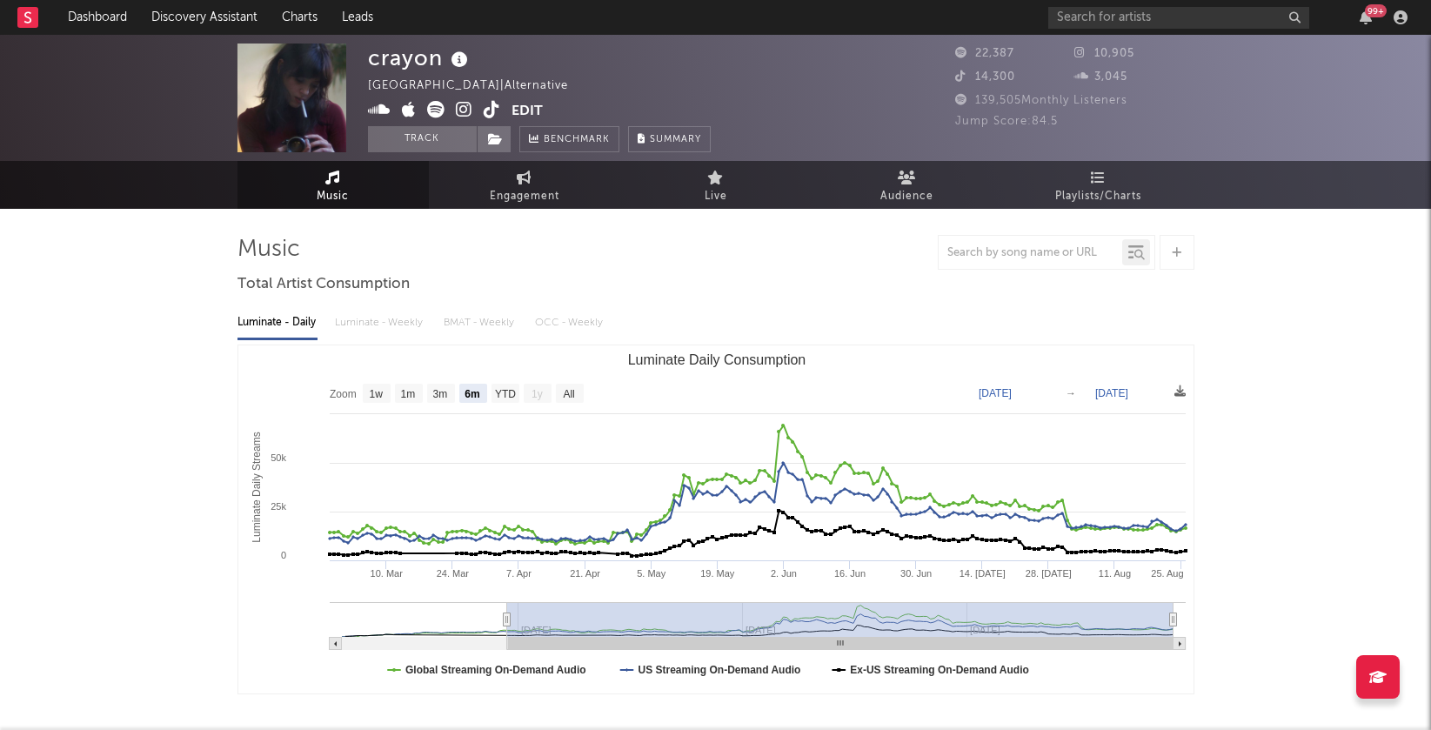
click at [459, 109] on icon at bounding box center [464, 109] width 17 height 17
